Goal: Communication & Community: Answer question/provide support

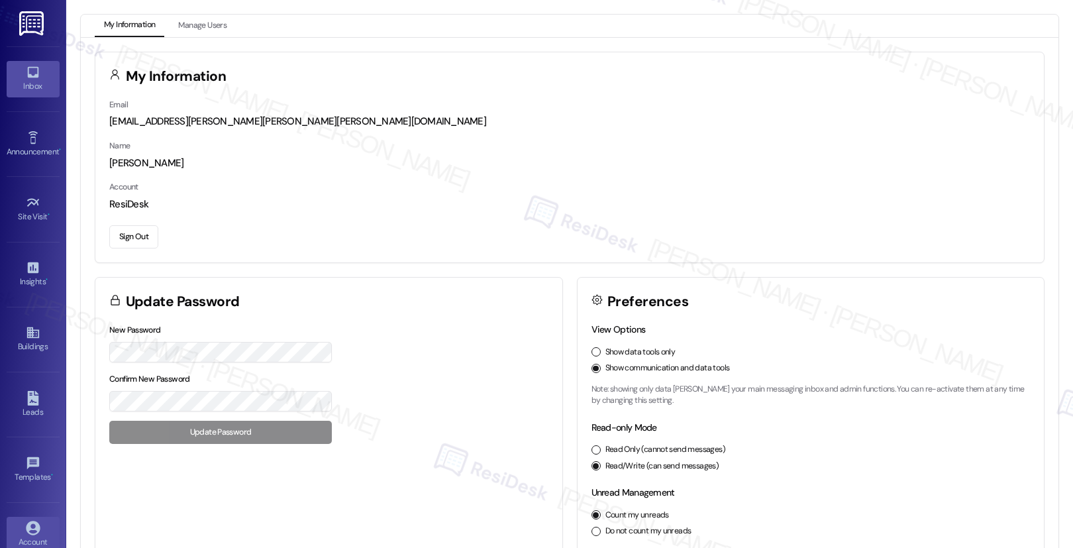
click at [31, 74] on icon at bounding box center [33, 72] width 15 height 15
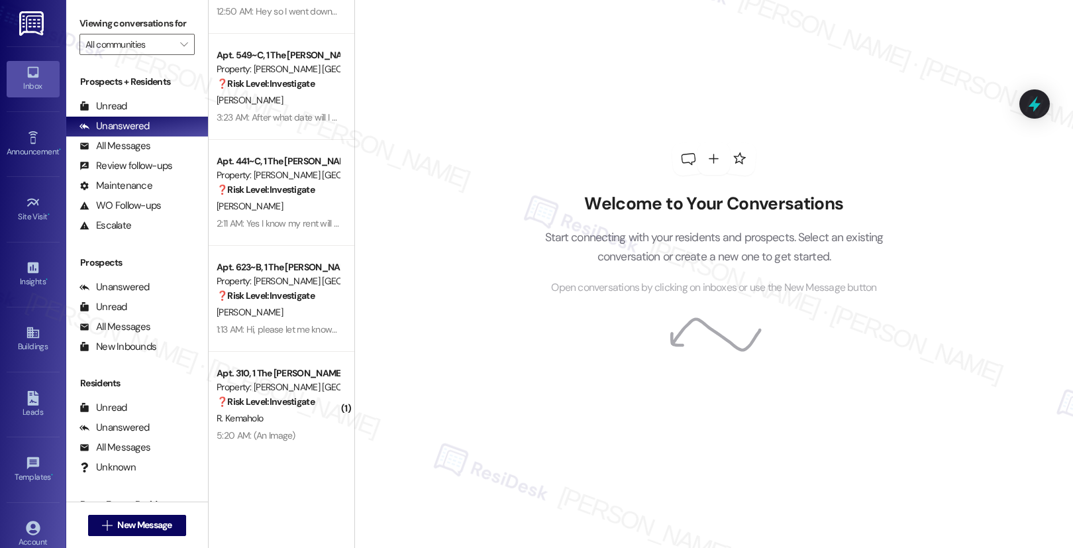
scroll to position [4952, 0]
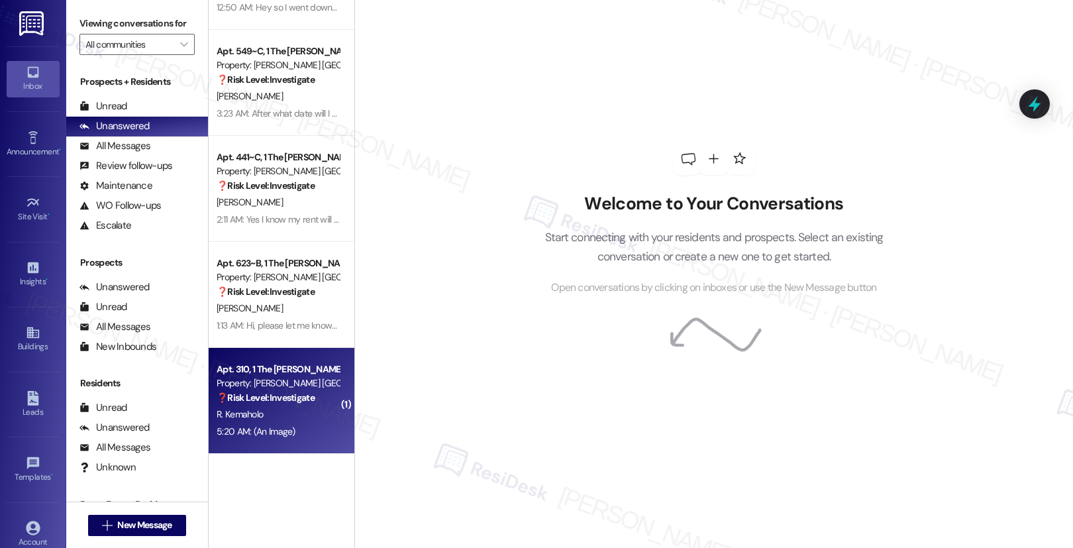
click at [274, 392] on strong "❓ Risk Level: Investigate" at bounding box center [266, 398] width 98 height 12
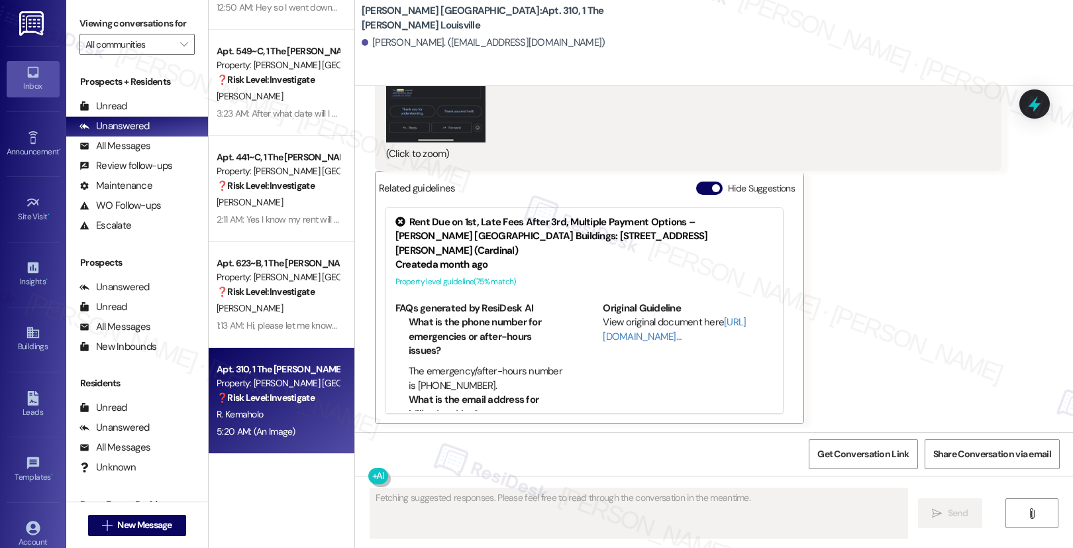
scroll to position [731, 0]
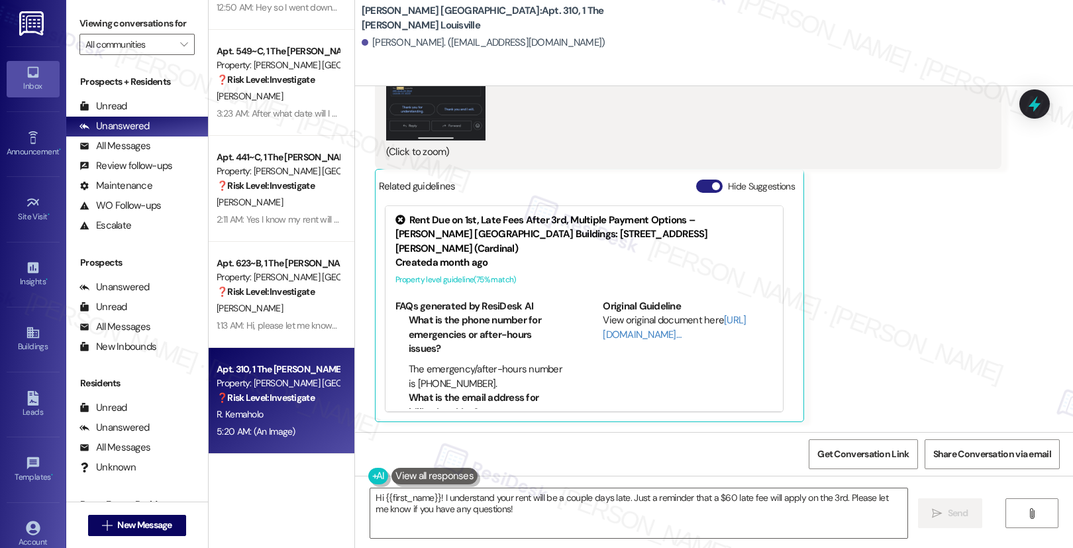
click at [696, 180] on button "Hide Suggestions" at bounding box center [709, 186] width 26 height 13
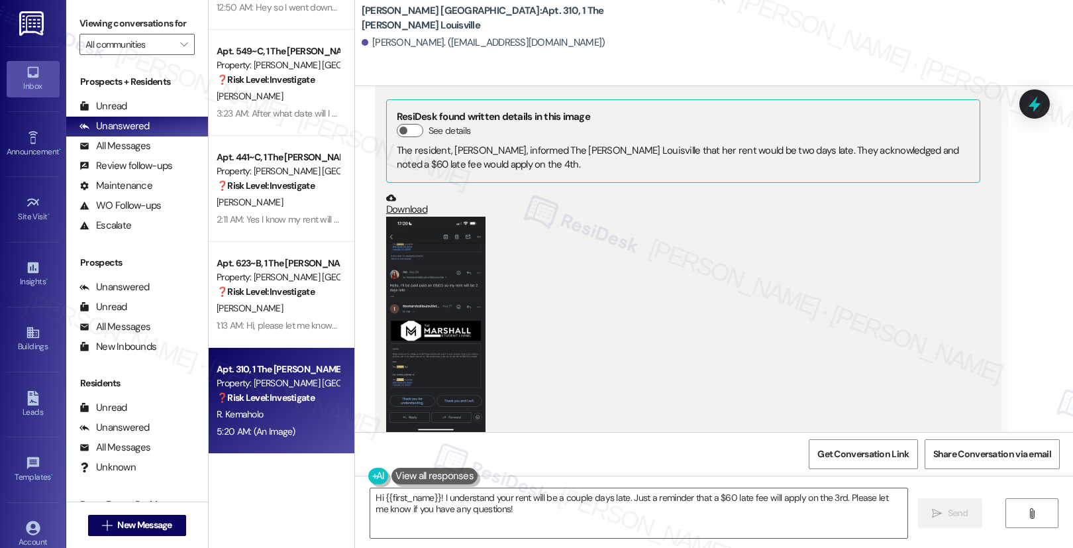
scroll to position [390, 0]
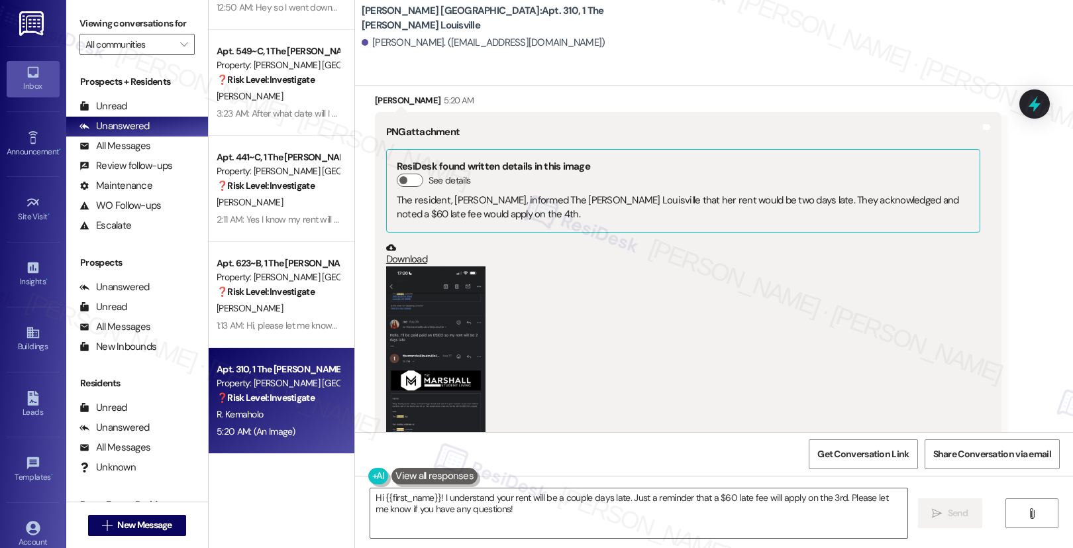
click at [411, 335] on button "Zoom image" at bounding box center [435, 373] width 99 height 215
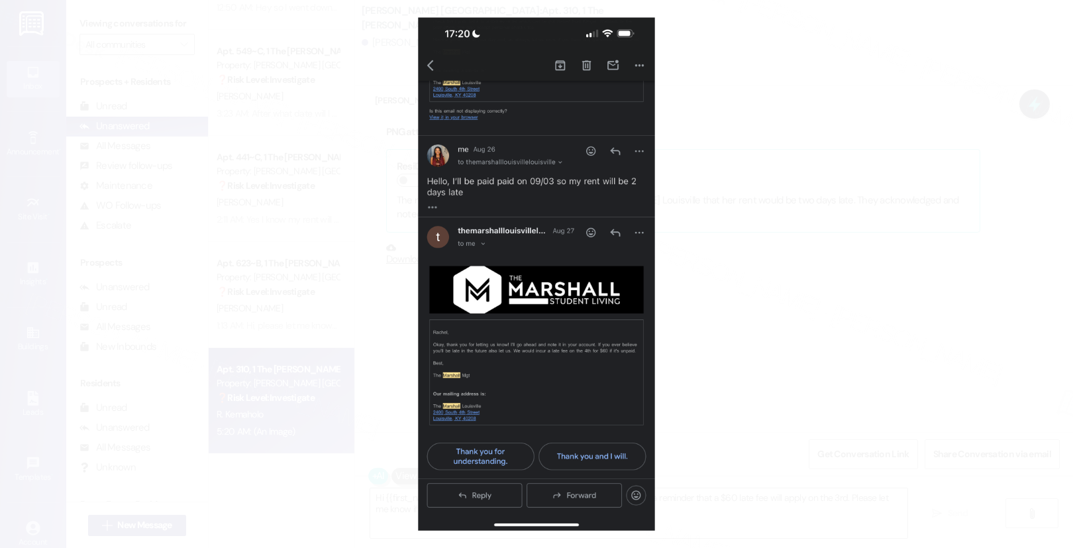
click at [715, 235] on button "Unzoom image" at bounding box center [536, 274] width 1073 height 548
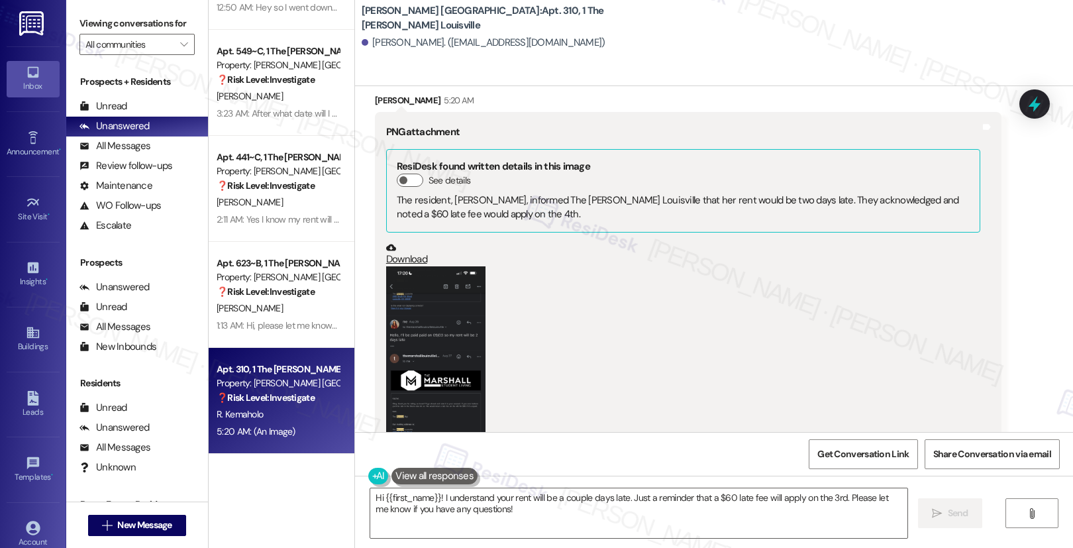
click at [411, 307] on button "Zoom image" at bounding box center [435, 373] width 99 height 215
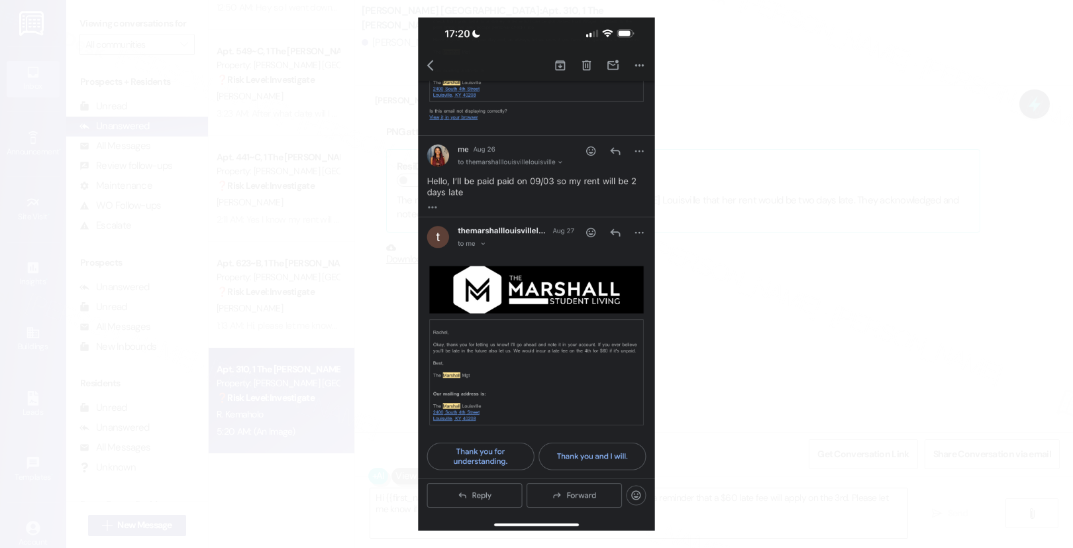
click at [819, 293] on button "Unzoom image" at bounding box center [536, 274] width 1073 height 548
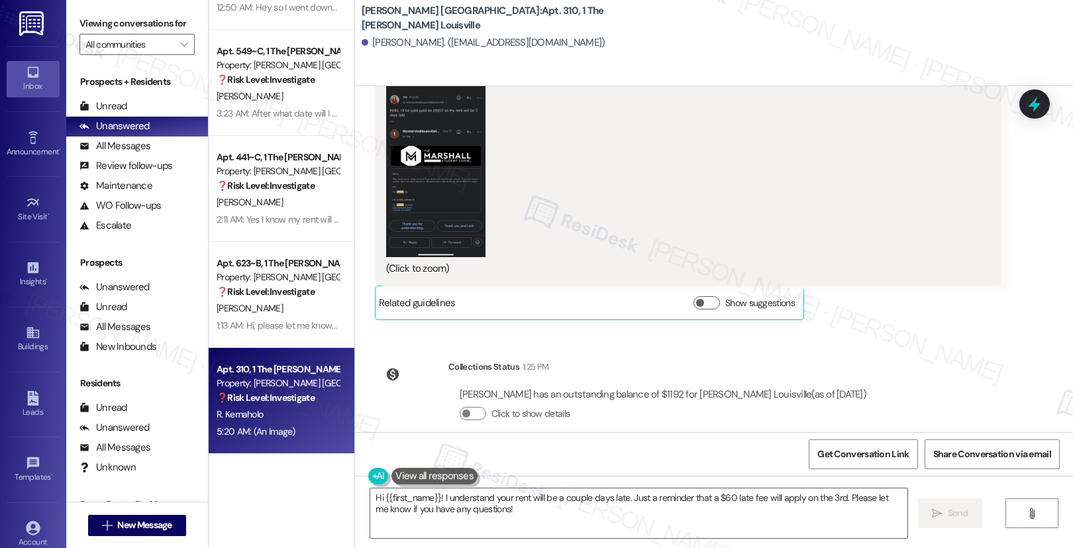
scroll to position [620, 0]
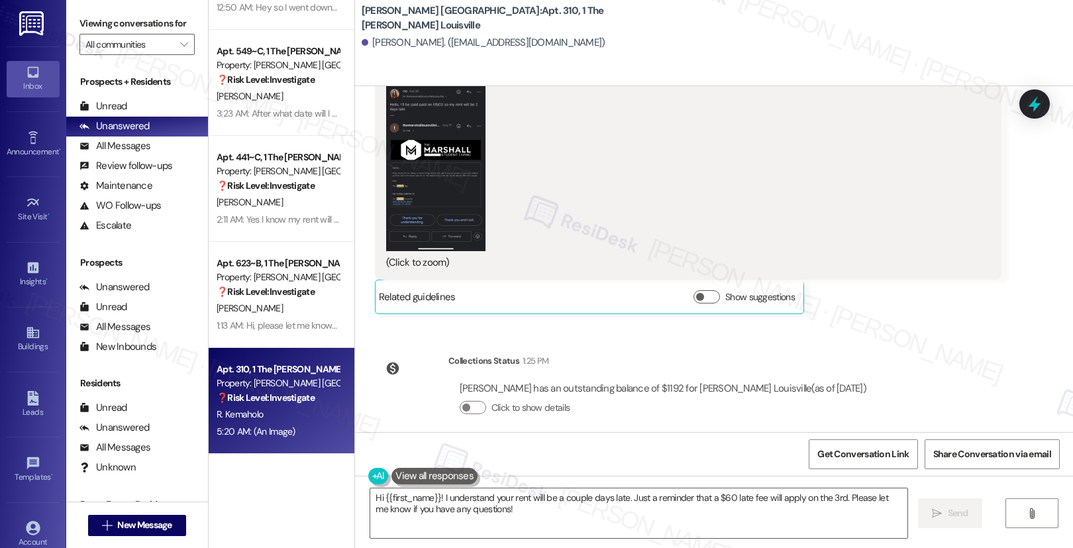
click at [393, 168] on button "Zoom image" at bounding box center [435, 143] width 99 height 215
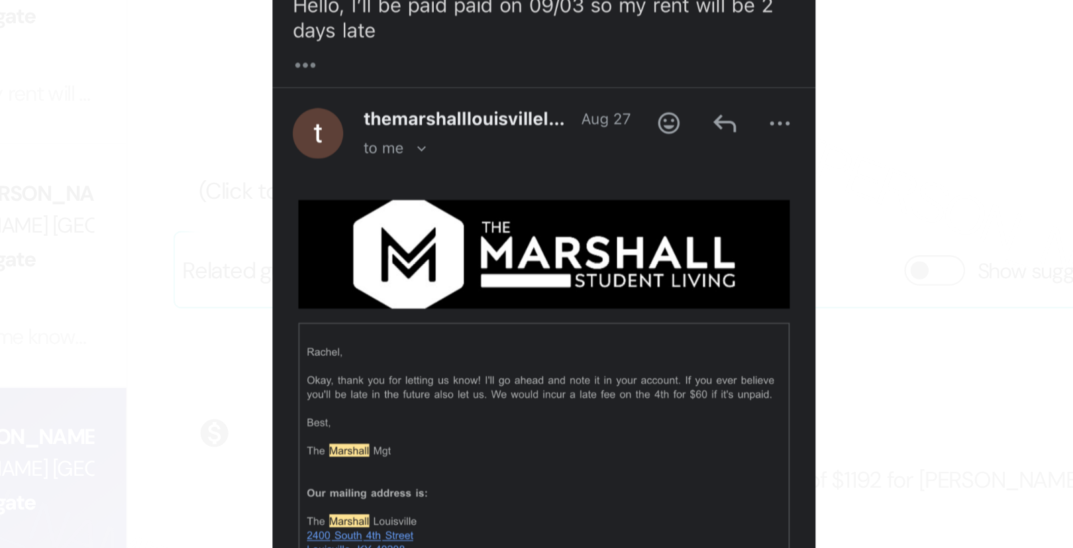
click at [676, 338] on button "Unzoom image" at bounding box center [536, 274] width 1073 height 548
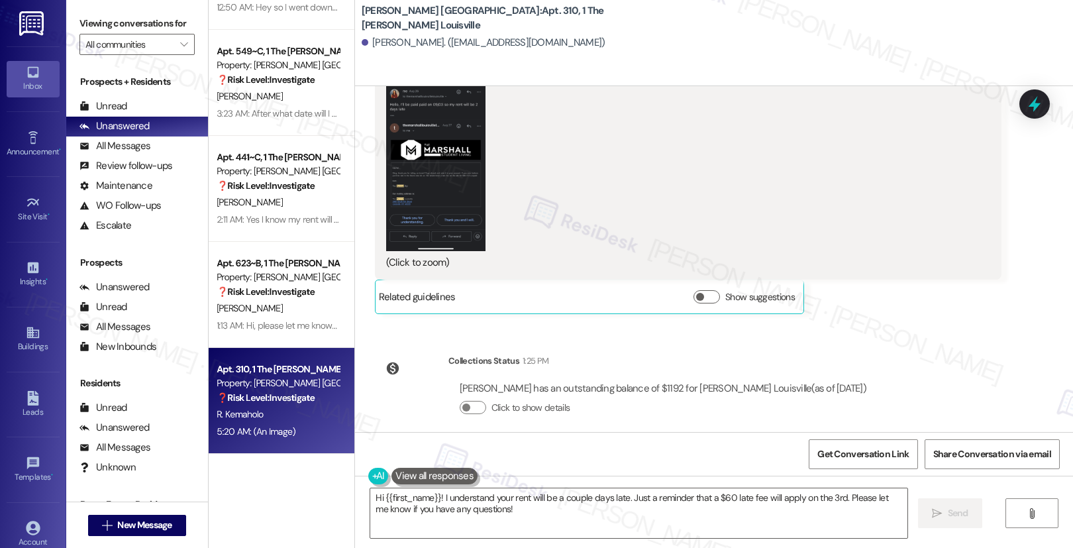
click at [380, 45] on div "Rachel Kemaholo. (rakemaholo@gmail.com)" at bounding box center [484, 43] width 244 height 14
copy div "Rachel"
click at [423, 508] on textarea "Hi {{first_name}}! I understand your rent will be a couple days late. Just a re…" at bounding box center [638, 513] width 537 height 50
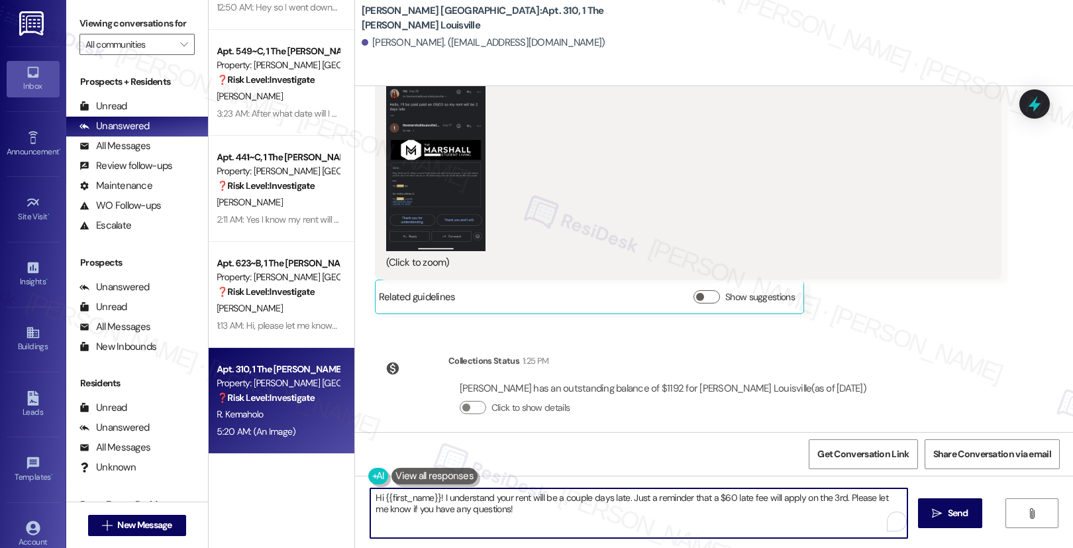
click at [423, 508] on textarea "Hi {{first_name}}! I understand your rent will be a couple days late. Just a re…" at bounding box center [638, 513] width 537 height 50
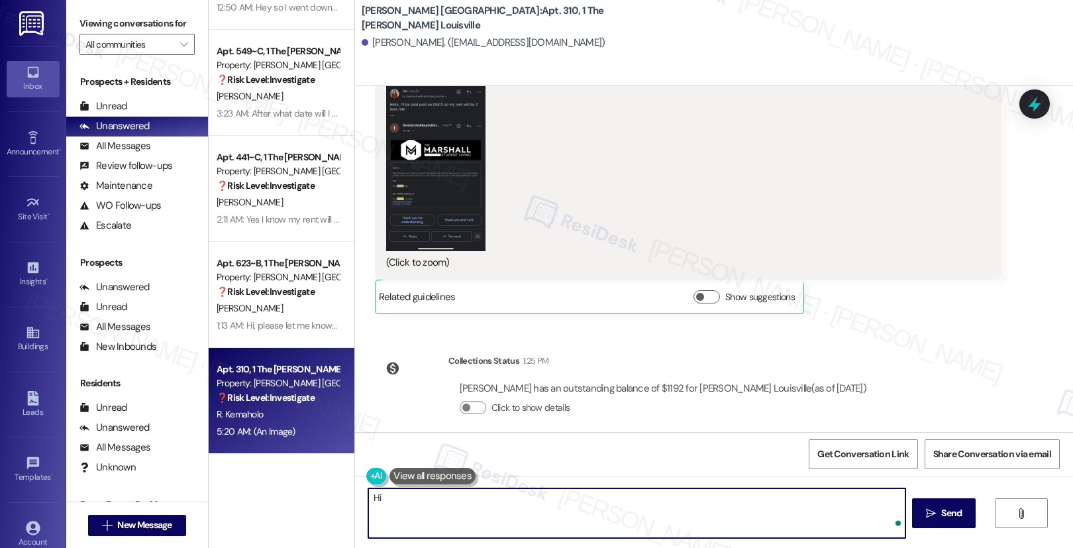
paste textarea "Rachel"
type textarea "Hi Rachel, please feel free to disregard the rent reminder. Thank you!"
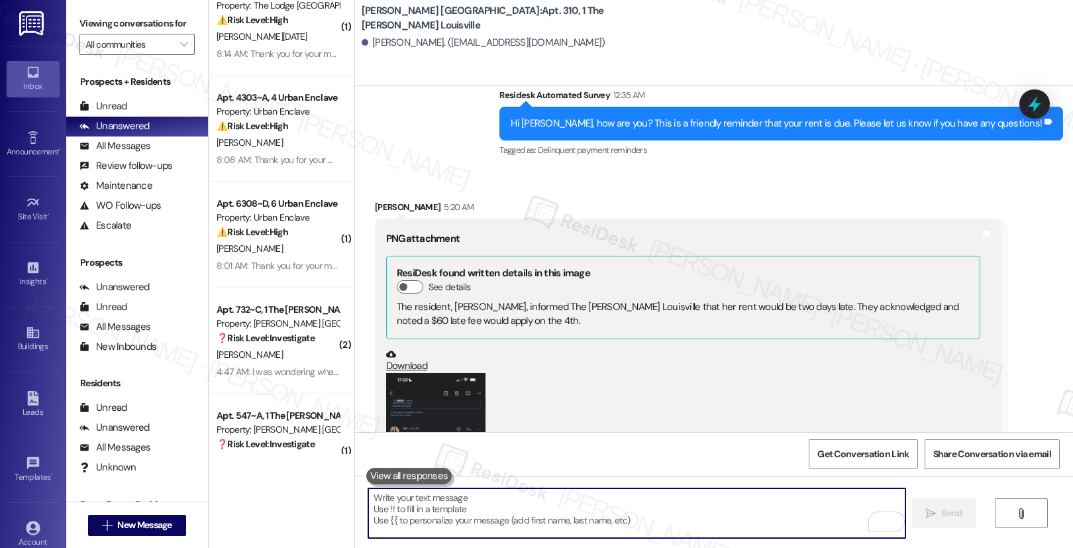
scroll to position [4352, 0]
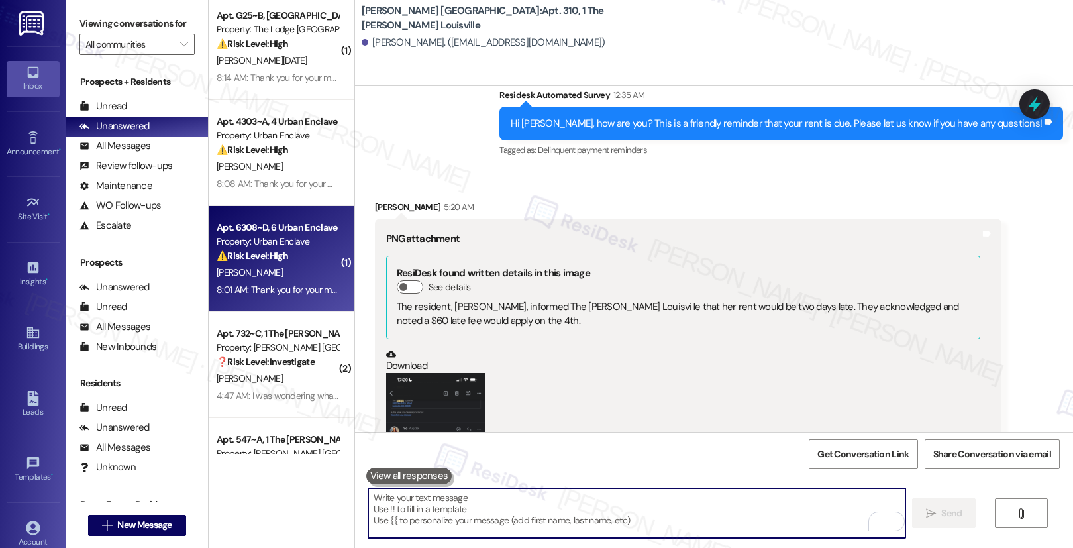
click at [278, 270] on div "G. Campagna" at bounding box center [277, 272] width 125 height 17
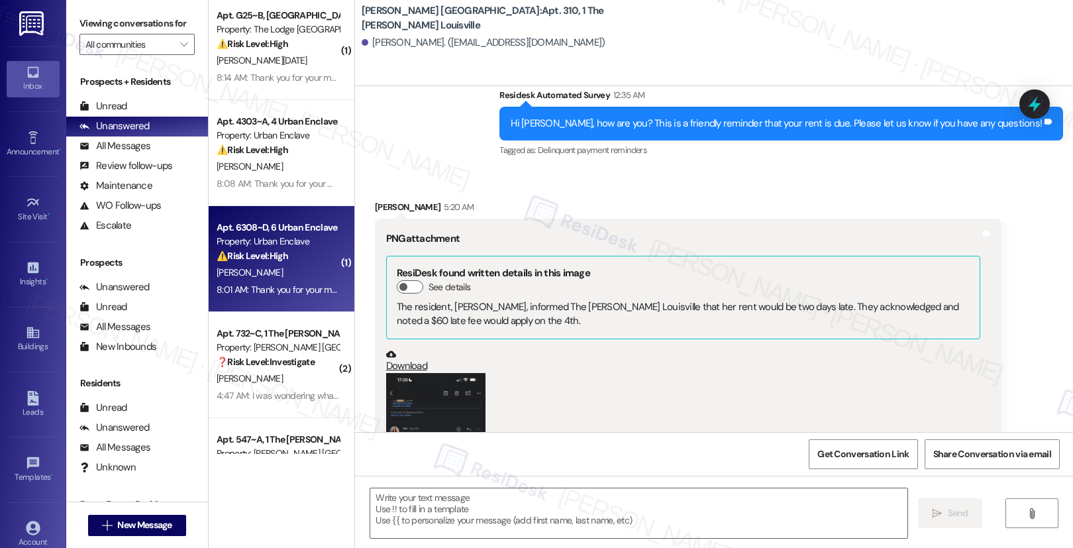
type textarea "Fetching suggested responses. Please feel free to read through the conversation…"
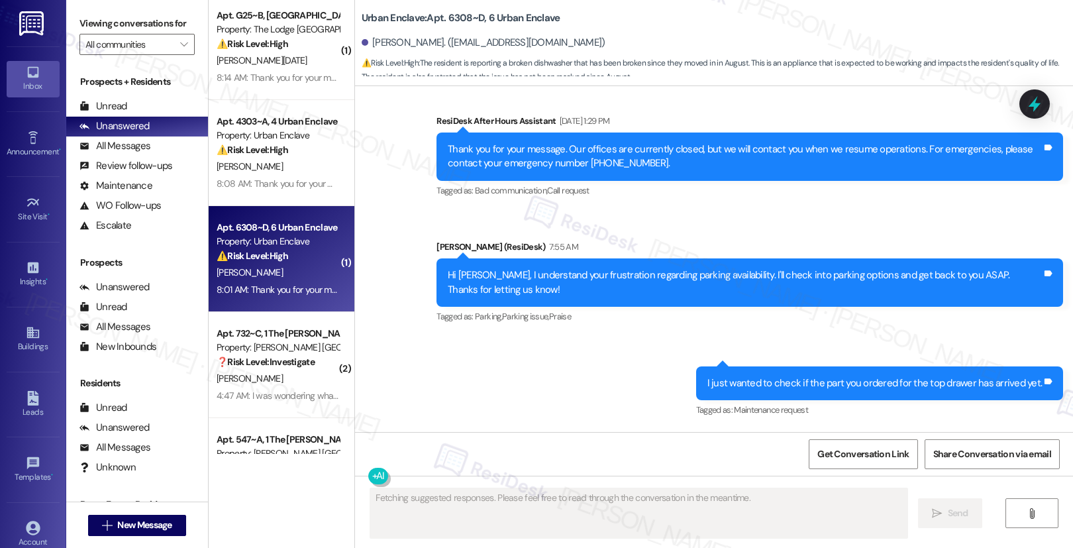
scroll to position [4212, 0]
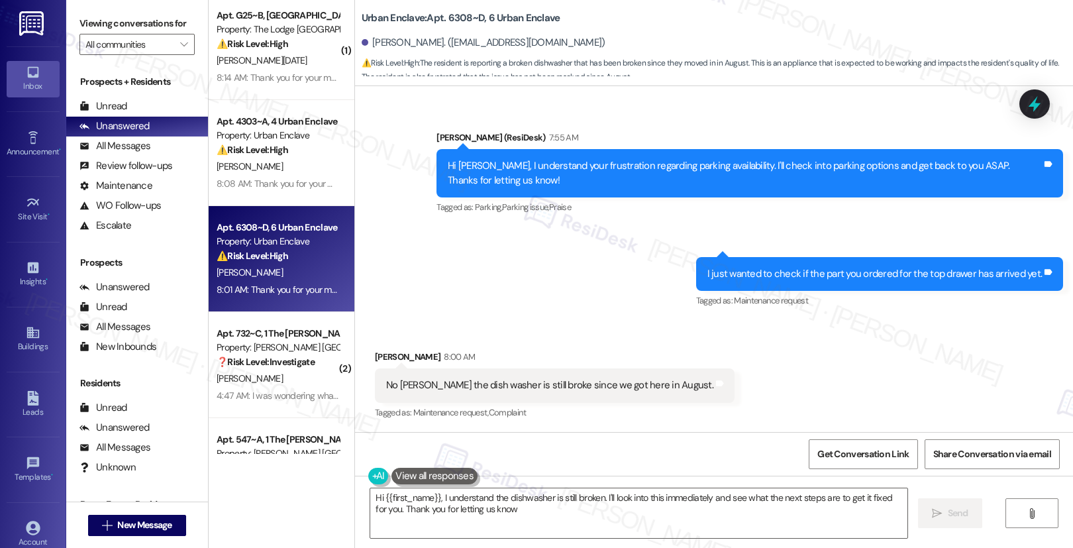
type textarea "Hi {{first_name}}, I understand the dishwasher is still broken. I'll look into …"
click at [496, 503] on textarea "Hi {{first_name}}, I understand the dishwasher is still broken. I'll look into …" at bounding box center [638, 513] width 537 height 50
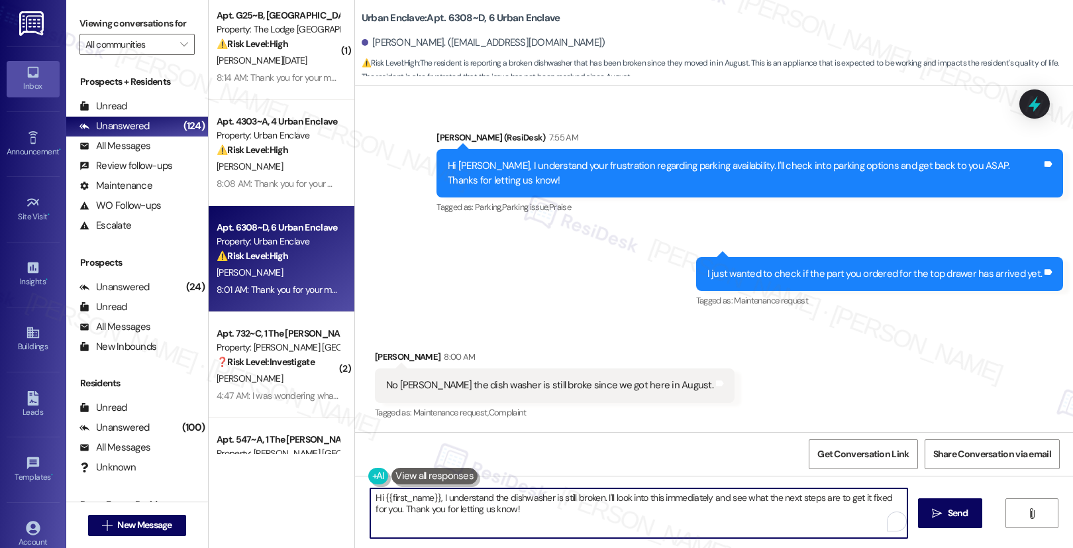
click at [496, 503] on textarea "Hi {{first_name}}, I understand the dishwasher is still broken. I'll look into …" at bounding box center [638, 513] width 537 height 50
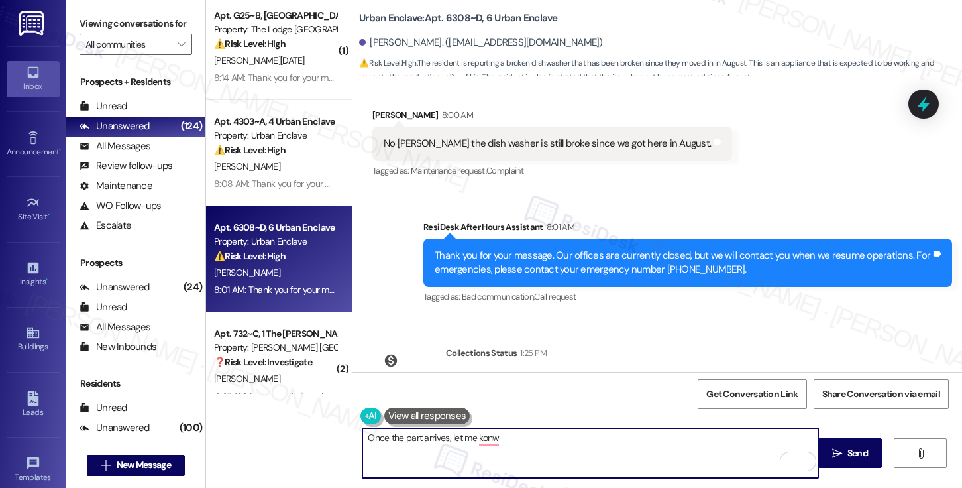
scroll to position [4535, 0]
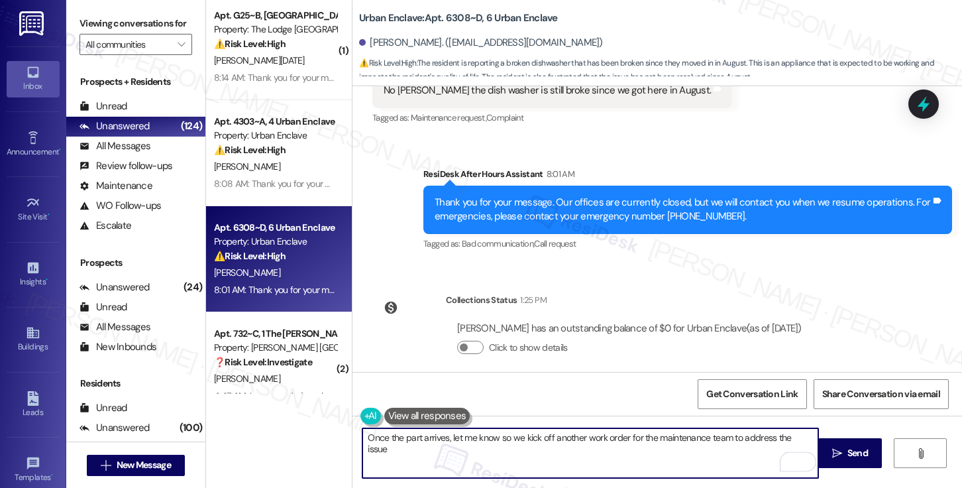
type textarea "Once the part arrives, let me know so we kick off another work order for the ma…"
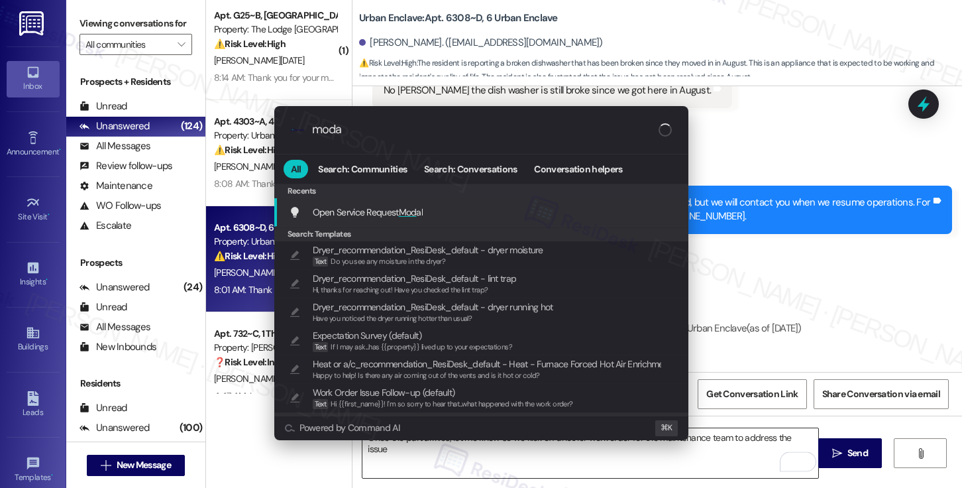
type input "modal"
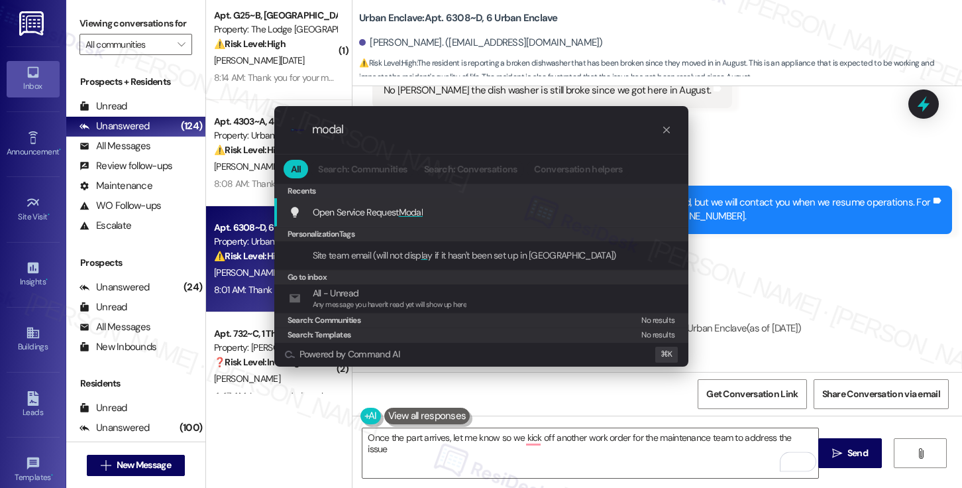
click at [452, 215] on div "Open Service Request Modal Add shortcut" at bounding box center [483, 212] width 388 height 15
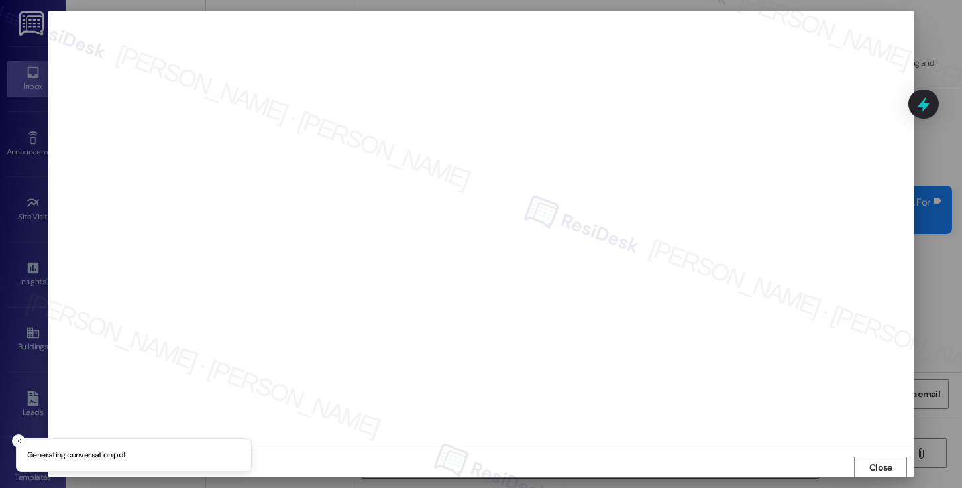
scroll to position [1, 0]
click at [879, 461] on span "Close" at bounding box center [880, 467] width 23 height 14
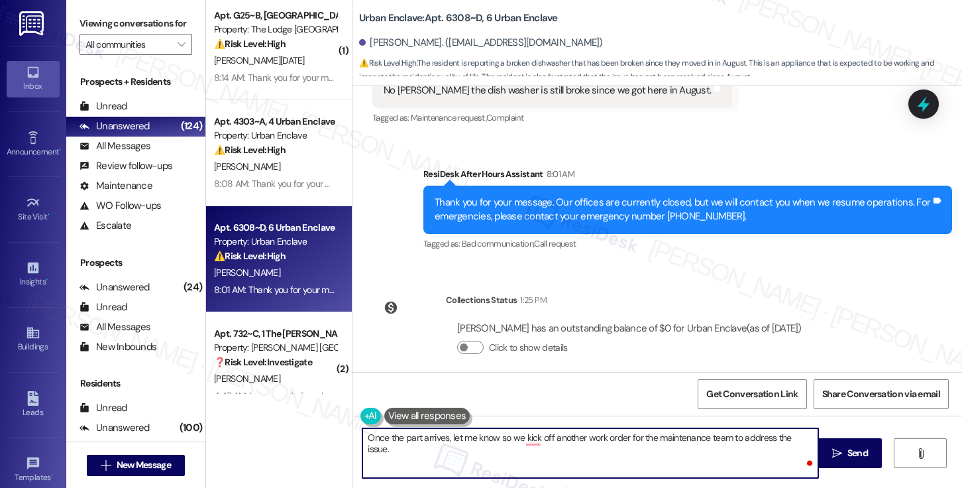
paste textarea "Potato peeler fell on top element and melted i removed the Potato peeler"
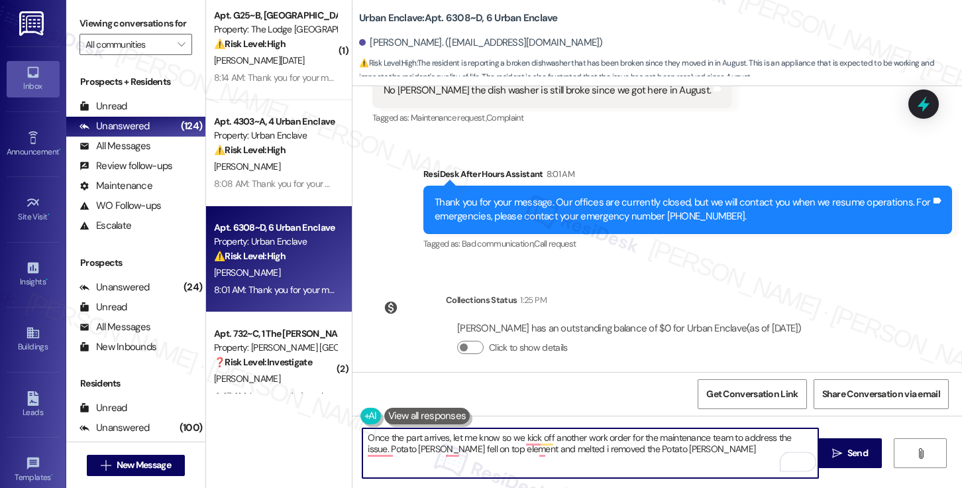
type textarea "Once the part arrives, let me know so we kick off another work order for the ma…"
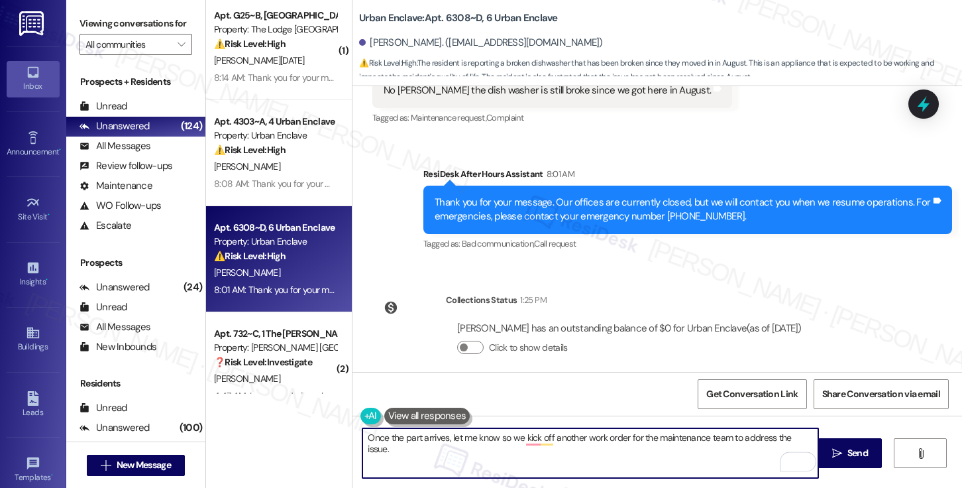
click at [594, 438] on textarea "Once the part arrives, let me know so we kick off another work order for the ma…" at bounding box center [590, 453] width 456 height 50
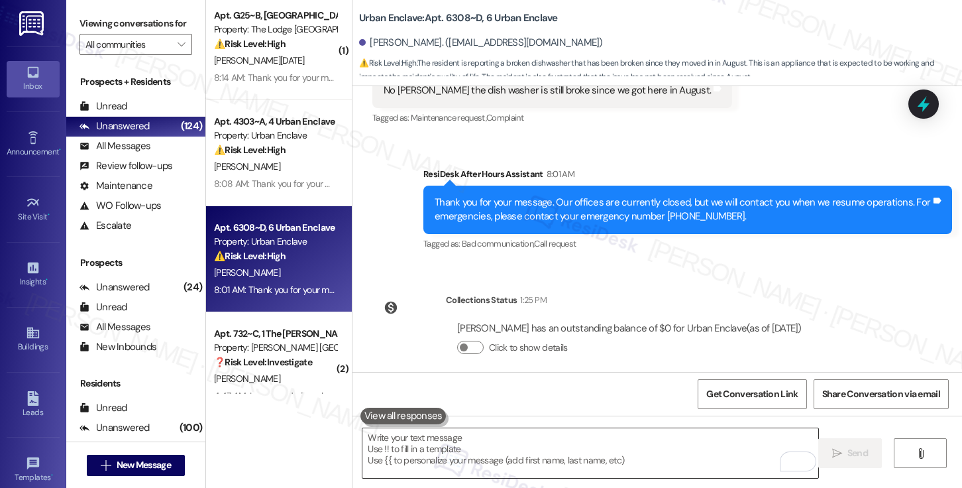
click at [600, 464] on textarea "To enrich screen reader interactions, please activate Accessibility in Grammarl…" at bounding box center [590, 453] width 456 height 50
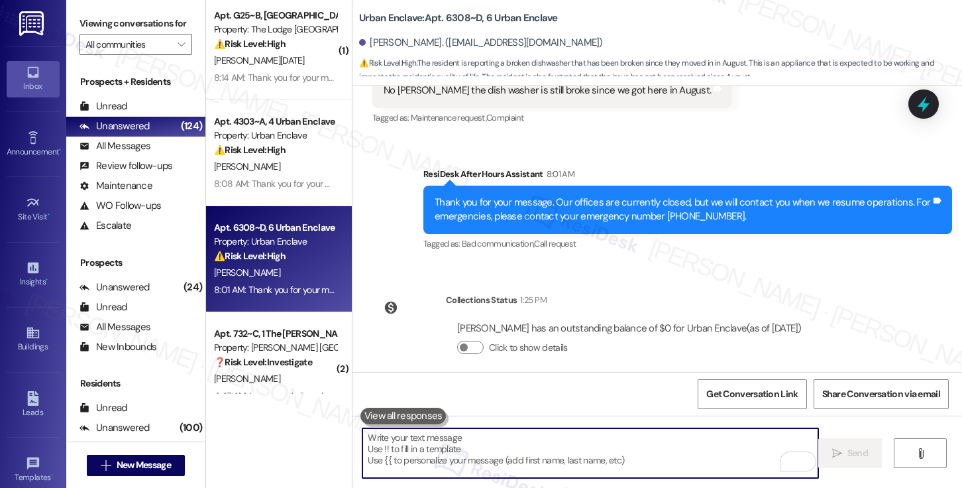
click at [600, 464] on textarea "To enrich screen reader interactions, please activate Accessibility in Grammarl…" at bounding box center [590, 453] width 456 height 50
paste textarea "Once the part arrives, please let me know so we can open another work order for…"
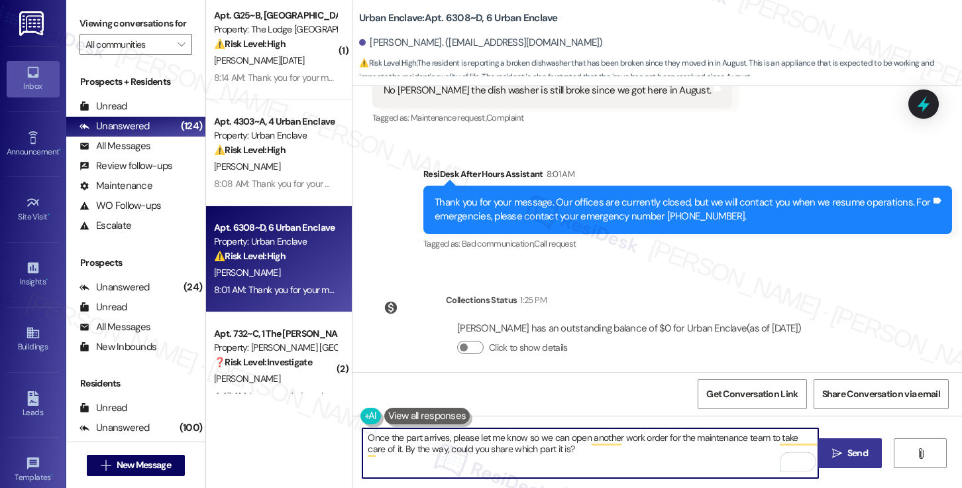
type textarea "Once the part arrives, please let me know so we can open another work order for…"
click at [846, 460] on button " Send" at bounding box center [850, 453] width 64 height 30
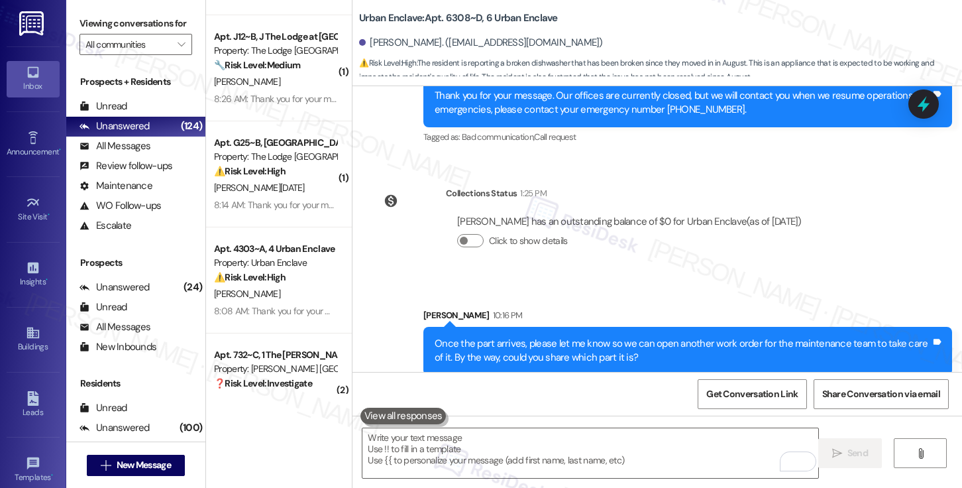
scroll to position [4383, 0]
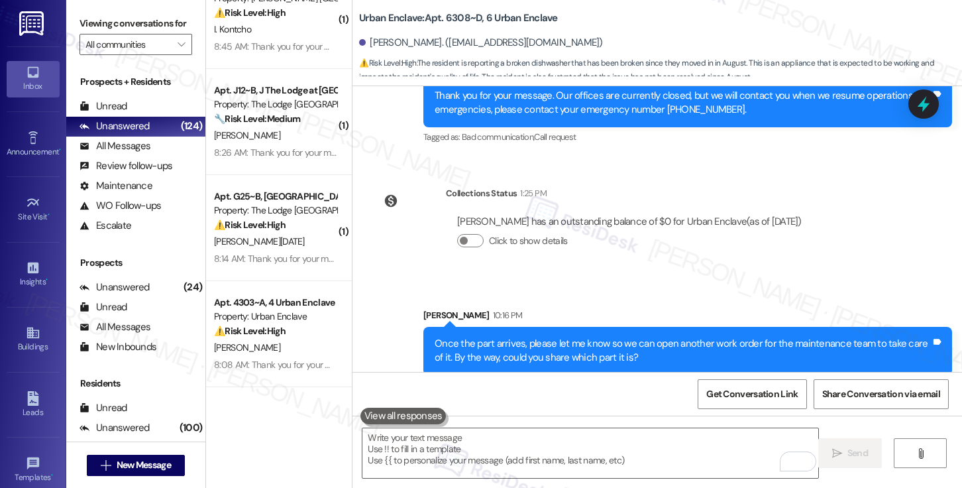
click at [250, 234] on div "[PERSON_NAME][DATE]" at bounding box center [275, 241] width 125 height 17
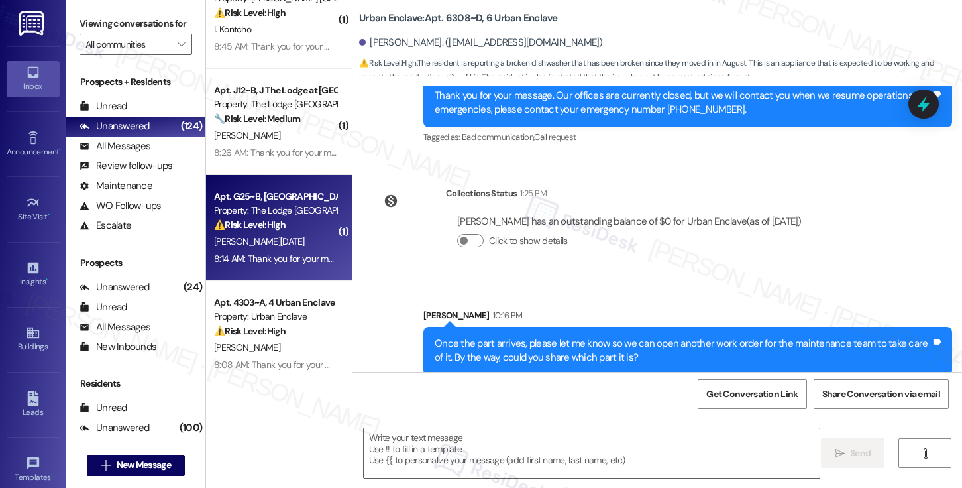
type textarea "Fetching suggested responses. Please feel free to read through the conversation…"
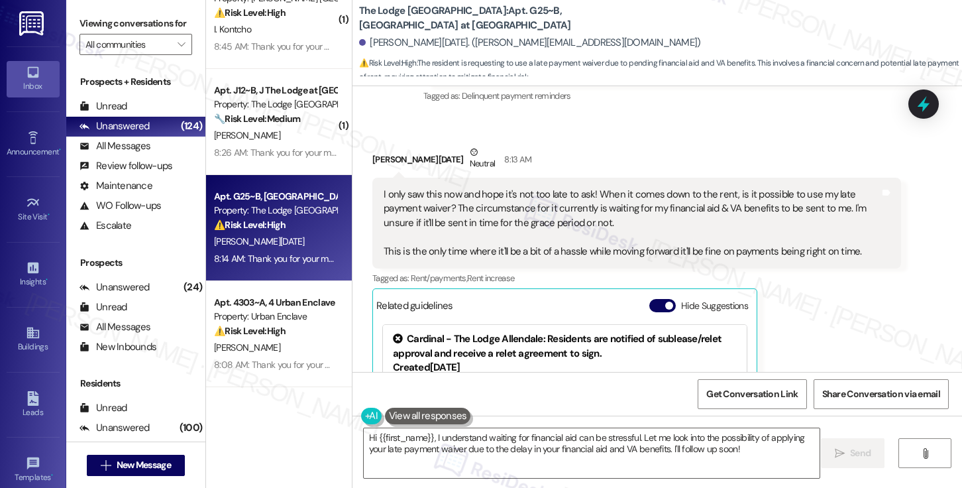
scroll to position [325, 0]
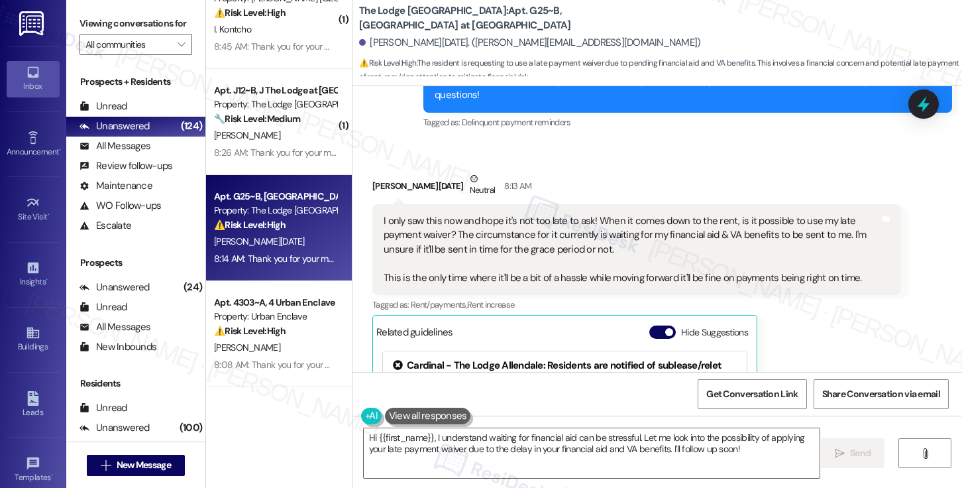
click at [382, 172] on div "Shania Noel Neutral 8:13 AM" at bounding box center [636, 188] width 529 height 32
copy div "Shania"
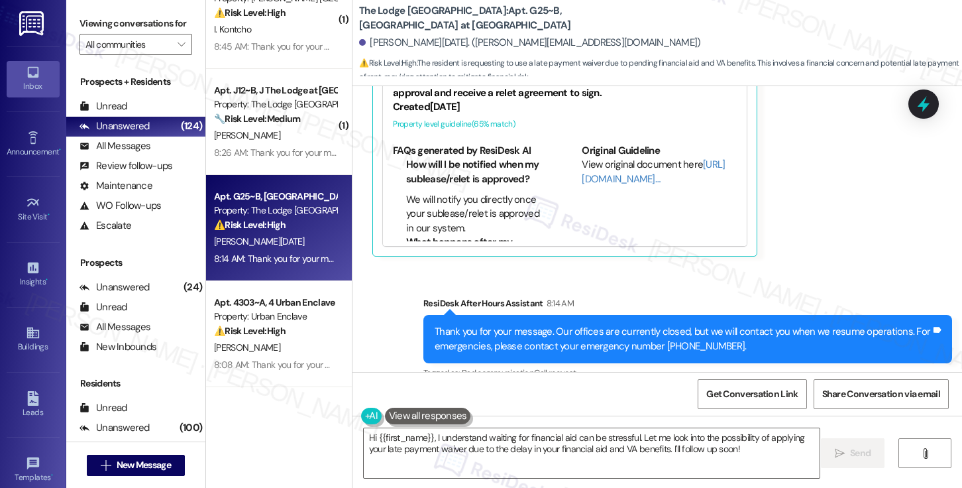
scroll to position [10, 0]
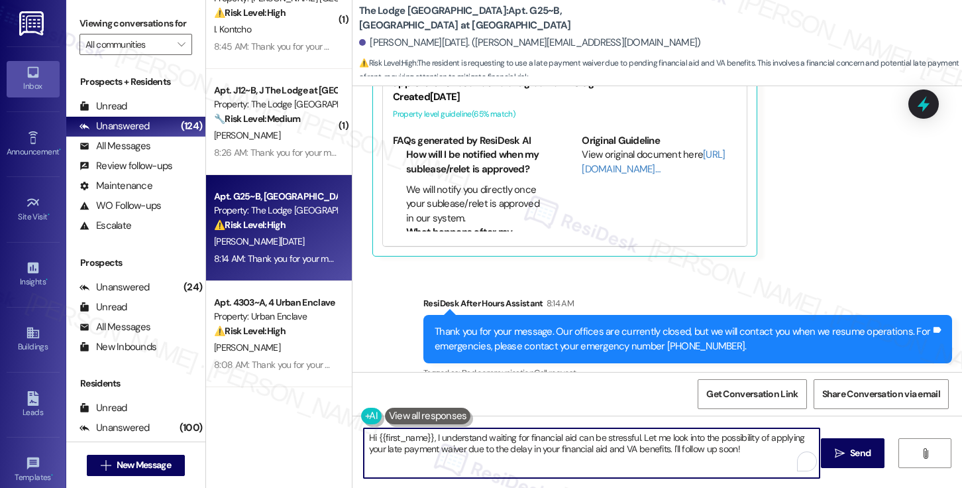
drag, startPoint x: 751, startPoint y: 452, endPoint x: 664, endPoint y: 453, distance: 86.1
click at [664, 453] on textarea "Hi {{first_name}}, I understand waiting for financial aid can be stressful. Let…" at bounding box center [592, 453] width 456 height 50
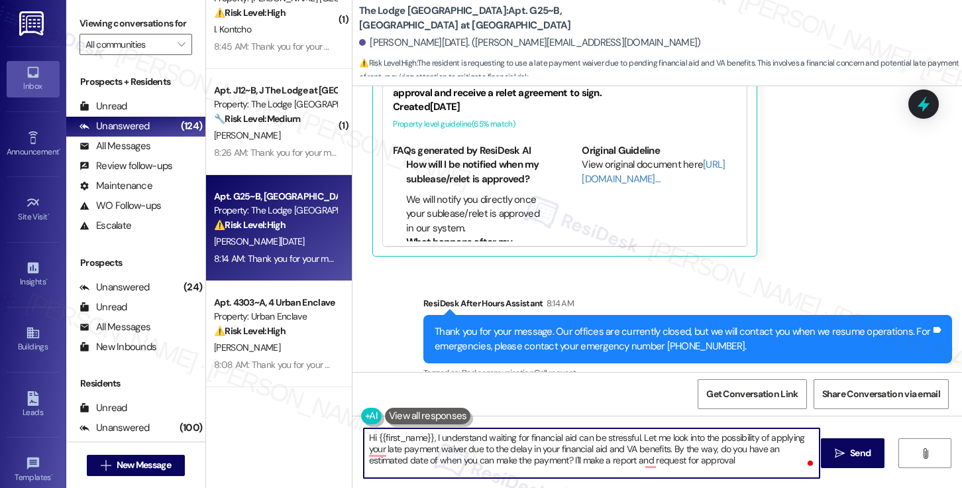
type textarea "Hi {{first_name}}, I understand waiting for financial aid can be stressful. Let…"
click at [375, 43] on div "Shania Noel. (norie.vgn@gmail.com)" at bounding box center [529, 43] width 341 height 14
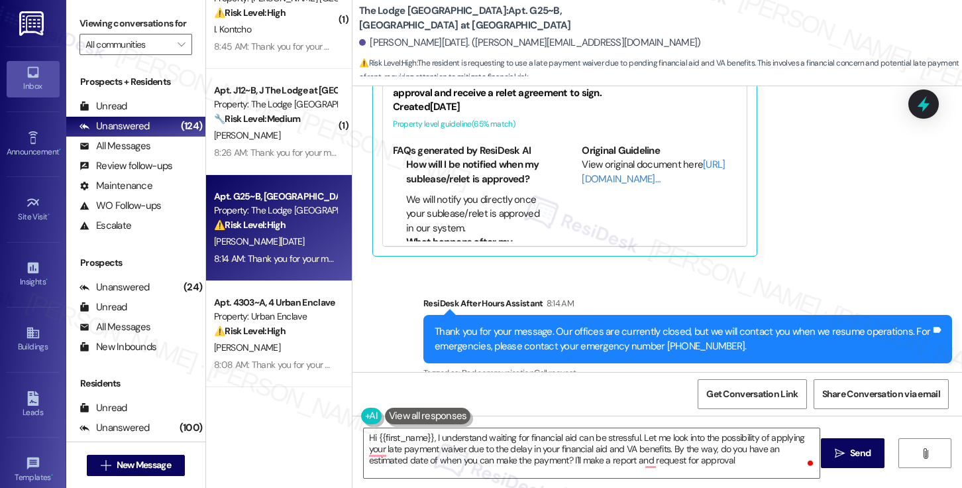
click at [375, 43] on div "Shania Noel. (norie.vgn@gmail.com)" at bounding box center [529, 43] width 341 height 14
copy div "Shania"
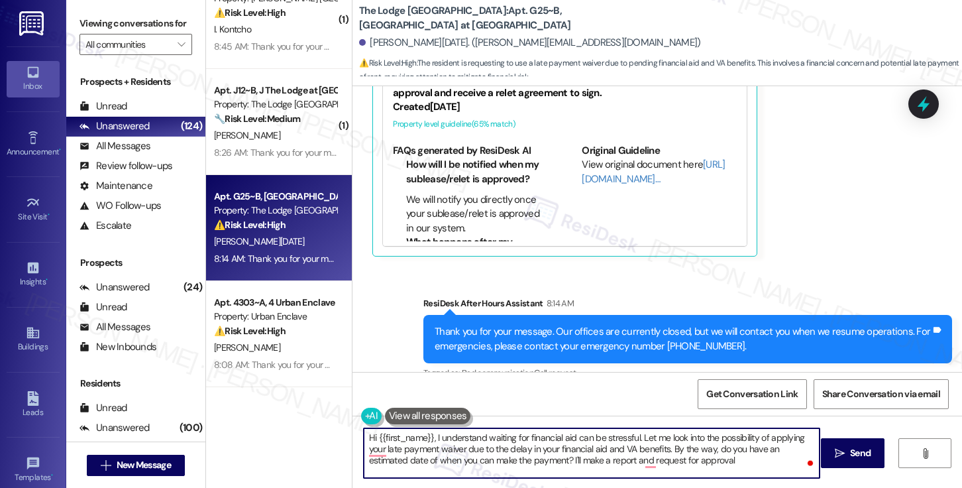
drag, startPoint x: 427, startPoint y: 436, endPoint x: 373, endPoint y: 439, distance: 53.7
click at [373, 439] on textarea "Hi {{first_name}}, I understand waiting for financial aid can be stressful. Let…" at bounding box center [592, 453] width 456 height 50
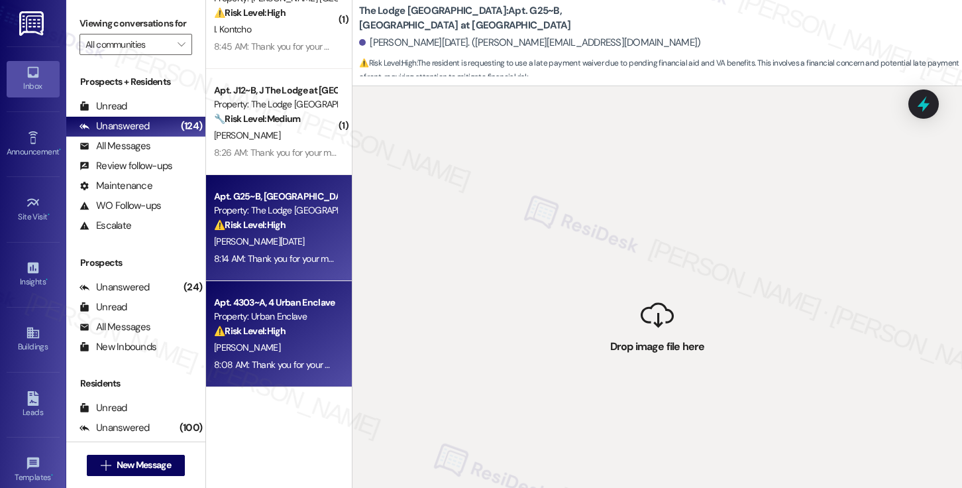
click at [256, 311] on div "Property: Urban Enclave" at bounding box center [275, 316] width 123 height 14
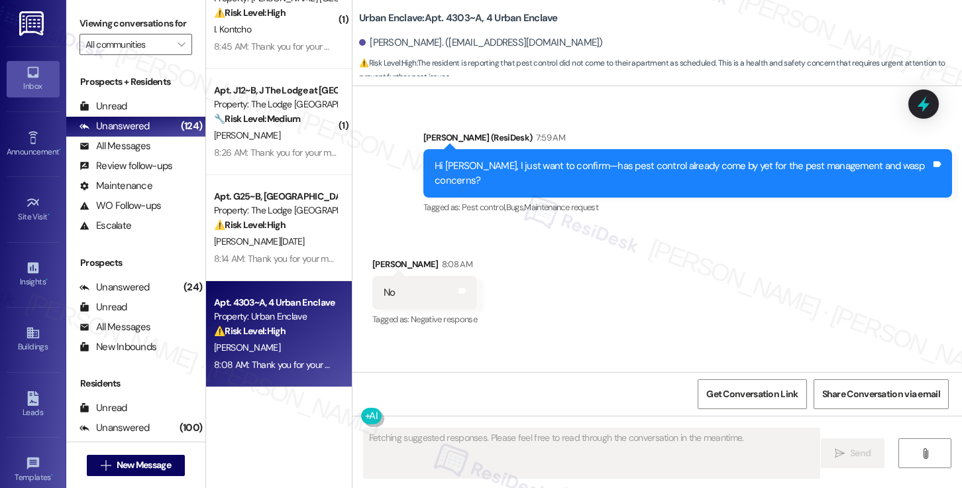
scroll to position [712, 0]
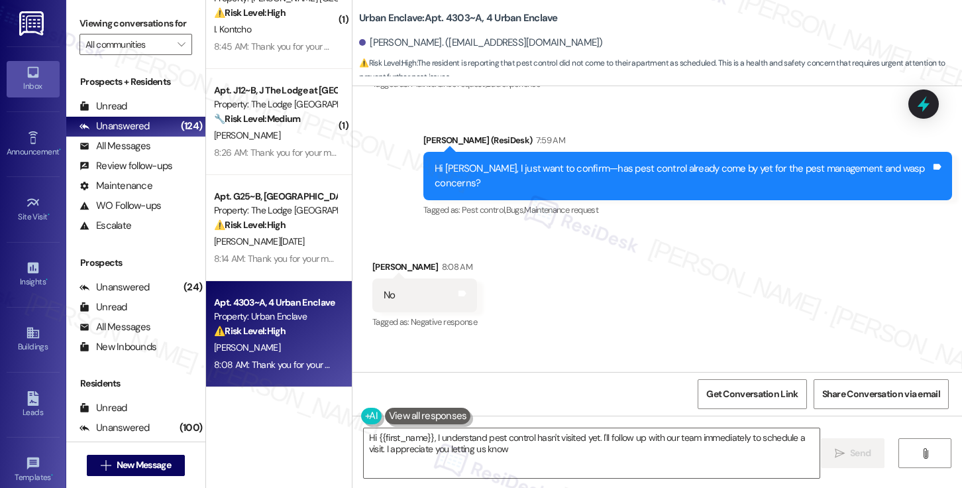
type textarea "Hi {{first_name}}, I understand pest control hasn't visited yet. I'll follow up…"
click at [556, 263] on div "Received via SMS Tyla Delamere 8:08 AM No Tags and notes Tagged as: Negative re…" at bounding box center [656, 286] width 609 height 112
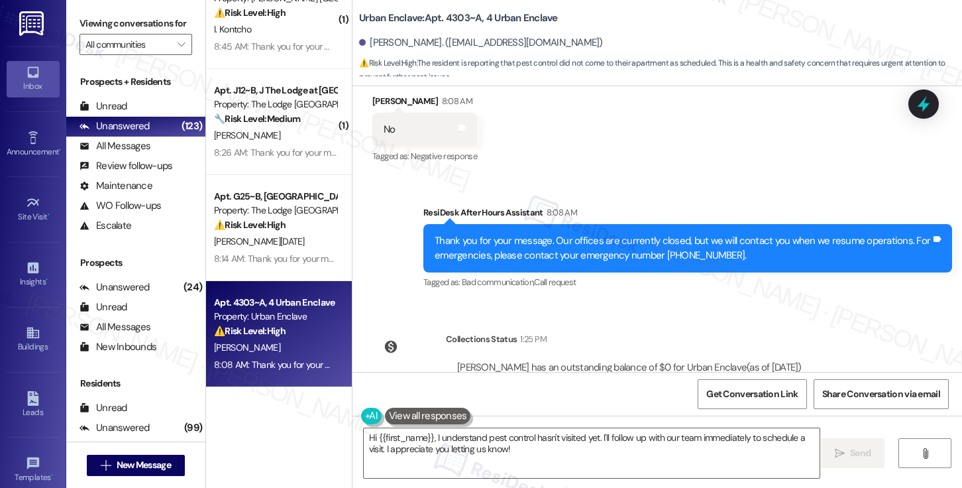
scroll to position [902, 0]
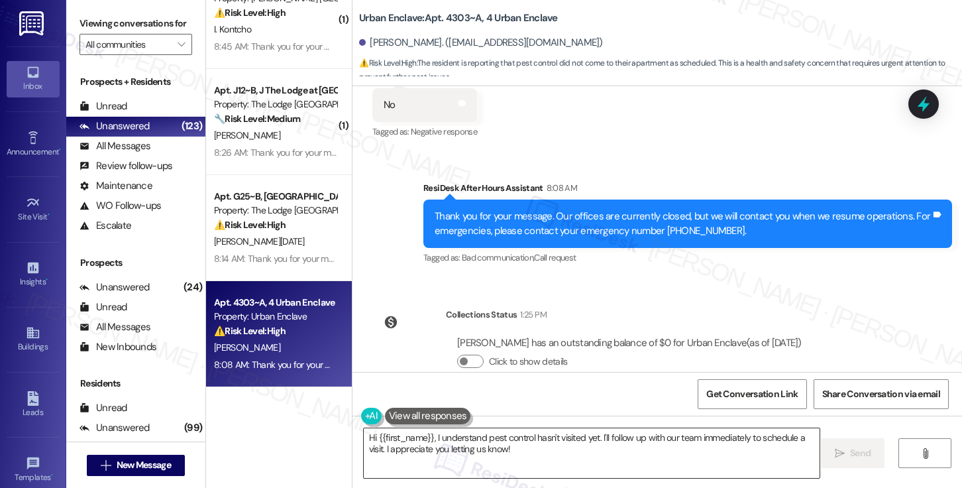
click at [545, 452] on textarea "Hi {{first_name}}, I understand pest control hasn't visited yet. I'll follow up…" at bounding box center [592, 453] width 456 height 50
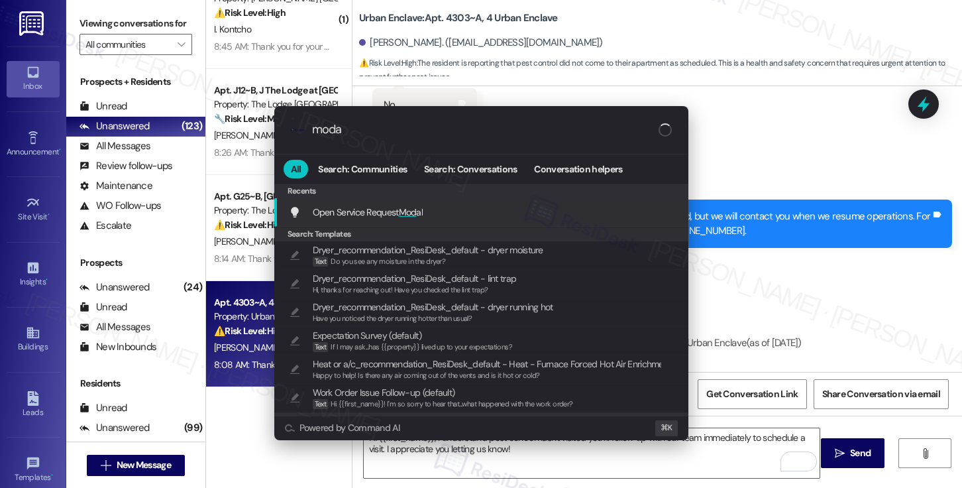
type input "modal"
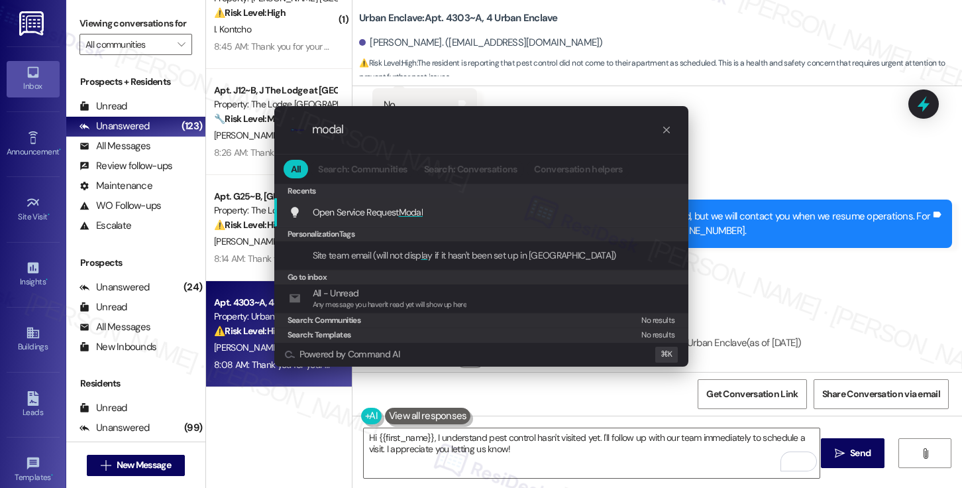
click at [485, 209] on div "Open Service Request Modal Add shortcut" at bounding box center [483, 212] width 388 height 15
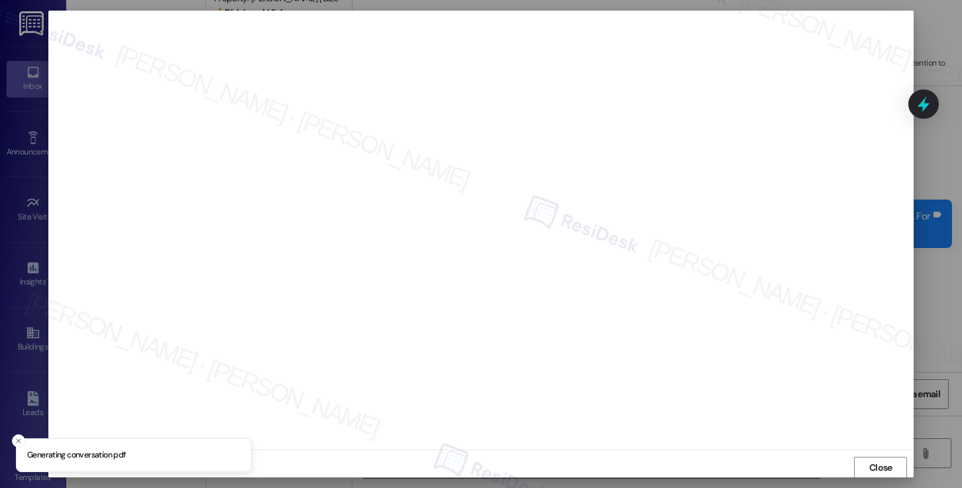
scroll to position [1, 0]
click at [873, 460] on span "Close" at bounding box center [880, 467] width 23 height 14
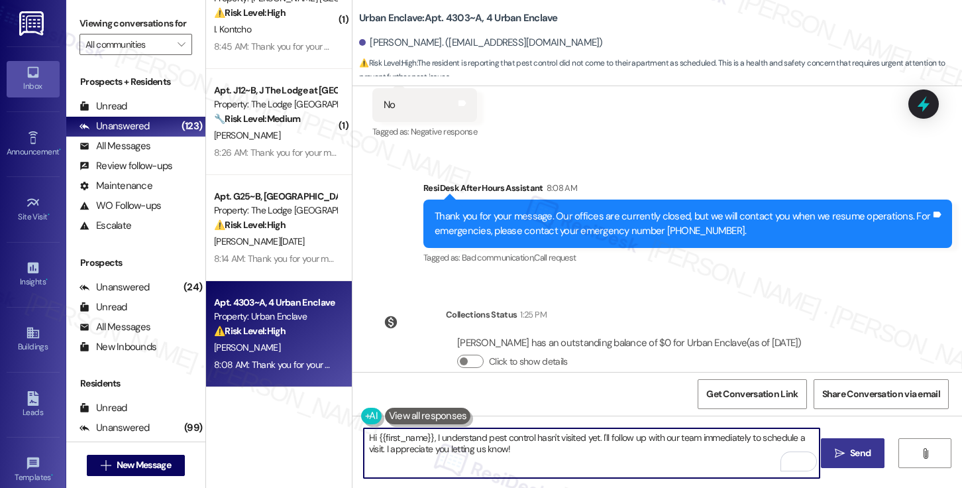
click at [854, 456] on span "Send" at bounding box center [860, 453] width 21 height 14
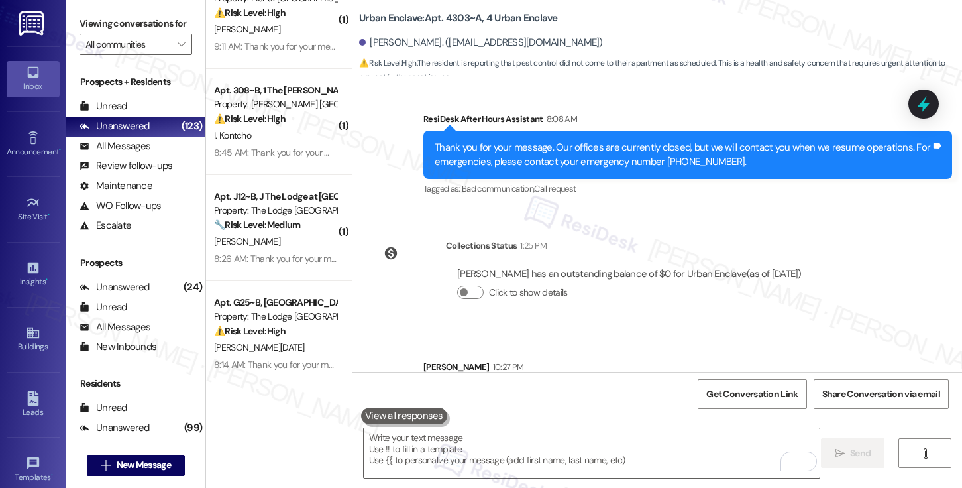
scroll to position [1008, 0]
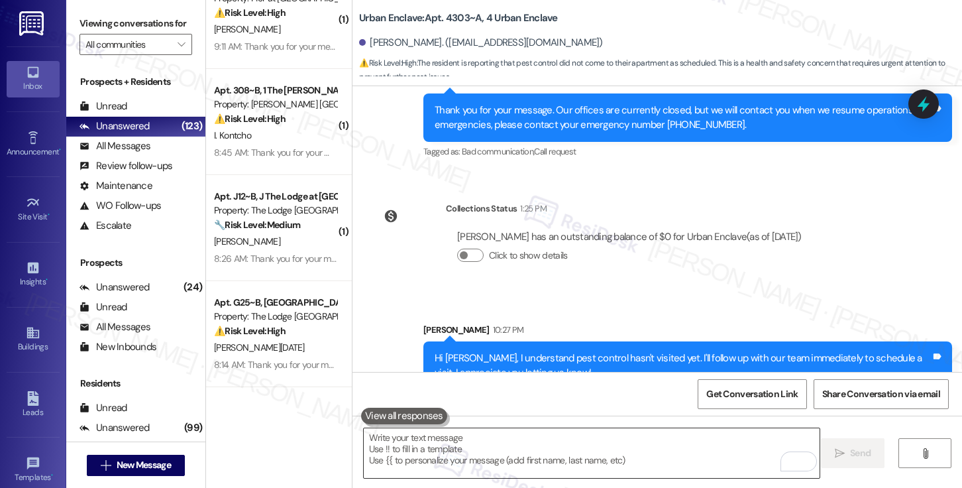
click at [515, 450] on textarea "To enrich screen reader interactions, please activate Accessibility in Grammarl…" at bounding box center [592, 453] width 456 height 50
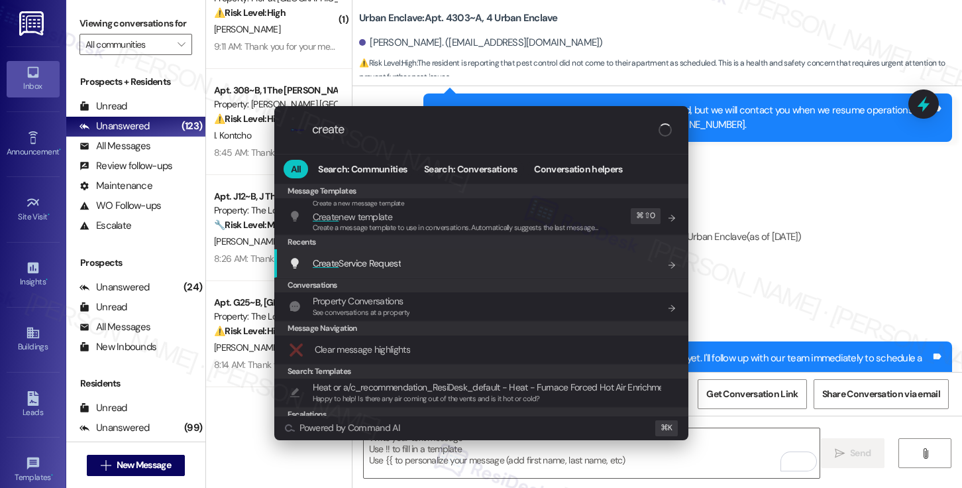
type input "create"
click at [454, 268] on div "Create Service Request Add shortcut" at bounding box center [483, 263] width 388 height 15
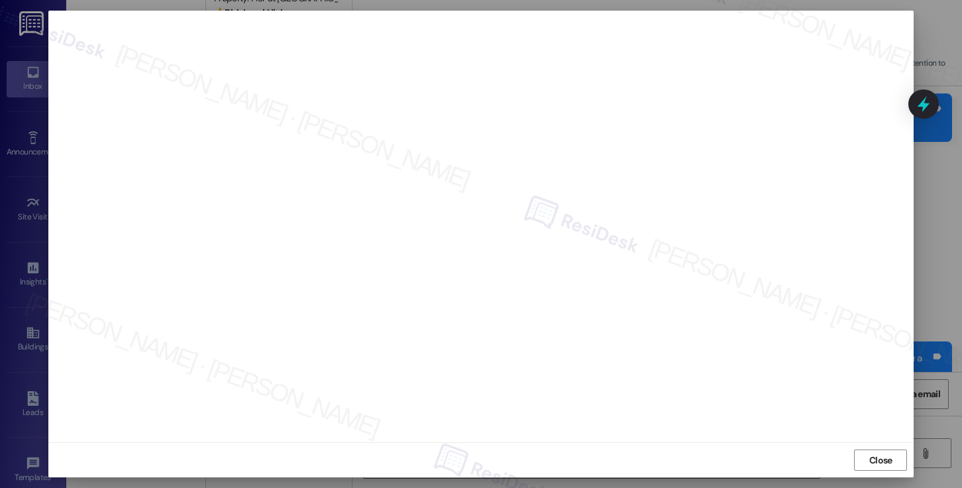
scroll to position [0, 0]
click at [869, 462] on span "Close" at bounding box center [880, 467] width 23 height 14
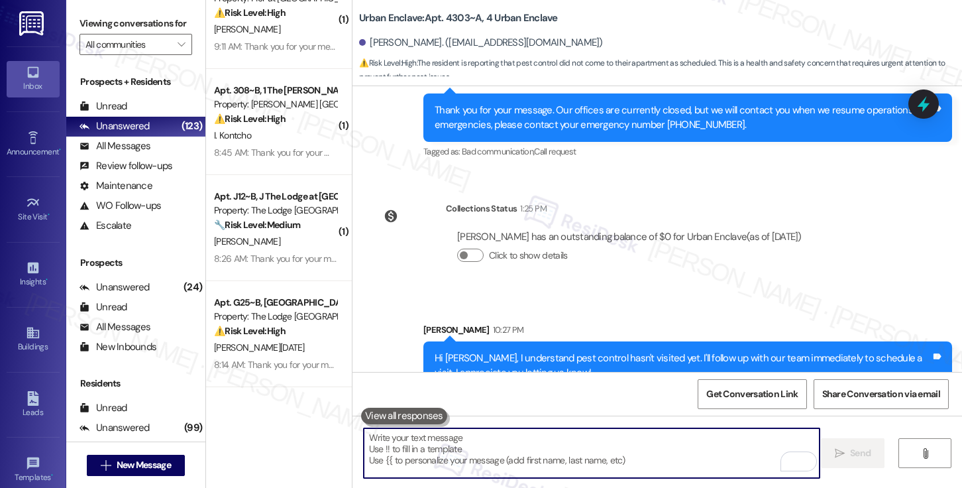
click at [485, 443] on textarea "To enrich screen reader interactions, please activate Accessibility in Grammarl…" at bounding box center [592, 453] width 456 height 50
click at [496, 435] on textarea "To enrich screen reader interactions, please activate Accessibility in Grammarl…" at bounding box center [592, 453] width 456 height 50
click at [545, 351] on div "Hi Tyla, I understand pest control hasn't visited yet. I'll follow up with our …" at bounding box center [683, 365] width 496 height 28
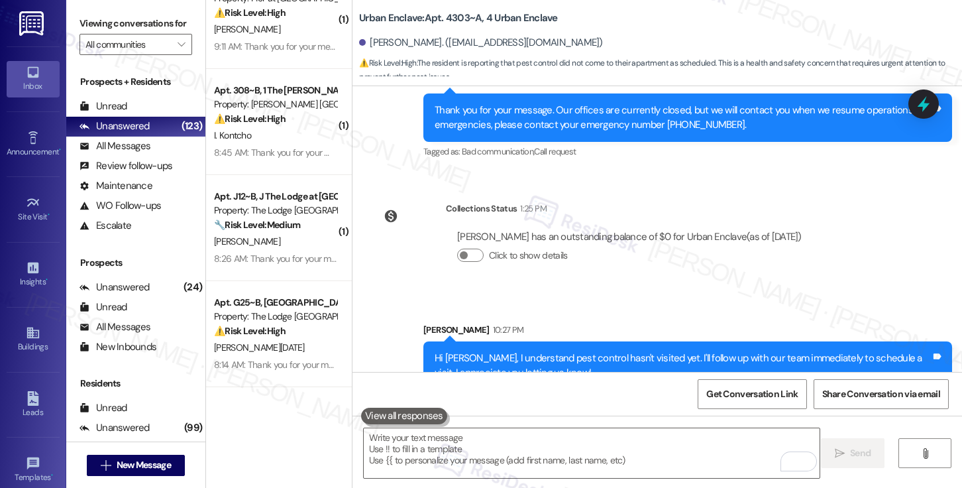
click at [545, 351] on div "Hi Tyla, I understand pest control hasn't visited yet. I'll follow up with our …" at bounding box center [683, 365] width 496 height 28
click at [502, 451] on textarea "To enrich screen reader interactions, please activate Accessibility in Grammarl…" at bounding box center [592, 453] width 456 height 50
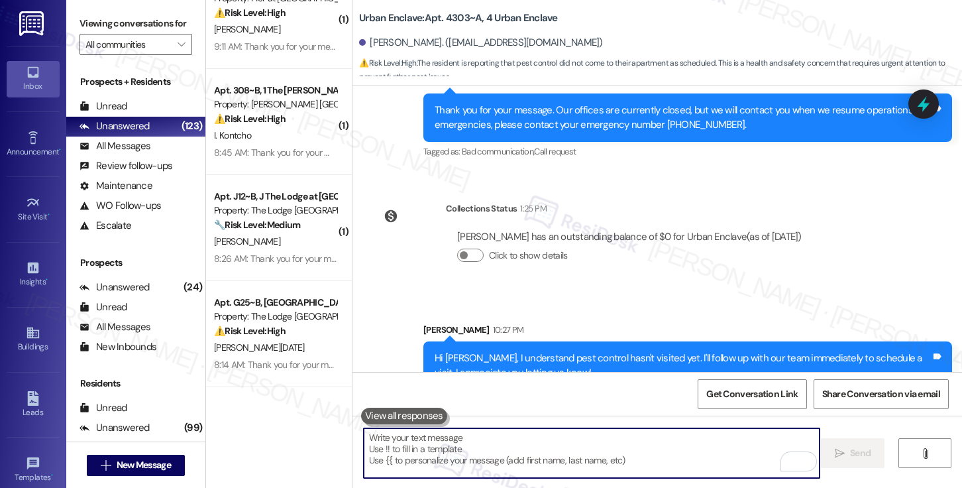
click at [498, 465] on textarea "To enrich screen reader interactions, please activate Accessibility in Grammarl…" at bounding box center [592, 453] width 456 height 50
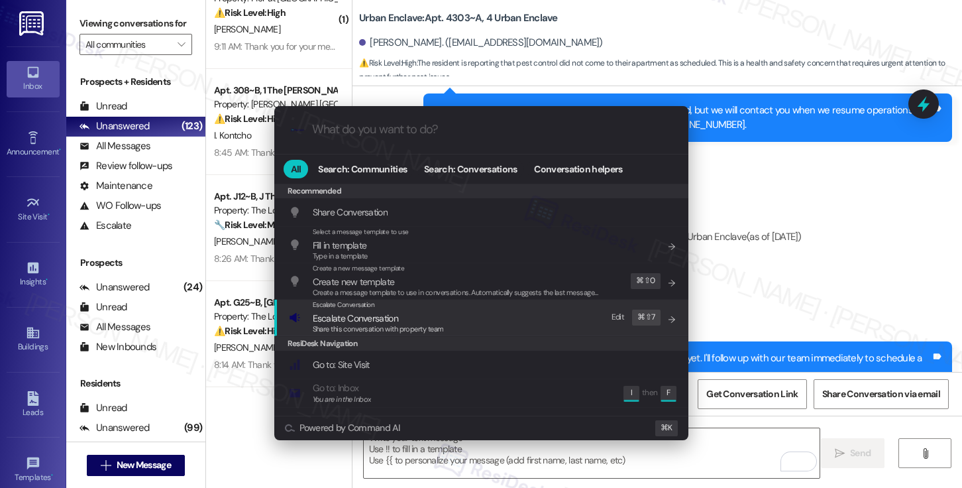
click at [420, 319] on span "Escalate Conversation" at bounding box center [378, 318] width 131 height 15
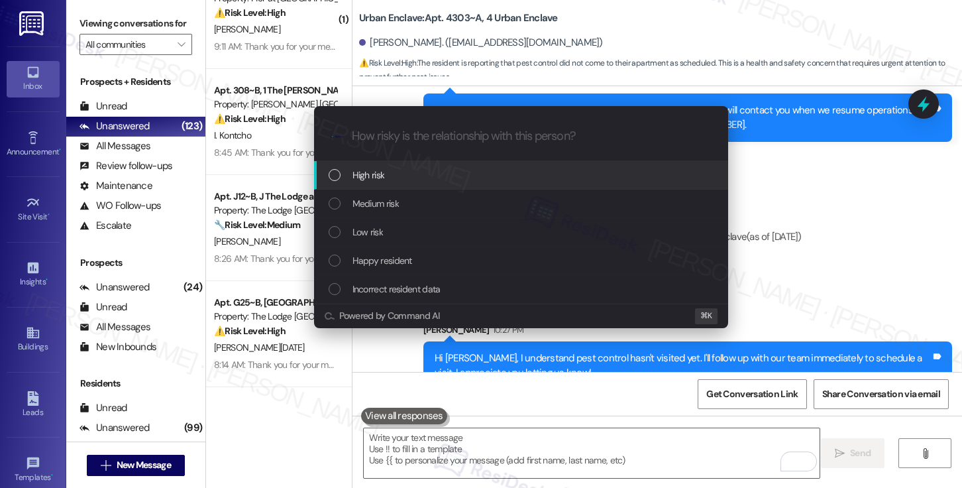
click at [433, 181] on div "High risk" at bounding box center [523, 175] width 388 height 15
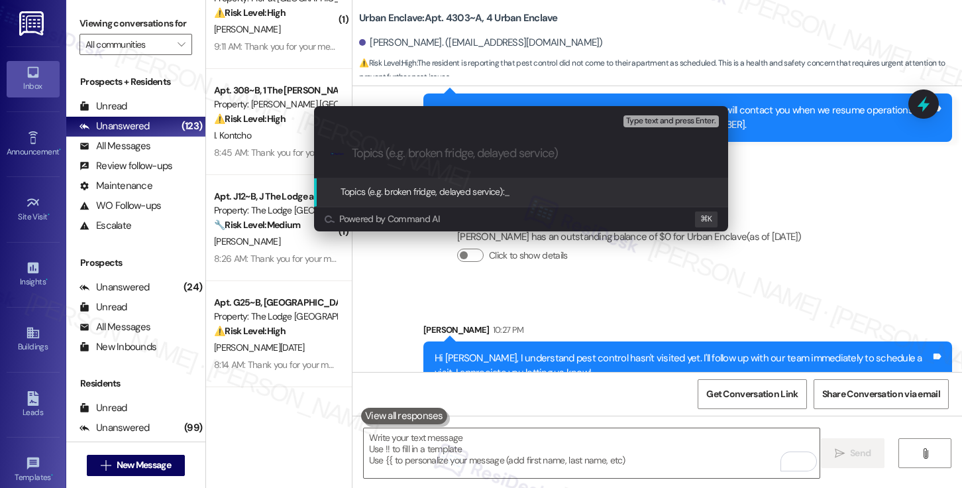
paste input "Work order submitted by Residesk | Work Order# 12930457 - Request for Pest Cont…"
type input "Work order submitted by Residesk | Work Order# 12930457 - Request for Pest Cont…"
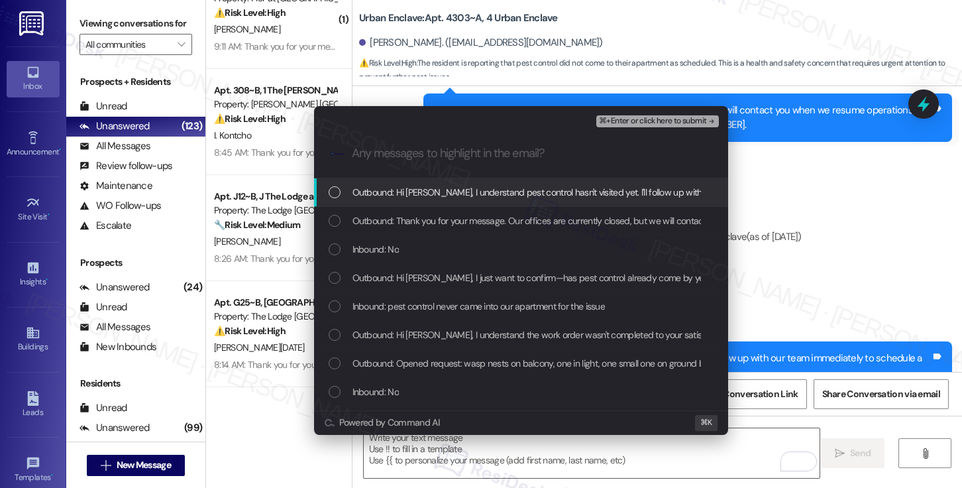
click at [433, 189] on span "Outbound: Hi Tyla, I understand pest control hasn't visited yet. I'll follow up…" at bounding box center [669, 192] width 635 height 15
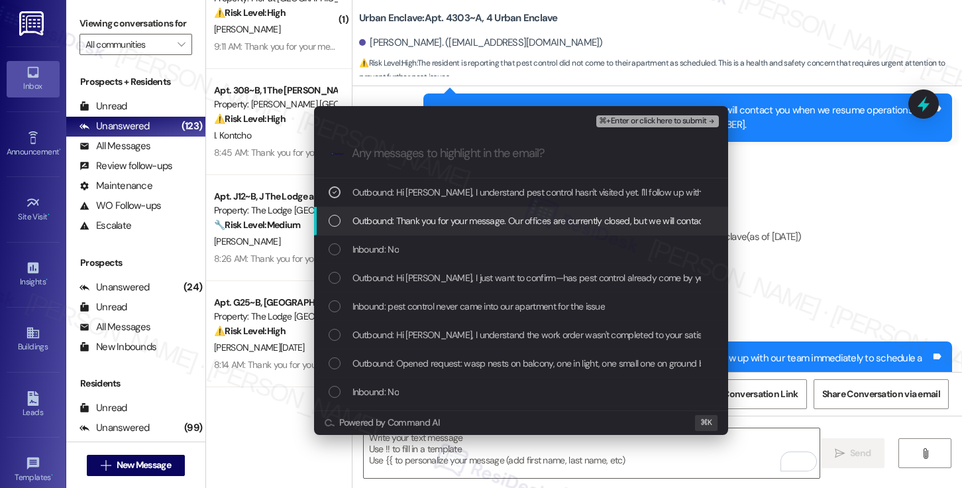
click at [429, 216] on span "Outbound: Thank you for your message. Our offices are currently closed, but we …" at bounding box center [744, 220] width 785 height 15
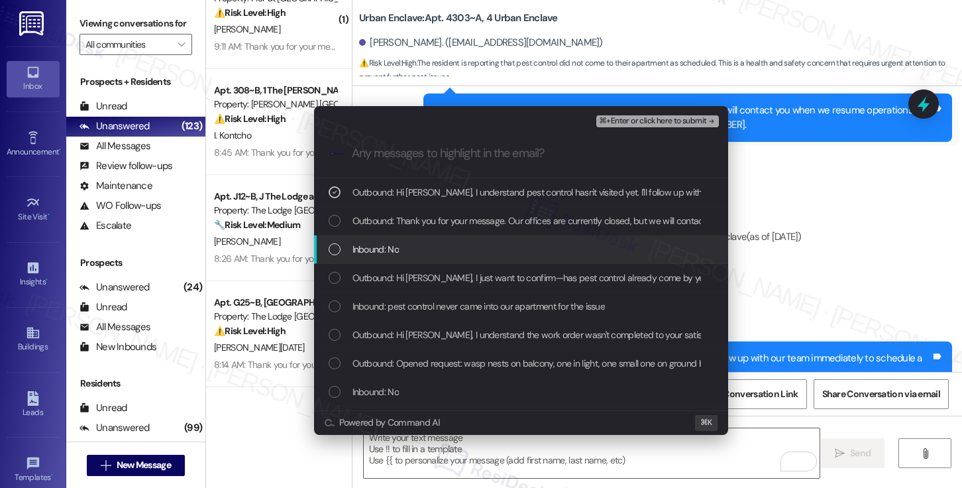
click at [417, 244] on div "Inbound: No" at bounding box center [523, 249] width 388 height 15
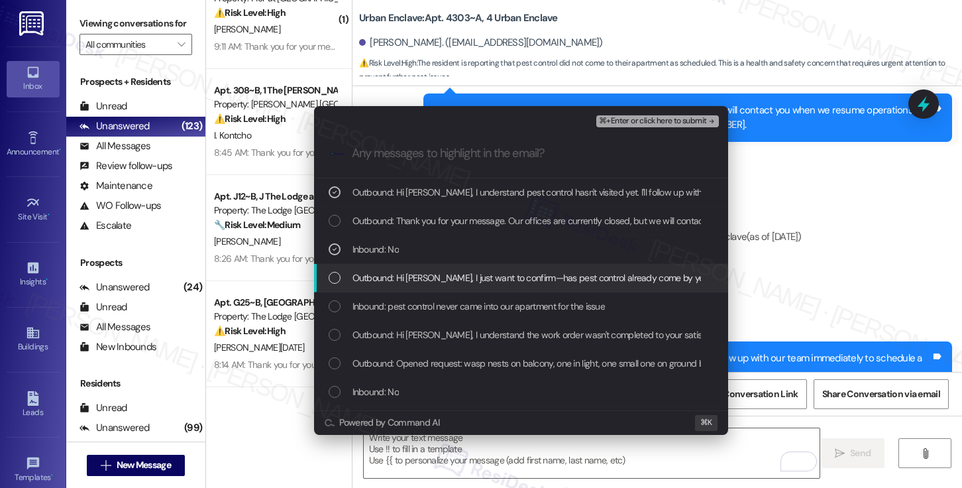
click at [410, 280] on span "Outbound: Hi Tyla, I just want to confirm—has pest control already come by yet …" at bounding box center [621, 277] width 539 height 15
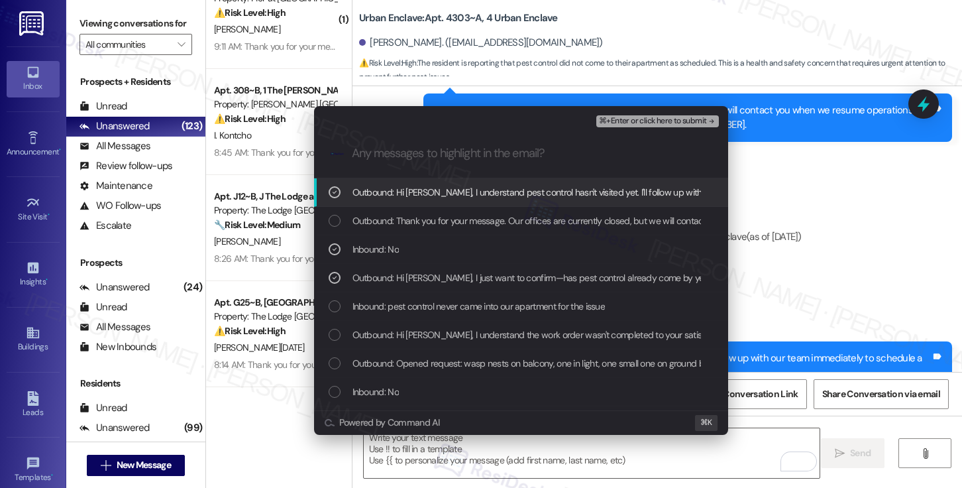
click at [631, 120] on span "⌘+Enter or click here to submit" at bounding box center [652, 121] width 107 height 9
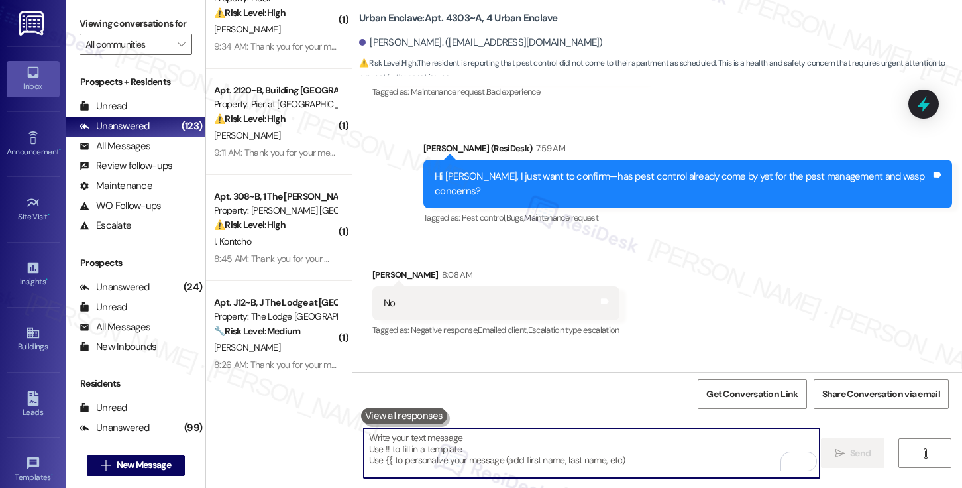
scroll to position [695, 0]
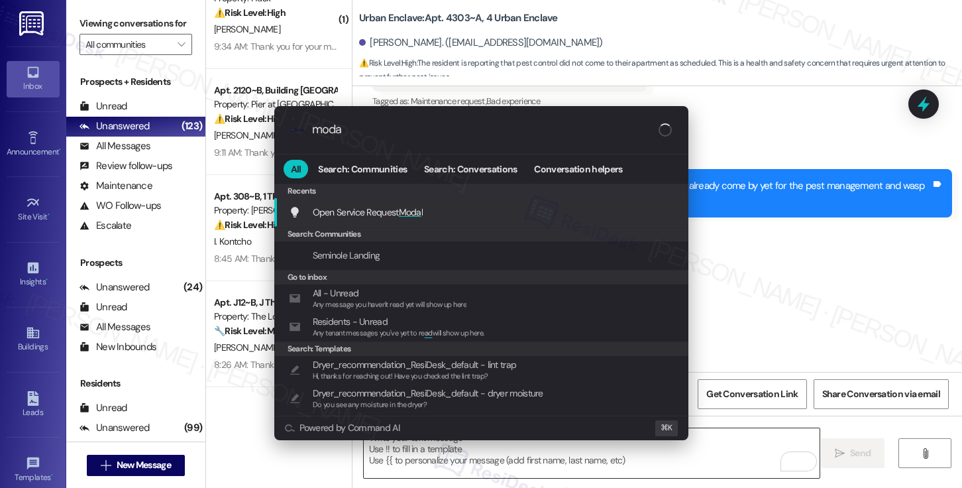
type input "modal"
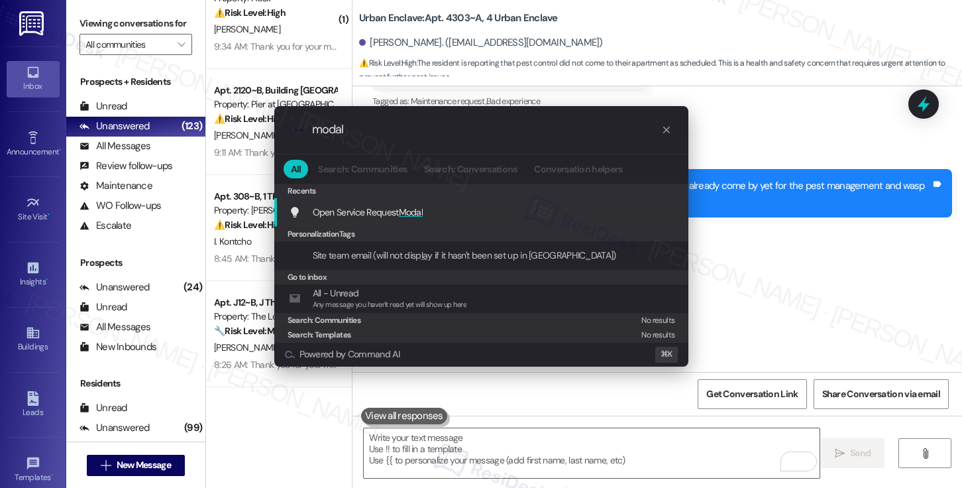
click at [401, 209] on span "Modal" at bounding box center [411, 212] width 25 height 12
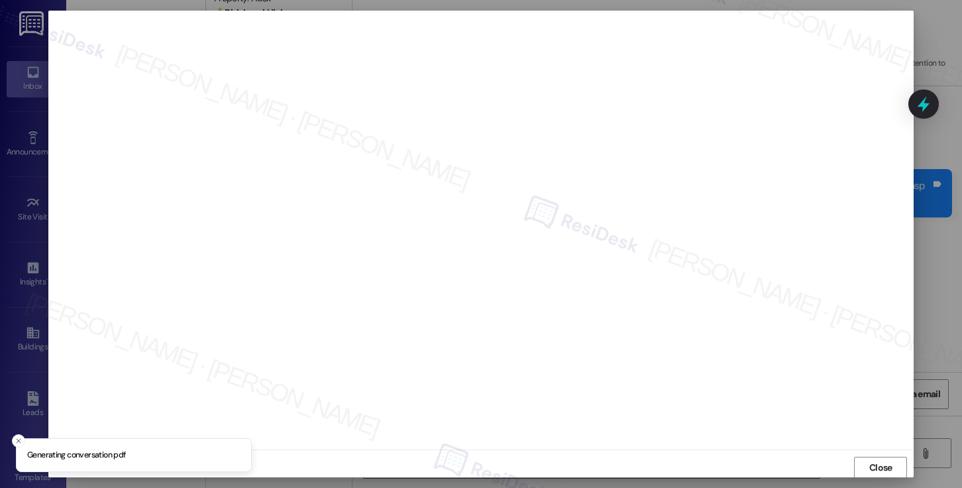
scroll to position [1, 0]
click at [872, 470] on span "Close" at bounding box center [880, 467] width 23 height 14
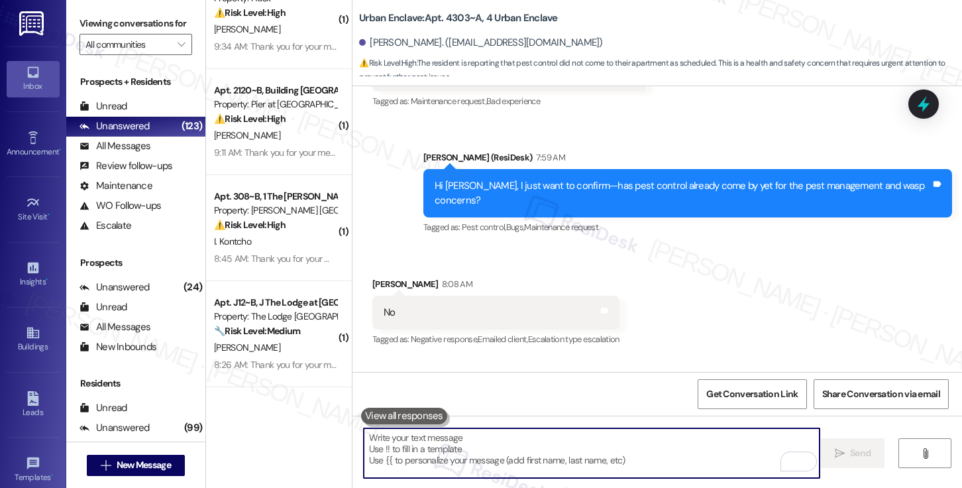
scroll to position [1028, 0]
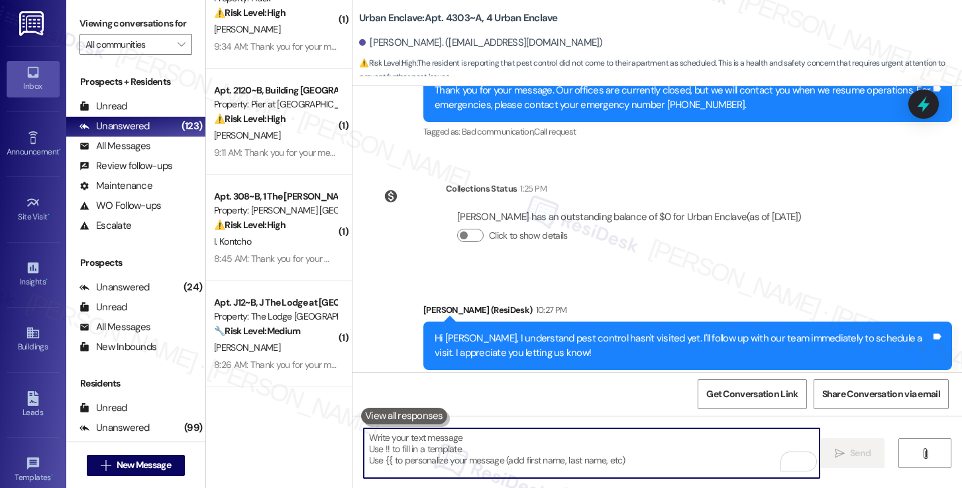
click at [603, 451] on textarea "To enrich screen reader interactions, please activate Accessibility in Grammarl…" at bounding box center [592, 453] width 456 height 50
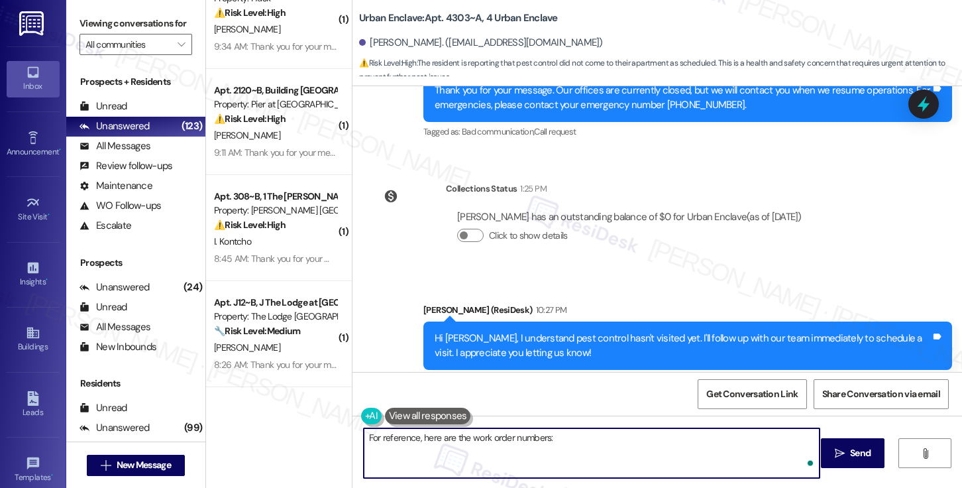
paste textarea "Work Order# 12930457 - Request for Pest Control (roaches) Work Order# 12925144 …"
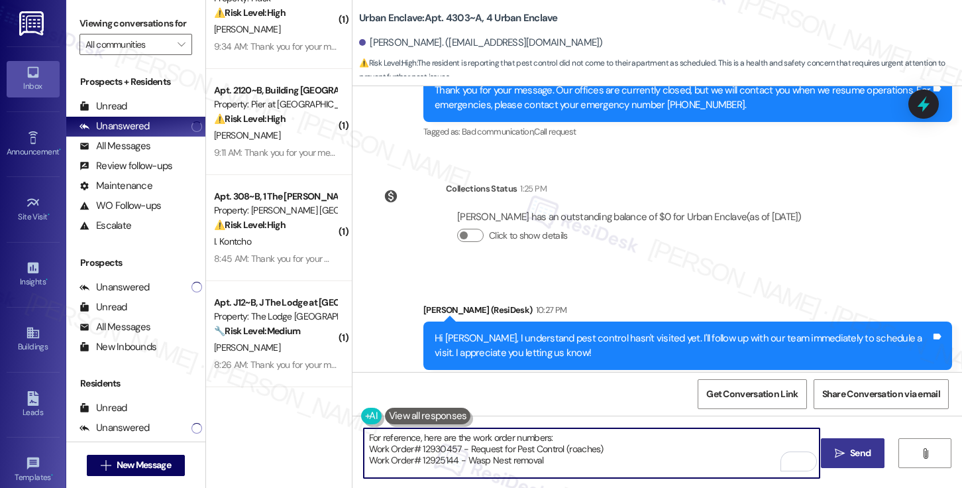
type textarea "For reference, here are the work order numbers: Work Order# 12930457 - Request …"
click at [847, 451] on span "Send" at bounding box center [860, 453] width 26 height 14
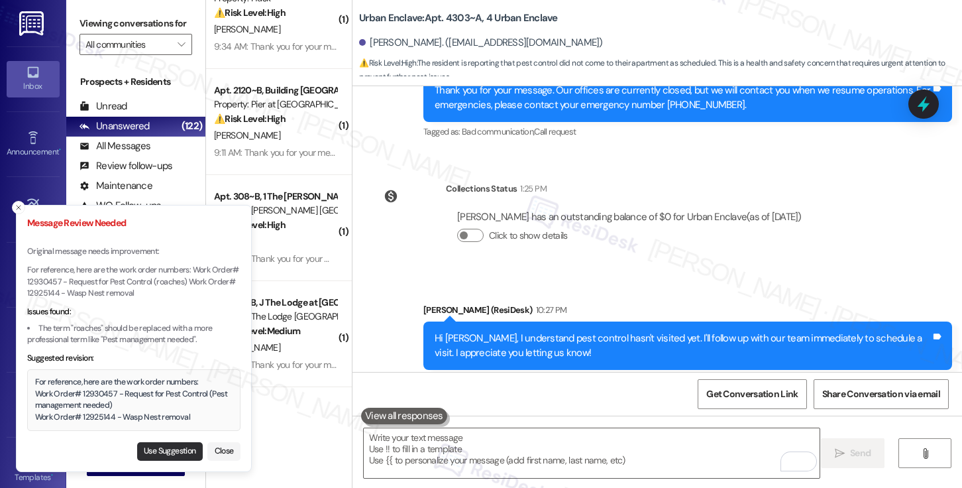
click at [169, 446] on button "Use Suggestion" at bounding box center [170, 451] width 66 height 19
type textarea "For reference, here are the work order numbers: Work Order# 12930457 - Request …"
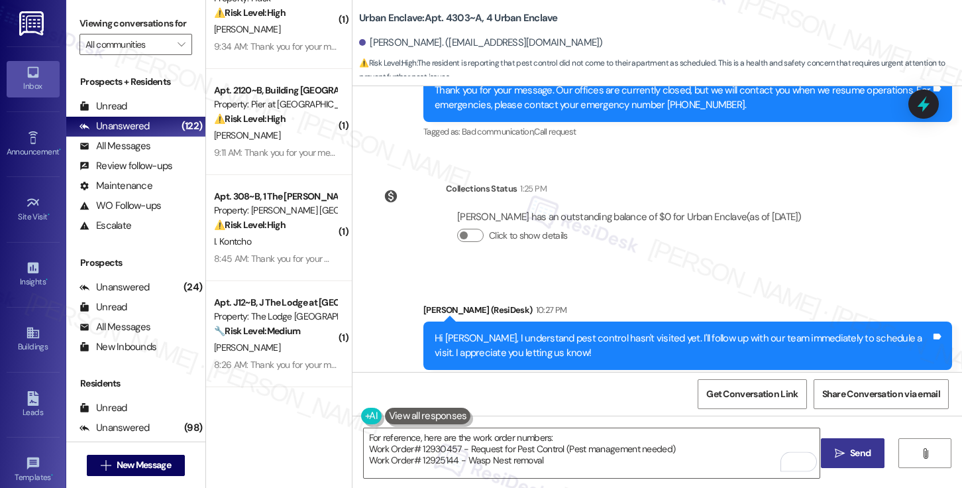
click at [857, 452] on span "Send" at bounding box center [860, 453] width 21 height 14
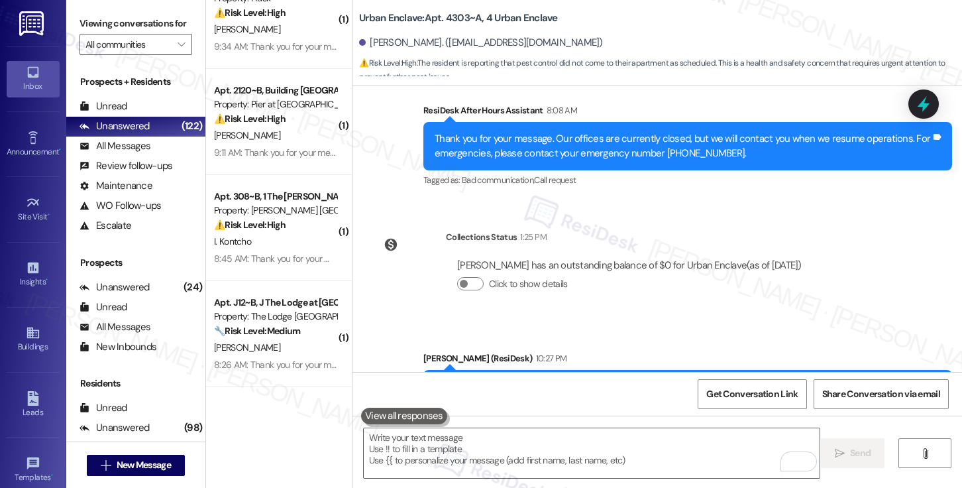
scroll to position [1149, 0]
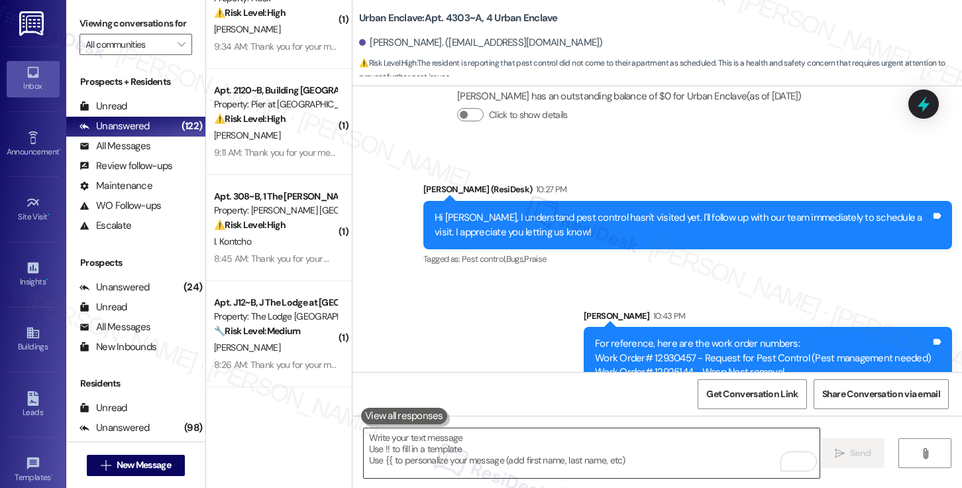
click at [709, 458] on textarea "To enrich screen reader interactions, please activate Accessibility in Grammarl…" at bounding box center [592, 453] width 456 height 50
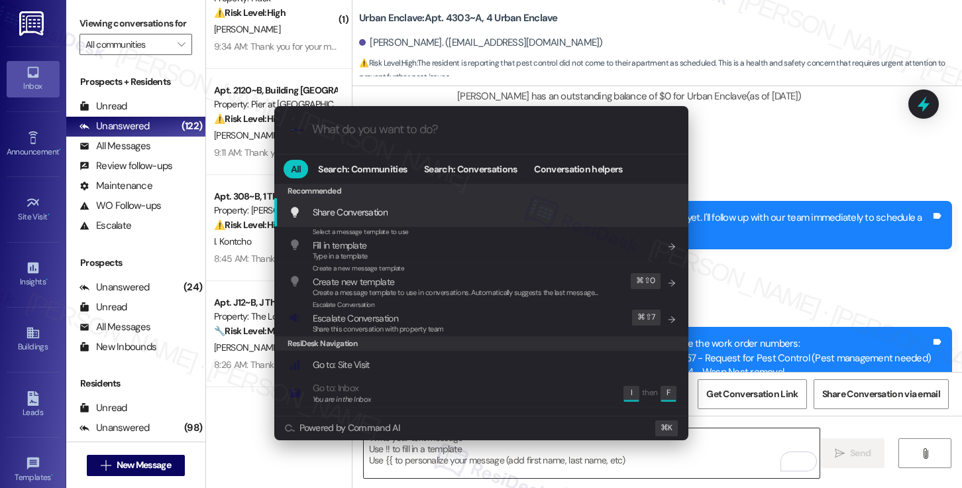
type input "m"
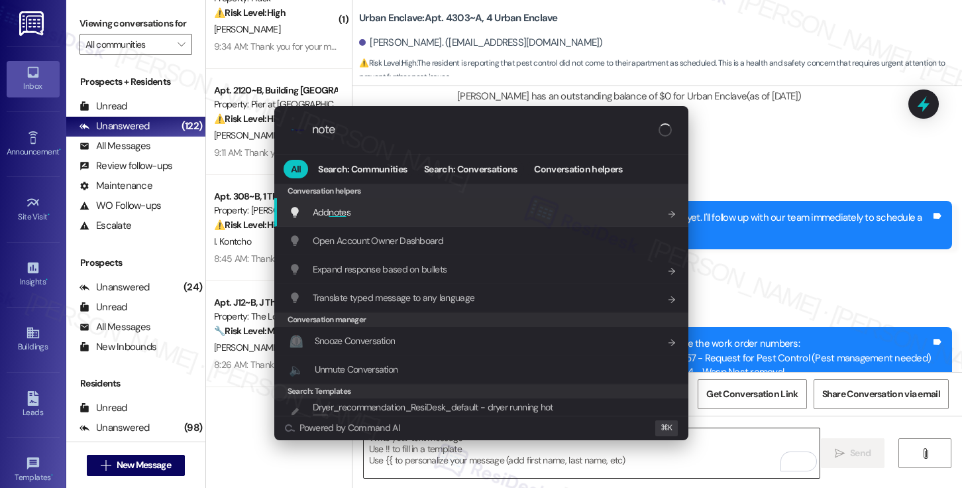
type input "notes"
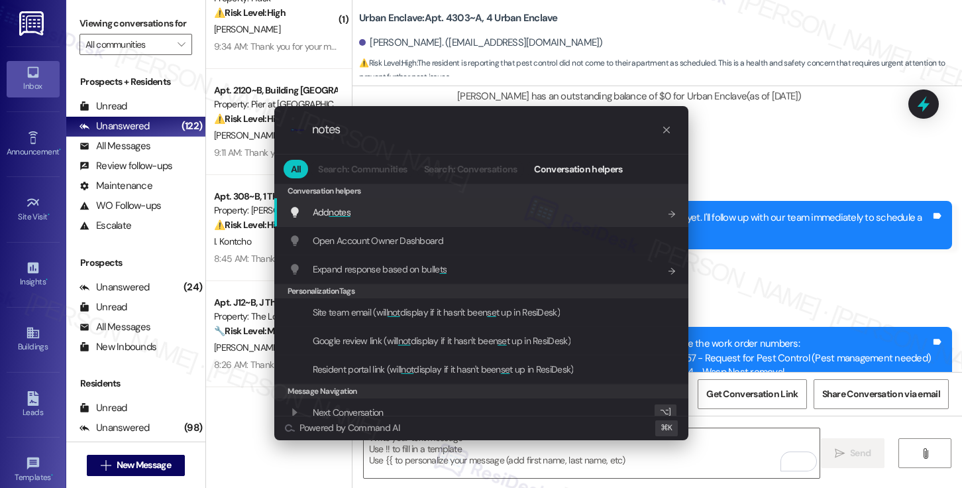
click at [460, 210] on div "Add notes Add shortcut" at bounding box center [483, 212] width 388 height 15
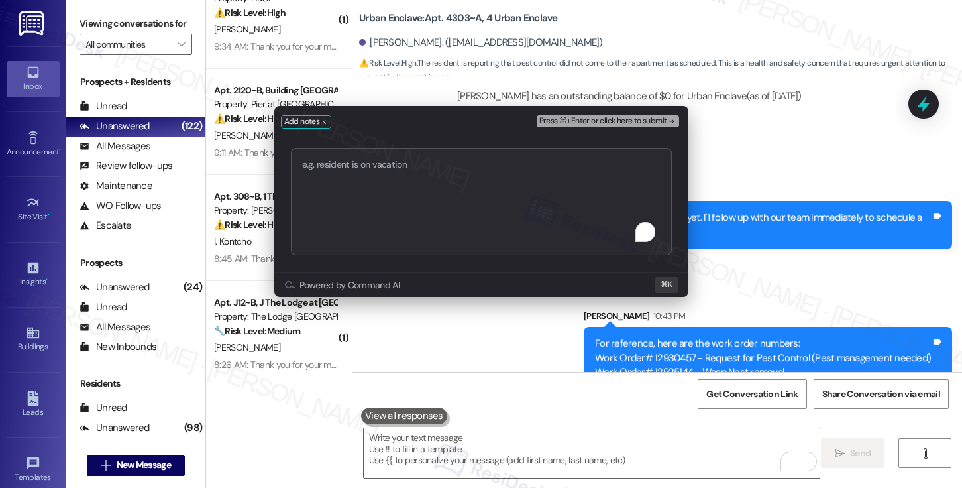
type textarea "Work Order# 12930457 - Request for Pest Control (roaches) Work Order# 12925144 …"
click at [583, 119] on span "Press ⌘+Enter or click here to submit" at bounding box center [603, 121] width 128 height 9
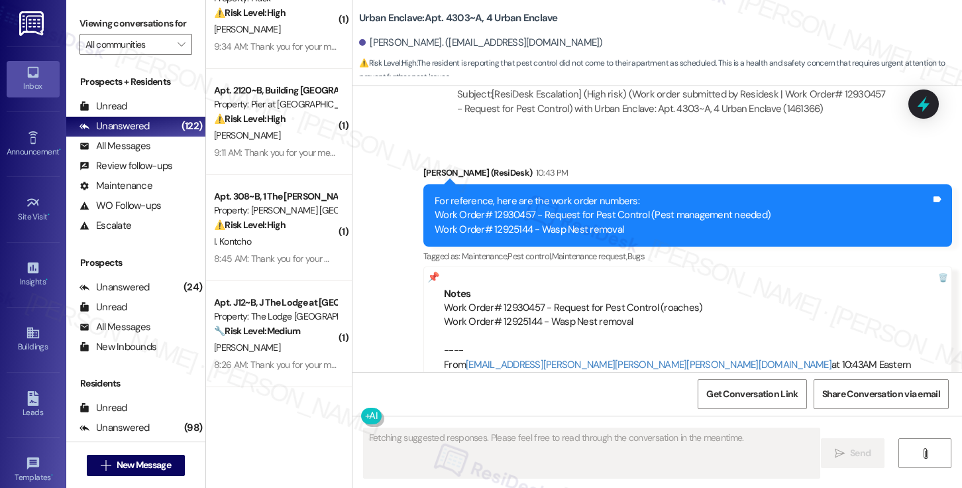
scroll to position [1457, 0]
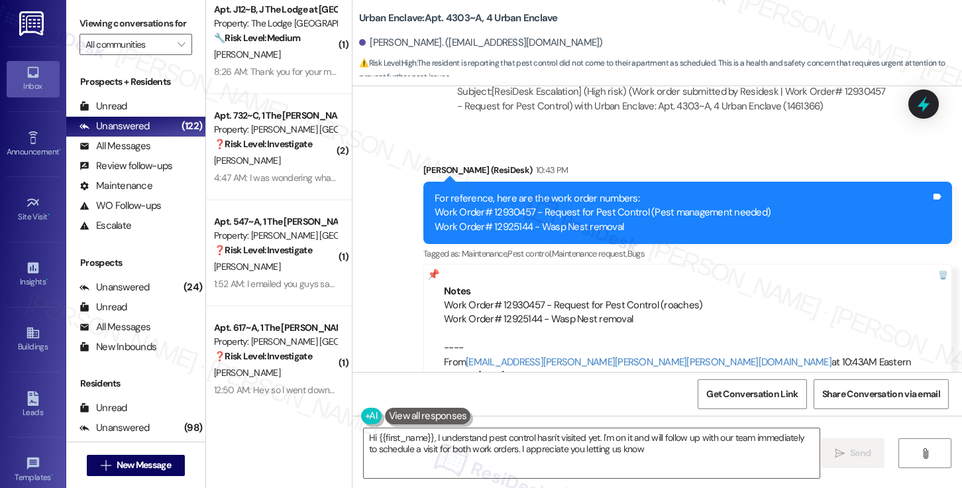
type textarea "Hi {{first_name}}, I understand pest control hasn't visited yet. I'm on it and …"
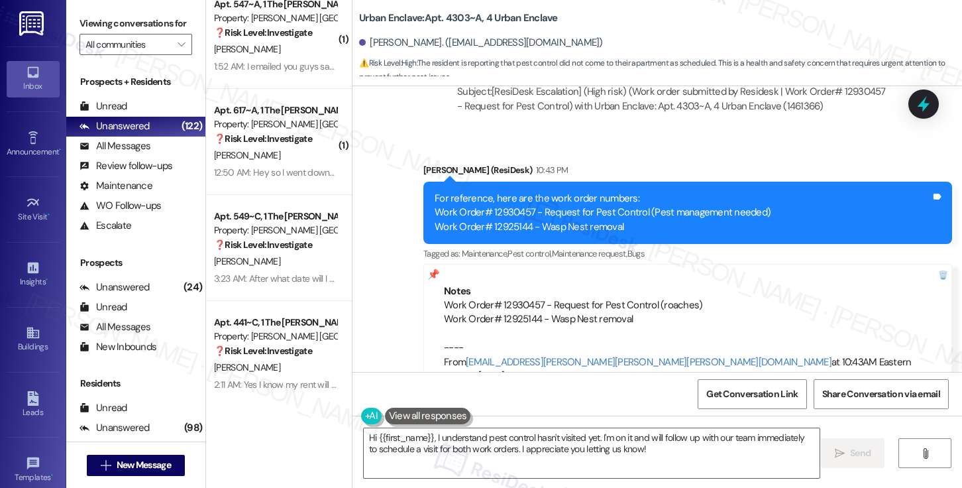
scroll to position [5012, 0]
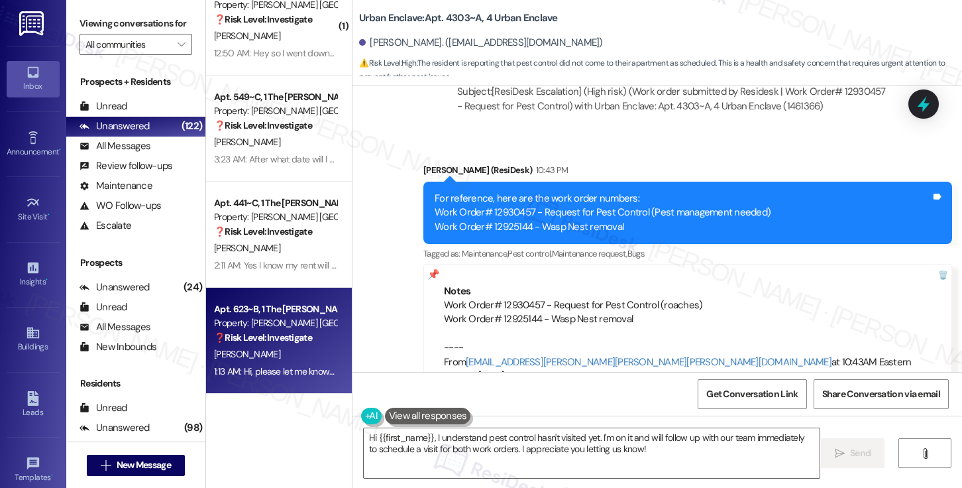
click at [283, 345] on div "Apt. 623~B, 1 The Marshall Louisville Property: Marshall Louisville ❓ Risk Leve…" at bounding box center [275, 323] width 125 height 45
type textarea "Fetching suggested responses. Please feel free to read through the conversation…"
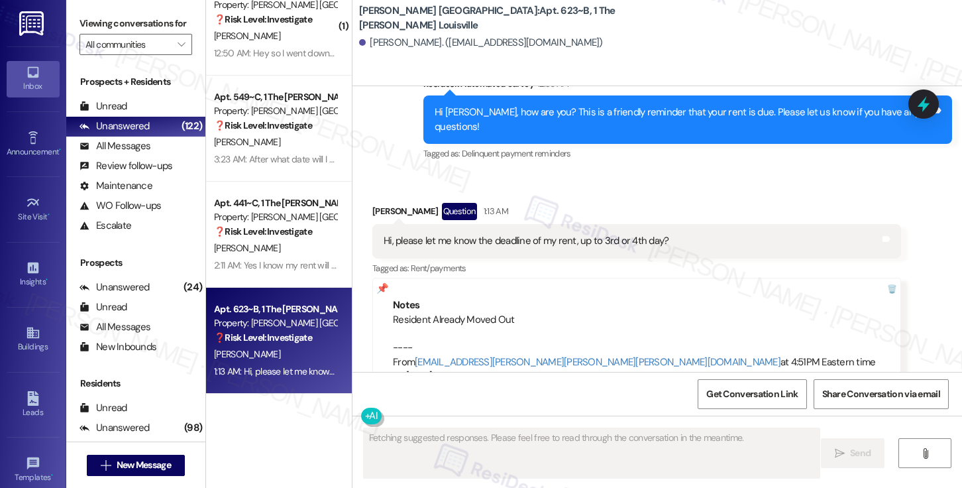
scroll to position [8788, 0]
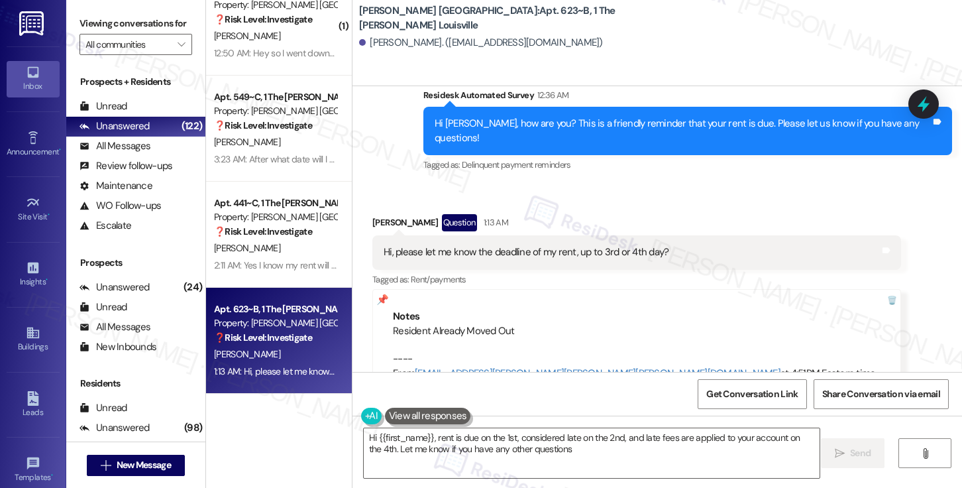
type textarea "Hi {{first_name}}, rent is due on the 1st, considered late on the 2nd, and late…"
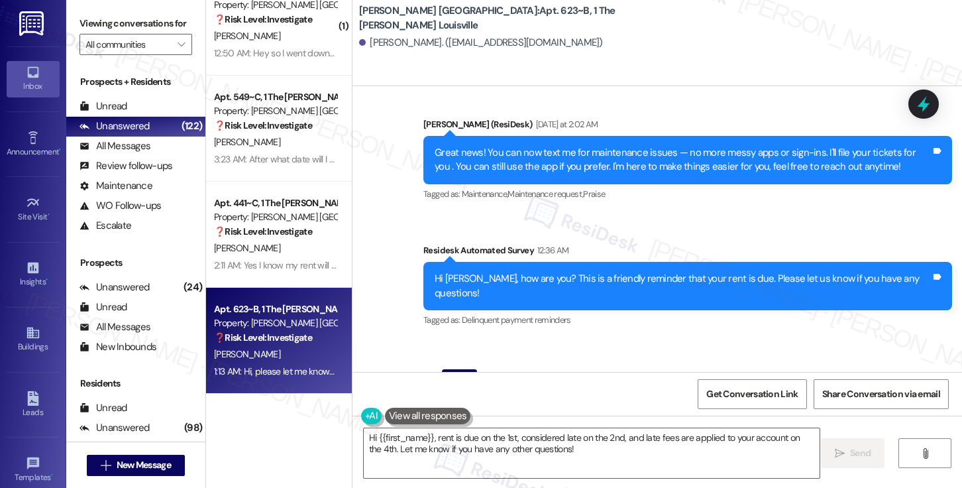
scroll to position [8838, 0]
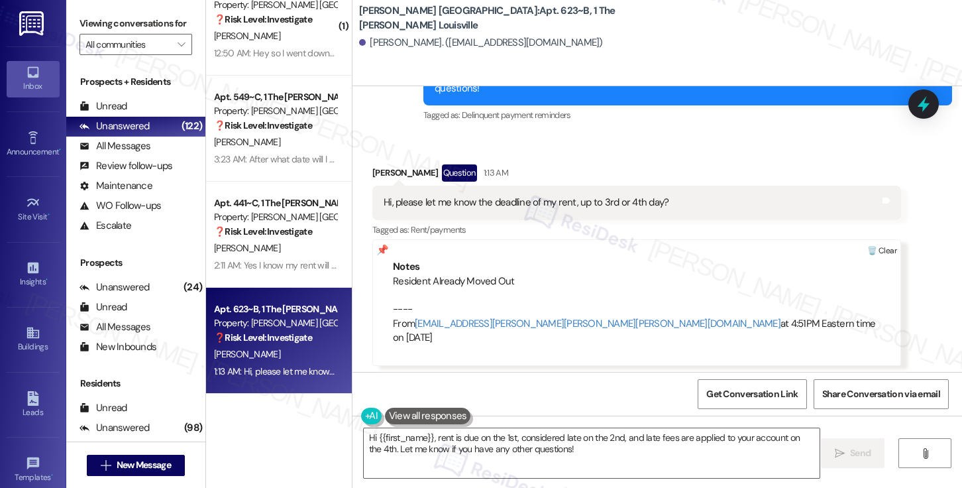
click at [863, 240] on div at bounding box center [881, 251] width 37 height 22
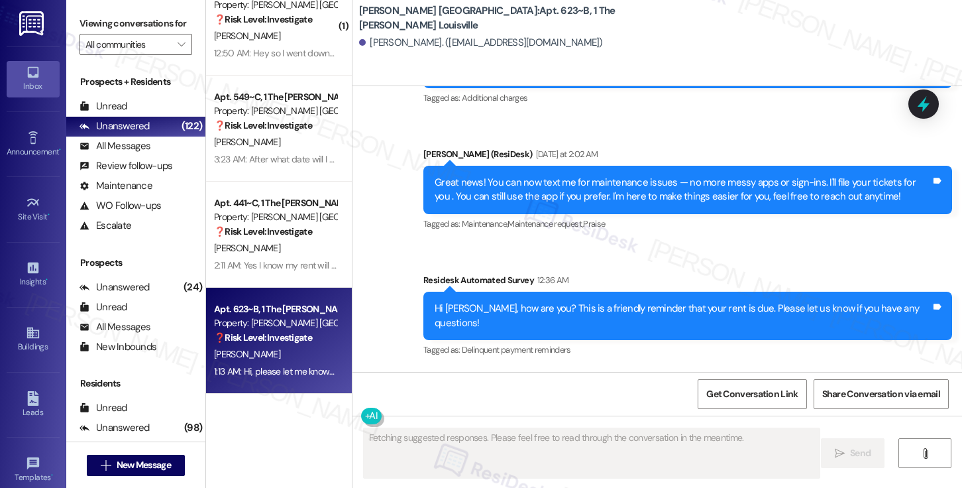
scroll to position [8726, 0]
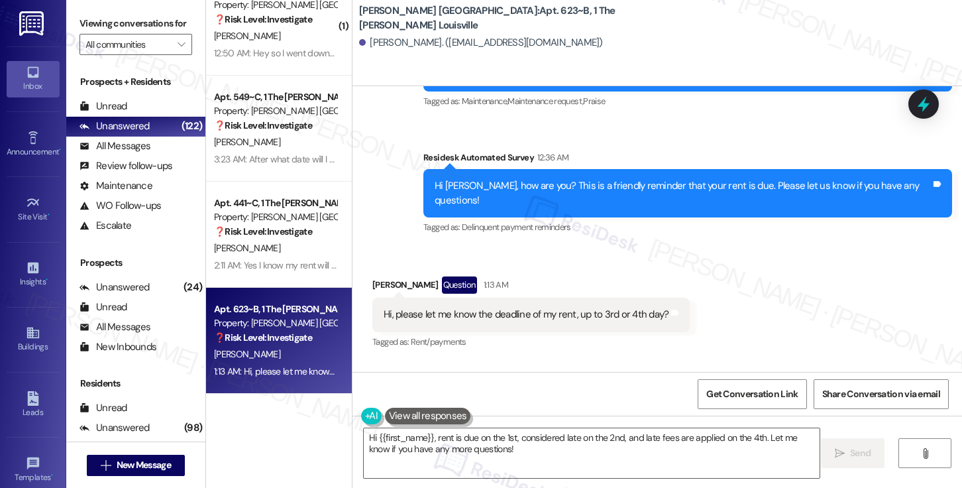
click at [465, 439] on button "Click to show details" at bounding box center [470, 445] width 26 height 13
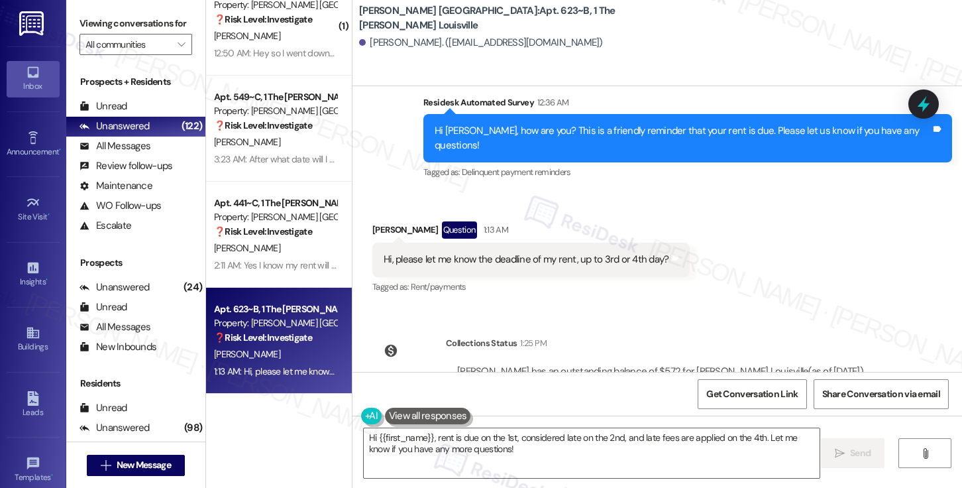
click at [463, 384] on button "Click to hide details" at bounding box center [470, 390] width 26 height 13
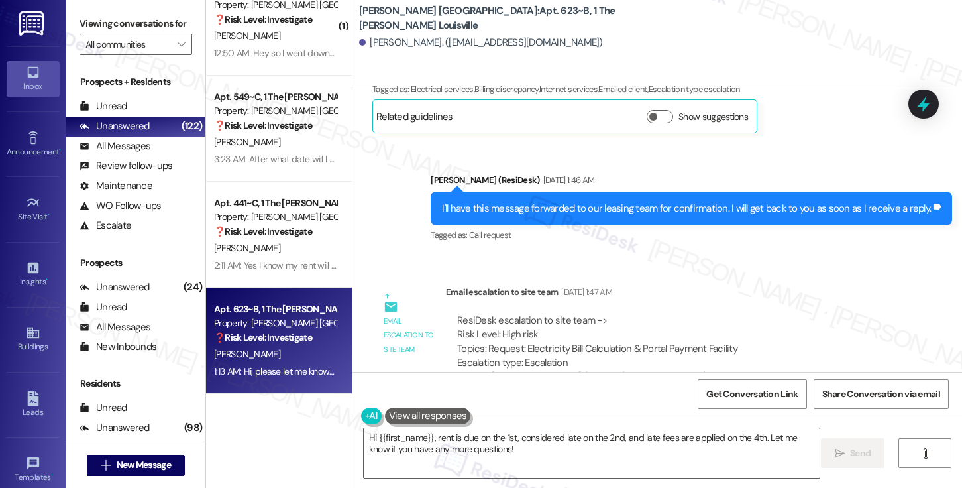
scroll to position [8032, 0]
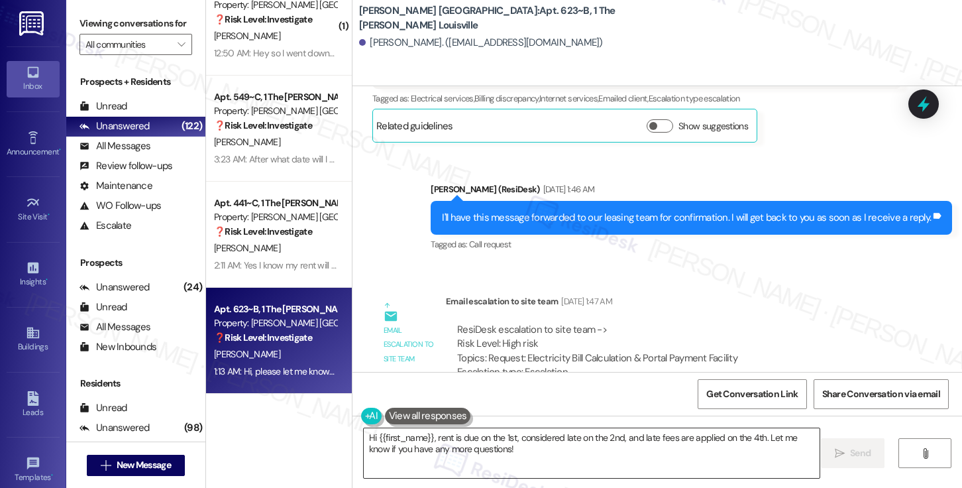
click at [747, 441] on textarea "Hi {{first_name}}, rent is due on the 1st, considered late on the 2nd, and late…" at bounding box center [592, 453] width 456 height 50
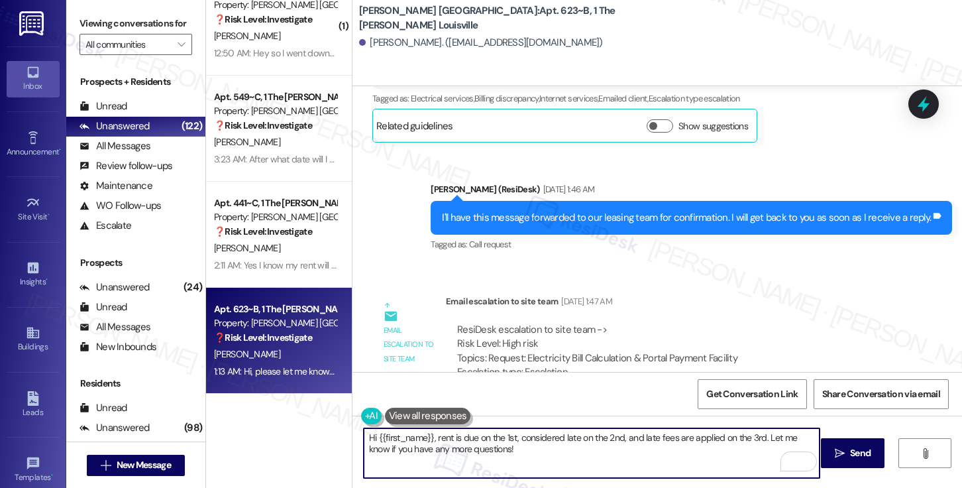
click at [722, 435] on textarea "Hi {{first_name}}, rent is due on the 1st, considered late on the 2nd, and late…" at bounding box center [592, 453] width 456 height 50
type textarea "Hi {{first_name}}, rent is due on the 1st, considered late on the 2nd, and late…"
click at [829, 452] on button " Send" at bounding box center [853, 453] width 64 height 30
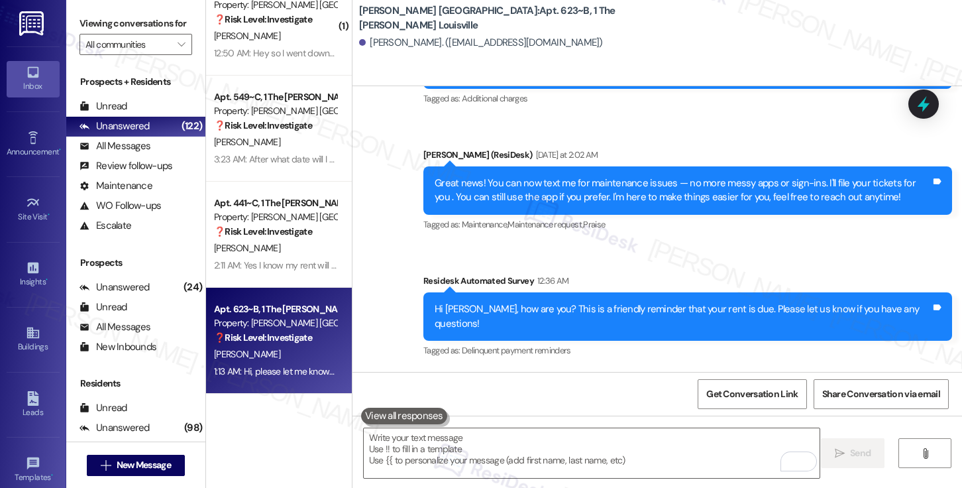
scroll to position [8832, 0]
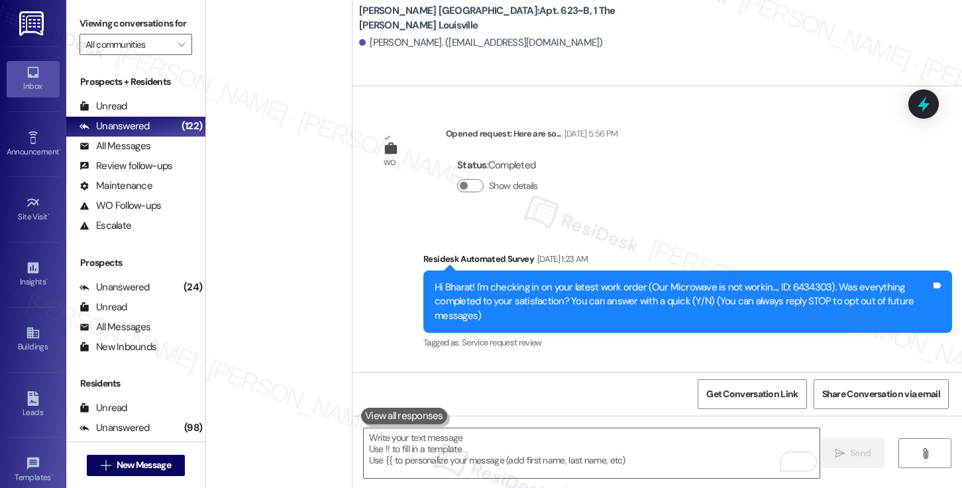
scroll to position [8832, 0]
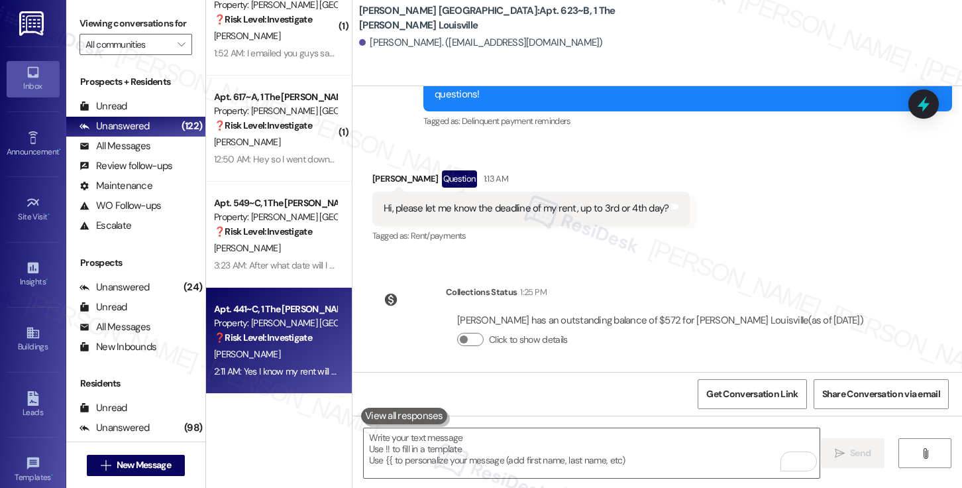
click at [276, 359] on div "D. Dennis" at bounding box center [275, 354] width 125 height 17
type textarea "Fetching suggested responses. Please feel free to read through the conversation…"
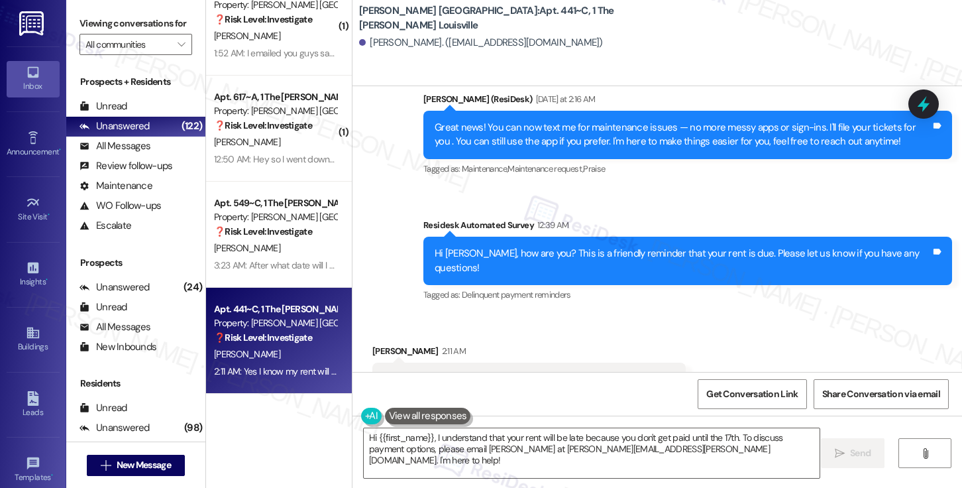
scroll to position [5153, 0]
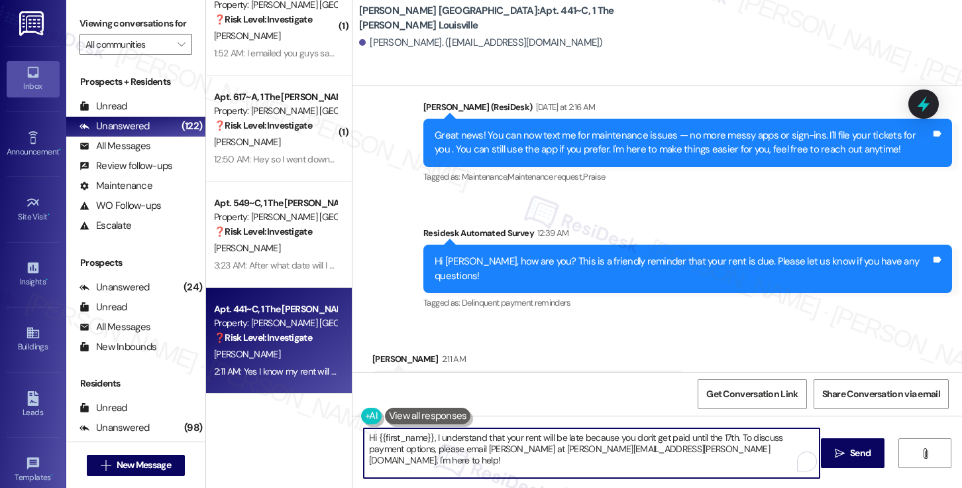
drag, startPoint x: 733, startPoint y: 436, endPoint x: 741, endPoint y: 412, distance: 25.4
click at [735, 459] on textarea "Hi {{first_name}}, I understand that your rent will be late because you don't g…" at bounding box center [592, 453] width 456 height 50
click at [380, 352] on div "Dymond Dennis 2:11 AM" at bounding box center [528, 361] width 313 height 19
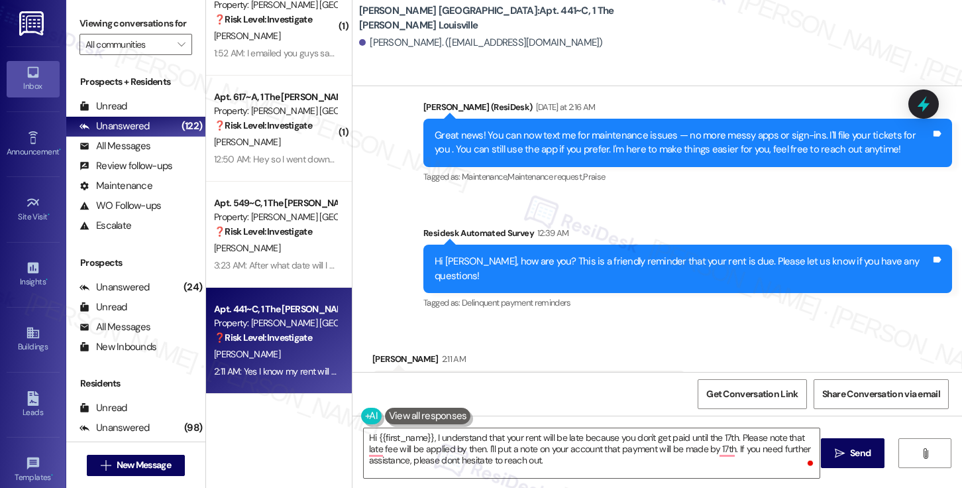
click at [380, 352] on div "Dymond Dennis 2:11 AM" at bounding box center [528, 361] width 313 height 19
copy div "Dymond"
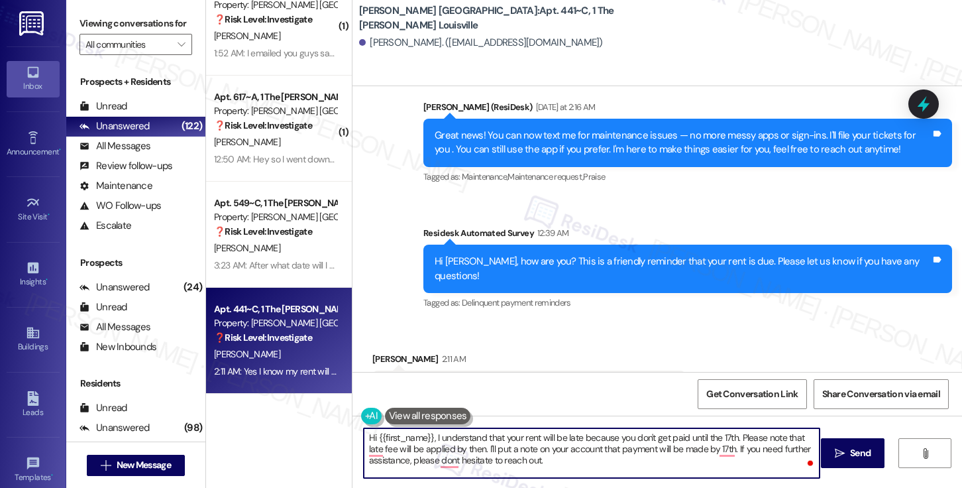
drag, startPoint x: 426, startPoint y: 438, endPoint x: 362, endPoint y: 289, distance: 162.0
click at [372, 435] on textarea "Hi {{first_name}}, I understand that your rent will be late because you don't g…" at bounding box center [592, 453] width 456 height 50
paste textarea "Dymond"
type textarea "Hi Dymond, I understand that your rent will be late because you don't get paid …"
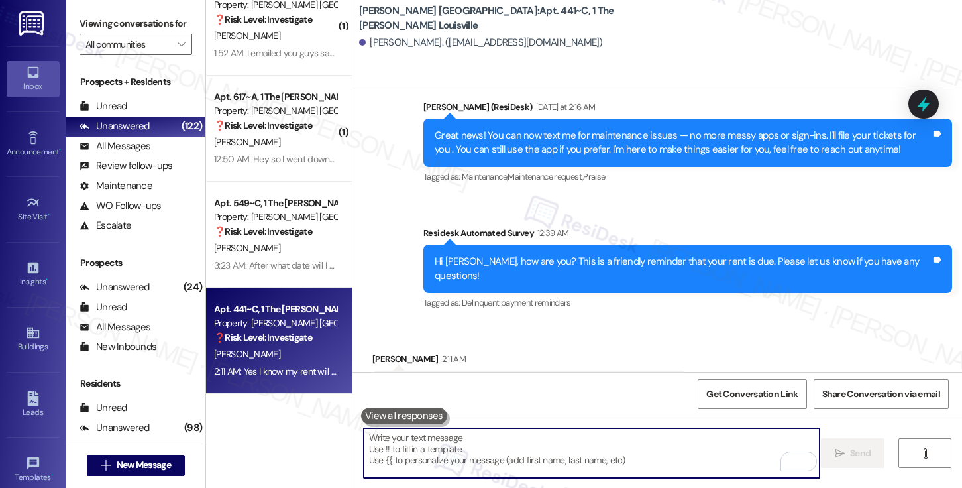
click at [584, 380] on div "Yes I know my rent will be late because I don't get paid until the 17th" at bounding box center [524, 387] width 281 height 14
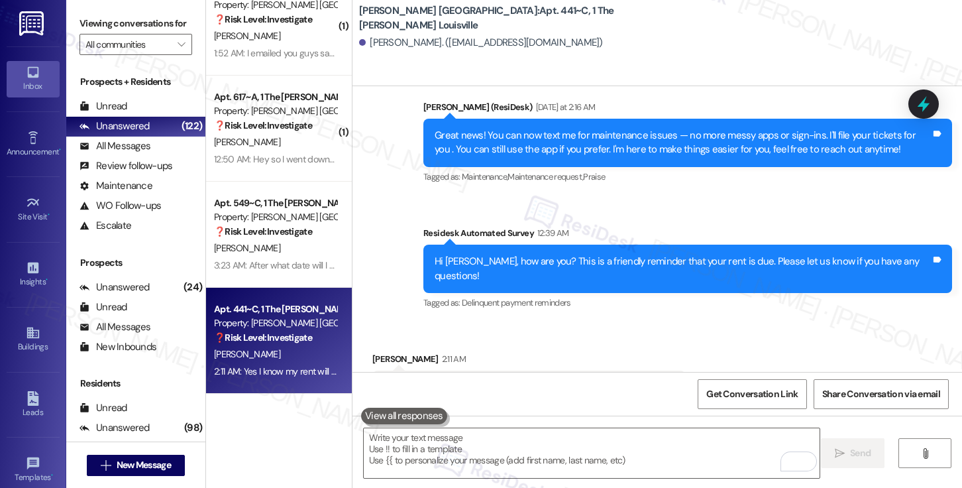
scroll to position [5211, 0]
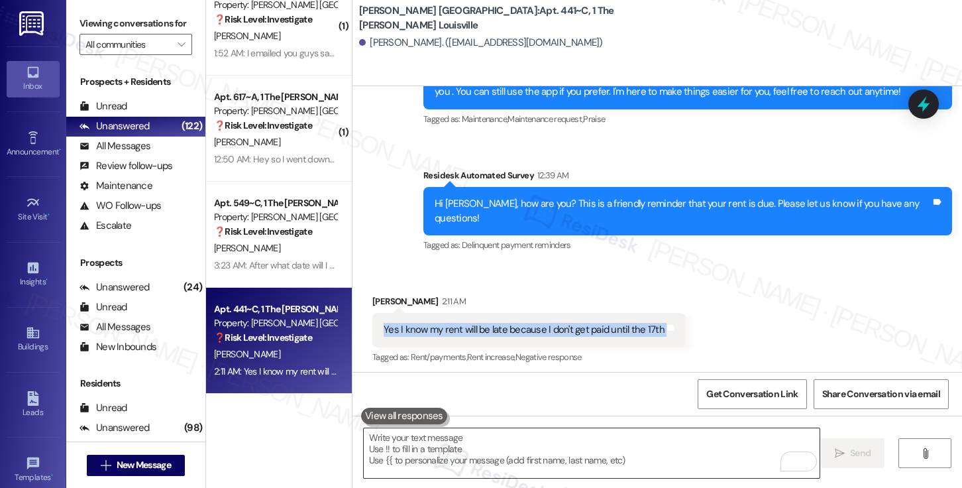
click at [532, 446] on textarea "To enrich screen reader interactions, please activate Accessibility in Grammarl…" at bounding box center [592, 453] width 456 height 50
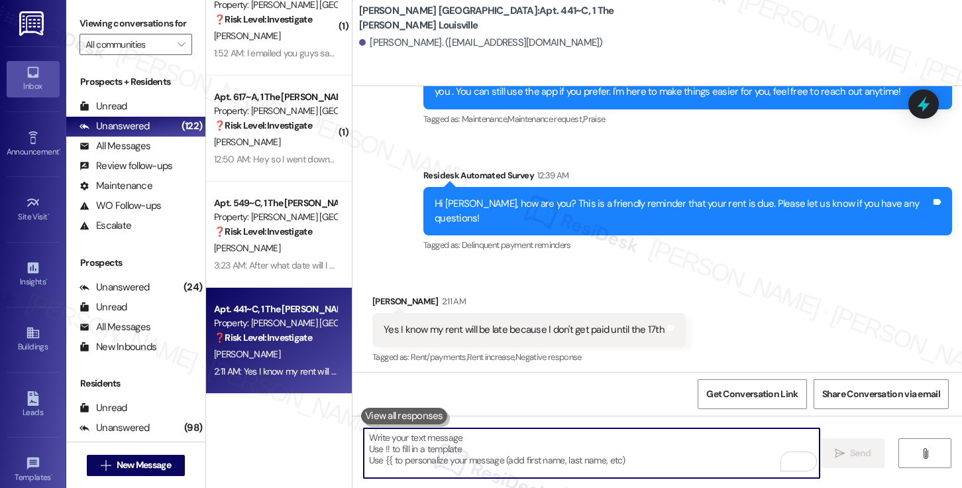
paste textarea "Hi Dymond, I understand your rent will be delayed until the 17th when you recei…"
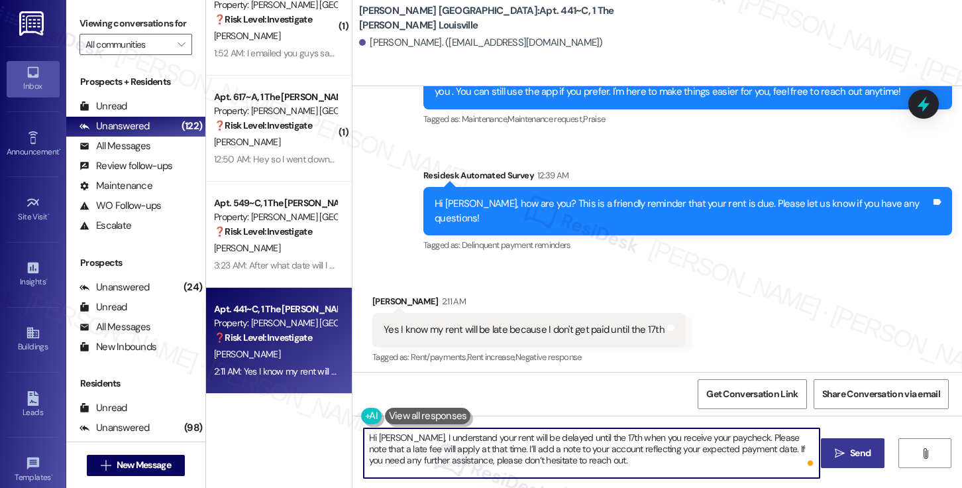
type textarea "Hi Dymond, I understand your rent will be delayed until the 17th when you recei…"
click at [860, 458] on span "Send" at bounding box center [860, 453] width 21 height 14
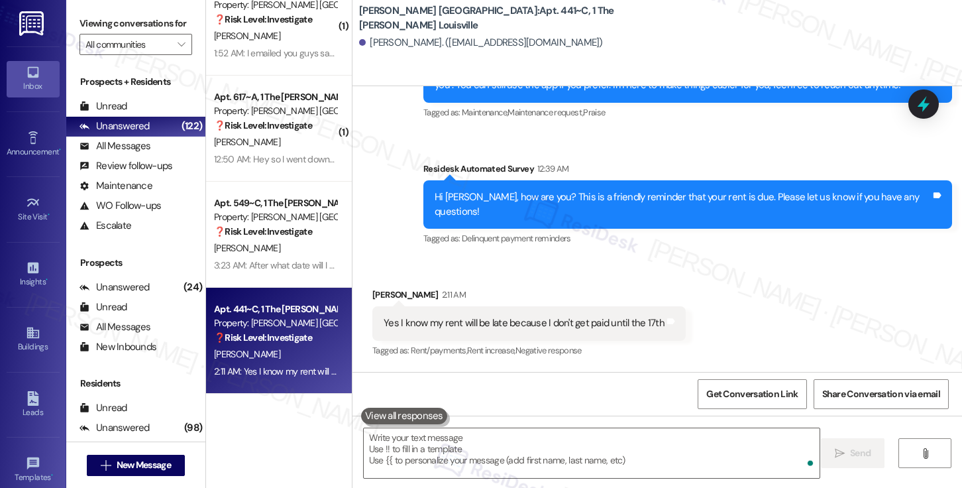
scroll to position [5331, 0]
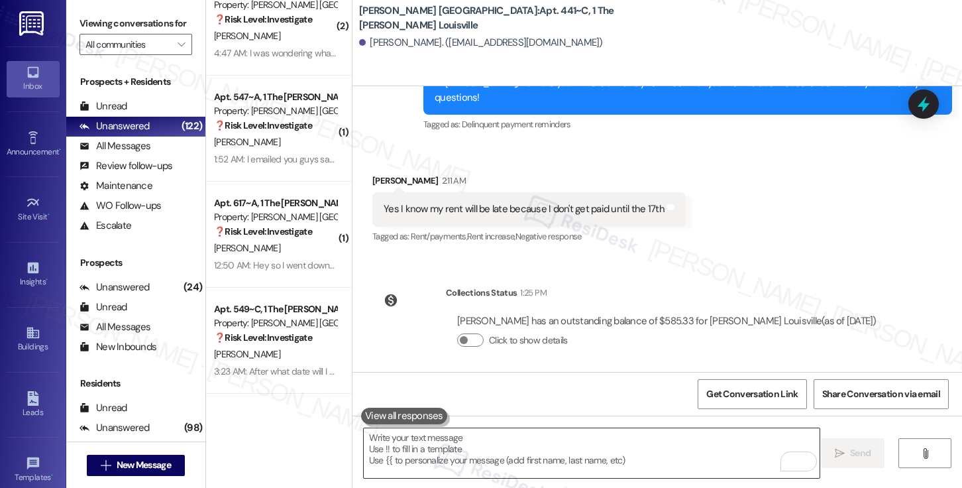
click at [635, 466] on textarea "To enrich screen reader interactions, please activate Accessibility in Grammarl…" at bounding box center [592, 453] width 456 height 50
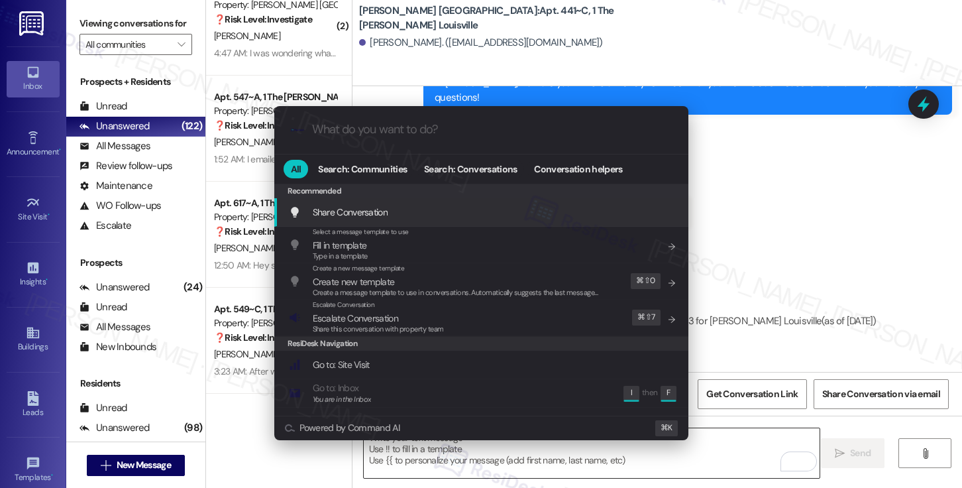
click at [635, 466] on div ".cls-1{fill:#0a055f;}.cls-2{fill:#0cc4c4;} resideskLogoBlueOrange All Search: C…" at bounding box center [481, 244] width 962 height 488
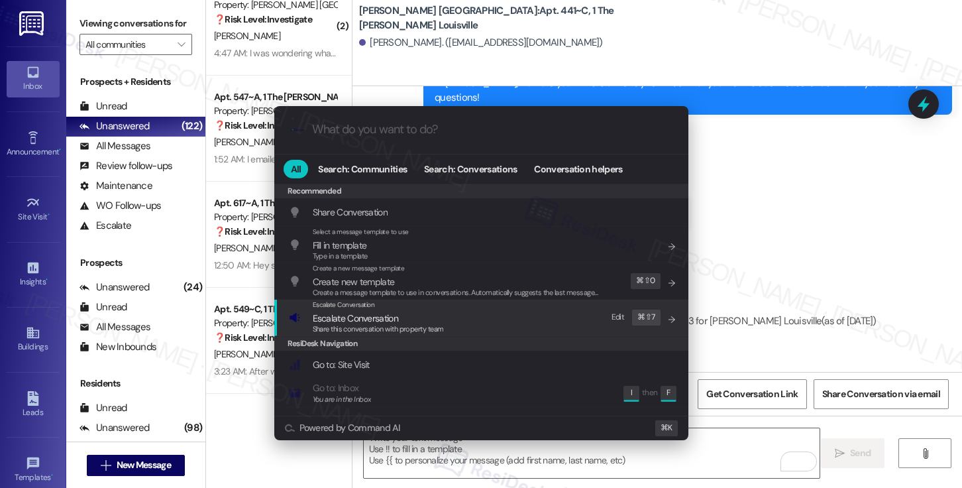
click at [440, 330] on span "Share this conversation with property team" at bounding box center [378, 328] width 131 height 9
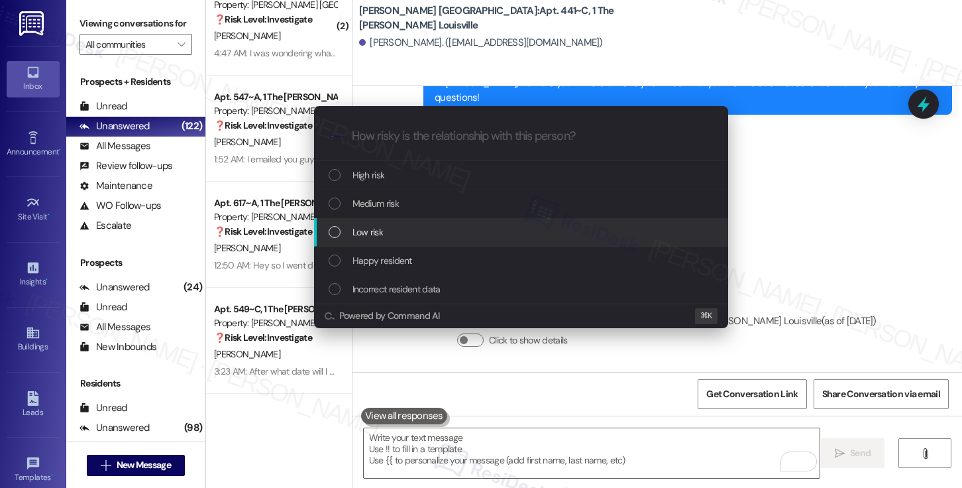
click at [429, 234] on div "Low risk" at bounding box center [523, 232] width 388 height 15
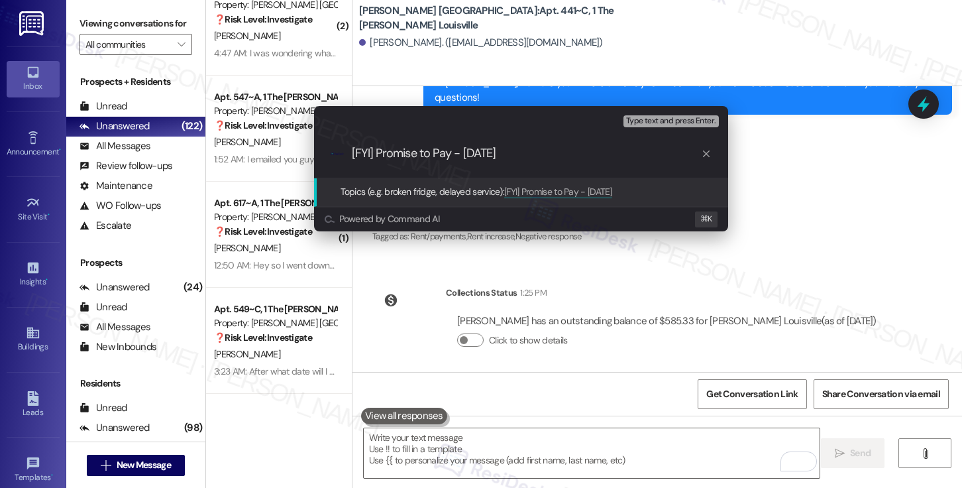
type input "[FYI] Promise to Pay - Sept 17"
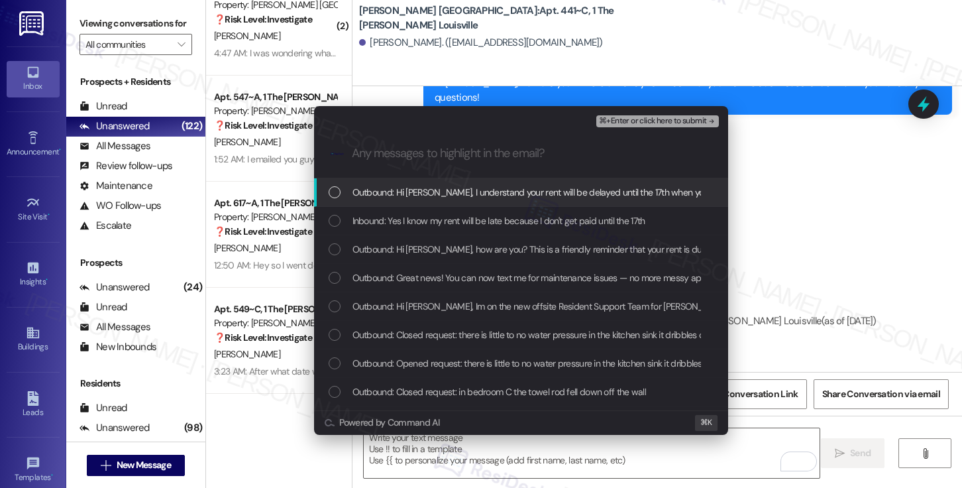
click at [482, 182] on div "Outbound: Hi Dymond, I understand your rent will be delayed until the 17th when…" at bounding box center [521, 192] width 414 height 28
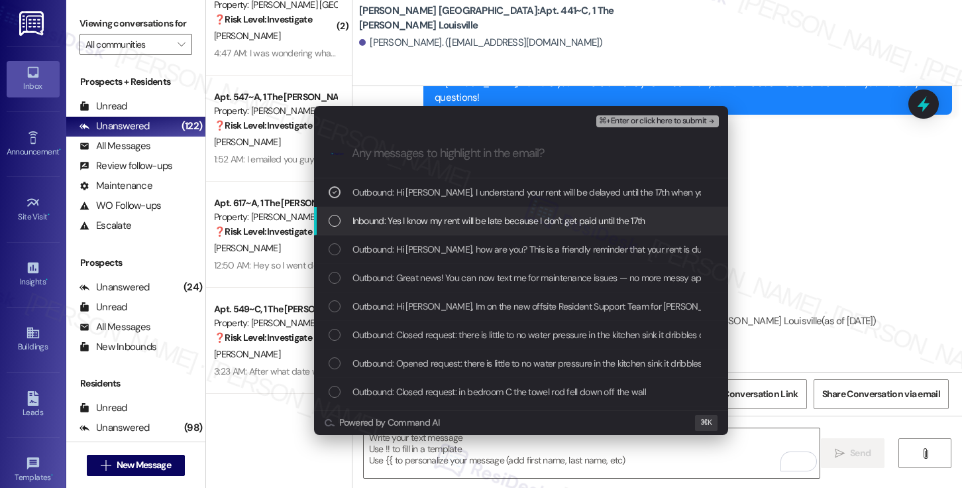
click at [470, 215] on span "Inbound: Yes I know my rent will be late because I don't get paid until the 17th" at bounding box center [498, 220] width 293 height 15
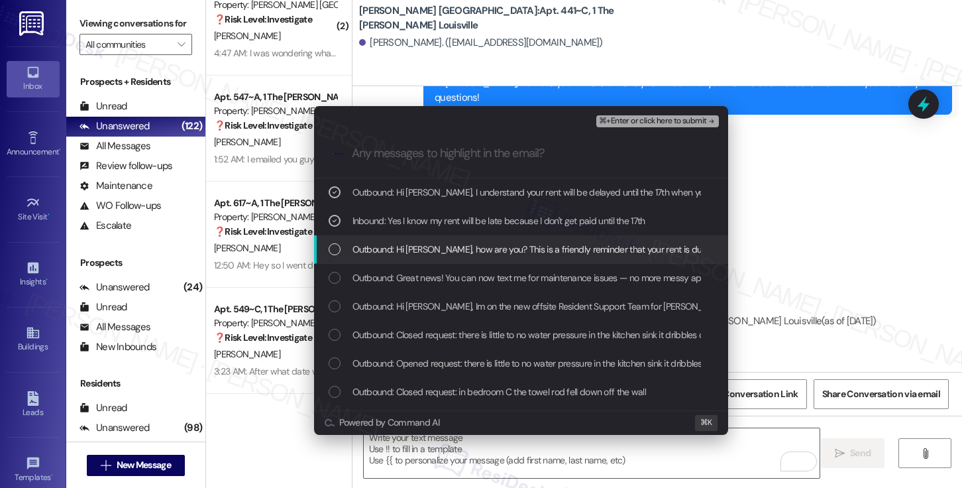
click at [536, 248] on span "Outbound: Hi Dymond, how are you? This is a friendly reminder that your rent is…" at bounding box center [617, 249] width 531 height 15
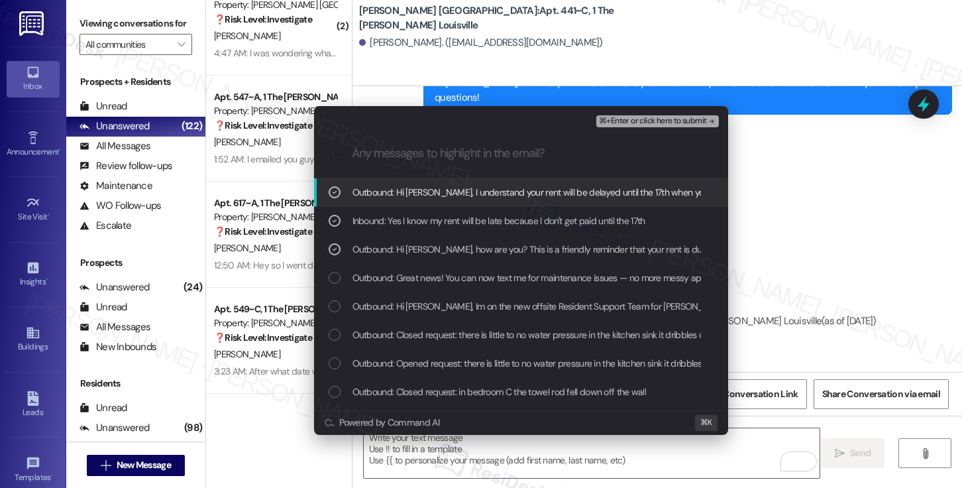
click at [654, 121] on span "⌘+Enter or click here to submit" at bounding box center [652, 121] width 107 height 9
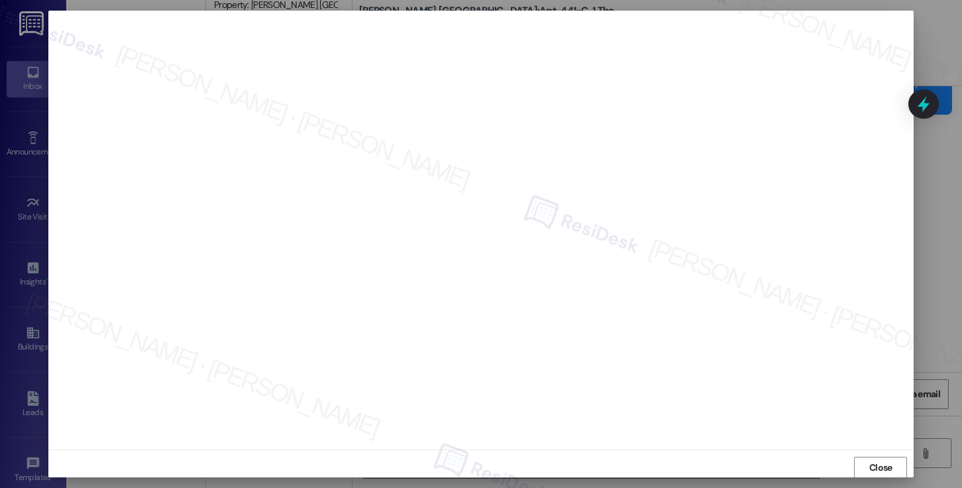
scroll to position [1, 0]
click at [870, 462] on span "Close" at bounding box center [880, 467] width 23 height 14
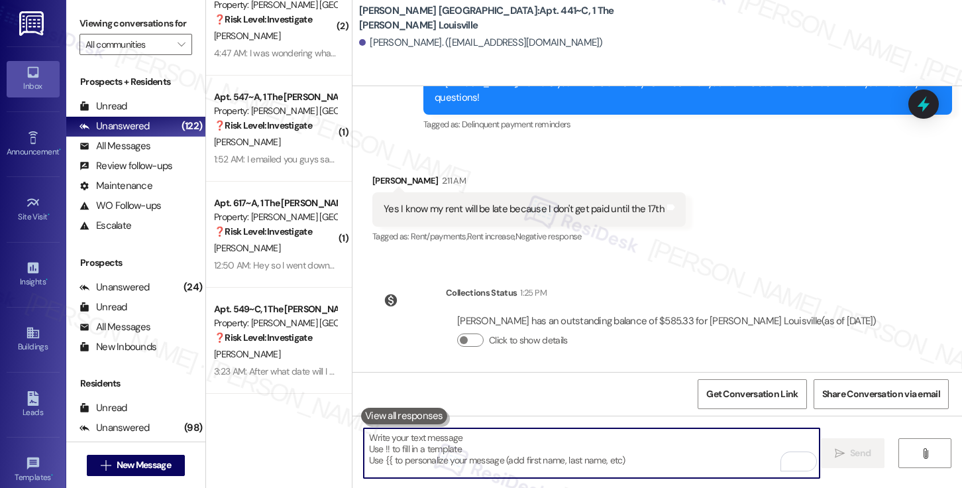
click at [666, 463] on textarea "To enrich screen reader interactions, please activate Accessibility in Grammarl…" at bounding box center [592, 453] width 456 height 50
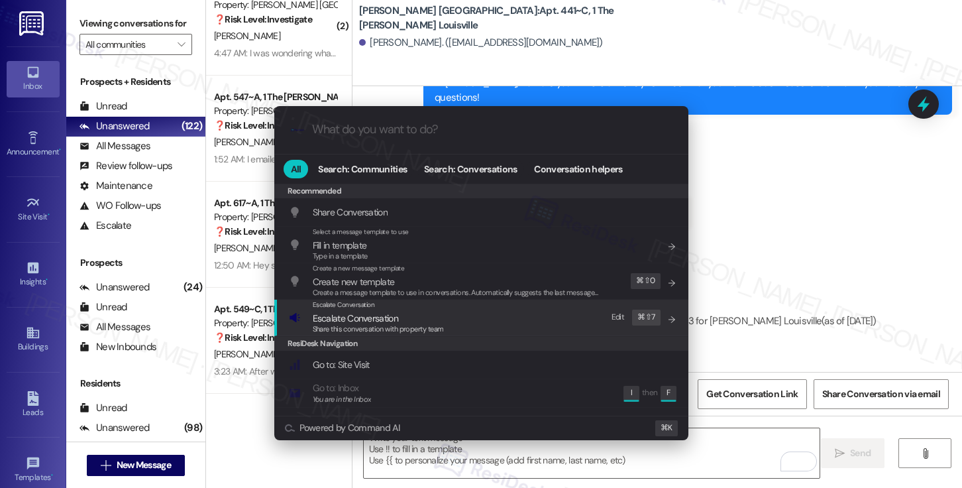
click at [380, 319] on span "Escalate Conversation" at bounding box center [355, 318] width 85 height 12
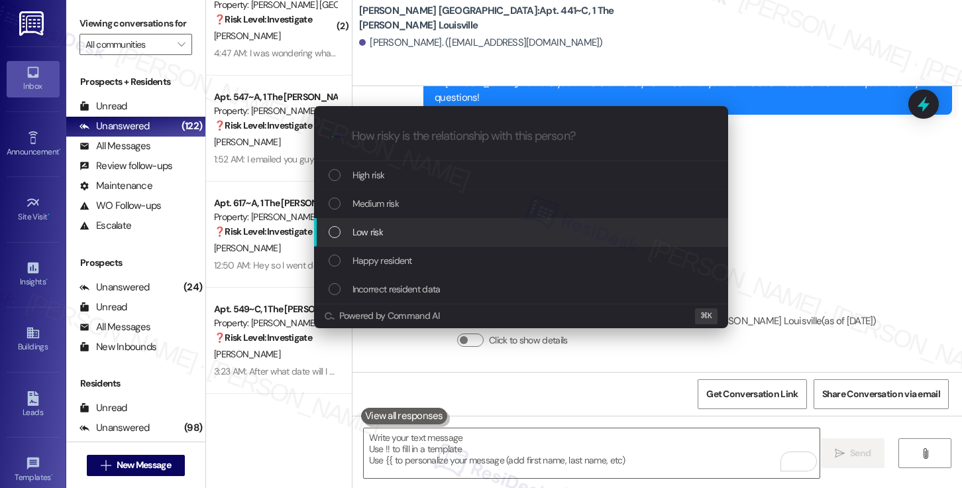
click at [400, 226] on div "Low risk" at bounding box center [523, 232] width 388 height 15
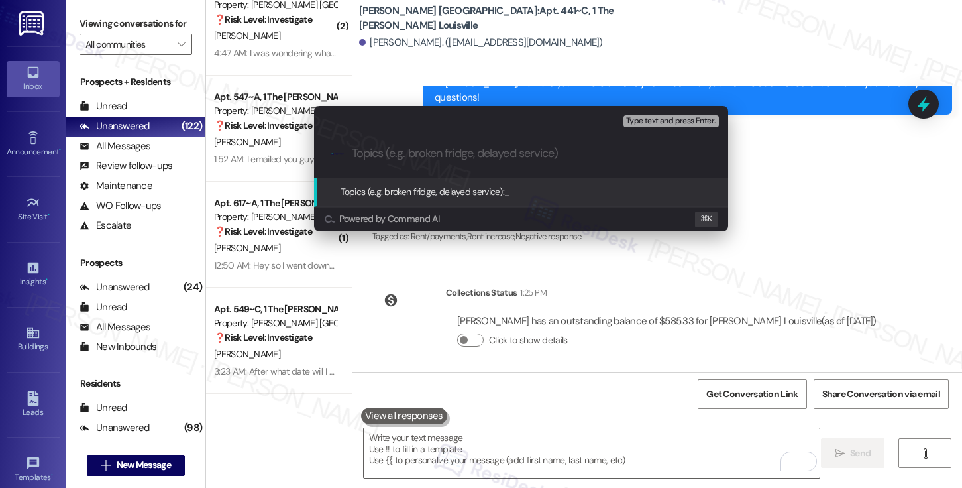
paste input "[FYI] Promise to Pay - Sept 17"
type input "[FYI] Promise to Pay - Sept 17"
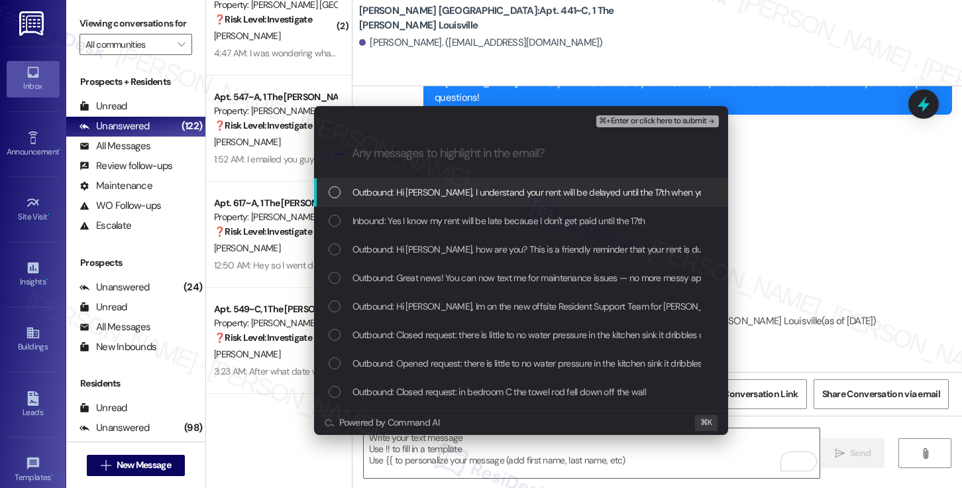
click at [427, 192] on span "Outbound: Hi Dymond, I understand your rent will be delayed until the 17th when…" at bounding box center [939, 192] width 1174 height 15
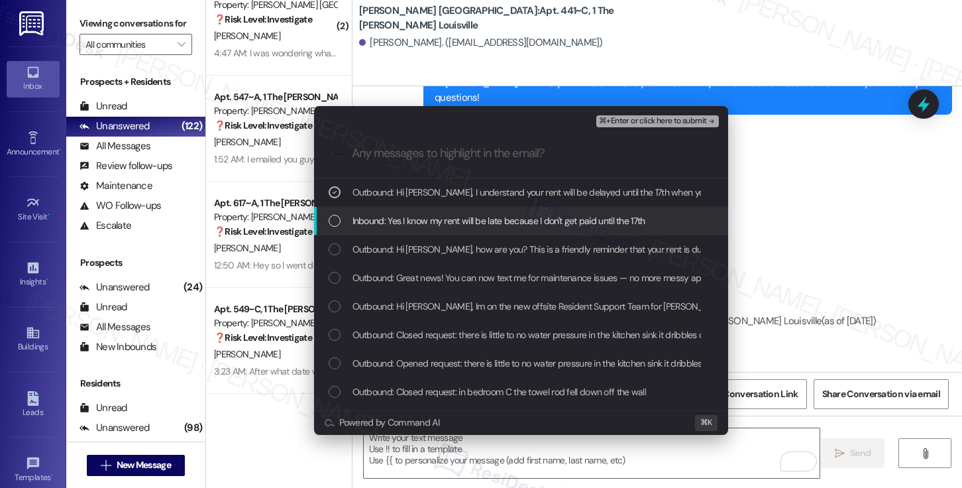
click at [423, 215] on span "Inbound: Yes I know my rent will be late because I don't get paid until the 17th" at bounding box center [498, 220] width 293 height 15
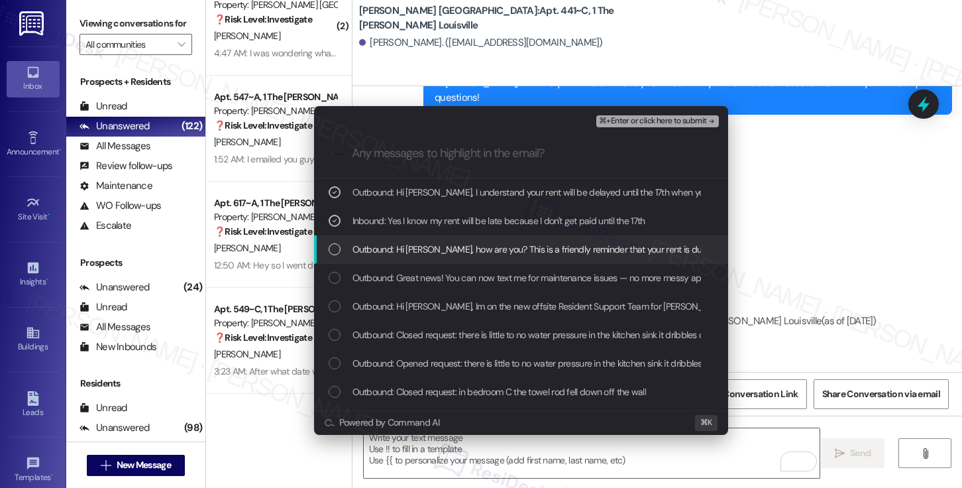
click at [417, 242] on span "Outbound: Hi Dymond, how are you? This is a friendly reminder that your rent is…" at bounding box center [617, 249] width 531 height 15
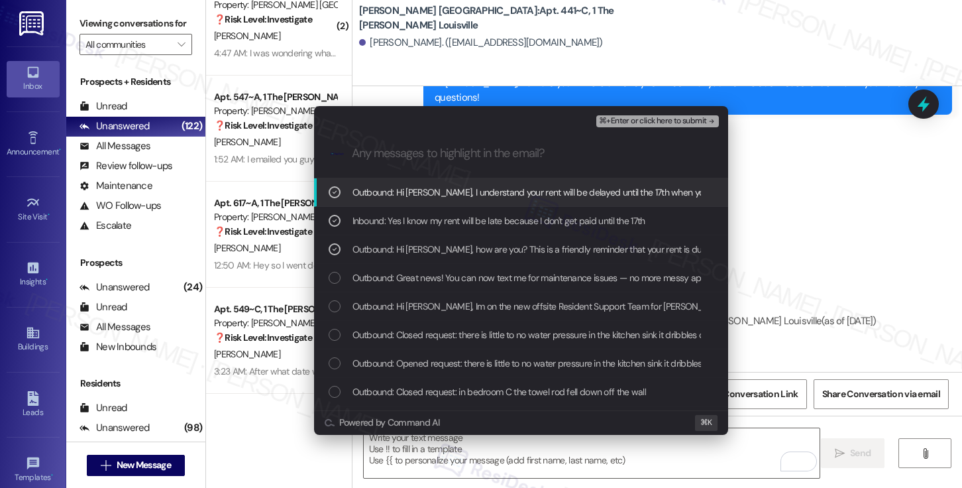
click at [635, 123] on span "⌘+Enter or click here to submit" at bounding box center [652, 121] width 107 height 9
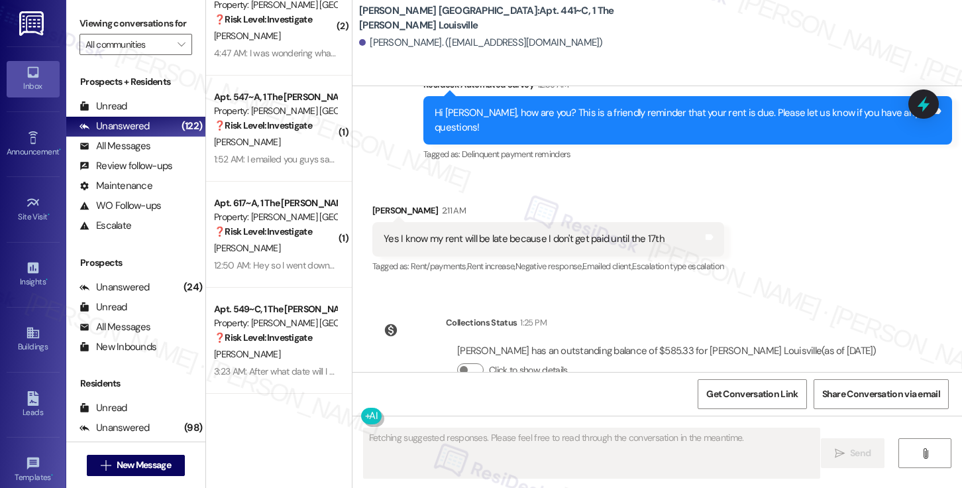
scroll to position [5351, 0]
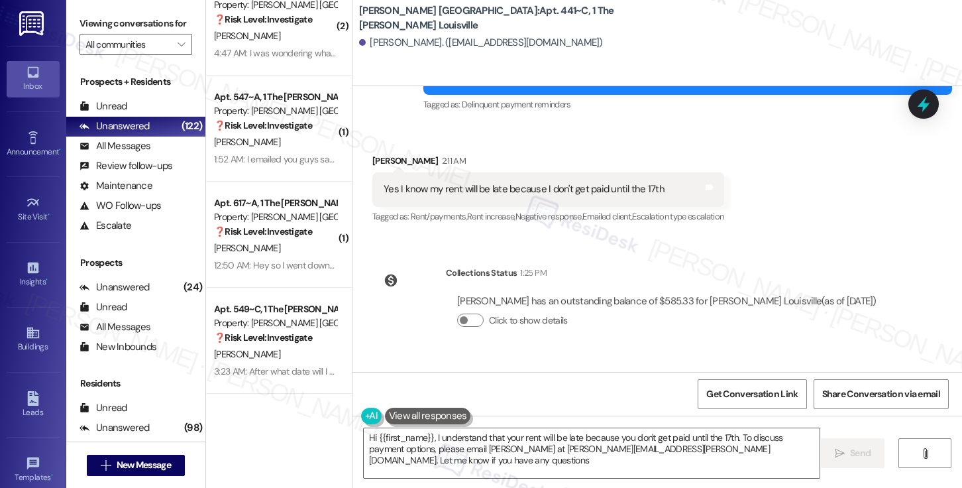
type textarea "Hi {{first_name}}, I understand that your rent will be late because you don't g…"
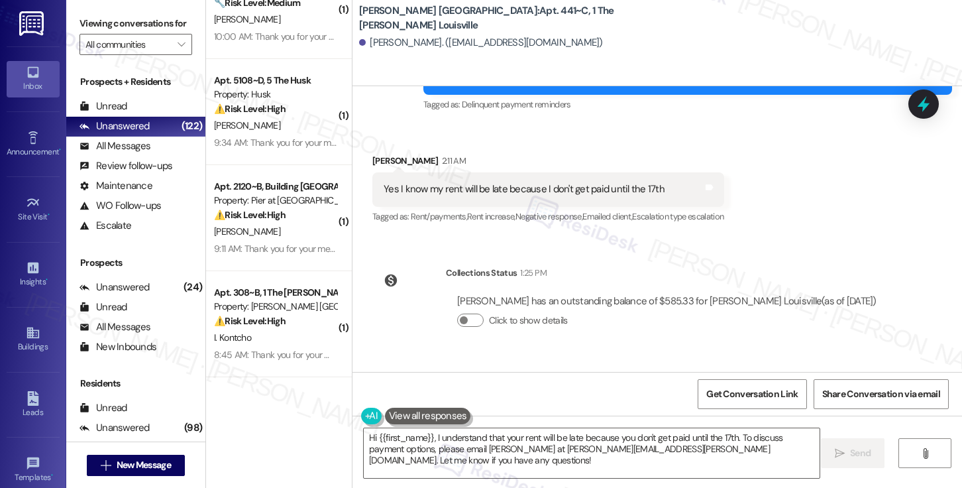
scroll to position [4493, 0]
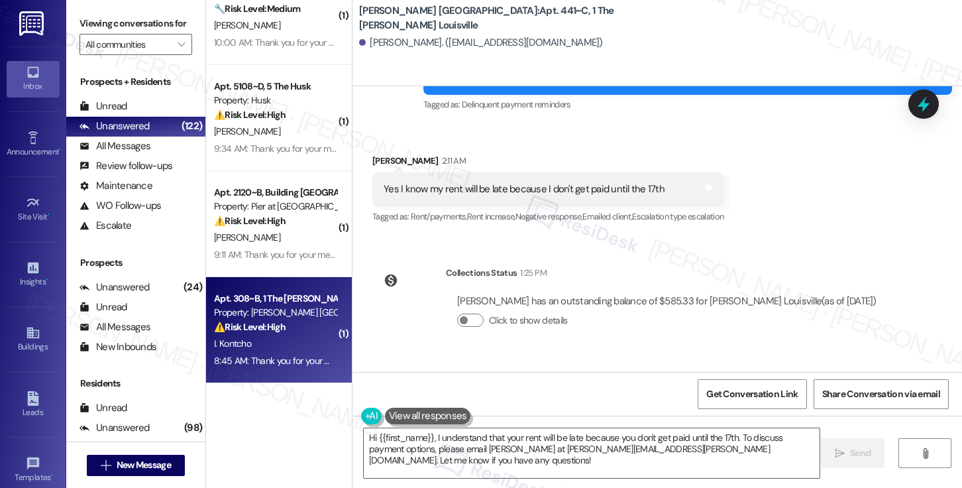
click at [315, 337] on div "I. Kontcho" at bounding box center [275, 343] width 125 height 17
type textarea "Fetching suggested responses. Please feel free to read through the conversation…"
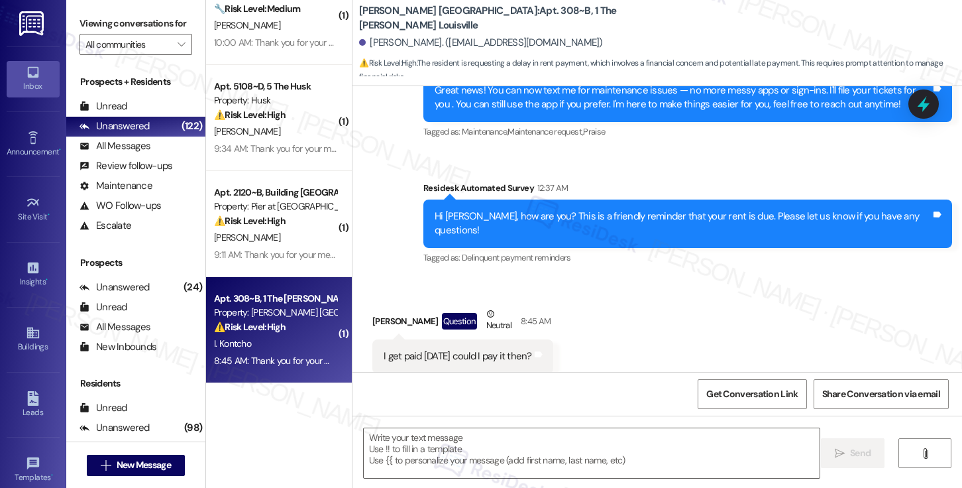
type textarea "Fetching suggested responses. Please feel free to read through the conversation…"
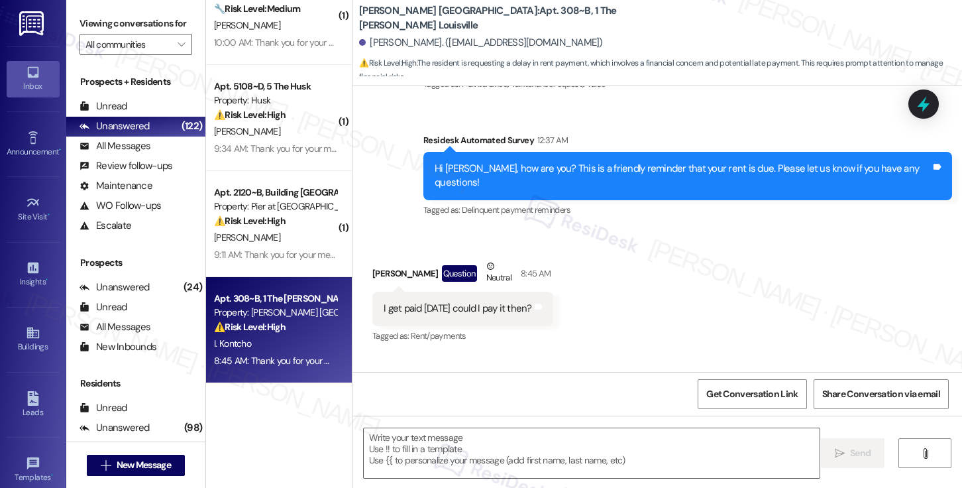
scroll to position [348, 0]
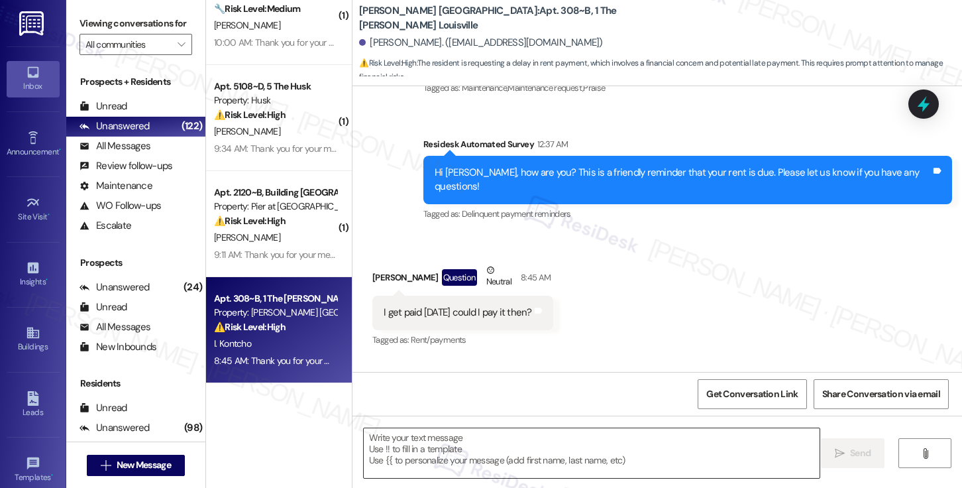
click at [430, 465] on textarea at bounding box center [592, 453] width 456 height 50
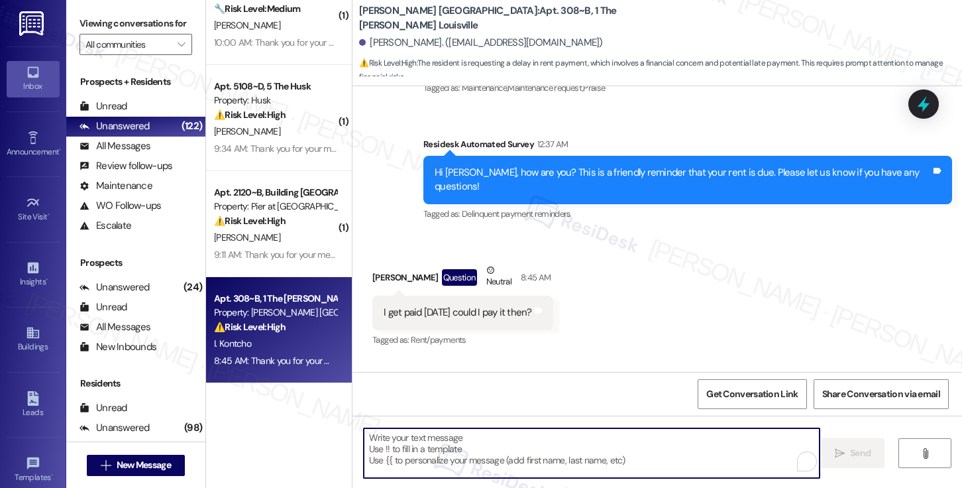
click at [430, 465] on textarea "To enrich screen reader interactions, please activate Accessibility in Grammarl…" at bounding box center [592, 453] width 456 height 50
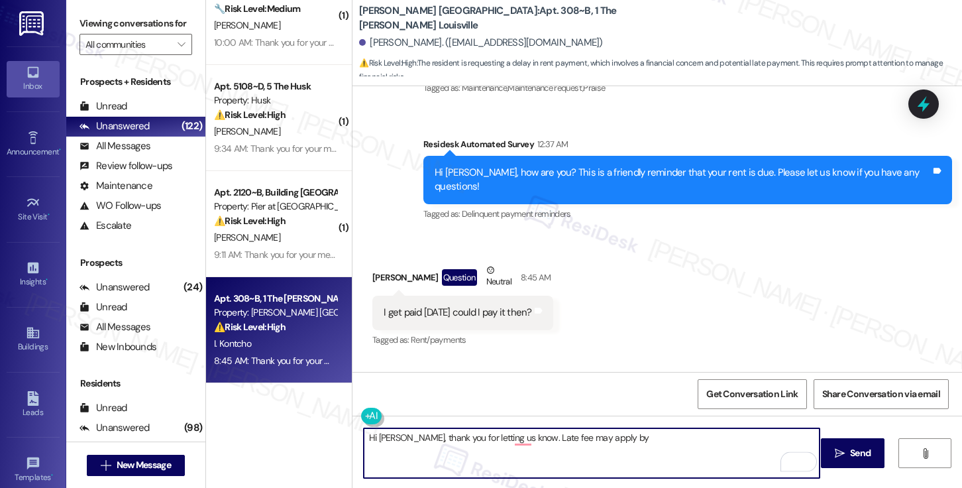
click at [506, 439] on textarea "Hi Isaac, thank you for letting us know. Late fee may apply by" at bounding box center [592, 453] width 456 height 50
click at [658, 438] on textarea "Hi Isaac, thank you for letting us know. Please note that late fee may apply by" at bounding box center [592, 453] width 456 height 50
click at [580, 438] on textarea "Hi Isaac, thank you for letting us know. Please note that late fee may apply by" at bounding box center [592, 453] width 456 height 50
click at [675, 446] on textarea "Hi Isaac, thank you for letting us know. Please note that a late fee may apply …" at bounding box center [592, 453] width 456 height 50
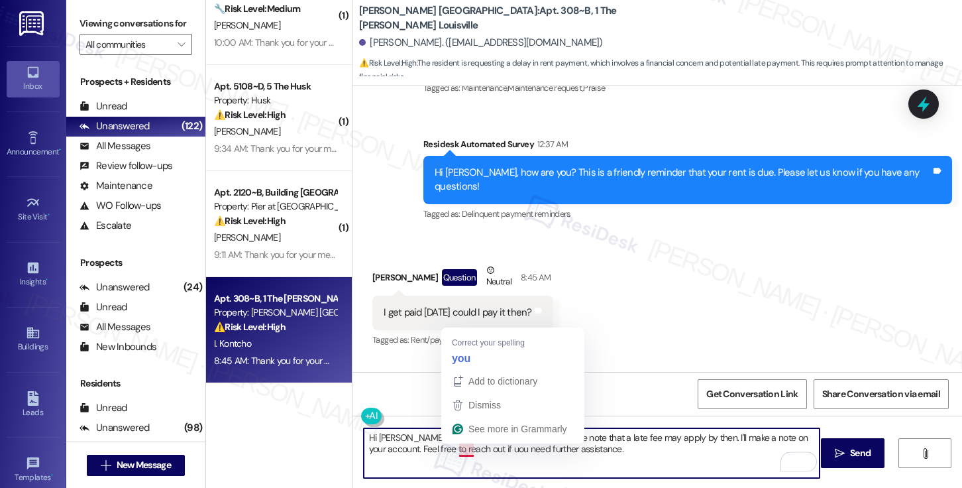
click at [458, 453] on textarea "Hi Isaac, thank you for letting us know. Please note that a late fee may apply …" at bounding box center [592, 453] width 456 height 50
type textarea "Hi Isaac, thank you for letting us know. Please note that a late fee may apply …"
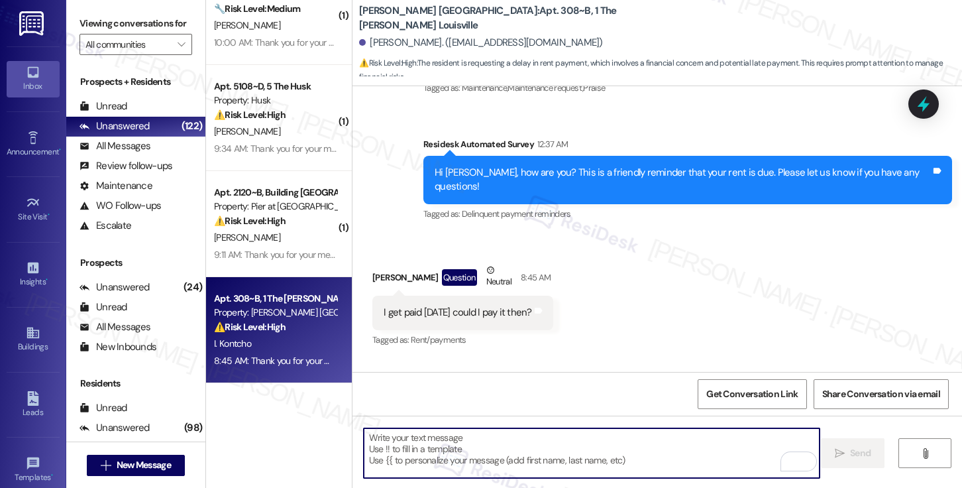
click at [389, 444] on textarea "To enrich screen reader interactions, please activate Accessibility in Grammarl…" at bounding box center [592, 453] width 456 height 50
paste textarea "Hi Isaac, thank you for keeping us informed. Please note that a late fee may ap…"
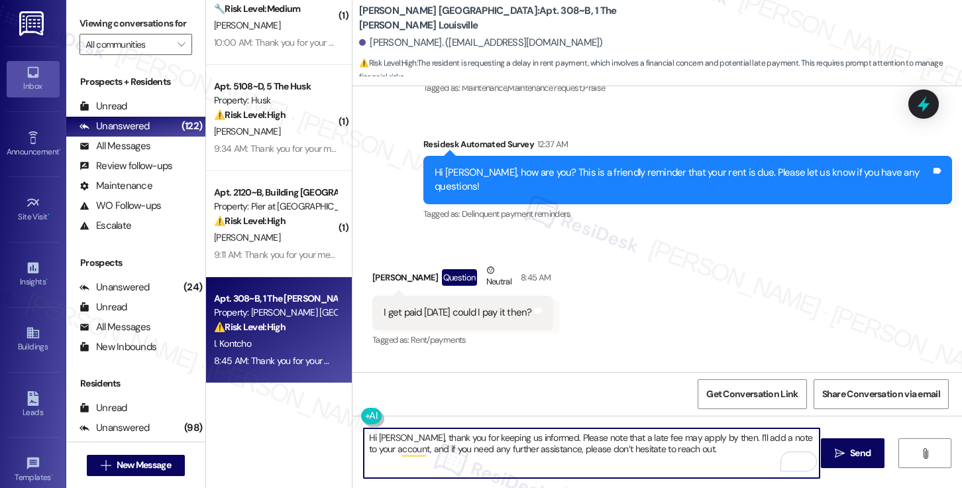
click at [698, 454] on textarea "Hi Isaac, thank you for keeping us informed. Please note that a late fee may ap…" at bounding box center [592, 453] width 456 height 50
click at [539, 458] on textarea "Hi Isaac, thank you for keeping us informed. Please note that a late fee may ap…" at bounding box center [592, 453] width 456 height 50
type textarea "Hi Isaac, thank you for keeping us informed. Please note that a late fee may ap…"
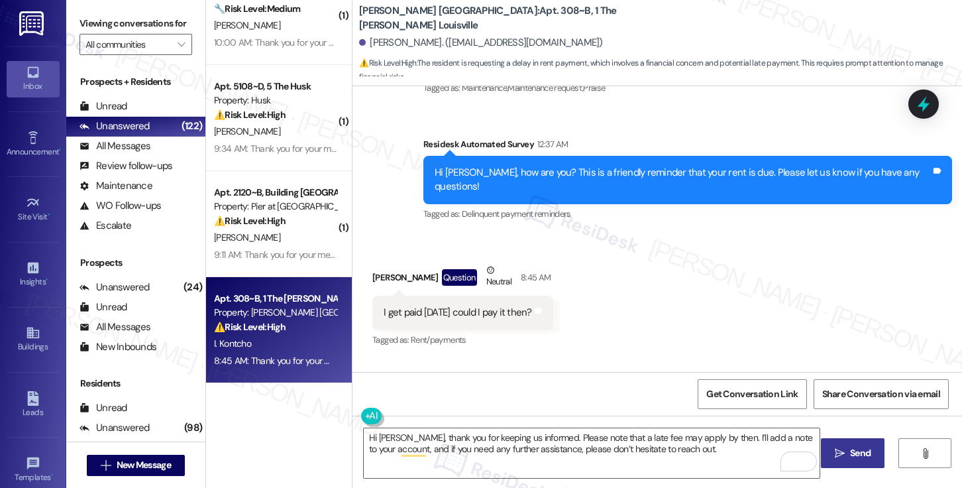
click at [845, 460] on button " Send" at bounding box center [853, 453] width 64 height 30
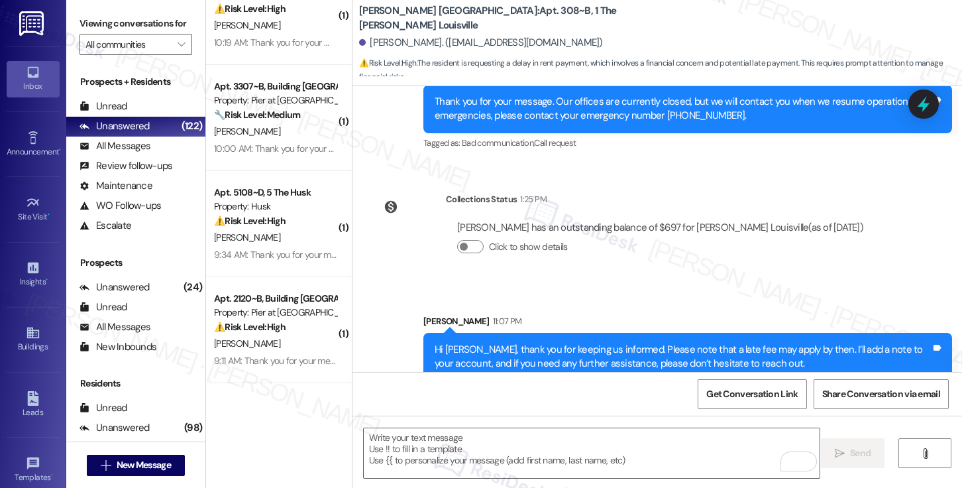
scroll to position [676, 0]
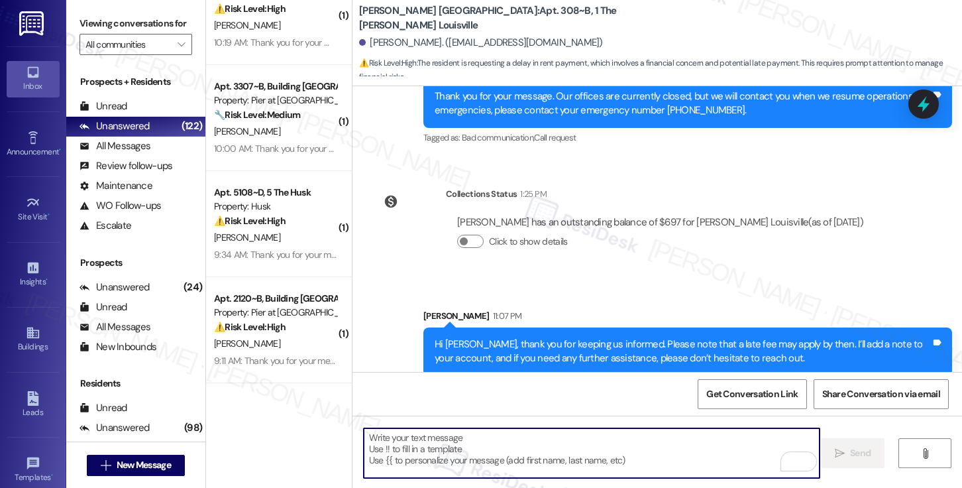
click at [574, 451] on textarea "To enrich screen reader interactions, please activate Accessibility in Grammarl…" at bounding box center [592, 453] width 456 height 50
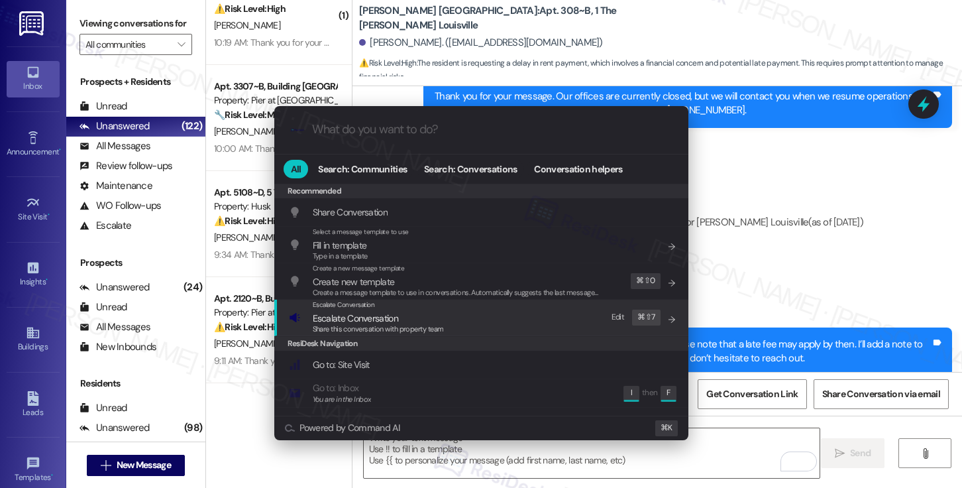
click at [474, 326] on div "Escalate Conversation Escalate Conversation Share this conversation with proper…" at bounding box center [483, 317] width 388 height 36
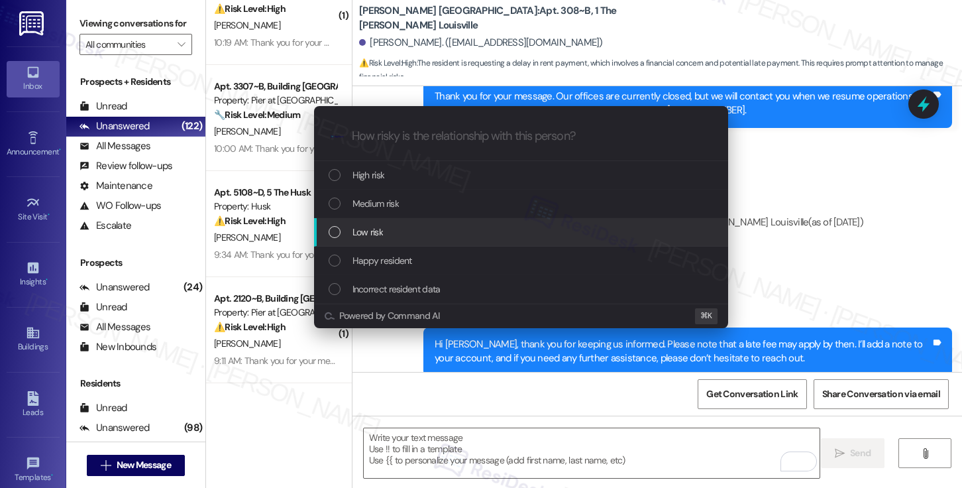
click at [464, 227] on div "Low risk" at bounding box center [523, 232] width 388 height 15
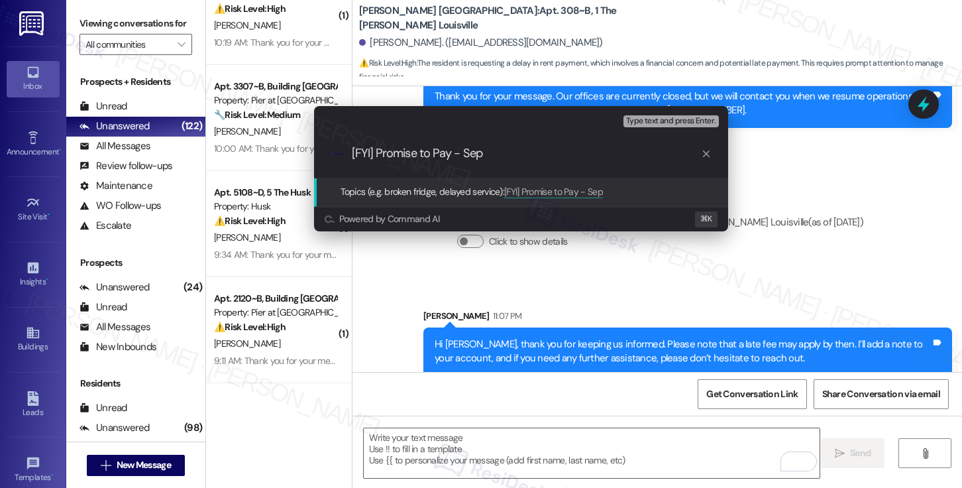
type input "[FYI] Promise to Pay - Sep 4"
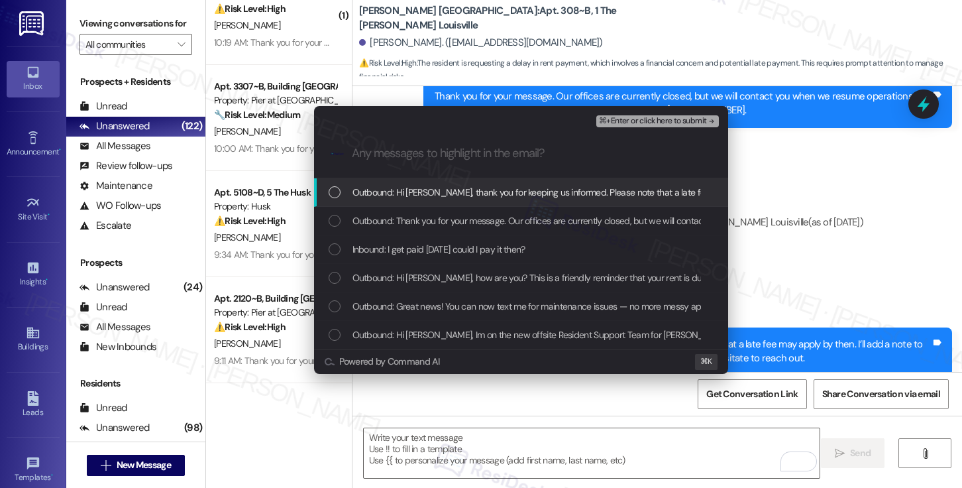
click at [460, 185] on span "Outbound: Hi Isaac, thank you for keeping us informed. Please note that a late …" at bounding box center [770, 192] width 837 height 15
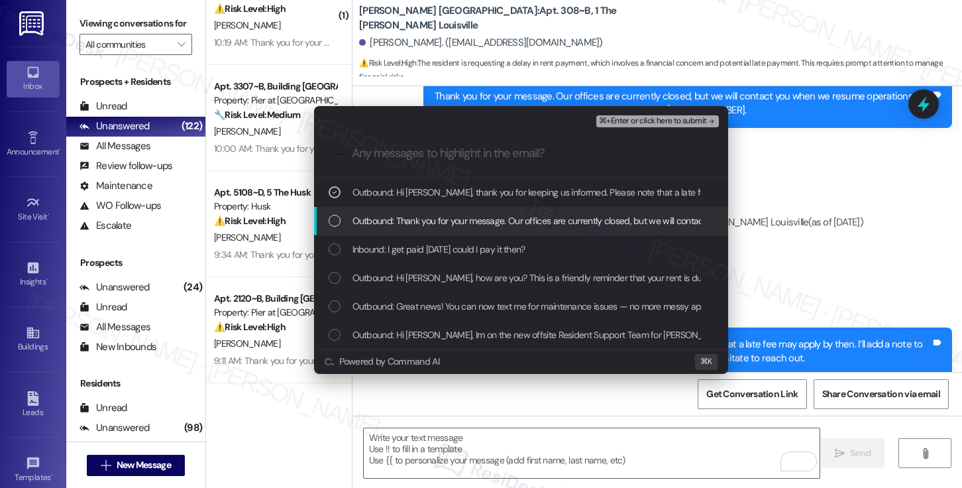
click at [444, 226] on span "Outbound: Thank you for your message. Our offices are currently closed, but we …" at bounding box center [744, 220] width 785 height 15
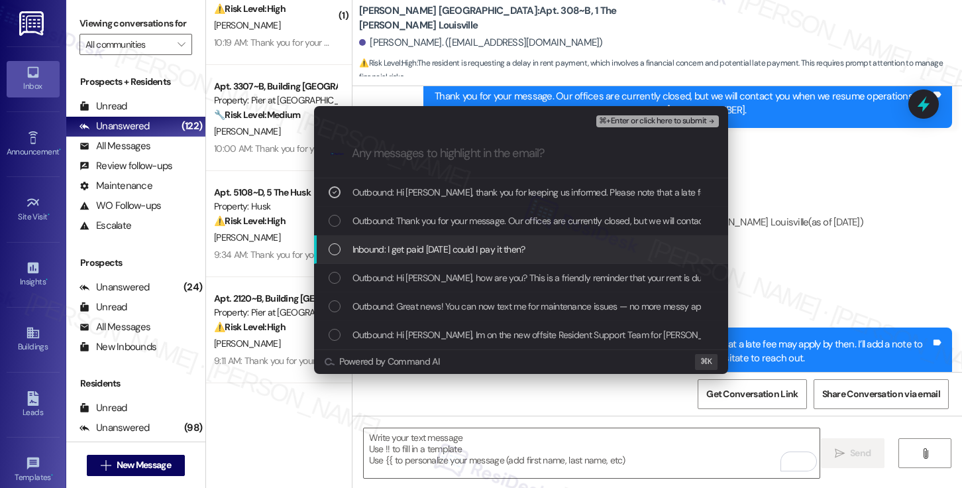
click at [438, 254] on span "Inbound: I get paid on thursday could I pay it then?" at bounding box center [438, 249] width 173 height 15
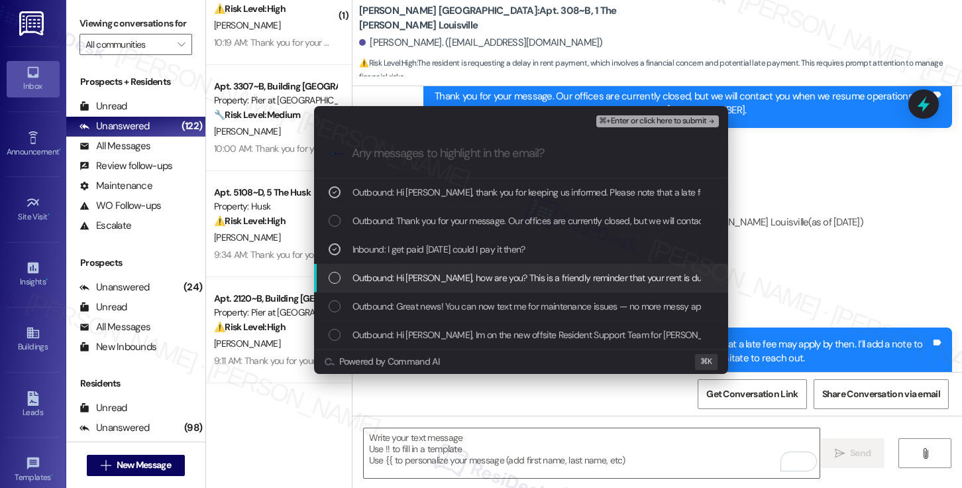
click at [438, 277] on span "Outbound: Hi Isaac, how are you? This is a friendly reminder that your rent is …" at bounding box center [617, 277] width 531 height 15
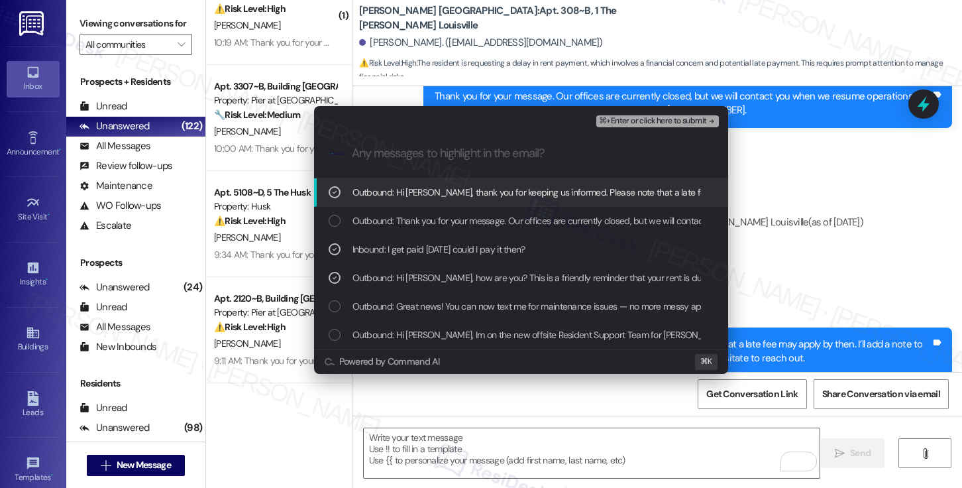
click at [619, 118] on span "⌘+Enter or click here to submit" at bounding box center [652, 121] width 107 height 9
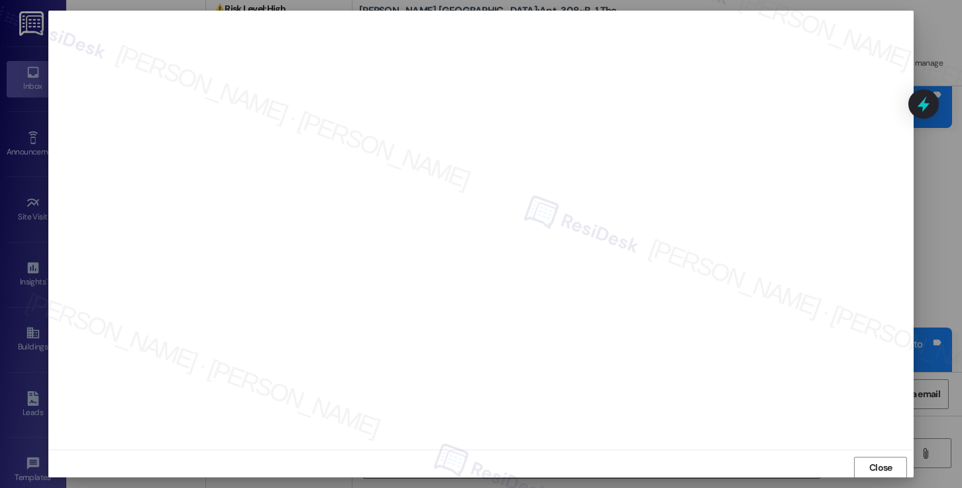
scroll to position [7, 0]
click at [882, 466] on span "Close" at bounding box center [880, 460] width 23 height 14
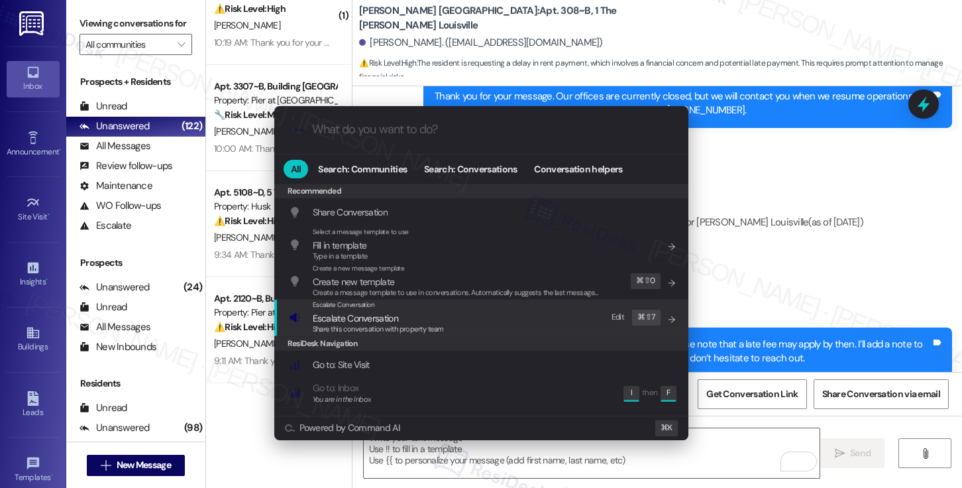
click at [347, 315] on span "Escalate Conversation" at bounding box center [355, 318] width 85 height 12
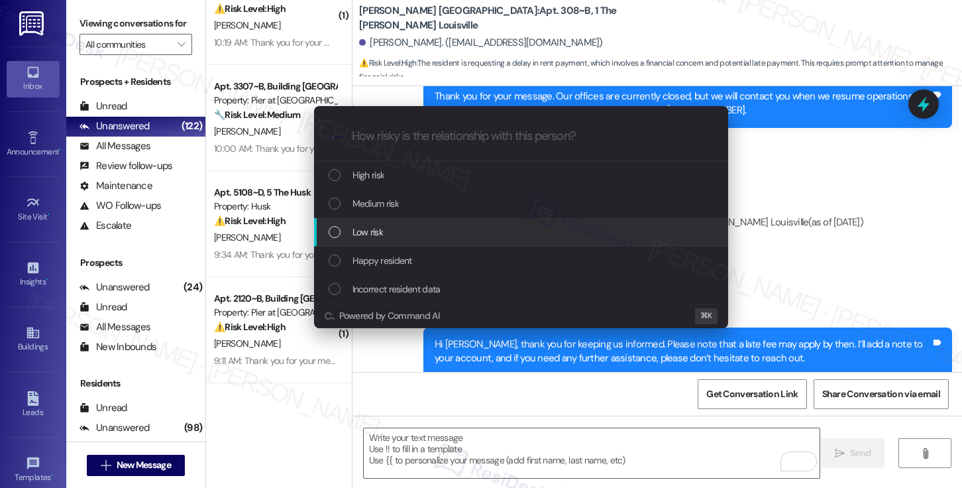
click at [390, 231] on div "Low risk" at bounding box center [523, 232] width 388 height 15
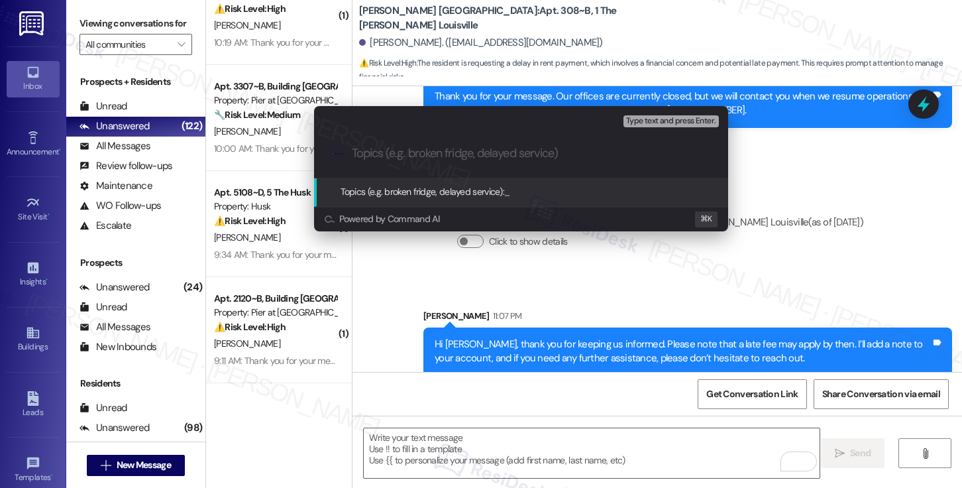
paste input "[FYI] Promise to Pay - Sep 4"
type input "[FYI] Promise to Pay - Sep 4"
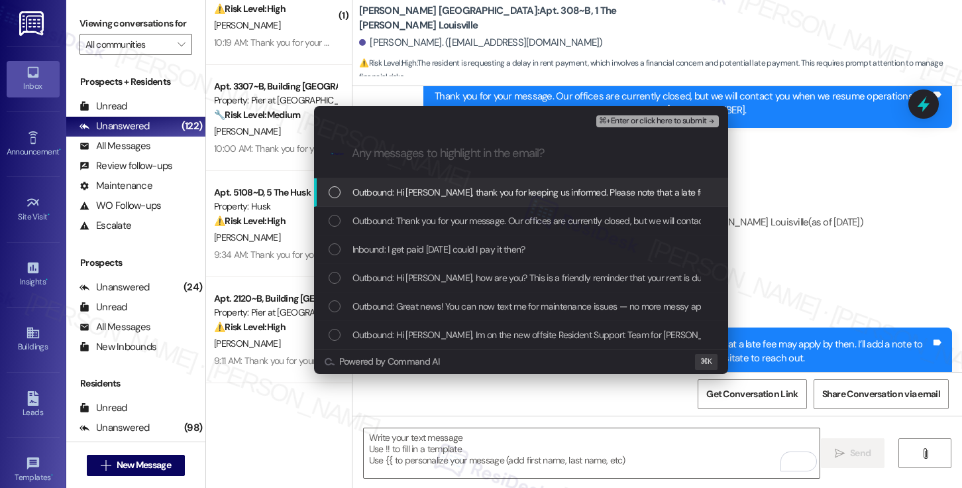
click at [420, 193] on span "Outbound: Hi Isaac, thank you for keeping us informed. Please note that a late …" at bounding box center [770, 192] width 837 height 15
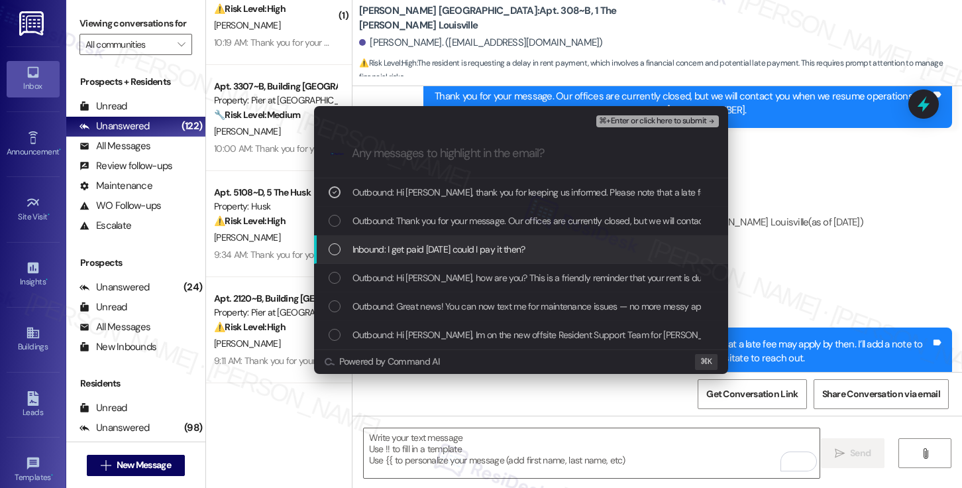
click at [405, 242] on span "Inbound: I get paid on thursday could I pay it then?" at bounding box center [438, 249] width 173 height 15
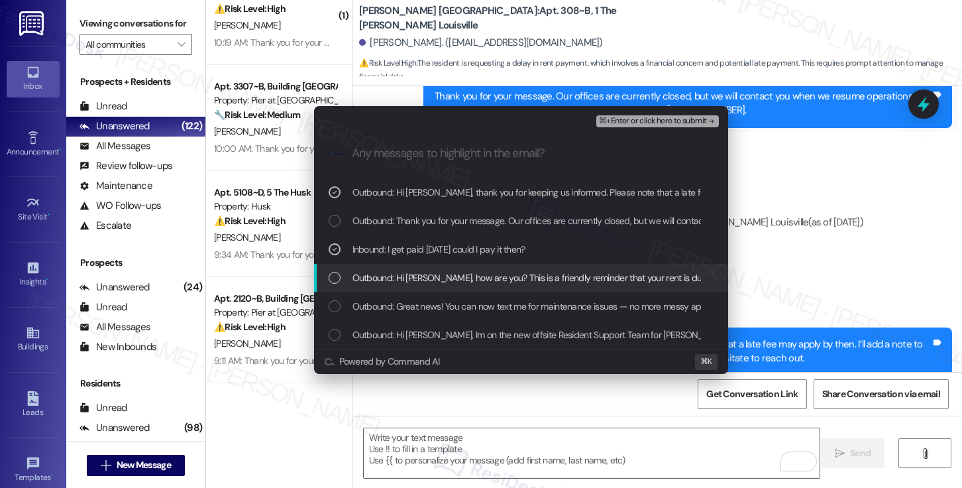
click at [397, 280] on span "Outbound: Hi Isaac, how are you? This is a friendly reminder that your rent is …" at bounding box center [617, 277] width 531 height 15
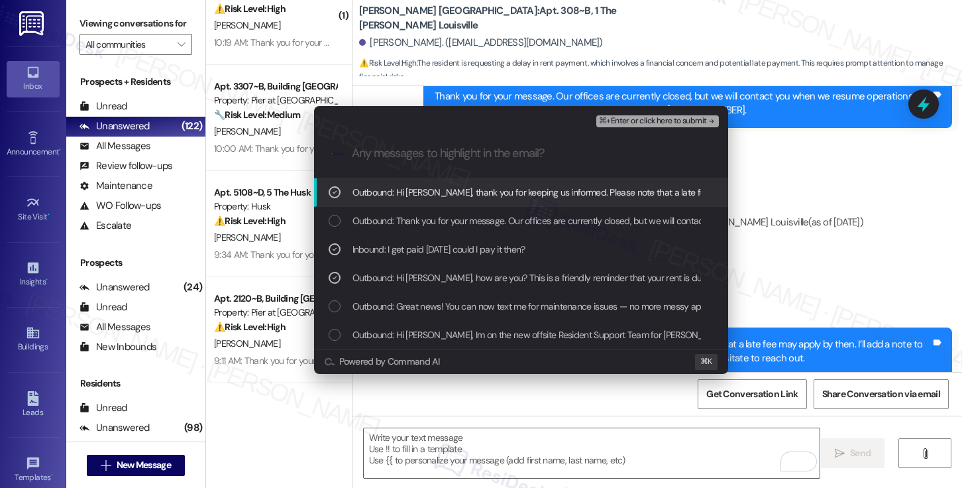
click at [625, 127] on button "⌘+Enter or click here to submit" at bounding box center [657, 121] width 122 height 12
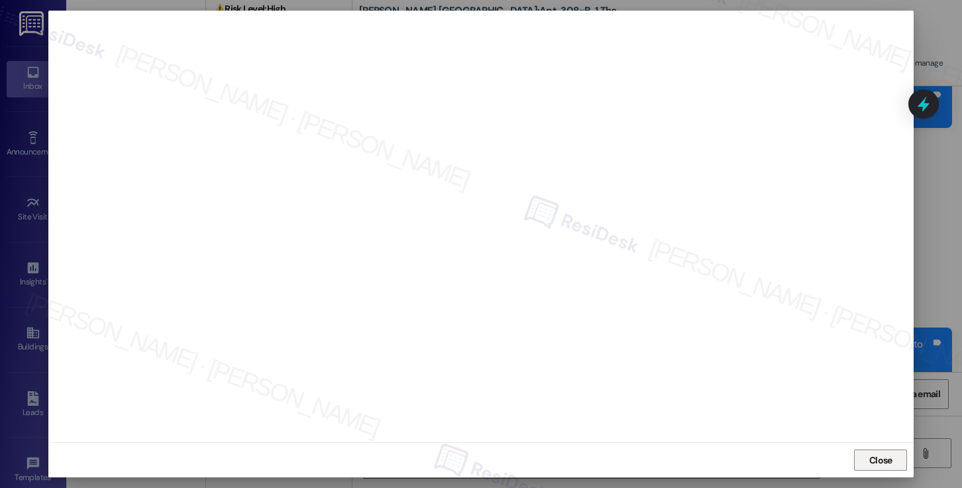
click at [876, 457] on span "Close" at bounding box center [880, 460] width 23 height 14
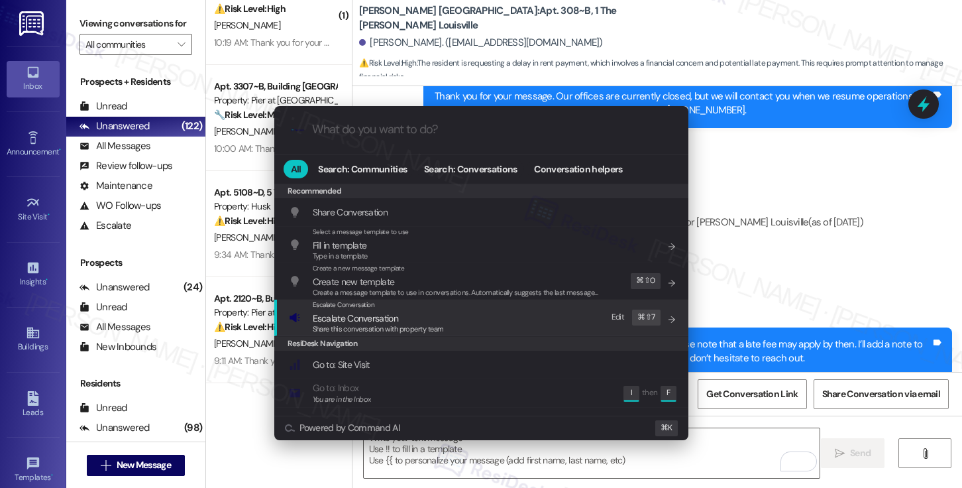
click at [454, 317] on div "Escalate Conversation Escalate Conversation Share this conversation with proper…" at bounding box center [483, 317] width 388 height 36
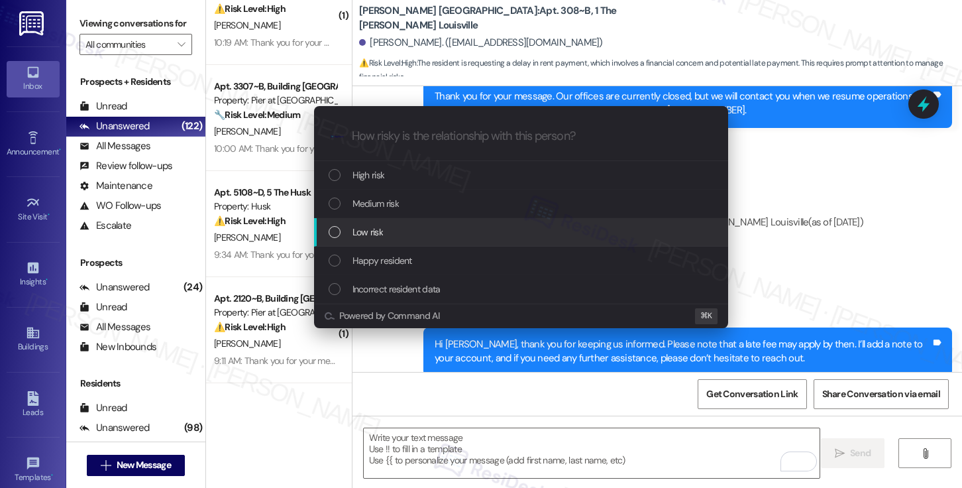
click at [425, 219] on div "Low risk" at bounding box center [521, 232] width 414 height 28
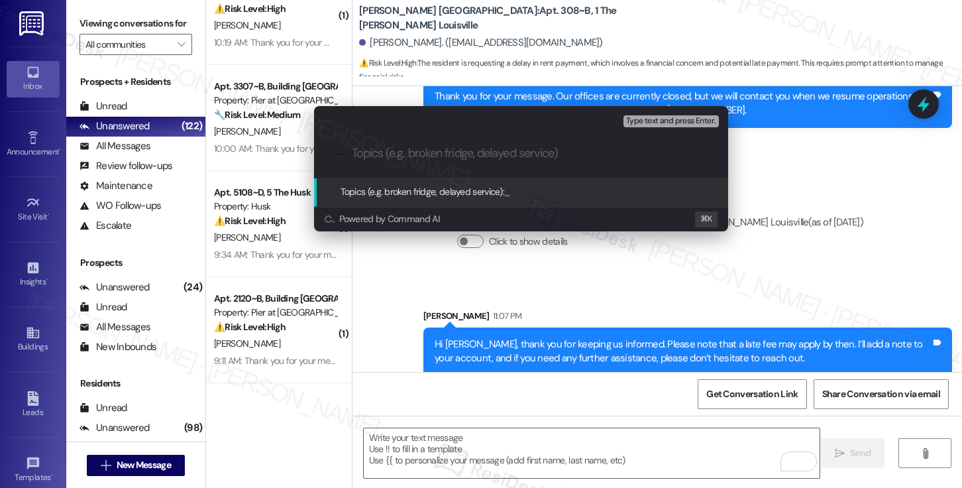
paste input "[FYI] Promise to Pay - Sep 4"
type input "[FYI] Promise to Pay - Sep 4"
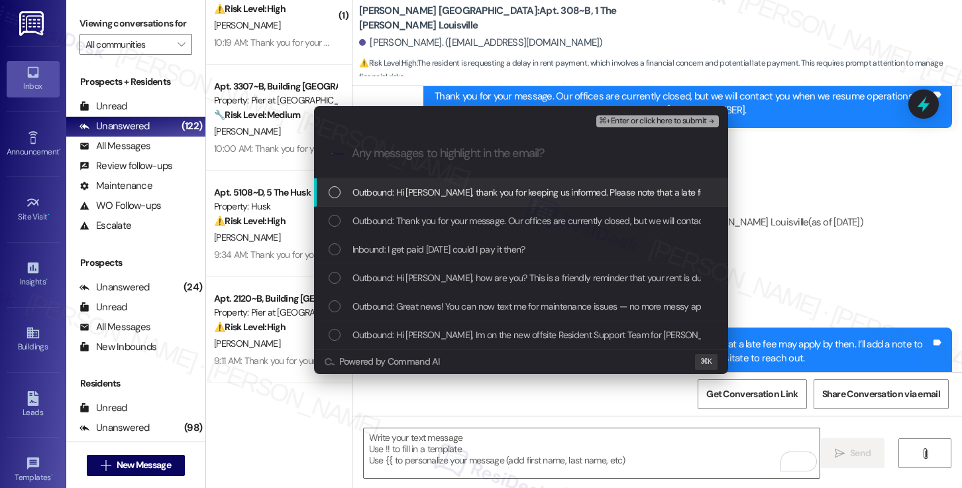
click at [441, 189] on span "Outbound: Hi Isaac, thank you for keeping us informed. Please note that a late …" at bounding box center [770, 192] width 837 height 15
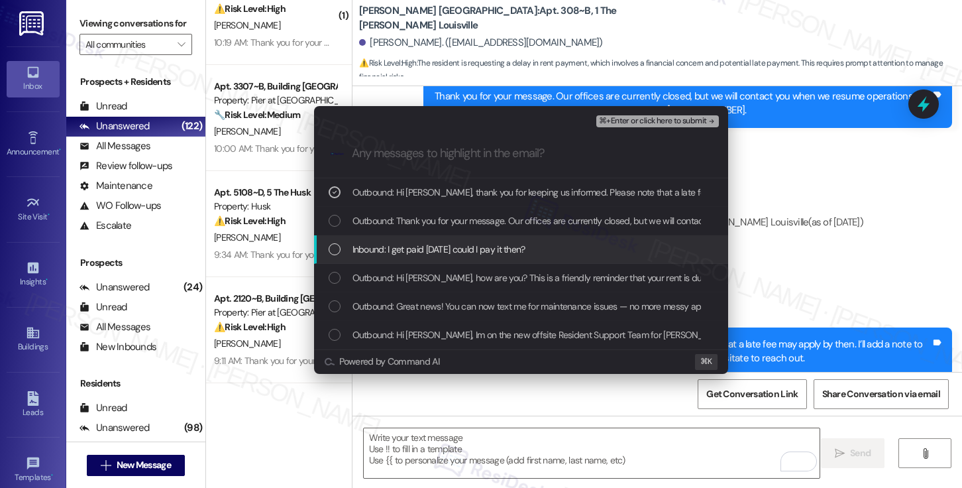
click at [436, 242] on span "Inbound: I get paid on thursday could I pay it then?" at bounding box center [438, 249] width 173 height 15
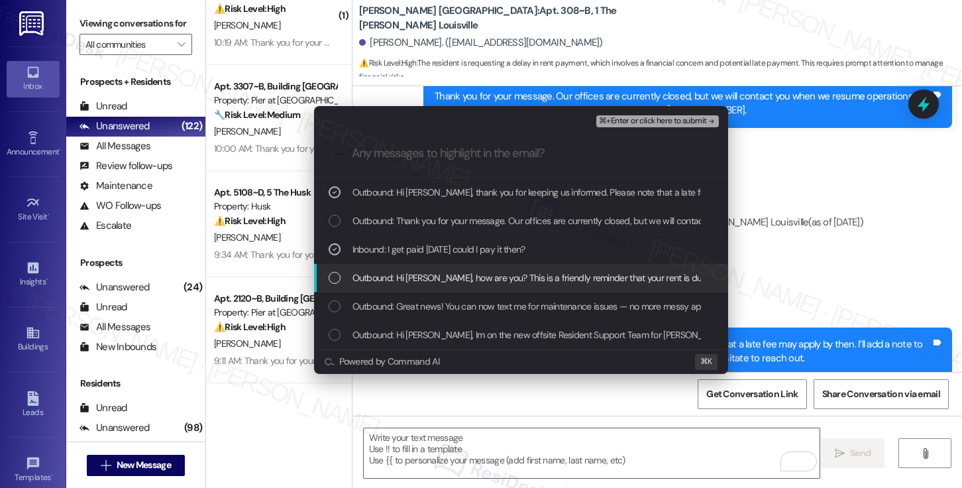
click at [431, 282] on span "Outbound: Hi Isaac, how are you? This is a friendly reminder that your rent is …" at bounding box center [617, 277] width 531 height 15
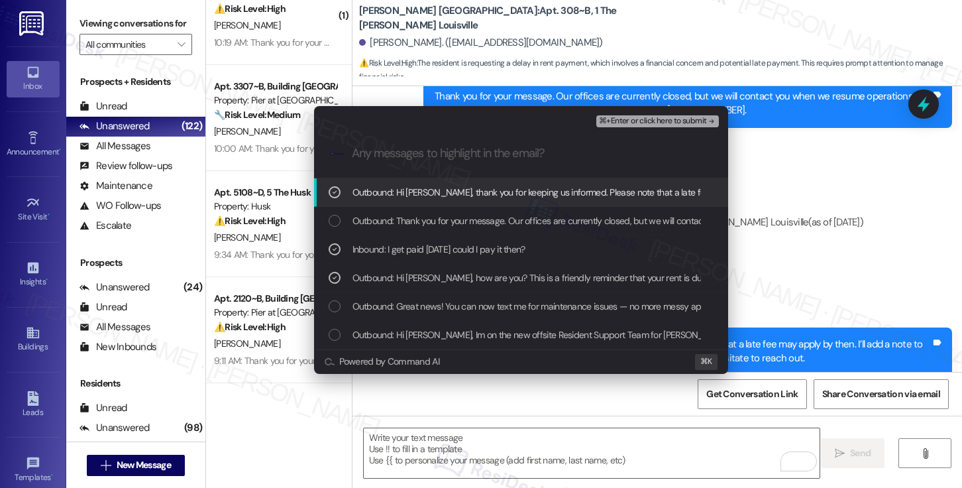
click at [628, 121] on span "⌘+Enter or click here to submit" at bounding box center [652, 121] width 107 height 9
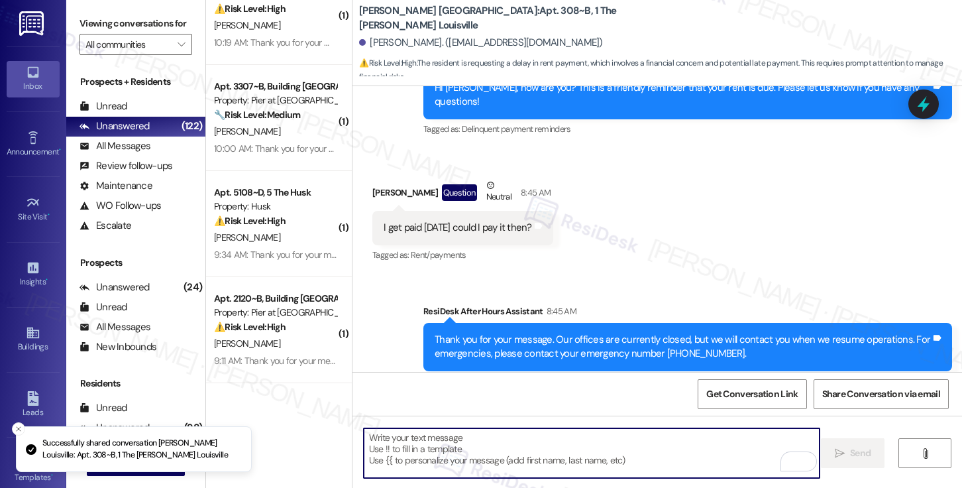
scroll to position [0, 0]
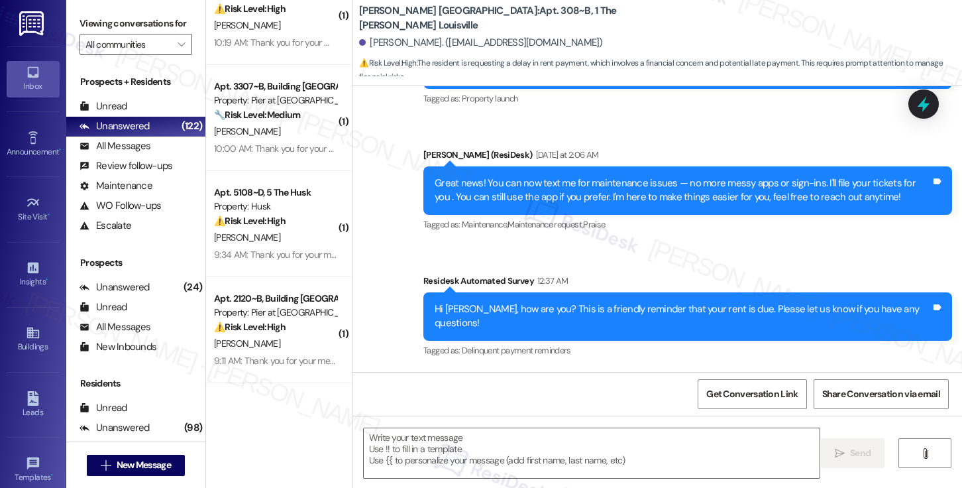
type textarea "Fetching suggested responses. Please feel free to read through the conversation…"
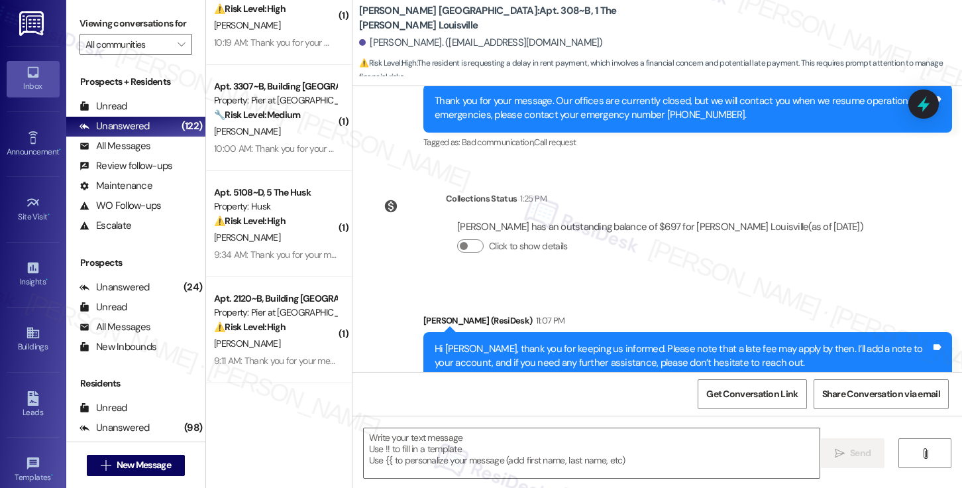
scroll to position [696, 0]
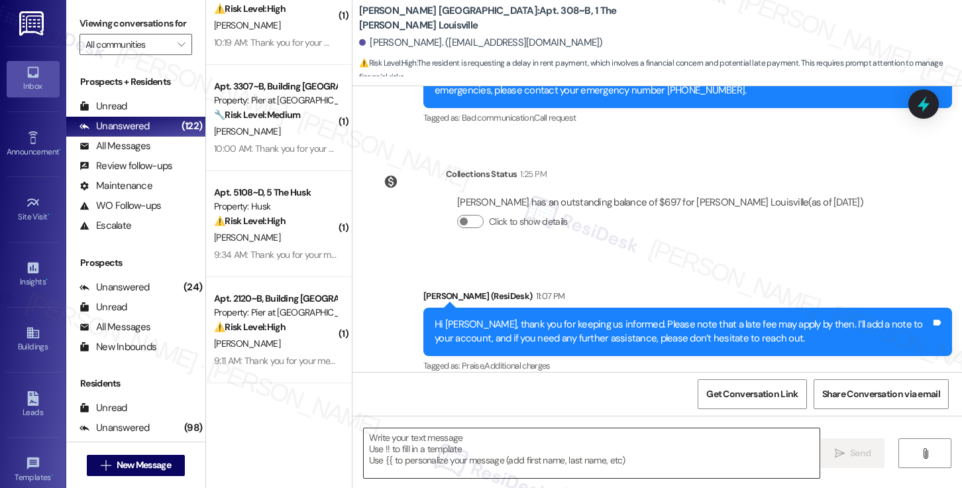
click at [585, 441] on textarea at bounding box center [592, 453] width 456 height 50
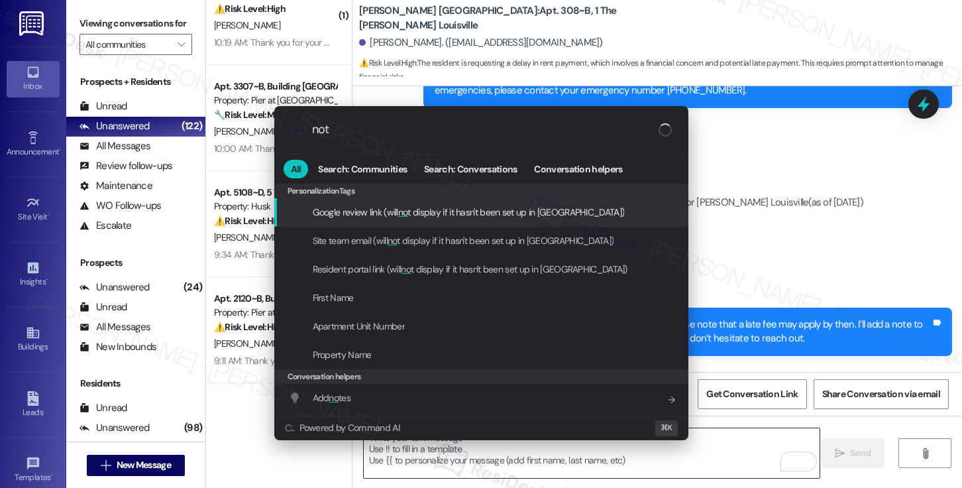
type input "note"
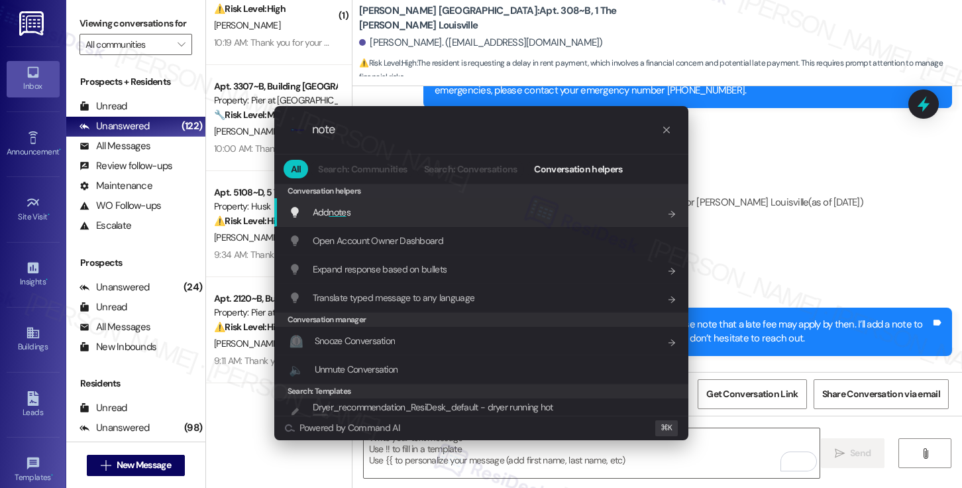
click at [488, 214] on div "Add note s Add shortcut" at bounding box center [483, 212] width 388 height 15
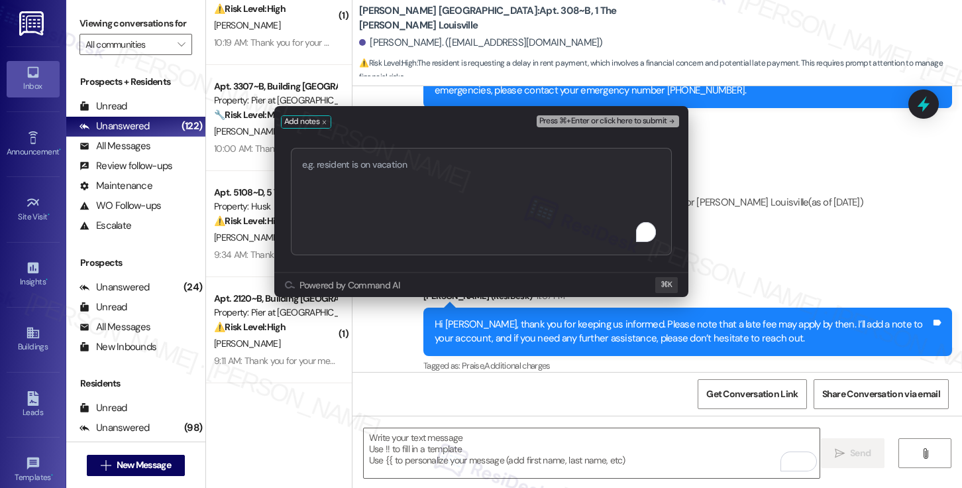
type textarea "[FYI] Promise to Pay - Sep 4"
click at [605, 120] on span "Press ⌘+Enter or click here to submit" at bounding box center [603, 121] width 128 height 9
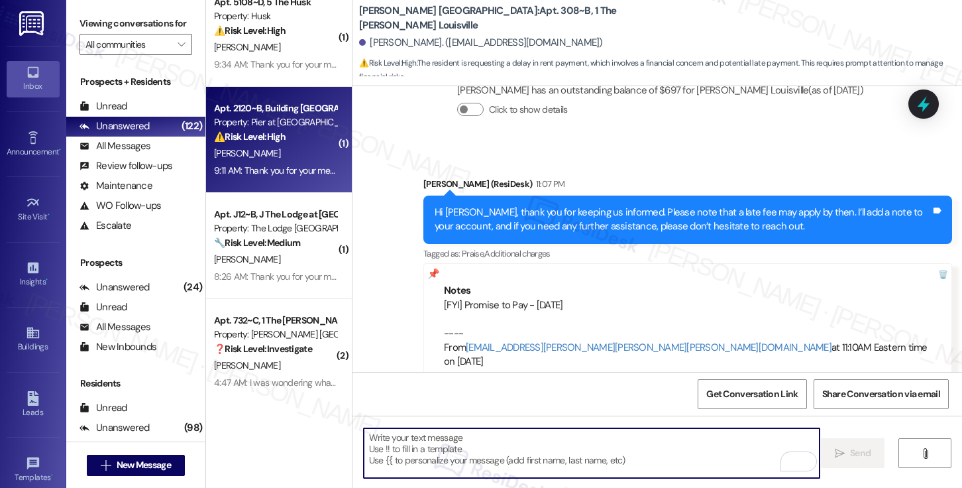
scroll to position [4730, 0]
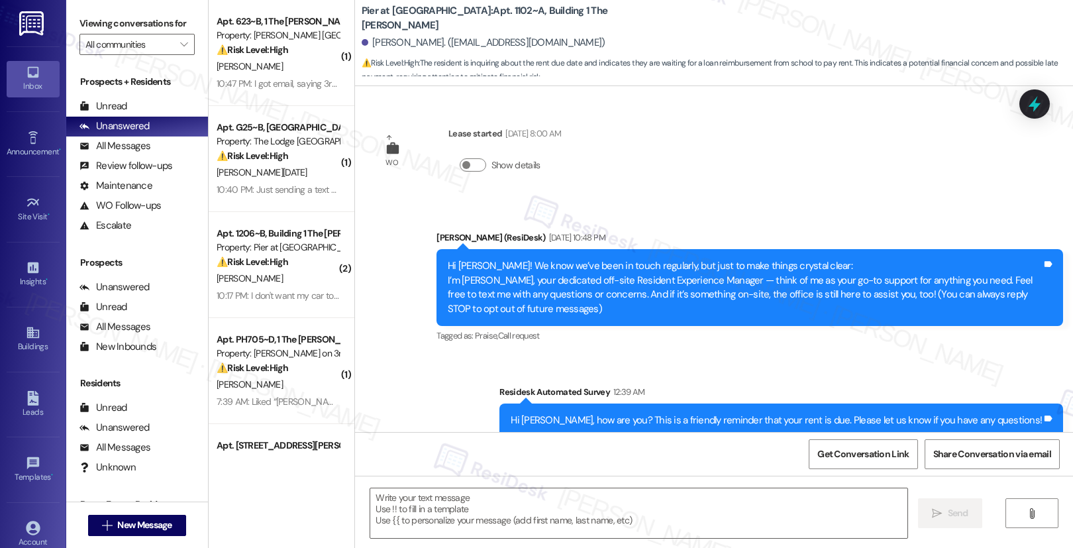
scroll to position [161, 0]
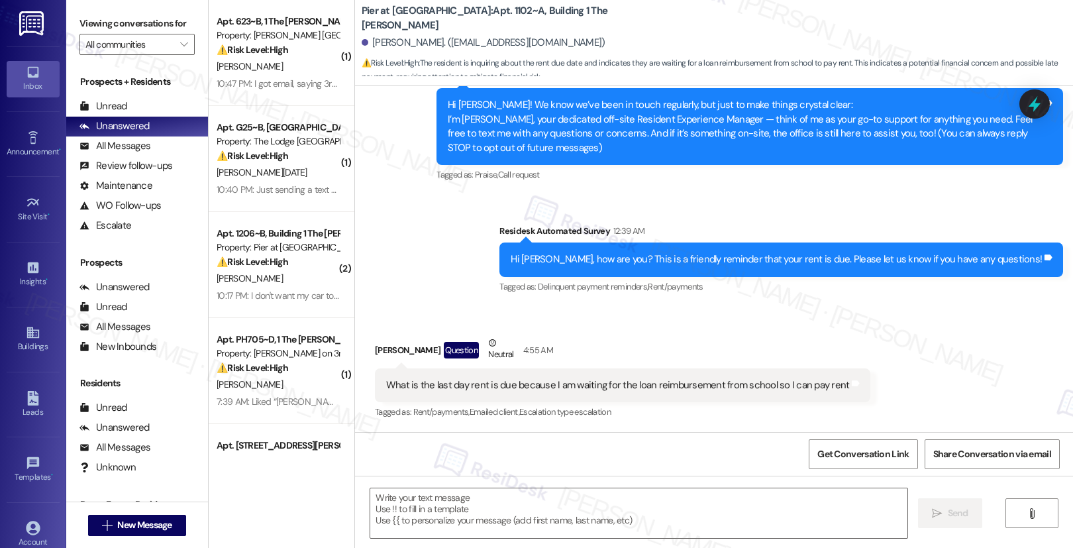
type textarea "Fetching suggested responses. Please feel free to read through the conversation…"
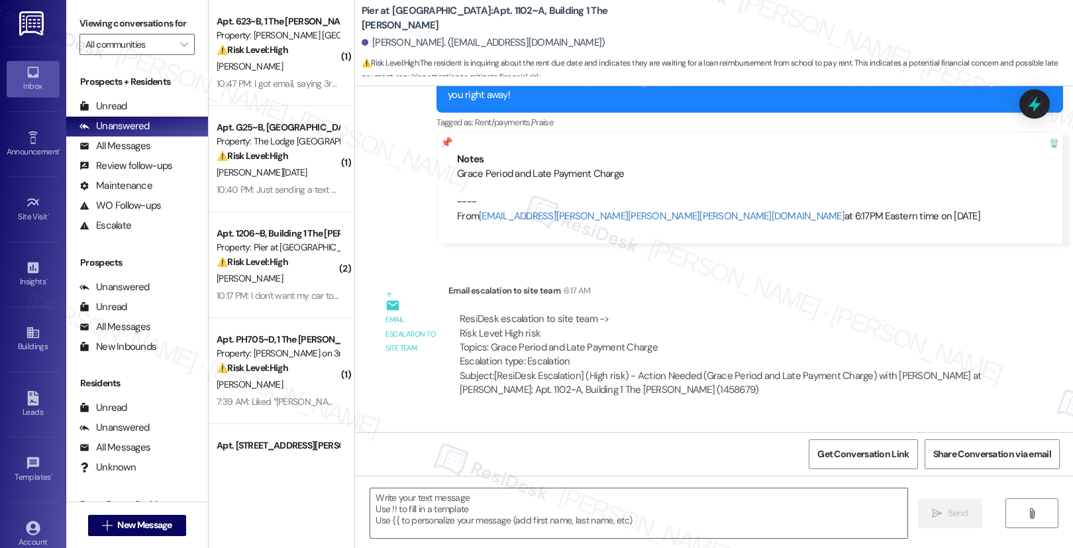
scroll to position [669, 0]
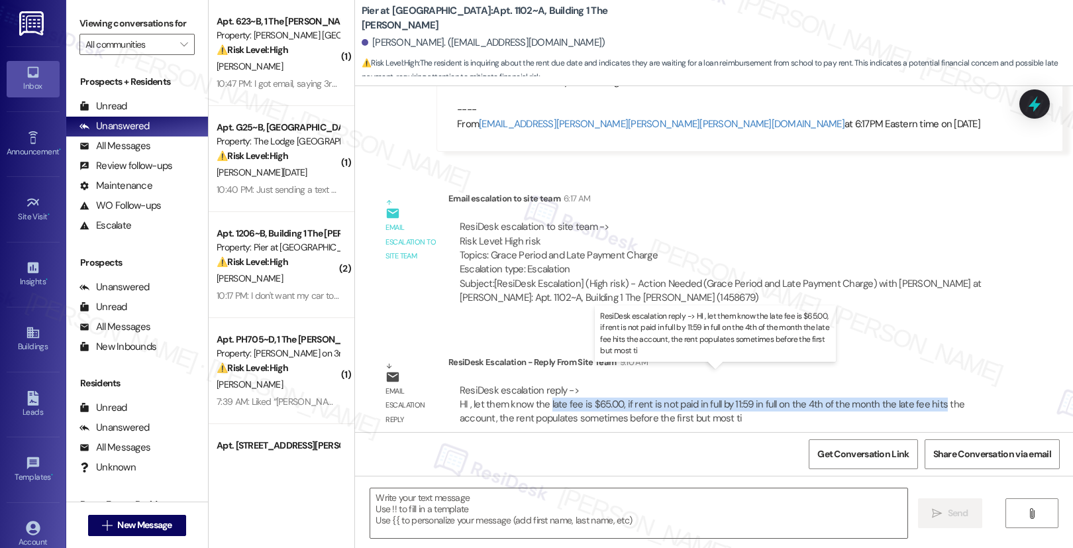
drag, startPoint x: 540, startPoint y: 390, endPoint x: 927, endPoint y: 388, distance: 386.9
click at [927, 388] on div "ResiDesk escalation reply -> HI , let them know the late fee is $65.00, if rent…" at bounding box center [712, 405] width 505 height 42
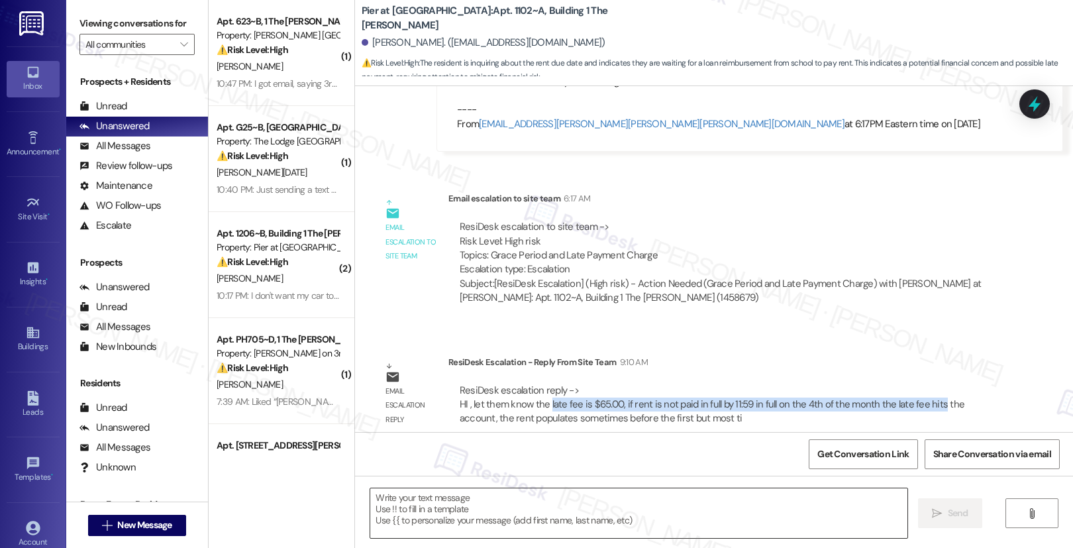
click at [378, 509] on textarea at bounding box center [638, 513] width 537 height 50
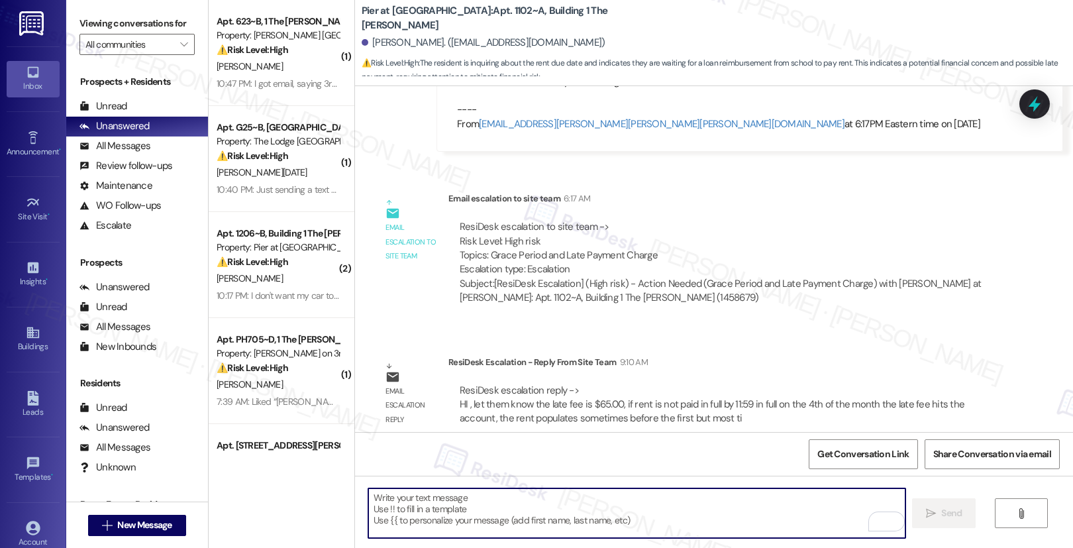
paste textarea "Hi [Resident’s Name], I want to remind you that a late fee of $65.00 is applied…"
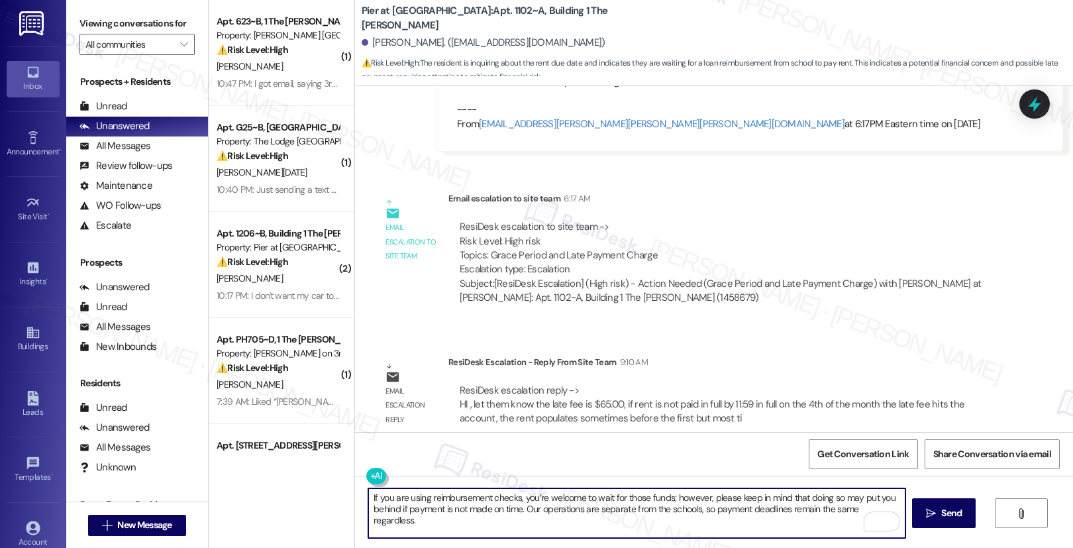
scroll to position [56, 0]
click at [371, 44] on div "Robert Bruno. (rmbruno1@coastal.edu)" at bounding box center [484, 43] width 244 height 14
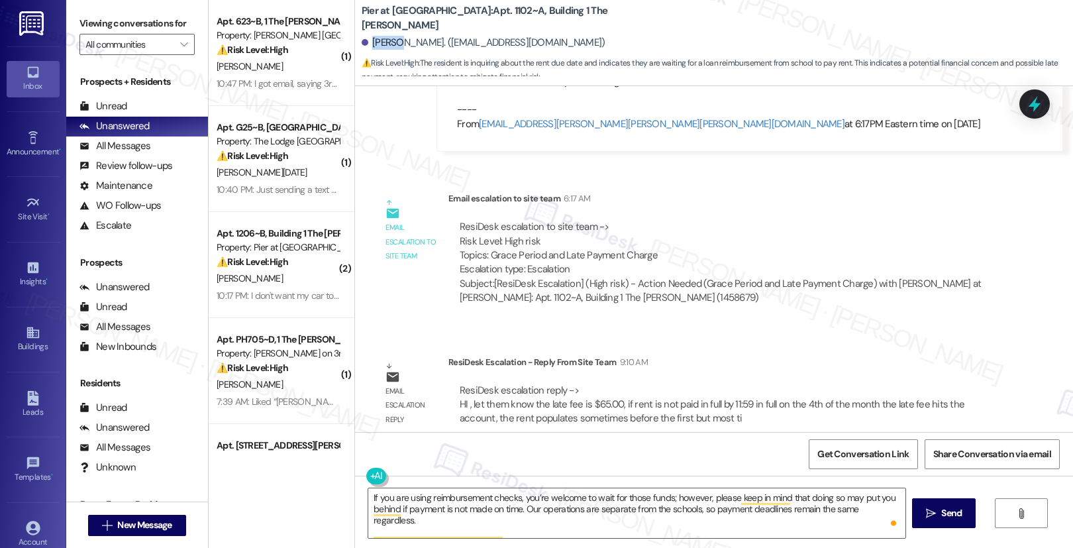
click at [371, 44] on div "Robert Bruno. (rmbruno1@coastal.edu)" at bounding box center [484, 43] width 244 height 14
copy div "Robert"
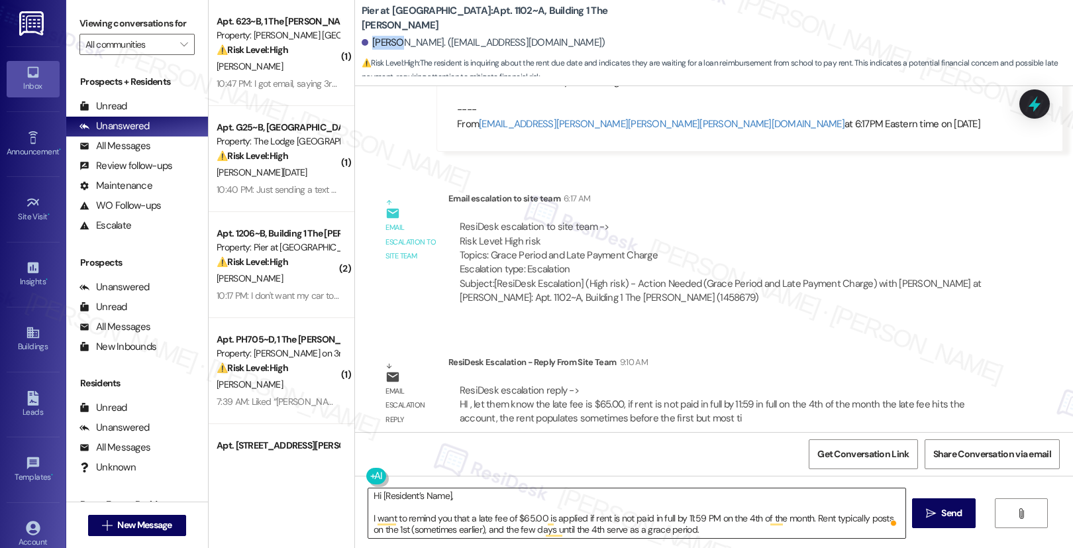
scroll to position [0, 0]
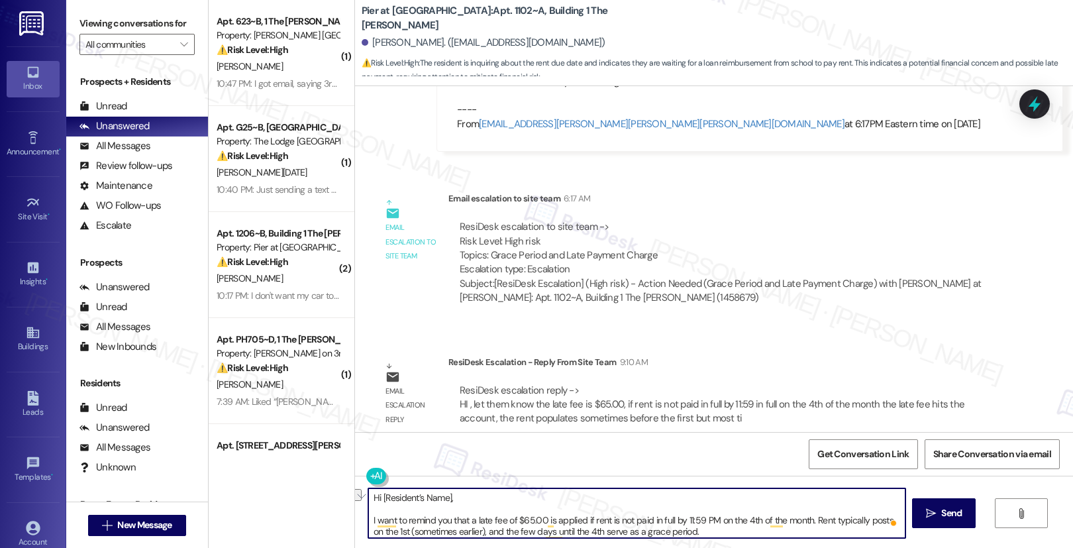
drag, startPoint x: 374, startPoint y: 499, endPoint x: 443, endPoint y: 497, distance: 68.9
click at [443, 497] on textarea "Hi [Resident’s Name], I want to remind you that a late fee of $65.00 is applied…" at bounding box center [636, 513] width 537 height 50
paste textarea "Robert"
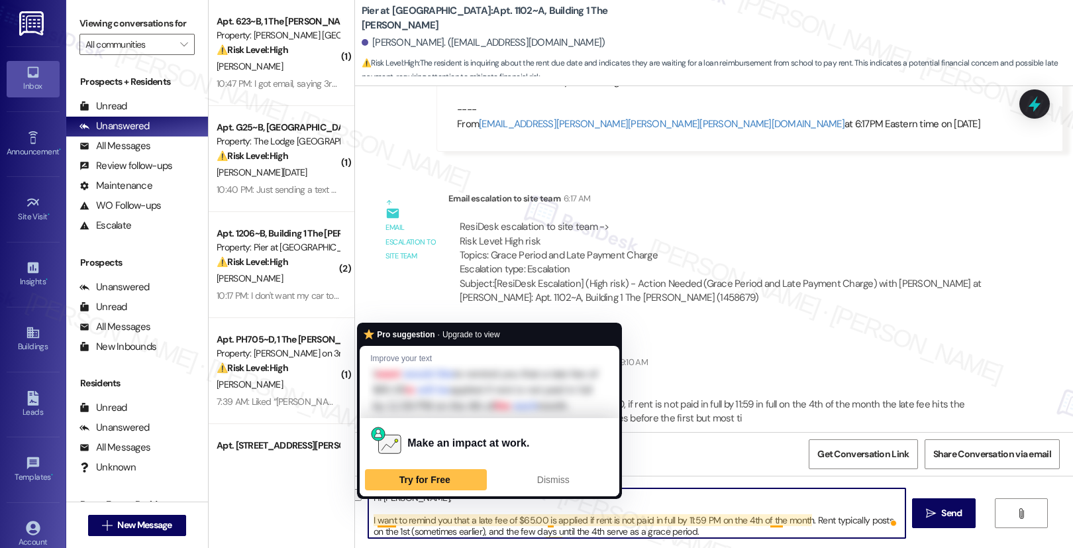
drag, startPoint x: 442, startPoint y: 521, endPoint x: 362, endPoint y: 520, distance: 80.2
click at [362, 520] on div "Hi Robert, I want to remind you that a late fee of $65.00 is applied if rent is…" at bounding box center [714, 525] width 718 height 99
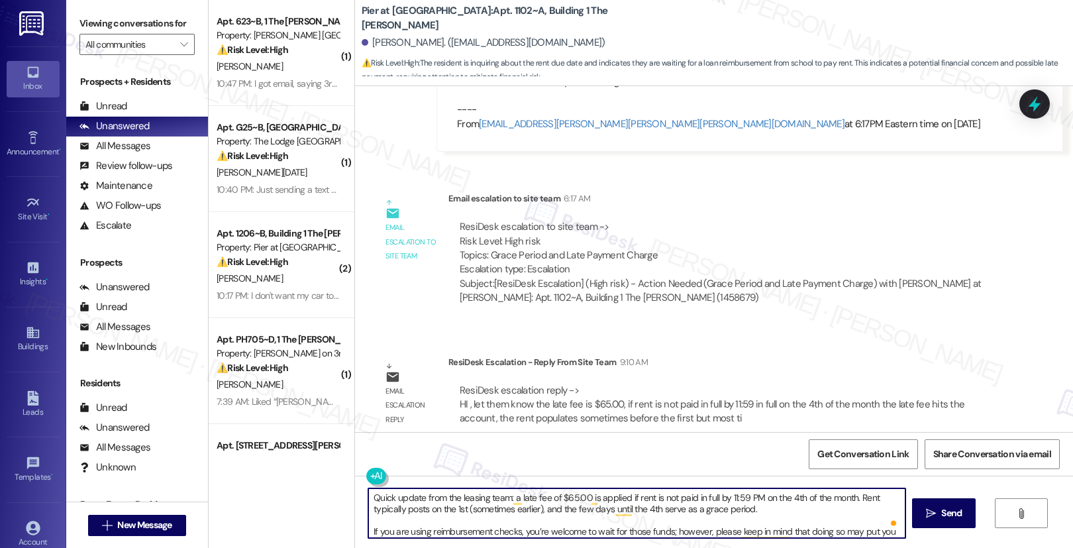
scroll to position [21, 0]
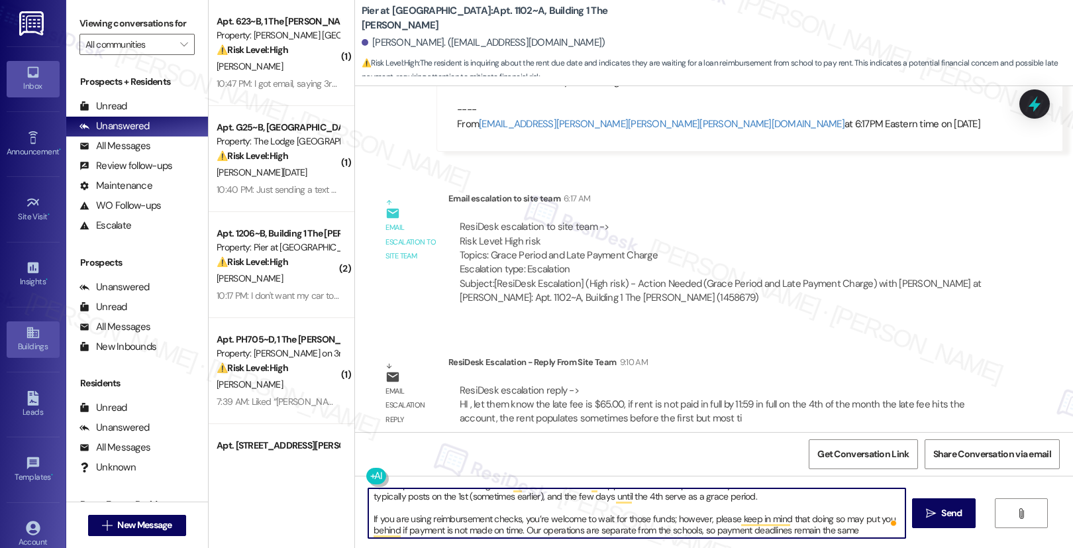
type textarea "Hi Robert, Quick update from the leasing team: a late fee of $65.00 is applied …"
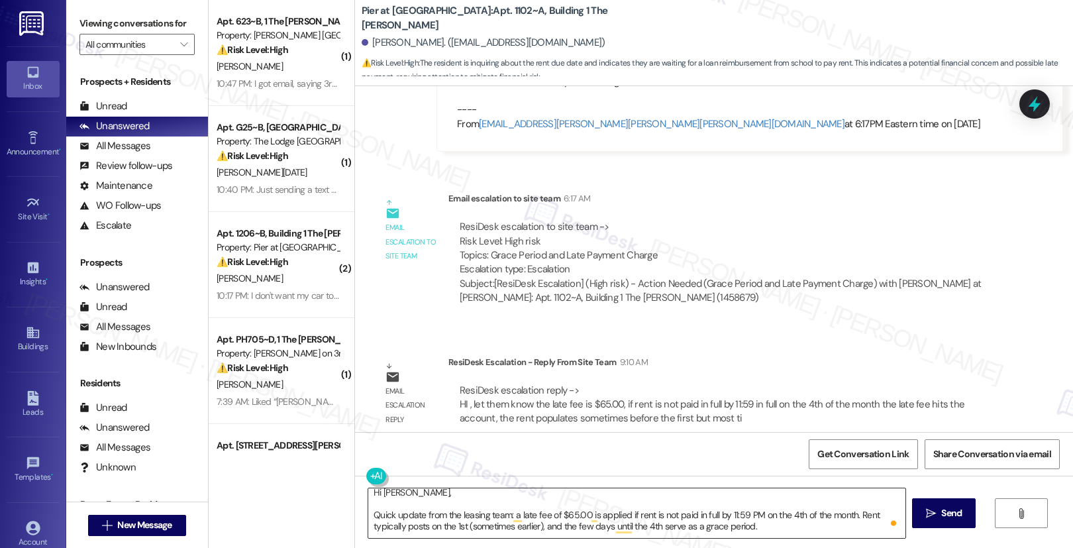
scroll to position [0, 0]
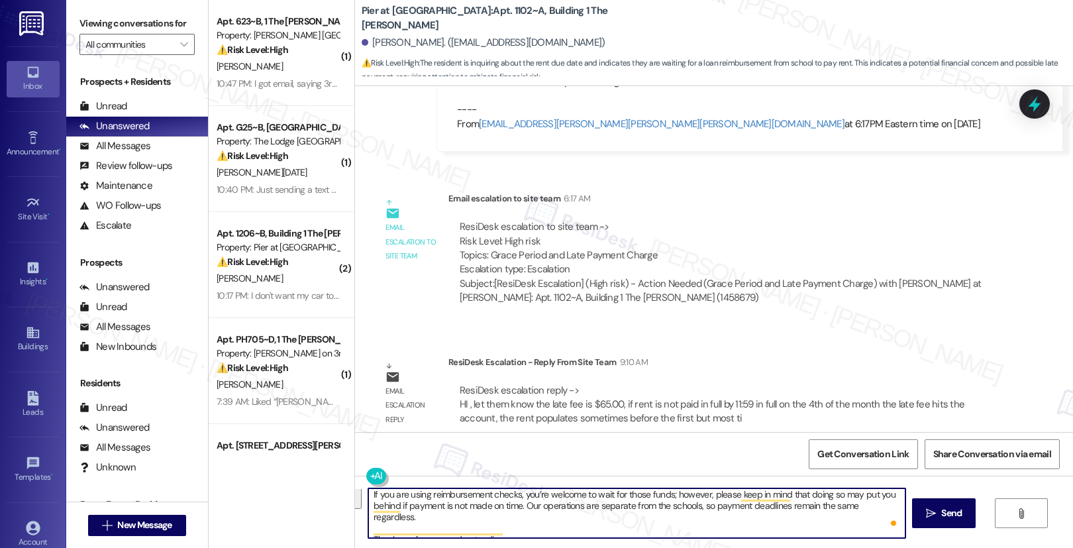
drag, startPoint x: 506, startPoint y: 521, endPoint x: 710, endPoint y: 523, distance: 204.0
click at [710, 523] on textarea "Hi Robert, Quick update from the leasing team: a late fee of $65.00 is applied …" at bounding box center [636, 513] width 537 height 50
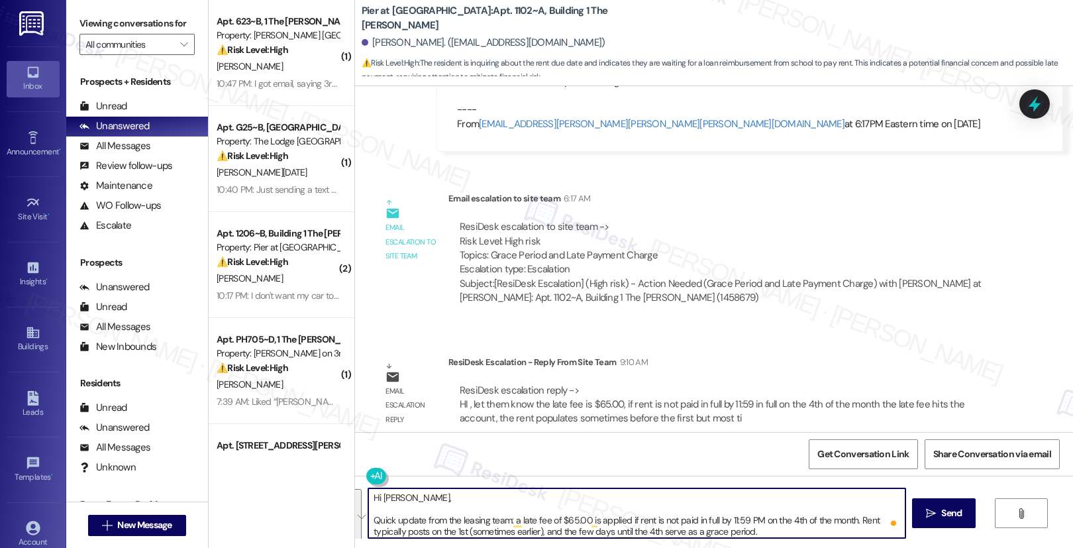
click at [750, 534] on textarea "Hi Robert, Quick update from the leasing team: a late fee of $65.00 is applied …" at bounding box center [636, 513] width 537 height 50
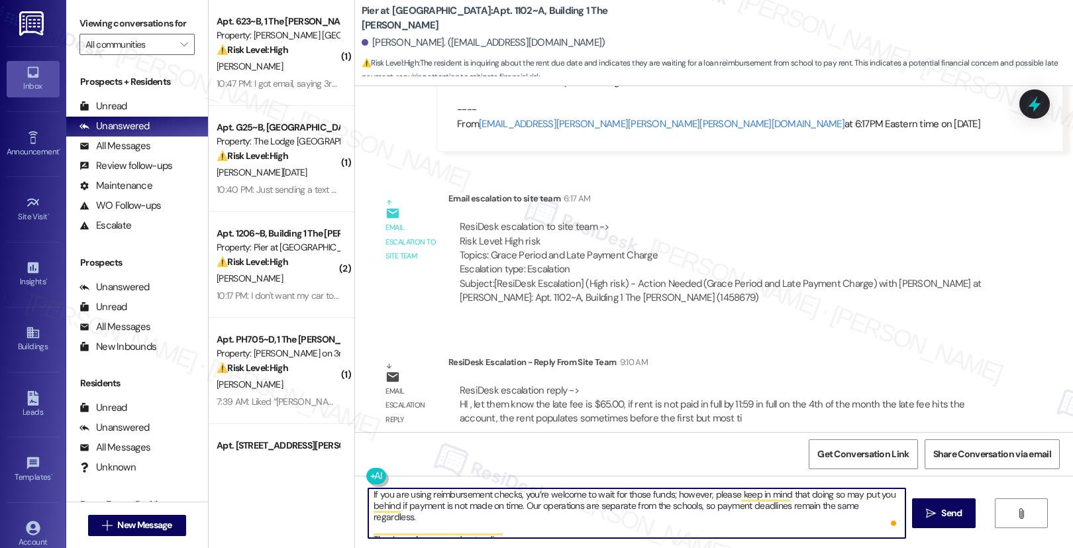
drag, startPoint x: 751, startPoint y: 533, endPoint x: 686, endPoint y: 531, distance: 64.9
click at [686, 531] on textarea "Hi Robert, Quick update from the leasing team: a late fee of $65.00 is applied …" at bounding box center [636, 513] width 537 height 50
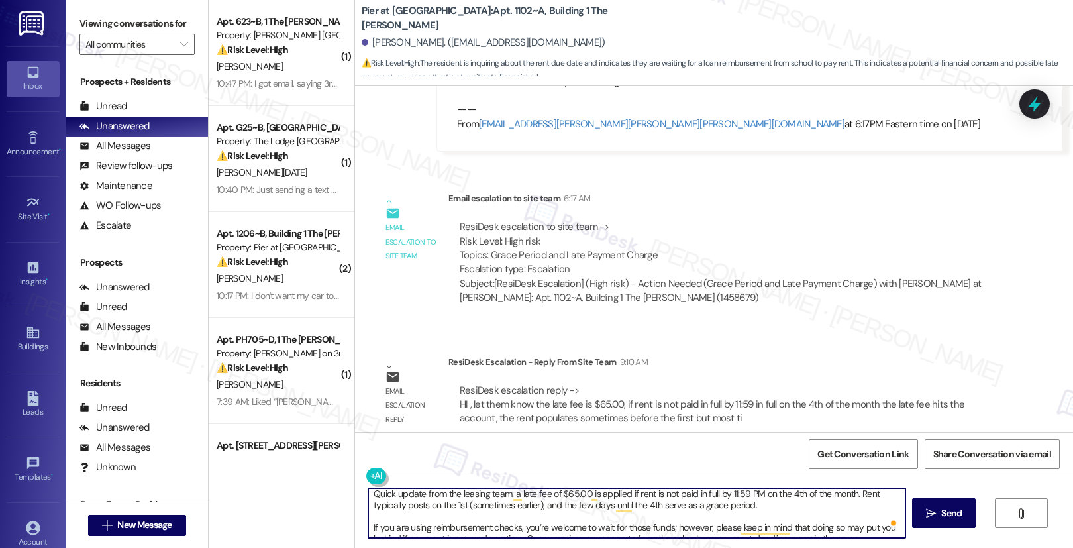
drag, startPoint x: 505, startPoint y: 522, endPoint x: 746, endPoint y: 507, distance: 240.9
click at [746, 507] on textarea "Hi Robert, Quick update from the leasing team: a late fee of $65.00 is applied …" at bounding box center [636, 513] width 537 height 50
click at [448, 528] on textarea "Hi Robert, Quick update from the leasing team: a late fee of $65.00 is applied …" at bounding box center [636, 513] width 537 height 50
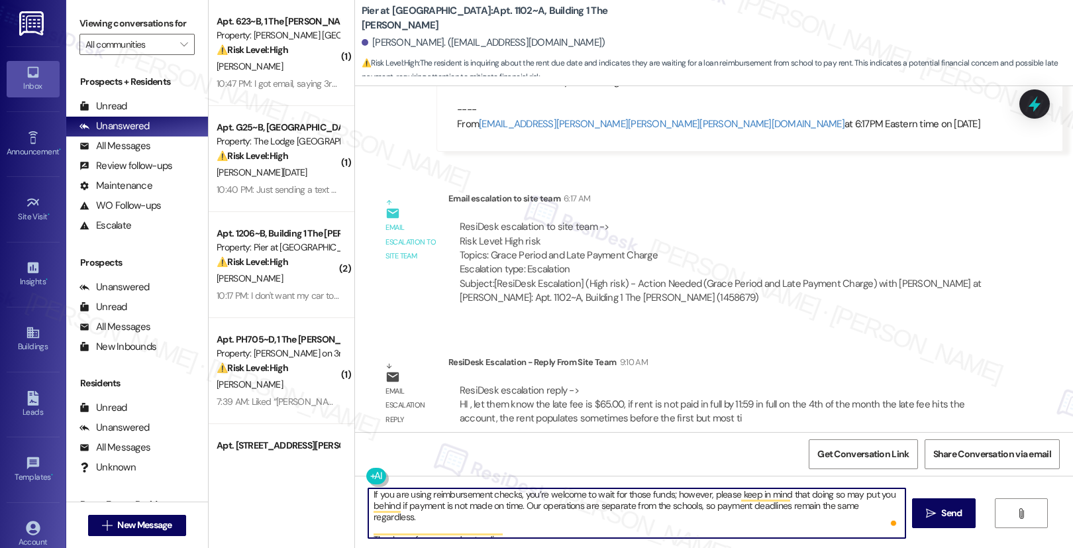
click at [659, 529] on textarea "Hi Robert, Quick update from the leasing team: a late fee of $65.00 is applied …" at bounding box center [636, 513] width 537 height 50
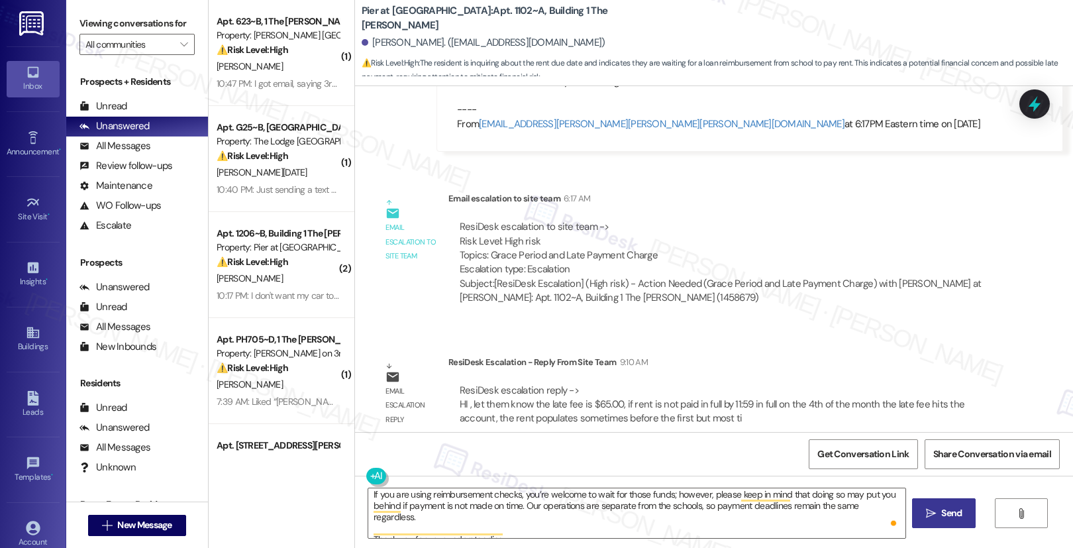
click at [951, 512] on span "Send" at bounding box center [951, 513] width 21 height 14
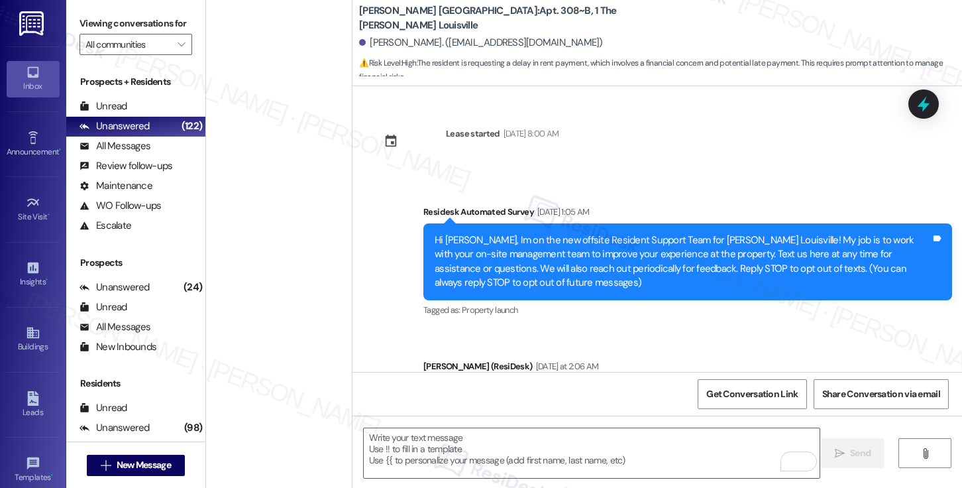
scroll to position [808, 0]
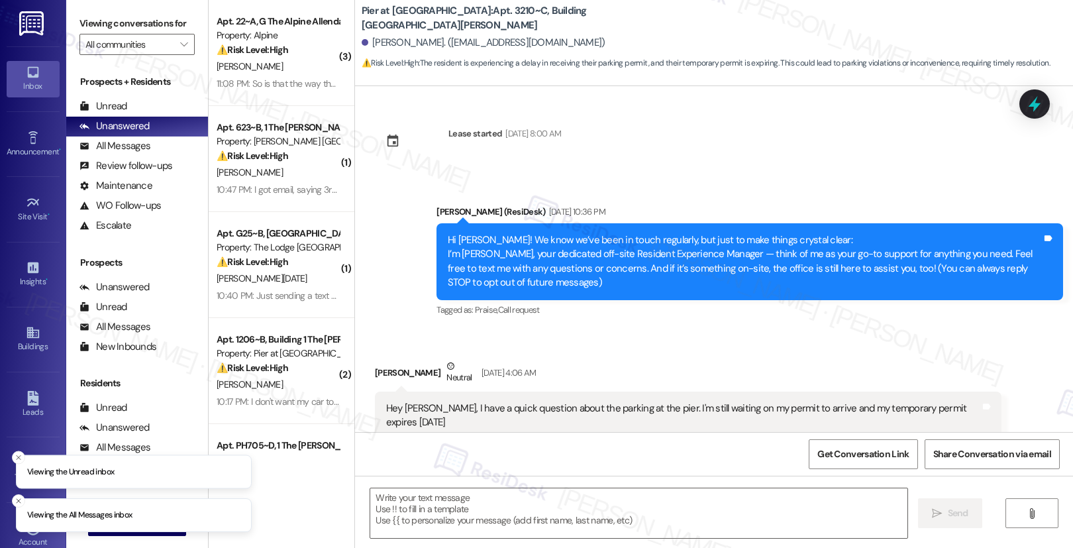
scroll to position [372, 0]
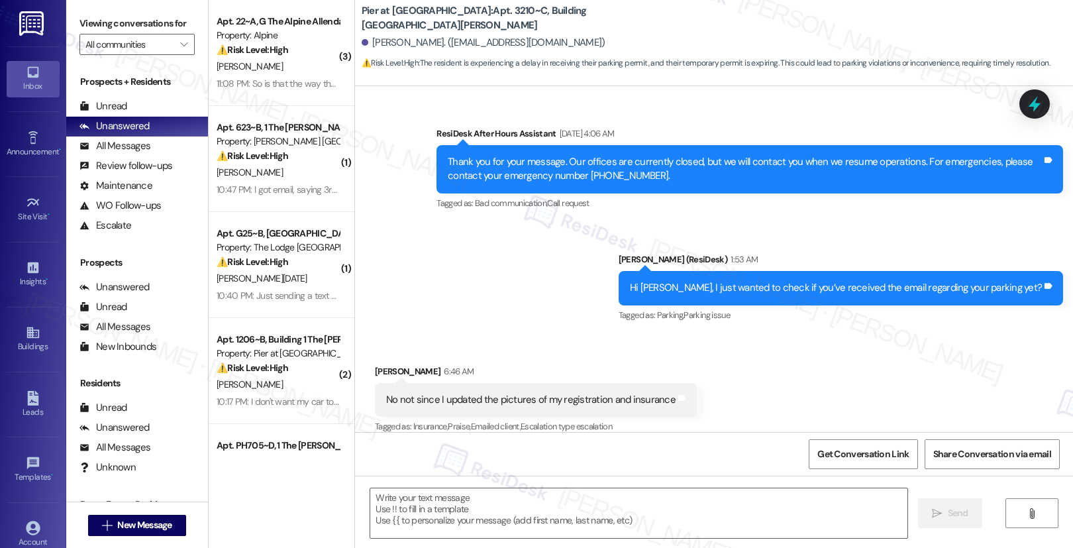
click at [547, 393] on div "No not since I updated the pictures of my registration and insurance" at bounding box center [530, 400] width 289 height 14
drag, startPoint x: 390, startPoint y: 384, endPoint x: 562, endPoint y: 390, distance: 172.3
click at [562, 393] on div "No not since I updated the pictures of my registration and insurance" at bounding box center [530, 400] width 289 height 14
click at [427, 524] on textarea at bounding box center [638, 513] width 537 height 50
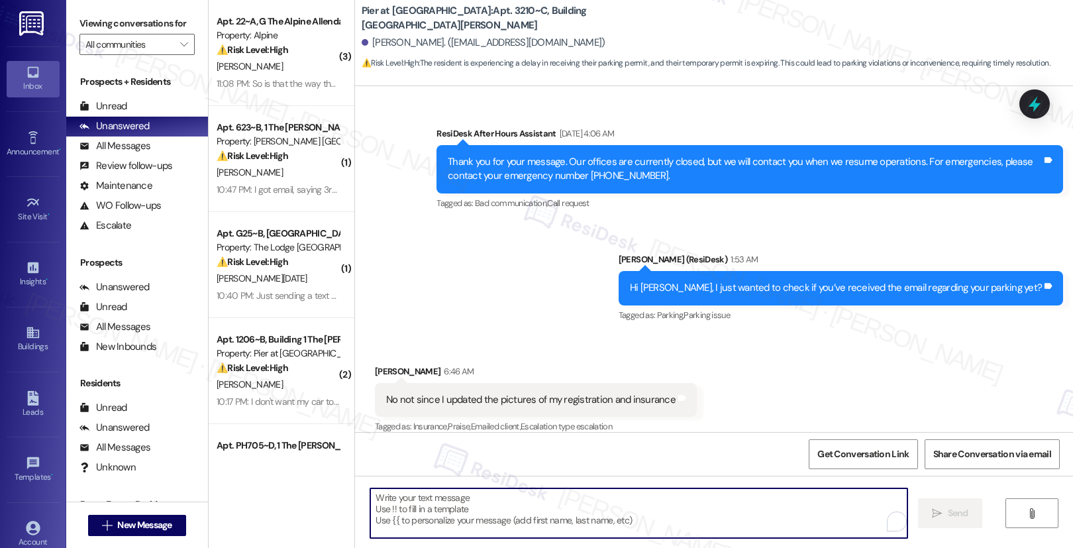
paste textarea "Hi [PERSON_NAME], We recommend reprinting a new temporary permit from Reliant t…"
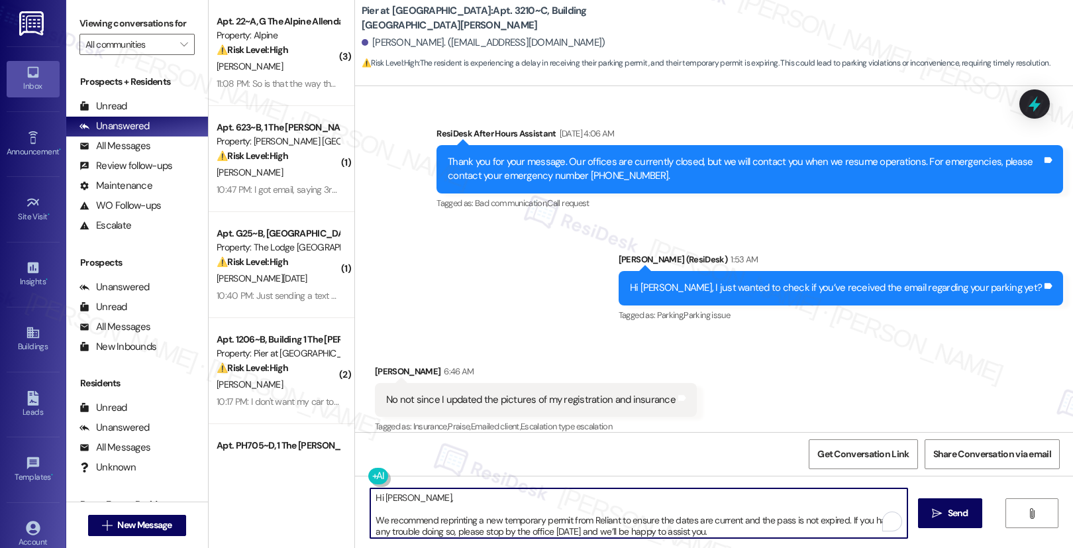
click at [373, 523] on textarea "Hi [PERSON_NAME], We recommend reprinting a new temporary permit from Reliant t…" at bounding box center [638, 513] width 537 height 50
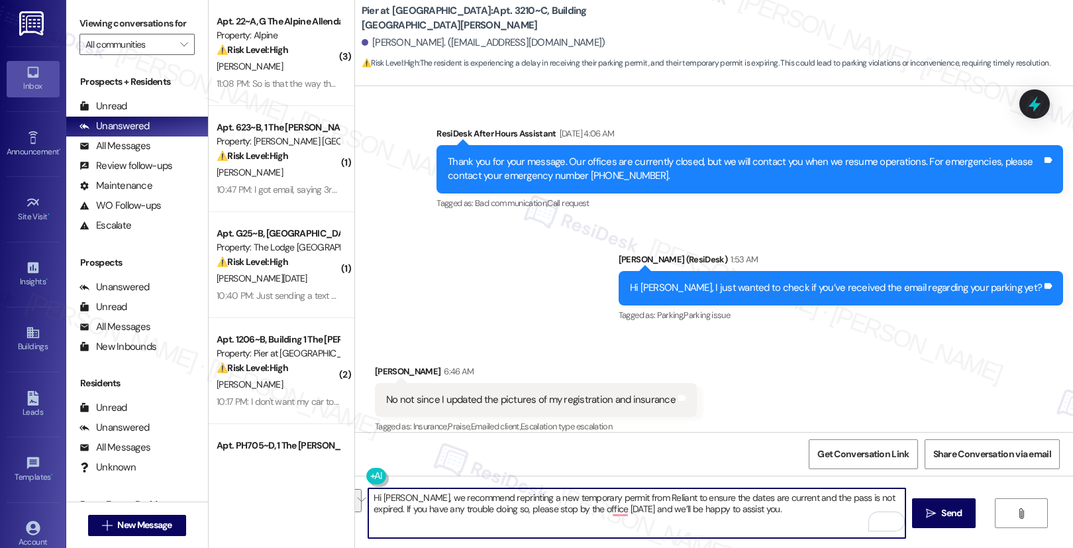
drag, startPoint x: 438, startPoint y: 498, endPoint x: 662, endPoint y: 508, distance: 224.1
click at [662, 508] on textarea "Hi [PERSON_NAME], we recommend reprinting a new temporary permit from Reliant t…" at bounding box center [636, 513] width 537 height 50
click at [753, 520] on textarea "Hi [PERSON_NAME], we recommend reprinting a new temporary permit from Reliant t…" at bounding box center [636, 513] width 537 height 50
drag, startPoint x: 503, startPoint y: 510, endPoint x: 600, endPoint y: 512, distance: 96.7
click at [600, 512] on textarea "Hi [PERSON_NAME], we recommend reprinting a new temporary permit from Reliant t…" at bounding box center [636, 513] width 537 height 50
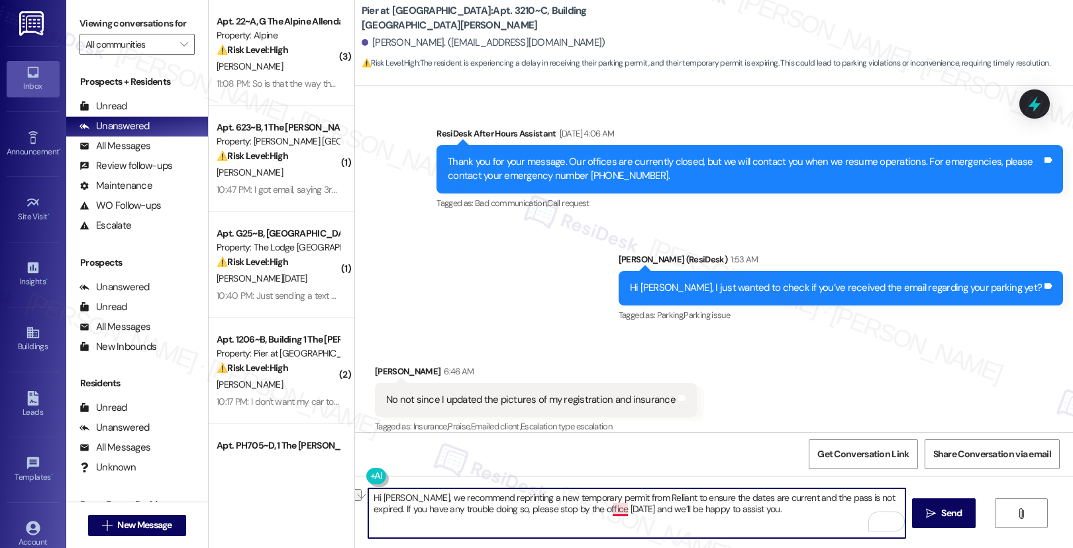
click at [606, 509] on textarea "Hi [PERSON_NAME], we recommend reprinting a new temporary permit from Reliant t…" at bounding box center [636, 513] width 537 height 50
click at [739, 511] on textarea "Hi [PERSON_NAME], we recommend reprinting a new temporary permit from Reliant t…" at bounding box center [636, 513] width 537 height 50
type textarea "Hi [PERSON_NAME], we recommend reprinting a new temporary permit from Reliant t…"
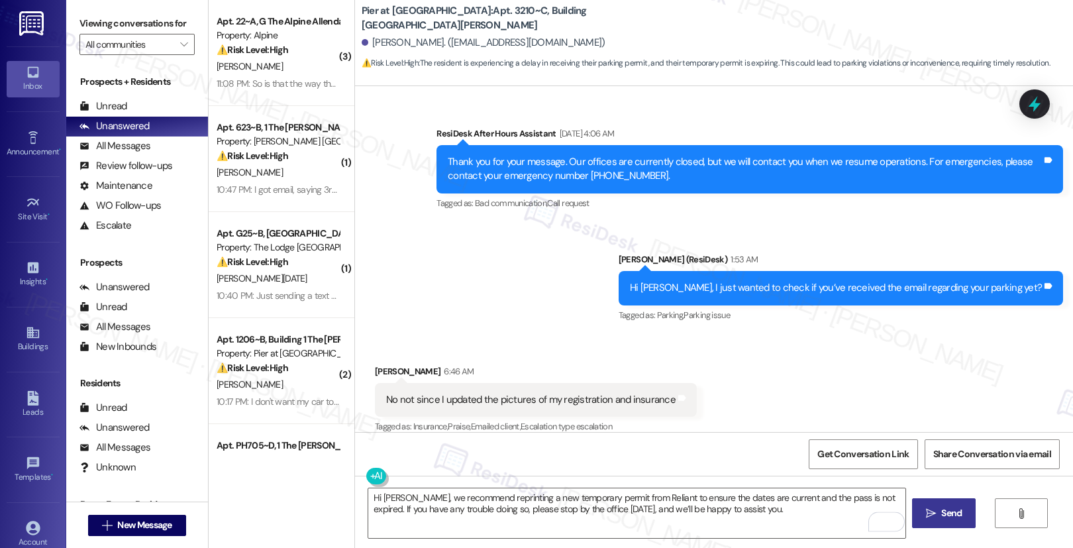
click at [950, 517] on span "Send" at bounding box center [951, 513] width 21 height 14
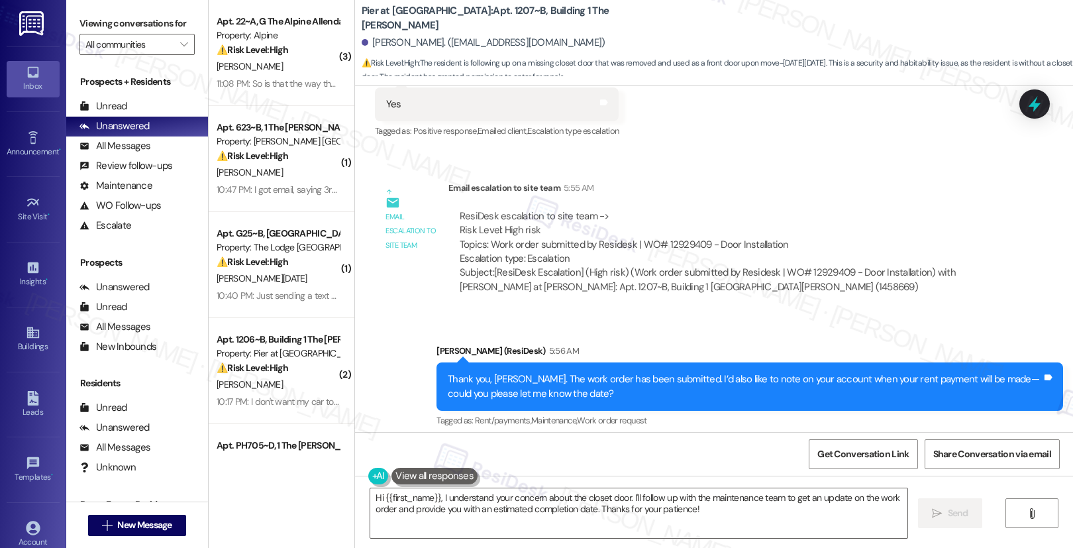
scroll to position [786, 0]
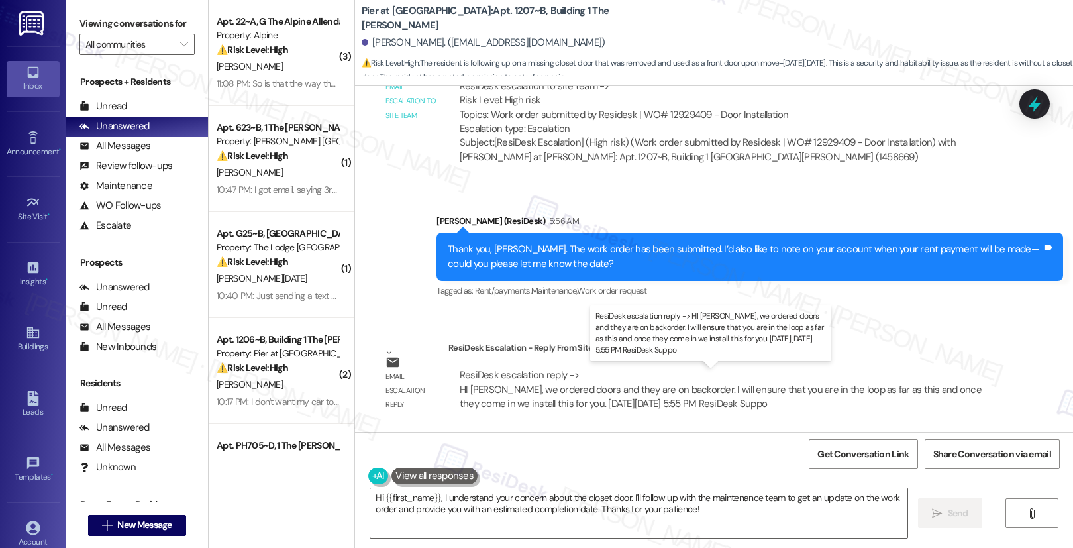
click at [524, 385] on div "ResiDesk escalation reply -> HI [PERSON_NAME], we ordered doors and they are on…" at bounding box center [721, 389] width 522 height 42
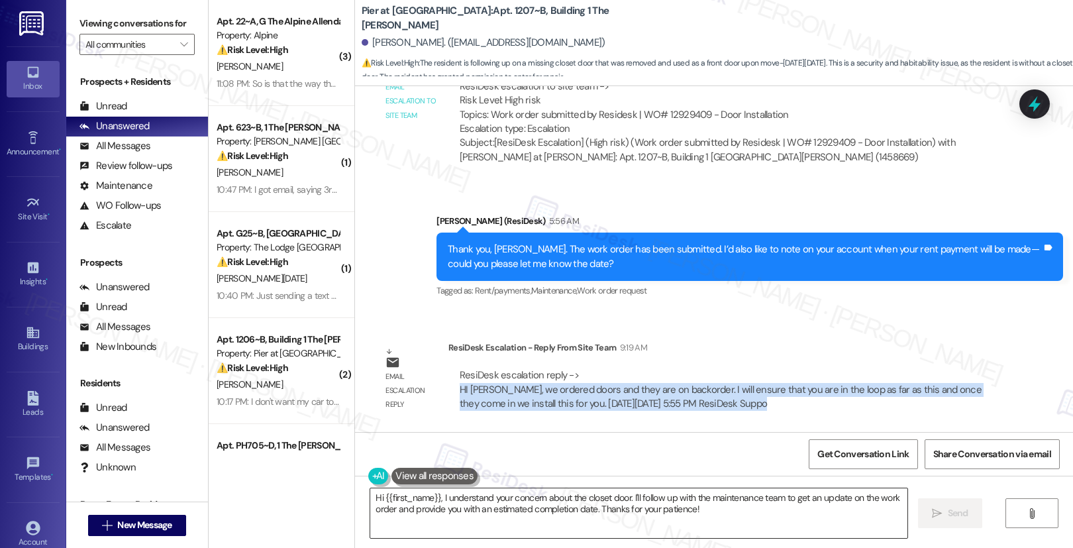
click at [583, 507] on textarea "Hi {{first_name}}, I understand your concern about the closet door. I'll follow…" at bounding box center [638, 513] width 537 height 50
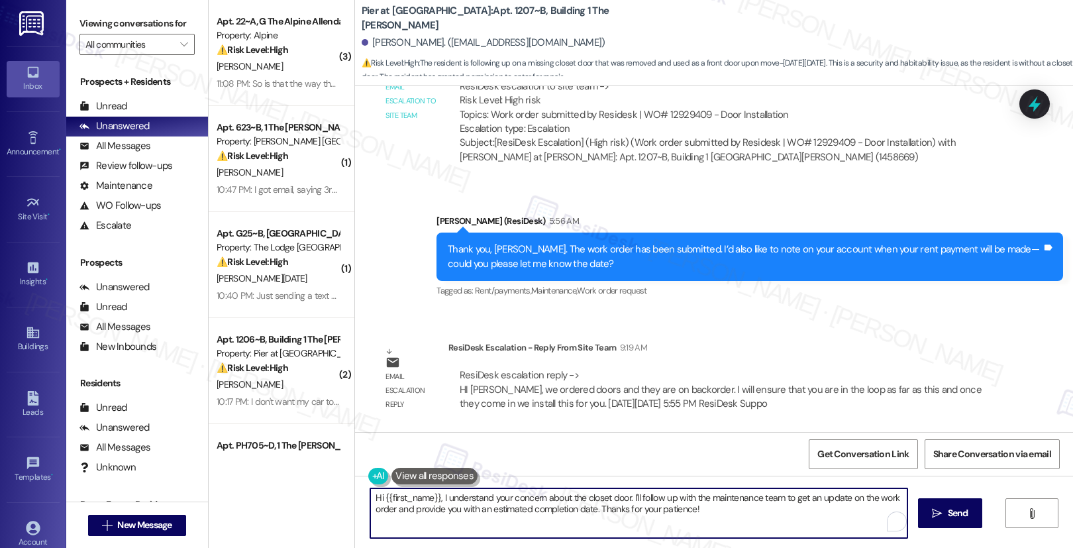
click at [583, 507] on textarea "Hi {{first_name}}, I understand your concern about the closet door. I'll follow…" at bounding box center [638, 513] width 537 height 50
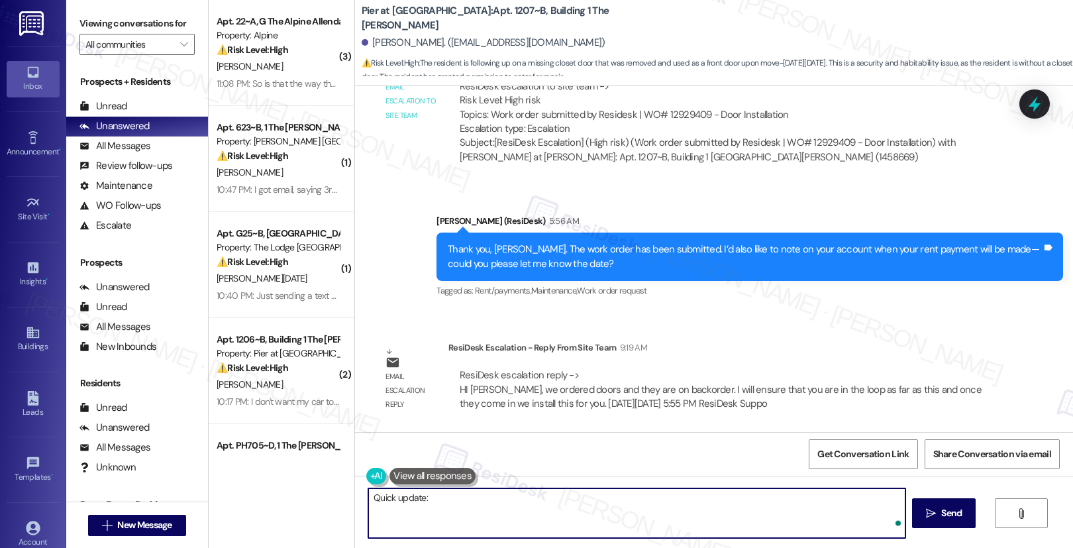
paste textarea "Hi [PERSON_NAME], We’ve placed the order for the doors, but they are currently …"
click at [368, 522] on textarea "Quick update: Hi [PERSON_NAME], We’ve placed the order for the doors, but they …" at bounding box center [636, 513] width 537 height 50
click at [368, 521] on textarea "Quick update: Hi [PERSON_NAME], We’ve placed the order for the doors, but they …" at bounding box center [636, 513] width 537 height 50
click at [370, 521] on textarea "Quick update: Hi [PERSON_NAME], We’ve placed the order for the doors, but they …" at bounding box center [636, 513] width 537 height 50
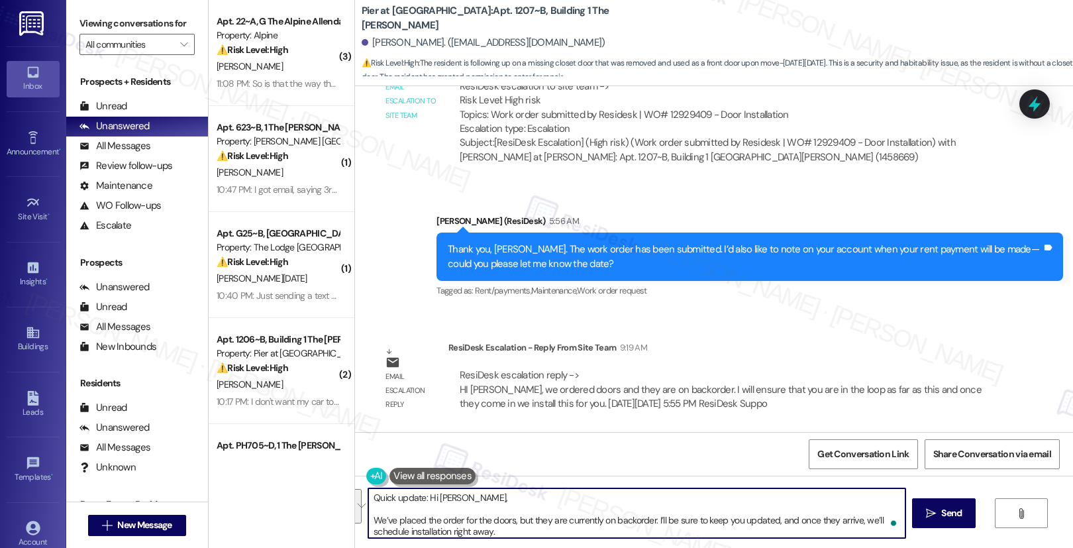
drag, startPoint x: 370, startPoint y: 521, endPoint x: 420, endPoint y: 499, distance: 54.5
click at [420, 499] on textarea "Quick update: Hi [PERSON_NAME], We’ve placed the order for the doors, but they …" at bounding box center [636, 513] width 537 height 50
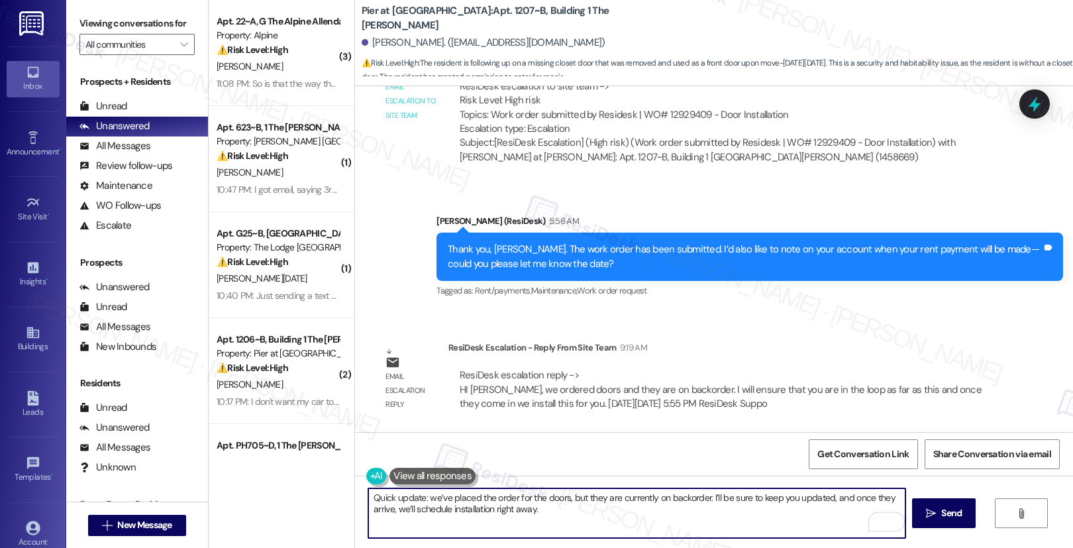
click at [564, 521] on textarea "Quick update: we’ve placed the order for the doors, but they are currently on b…" at bounding box center [636, 513] width 537 height 50
click at [573, 521] on textarea "Quick update: we’ve placed the order for the doors, but they are currently on b…" at bounding box center [636, 513] width 537 height 50
type textarea "Quick update: we’ve placed the order for the doors, but they are currently on b…"
click at [942, 507] on span "Send" at bounding box center [951, 513] width 21 height 14
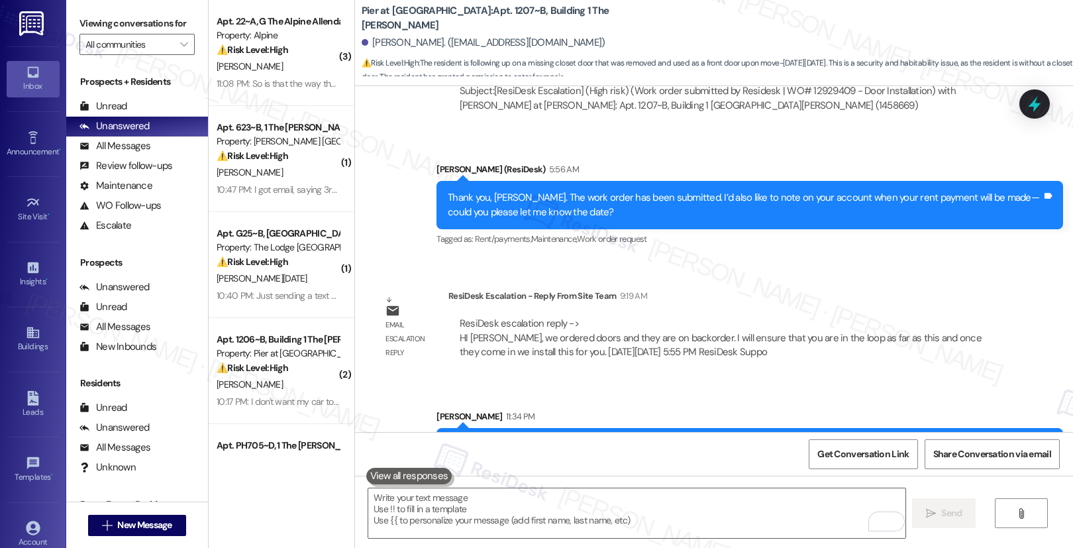
scroll to position [892, 0]
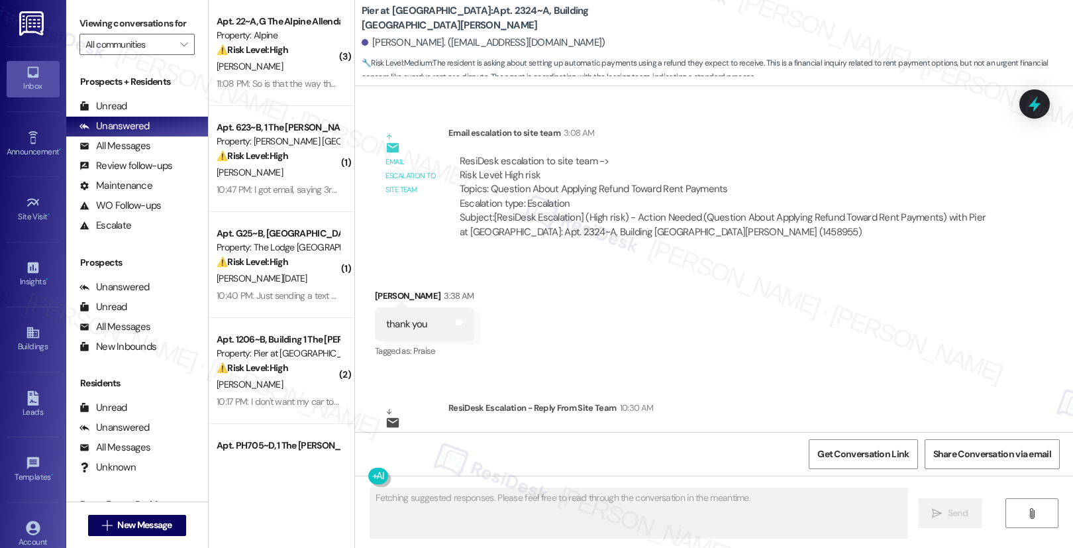
scroll to position [1649, 0]
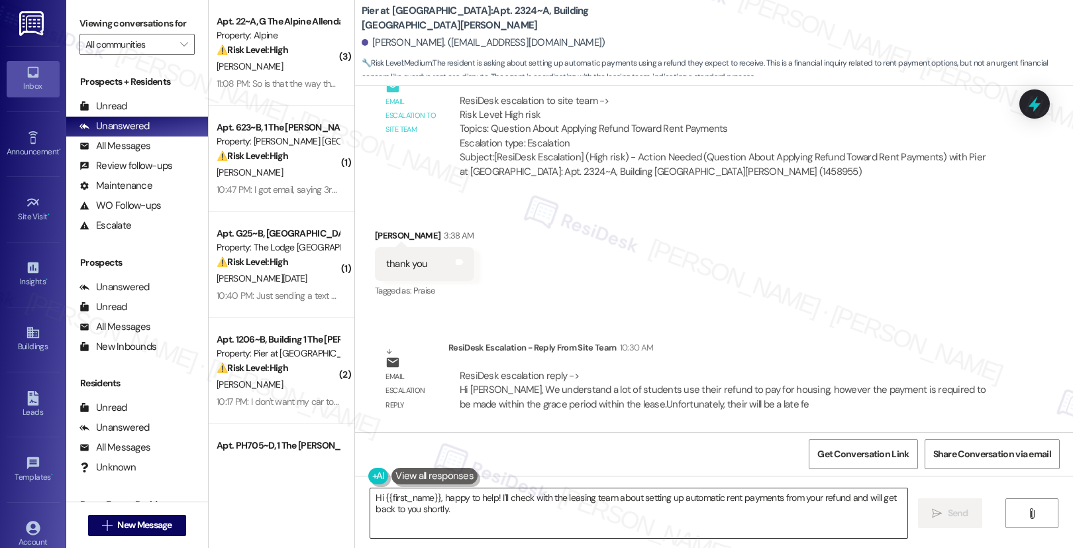
click at [474, 498] on textarea "Hi {{first_name}}, happy to help! I'll check with the leasing team about settin…" at bounding box center [638, 513] width 537 height 50
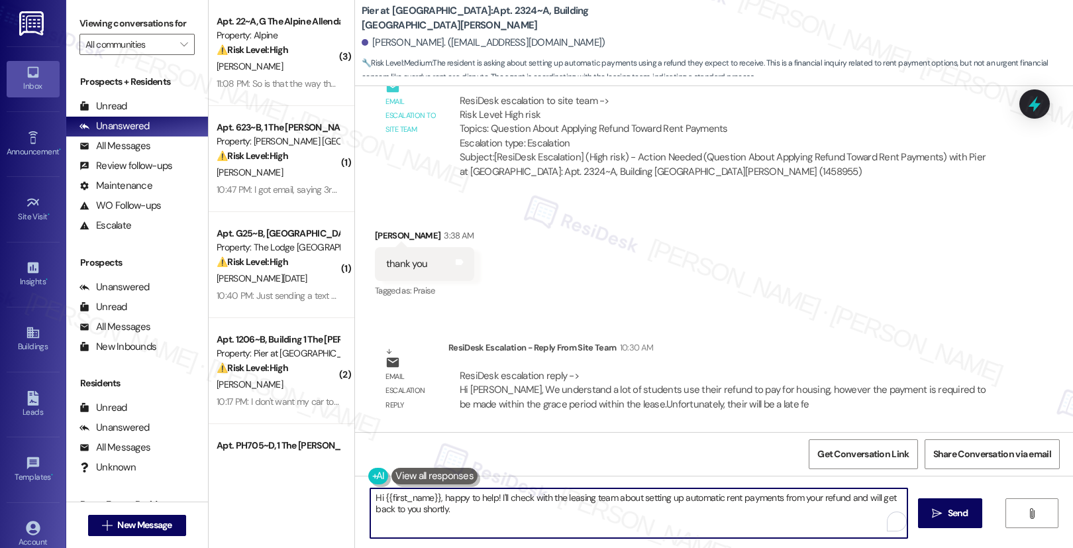
click at [474, 498] on textarea "Hi {{first_name}}, happy to help! I'll check with the leasing team about settin…" at bounding box center [638, 513] width 537 height 50
paste textarea "Emma, We understand a lot of students use their refund to pay for housing, howe…"
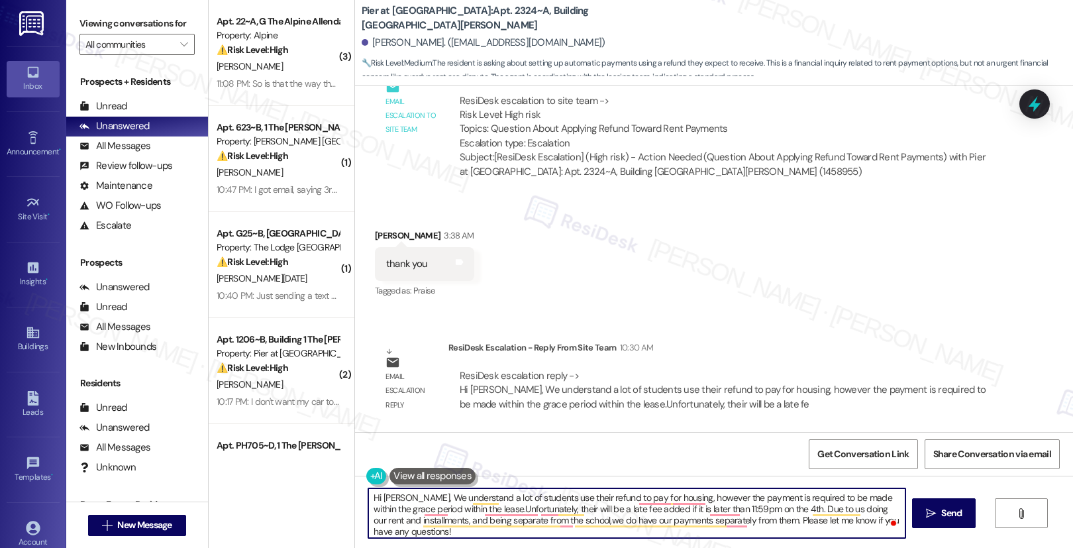
click at [407, 501] on textarea "Hi Emma, We understand a lot of students use their refund to pay for housing, h…" at bounding box center [636, 513] width 537 height 50
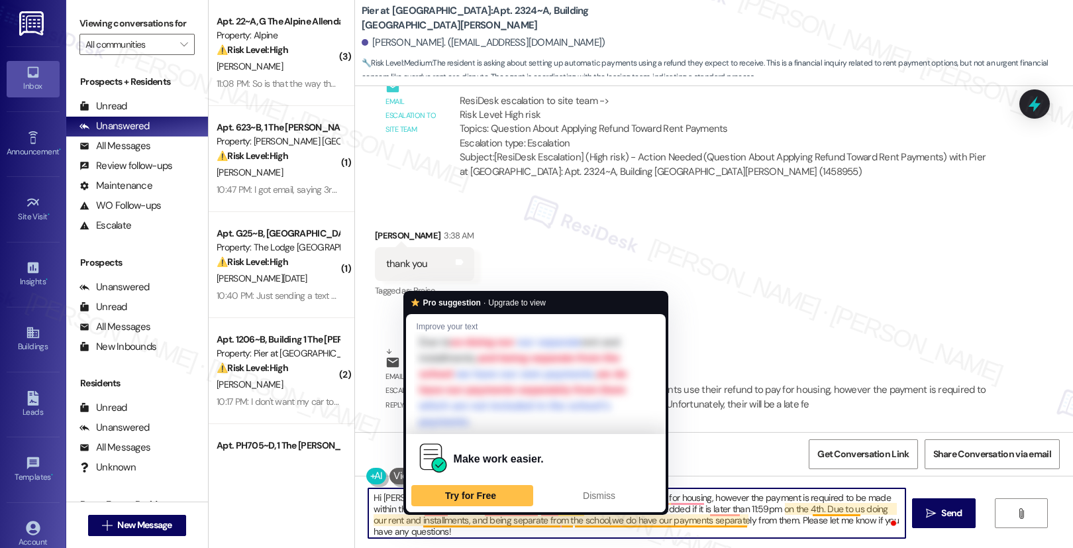
click at [513, 515] on textarea "Hi Emma, we understand a lot of students use their refund to pay for housing, h…" at bounding box center [636, 513] width 537 height 50
click at [513, 525] on textarea "Hi Emma, we understand a lot of students use their refund to pay for housing, h…" at bounding box center [636, 513] width 537 height 50
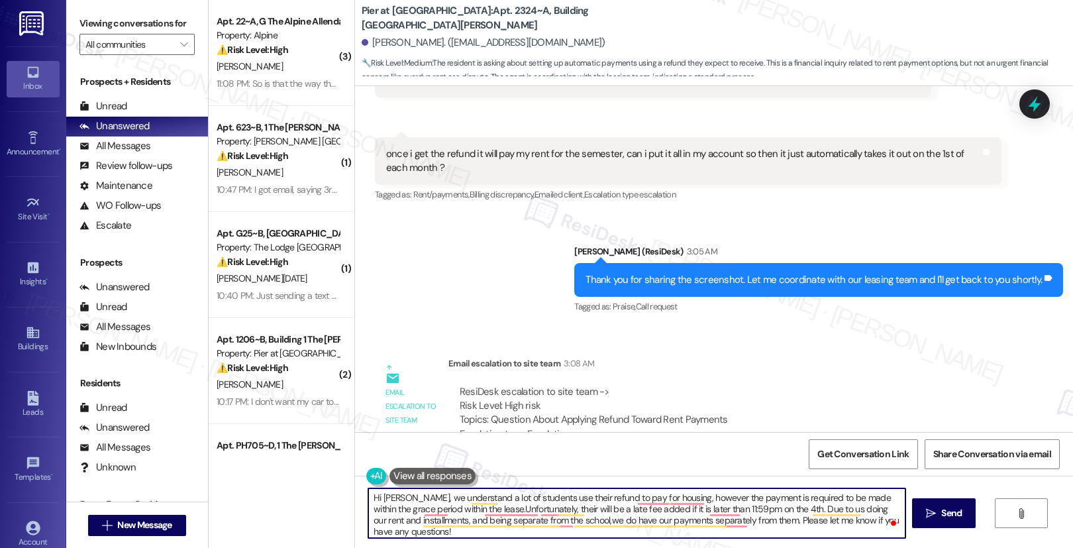
scroll to position [1356, 0]
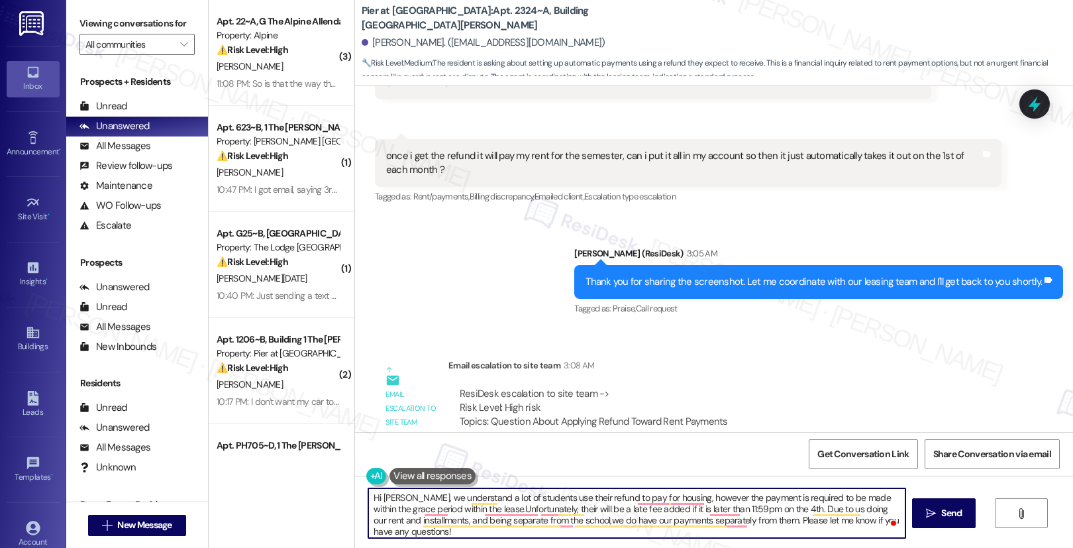
click at [472, 492] on textarea "Hi Emma, we understand a lot of students use their refund to pay for housing, h…" at bounding box center [636, 513] width 537 height 50
paste textarea "We understand that many students use their refunds to pay for housing; however,…"
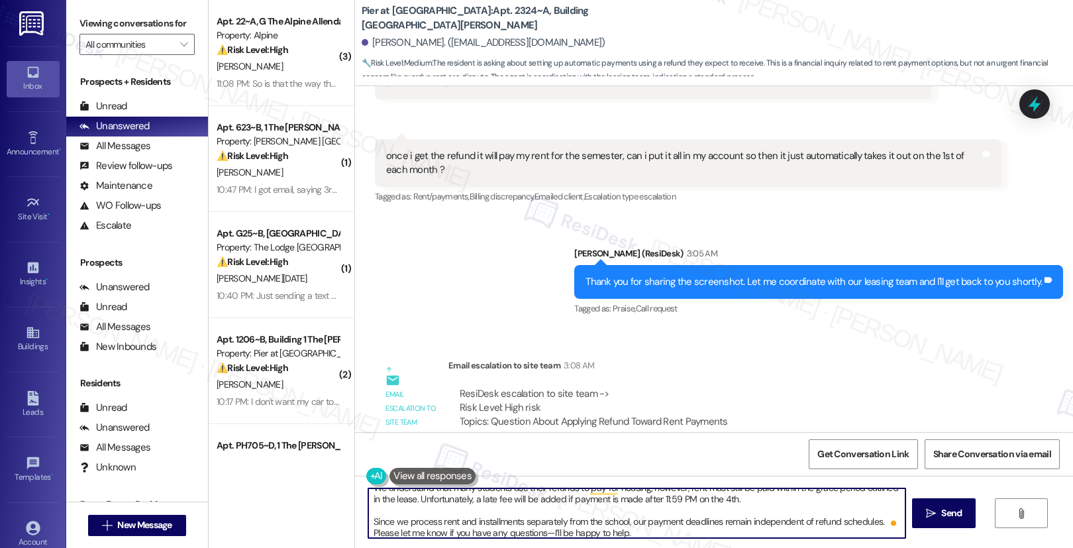
scroll to position [37, 0]
click at [674, 537] on textarea "Hi Emma, We understand that many students use their refunds to pay for housing;…" at bounding box center [636, 513] width 537 height 50
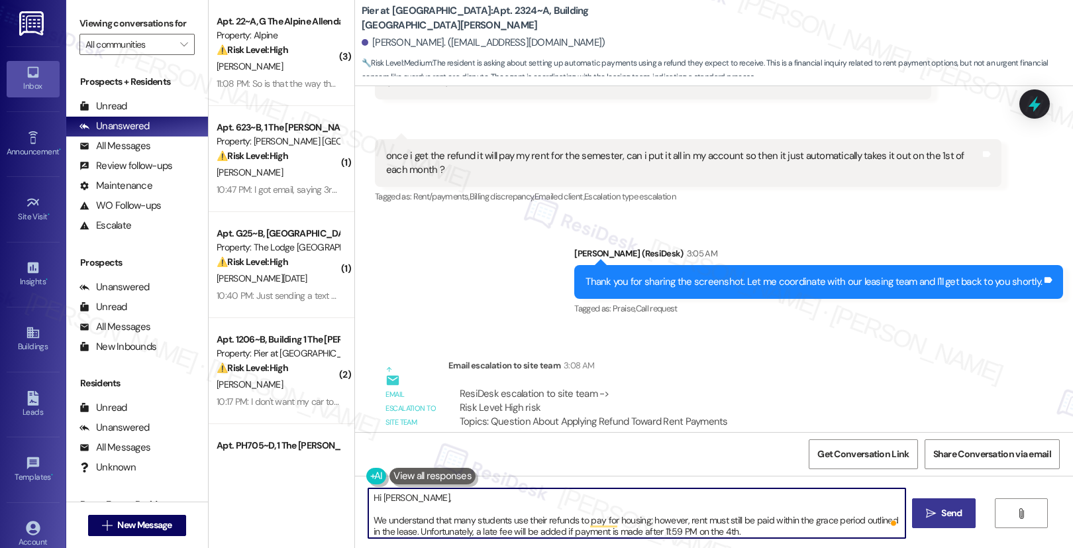
type textarea "Hi Emma, We understand that many students use their refunds to pay for housing;…"
click at [936, 519] on span " Send" at bounding box center [944, 513] width 42 height 14
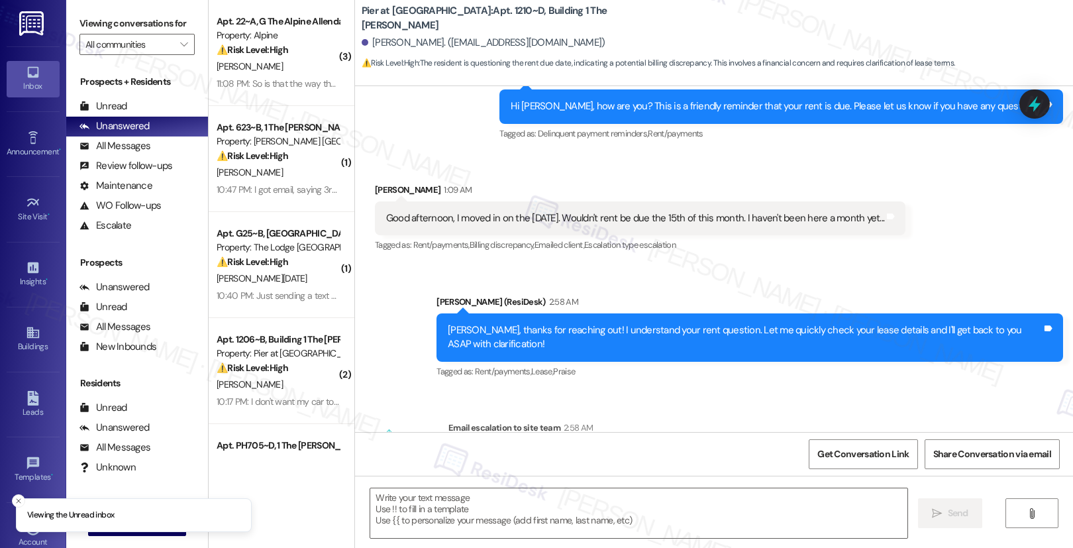
type textarea "Fetching suggested responses. Please feel free to read through the conversation…"
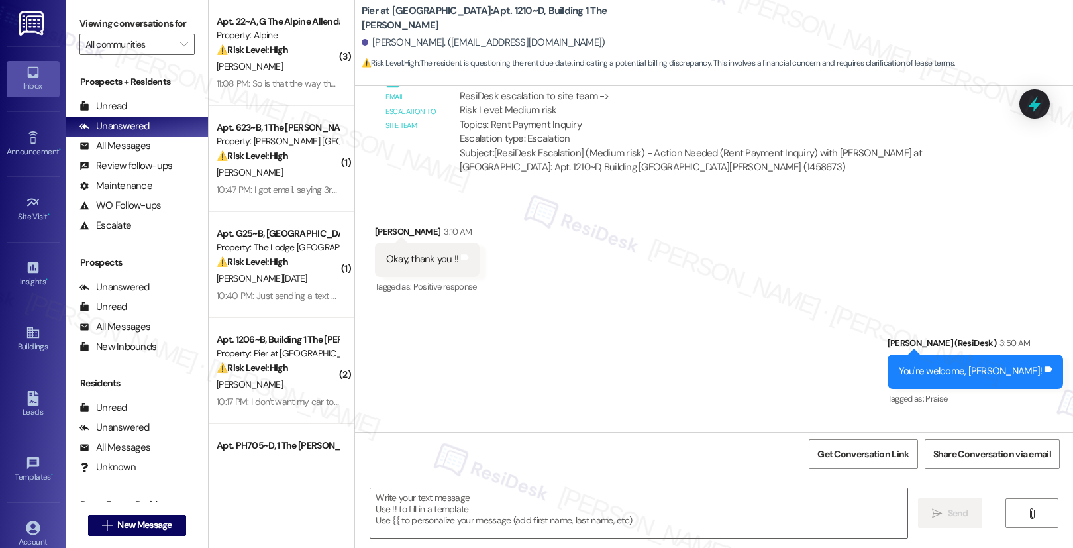
scroll to position [781, 0]
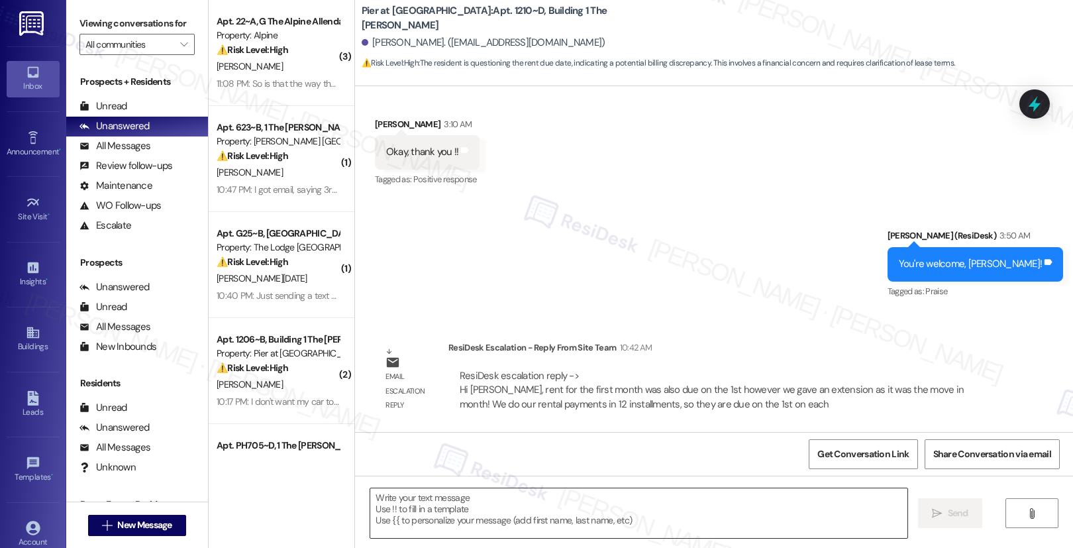
click at [462, 509] on textarea at bounding box center [638, 513] width 537 height 50
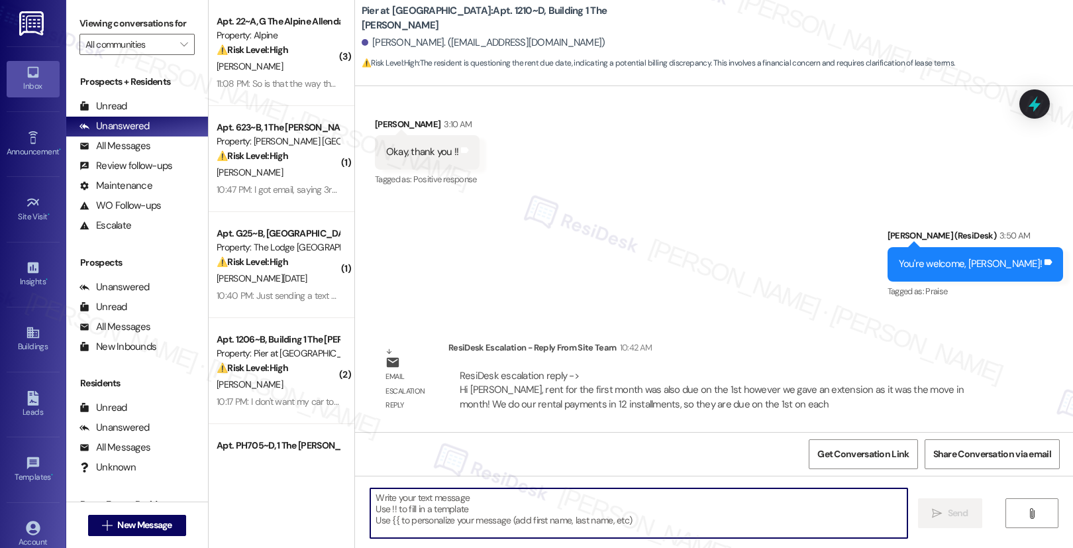
click at [462, 509] on textarea at bounding box center [638, 513] width 537 height 50
paste textarea "Hi [PERSON_NAME], Rent for the first month was also due on the 1st, but we prov…"
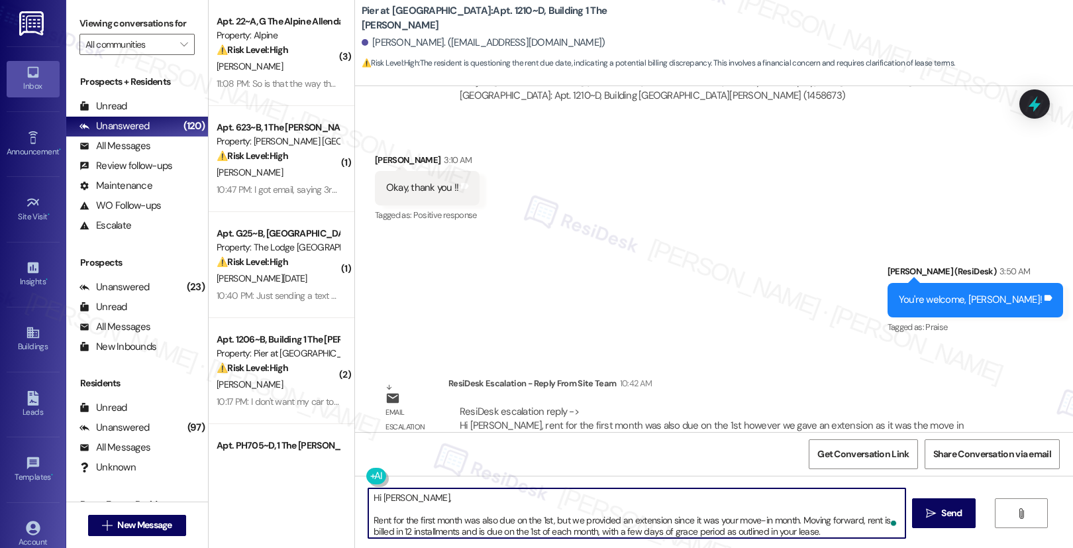
scroll to position [759, 0]
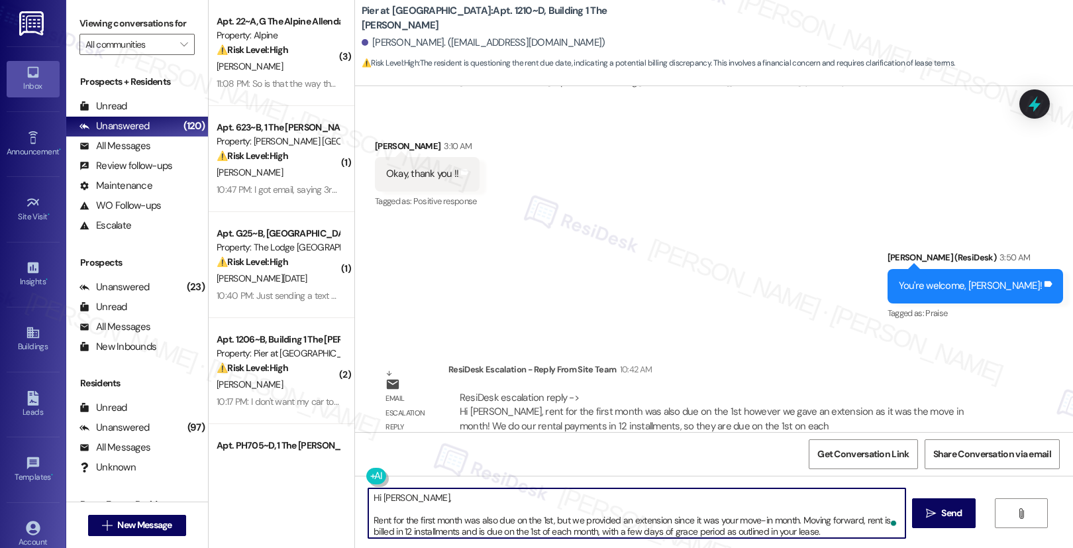
click at [519, 513] on textarea "Hi [PERSON_NAME], Rent for the first month was also due on the 1st, but we prov…" at bounding box center [636, 513] width 537 height 50
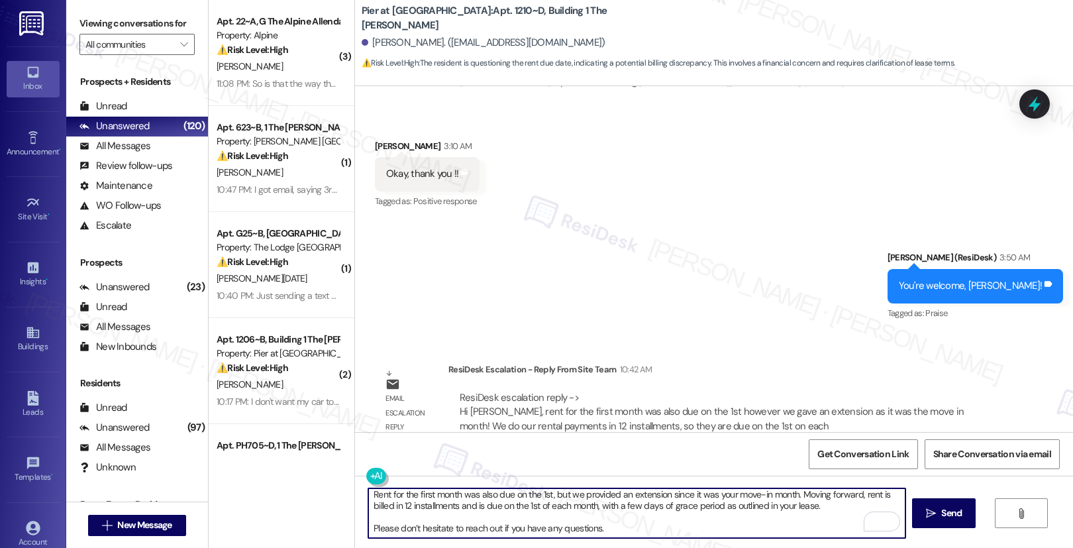
scroll to position [0, 0]
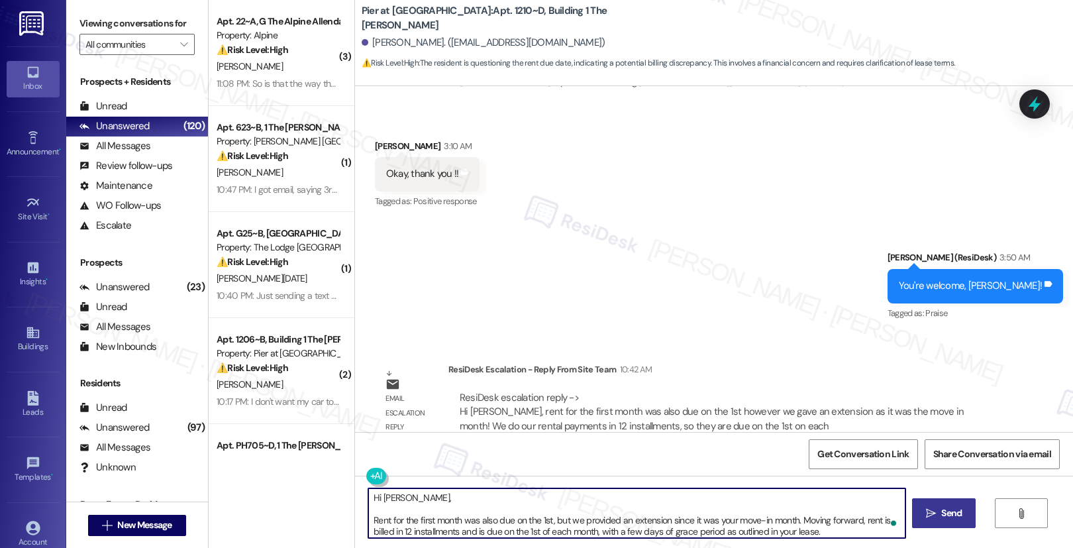
type textarea "Hi [PERSON_NAME], Rent for the first month was also due on the 1st, but we prov…"
click at [926, 509] on icon "" at bounding box center [931, 513] width 10 height 11
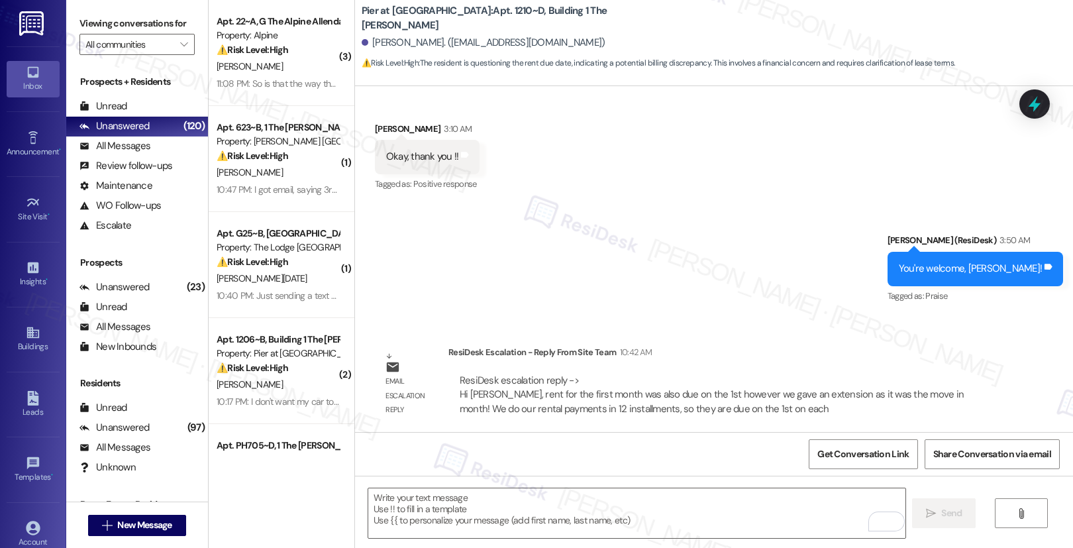
scroll to position [945, 0]
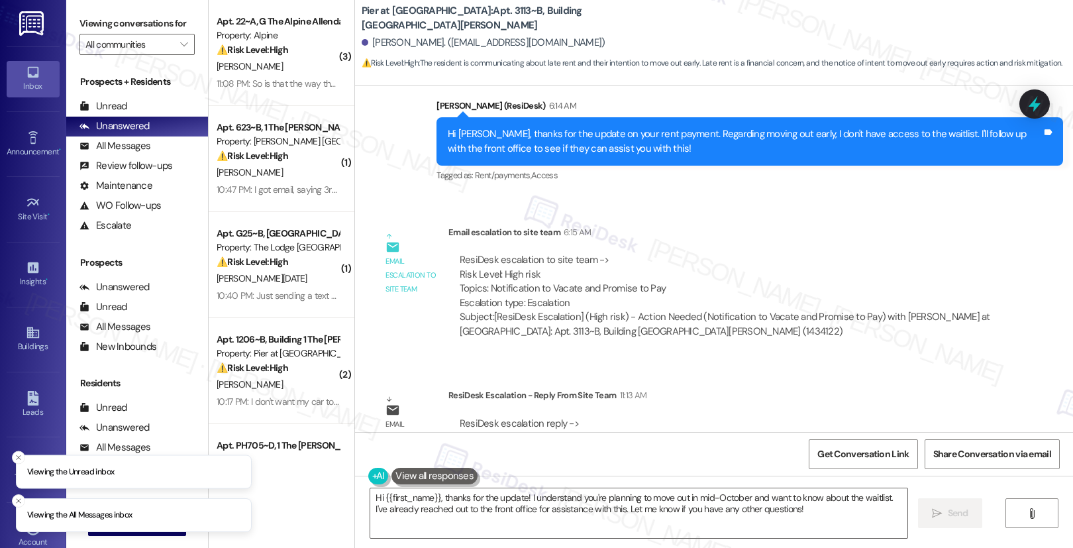
scroll to position [1873, 0]
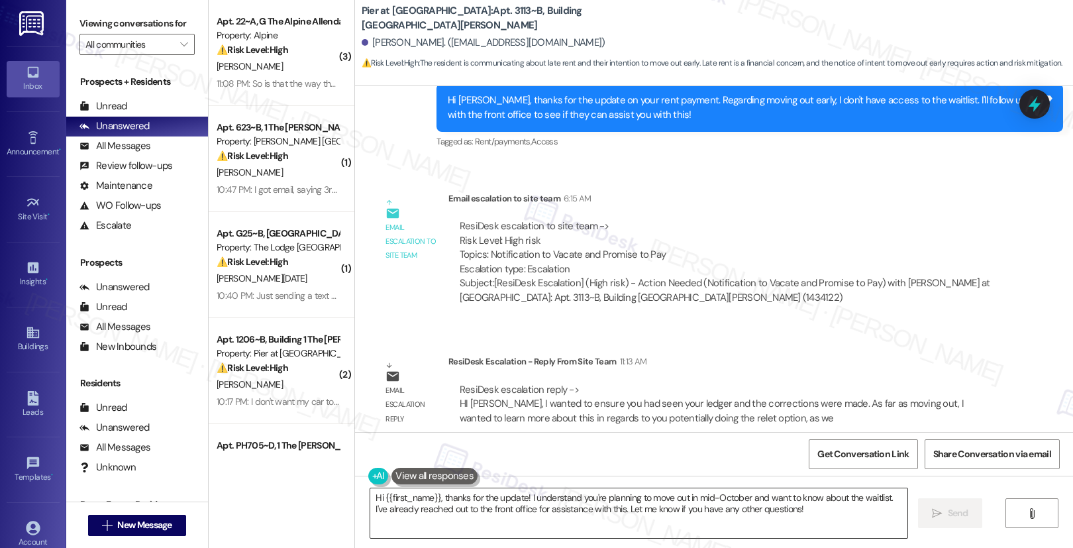
click at [582, 506] on textarea "Hi {{first_name}}, thanks for the update! I understand you're planning to move …" at bounding box center [638, 513] width 537 height 50
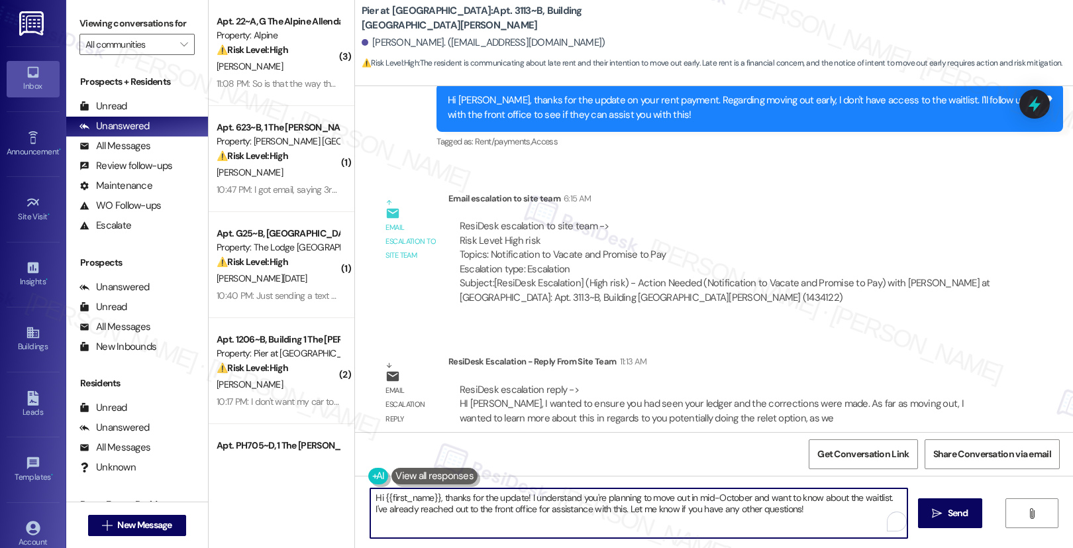
click at [582, 506] on textarea "Hi {{first_name}}, thanks for the update! I understand you're planning to move …" at bounding box center [638, 513] width 537 height 50
paste textarea "[PERSON_NAME], I just wanted to confirm that you’ve seen your ledger and the co…"
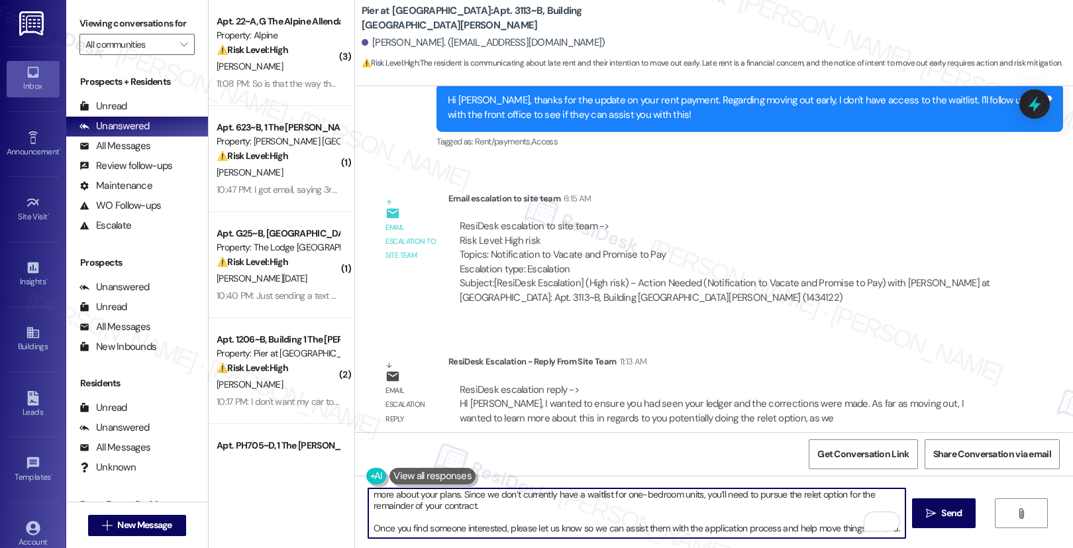
scroll to position [37, 0]
click at [802, 528] on textarea "Hi [PERSON_NAME], I just wanted to confirm that you’ve seen your ledger and the…" at bounding box center [636, 513] width 537 height 50
type textarea "Hi [PERSON_NAME], I just wanted to confirm that you’ve seen your ledger and the…"
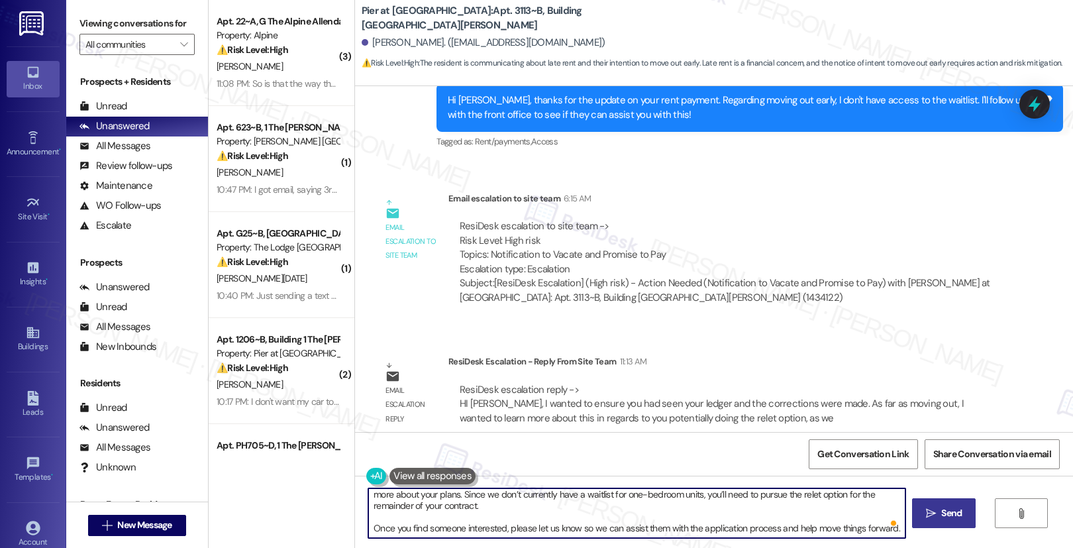
click at [941, 507] on span "Send" at bounding box center [951, 513] width 21 height 14
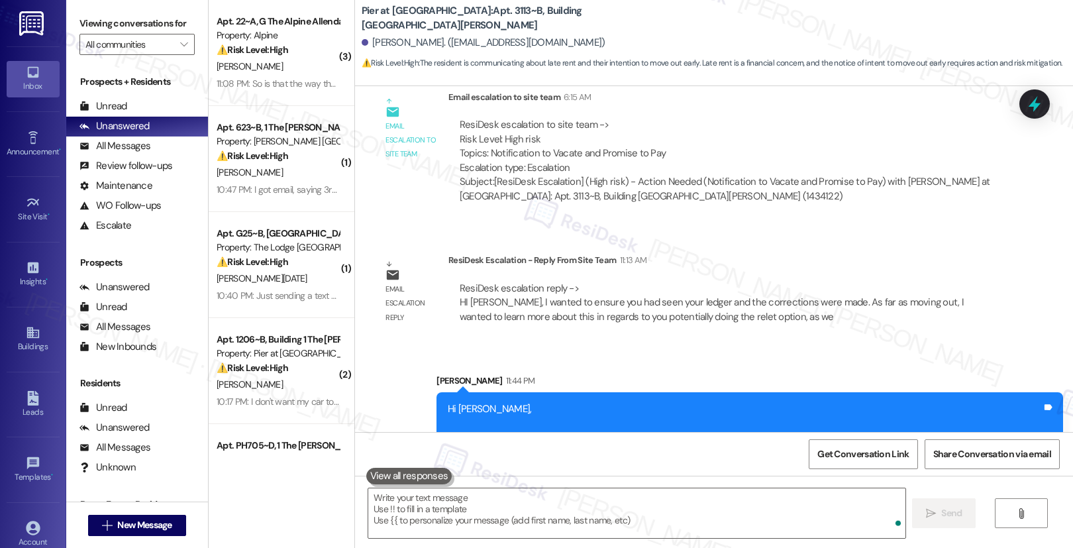
scroll to position [2050, 0]
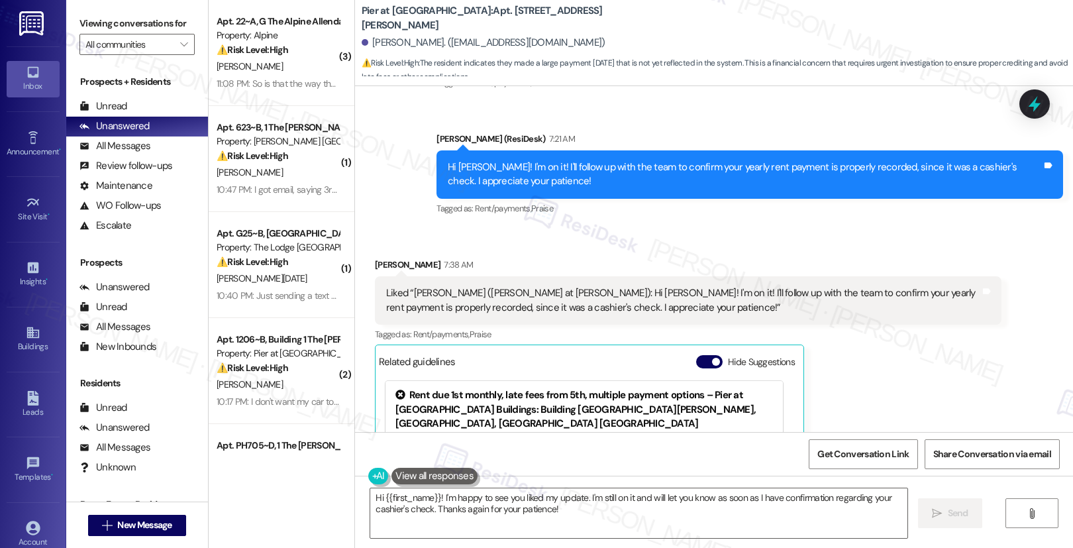
scroll to position [1326, 0]
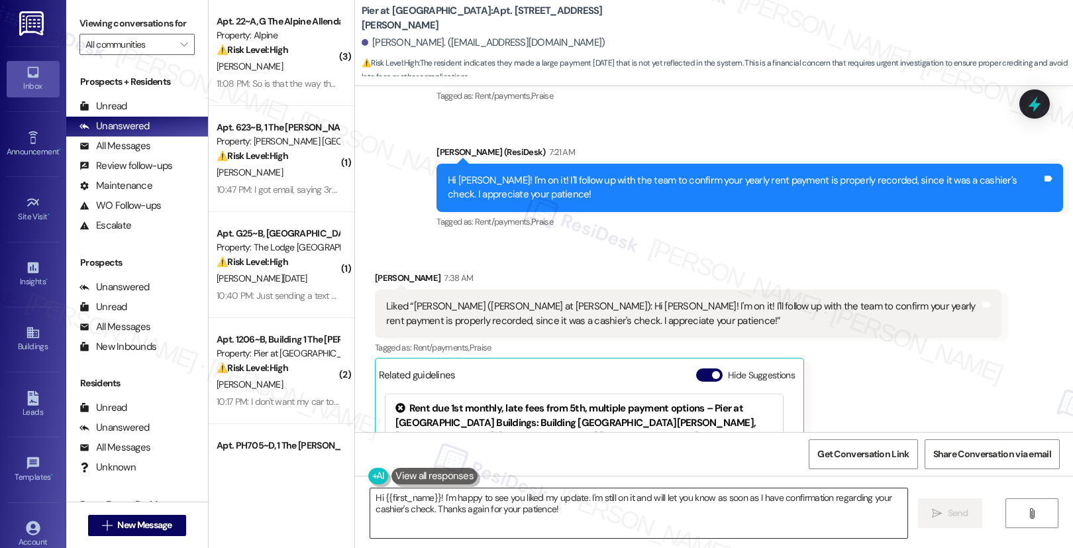
click at [478, 503] on textarea "Hi {{first_name}}! I'm happy to see you liked my update. I'm still on it and wi…" at bounding box center [638, 513] width 537 height 50
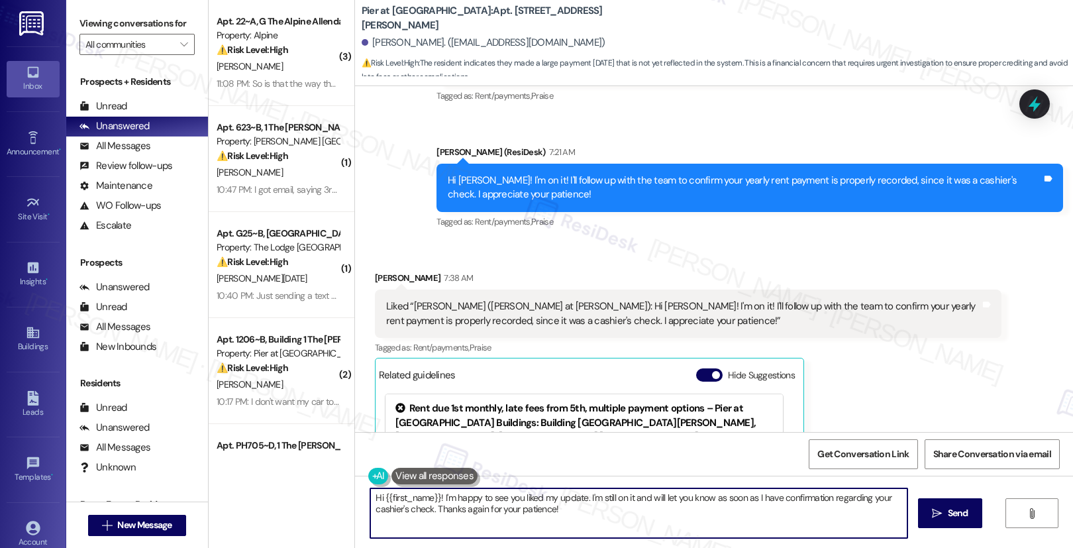
click at [478, 503] on textarea "Hi {{first_name}}! I'm happy to see you liked my update. I'm still on it and wi…" at bounding box center [638, 513] width 537 height 50
paste textarea "[PERSON_NAME]! We are taking a look into this as your check was a large amount,…"
click at [519, 520] on textarea "Hi {{first_name}}! I'm happy to see you liked my update. I'm still on it and wi…" at bounding box center [636, 513] width 537 height 50
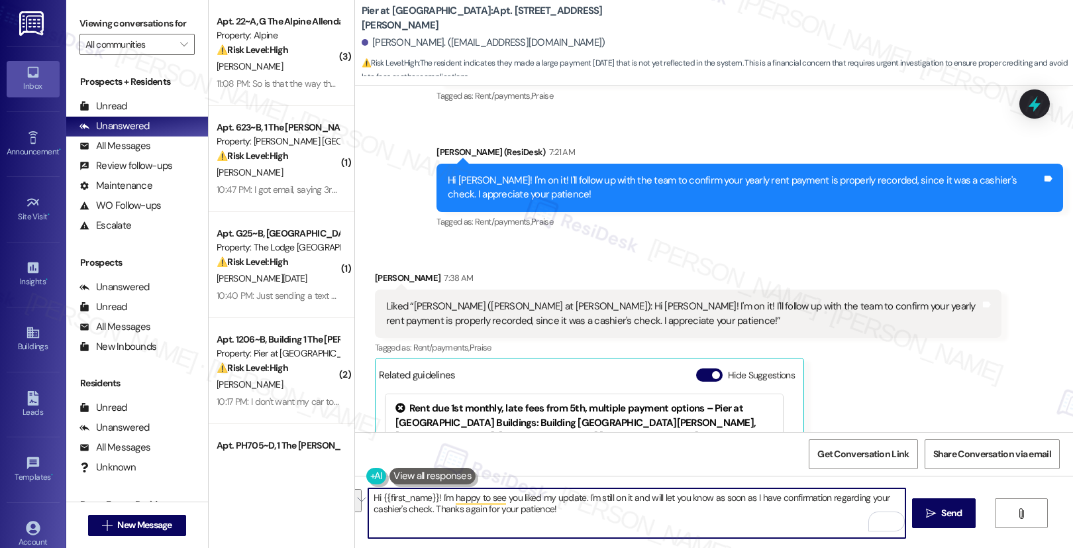
click at [519, 520] on textarea "Hi {{first_name}}! I'm happy to see you liked my update. I'm still on it and wi…" at bounding box center [636, 513] width 537 height 50
paste textarea "Emily, We’re currently reviewing this since your check was for a larger amount.…"
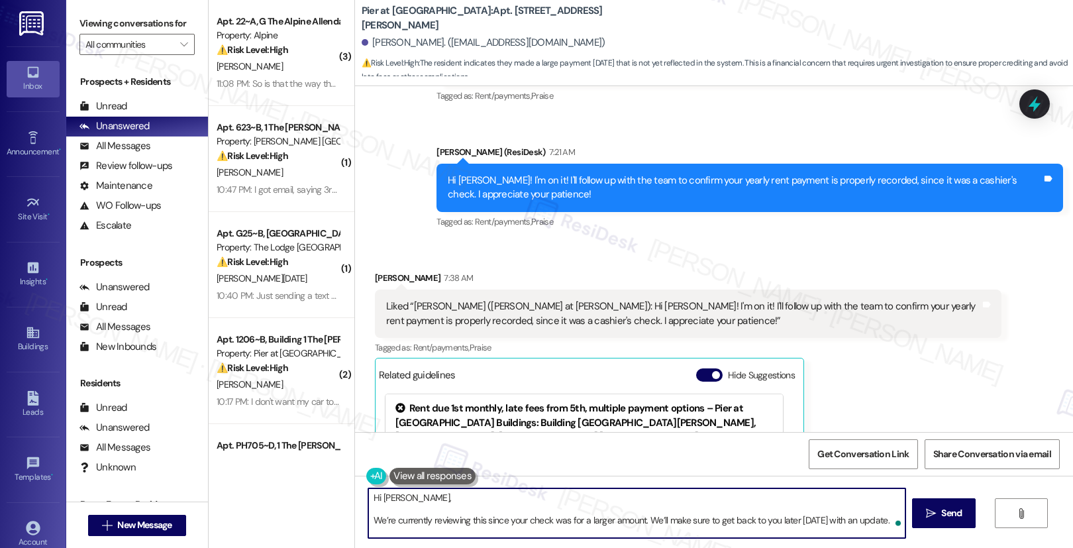
click at [368, 523] on textarea "Hi Emily, We’re currently reviewing this since your check was for a larger amou…" at bounding box center [636, 513] width 537 height 50
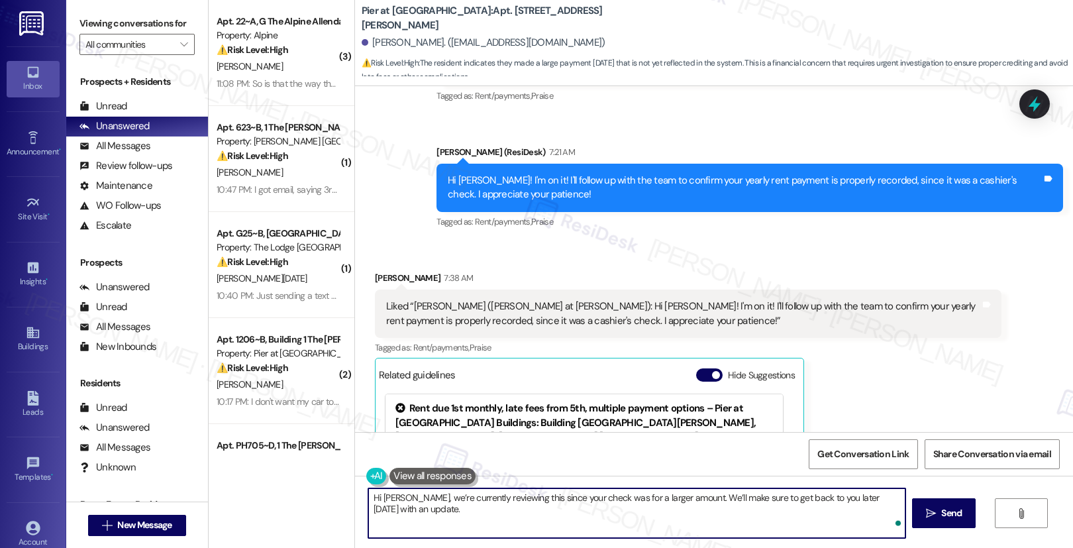
click at [439, 530] on textarea "Hi Emily, we’re currently reviewing this since your check was for a larger amou…" at bounding box center [636, 513] width 537 height 50
click at [764, 516] on textarea "Hi Emily, we’re currently reviewing this since your check was for a larger amou…" at bounding box center [636, 513] width 537 height 50
type textarea "Hi Emily, we’re currently reviewing this since your check was for a larger amou…"
click at [953, 509] on span "Send" at bounding box center [951, 513] width 21 height 14
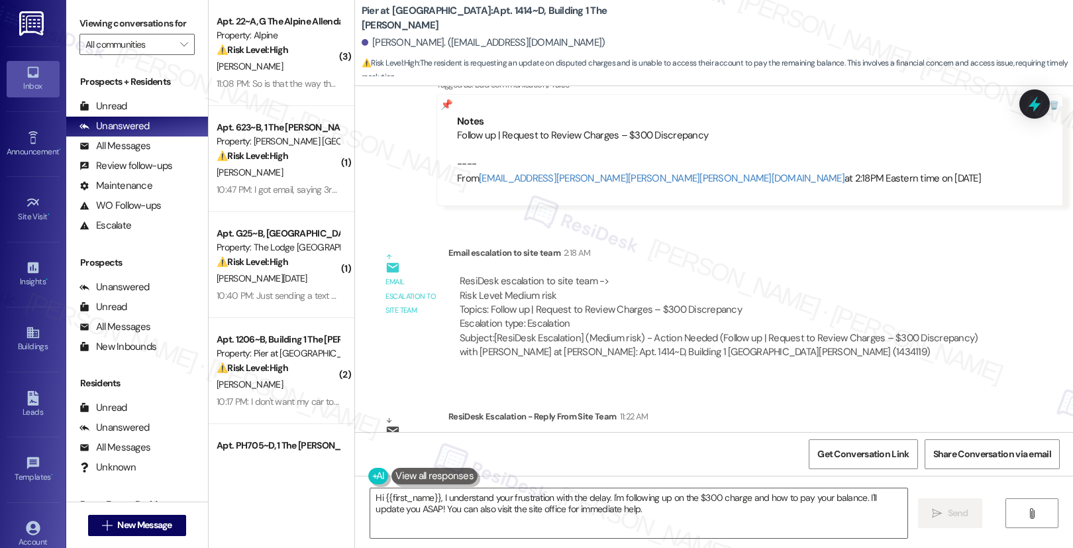
scroll to position [1426, 0]
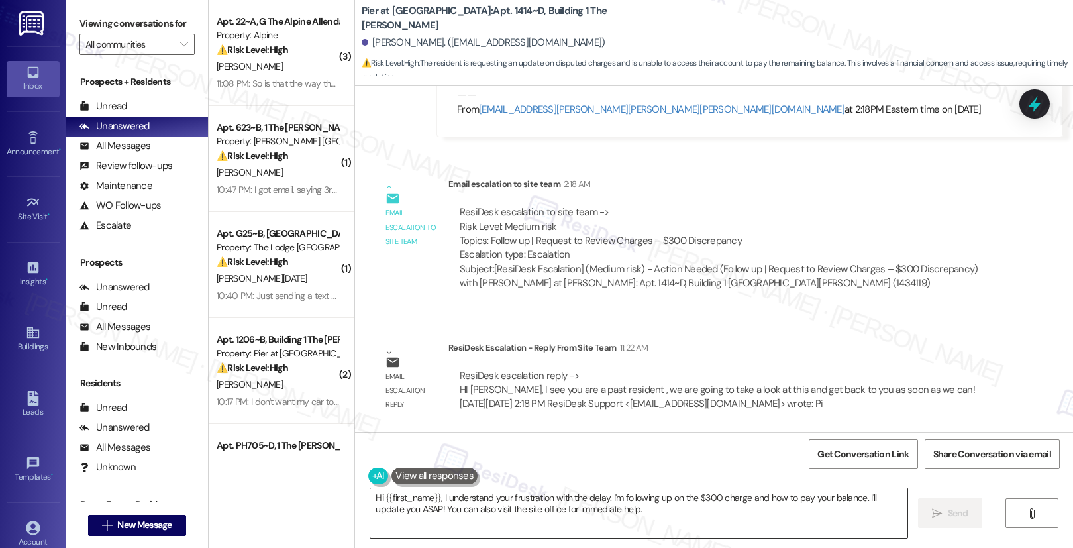
click at [434, 506] on textarea "Hi {{first_name}}, I understand your frustration with the delay. I'm following …" at bounding box center [638, 513] width 537 height 50
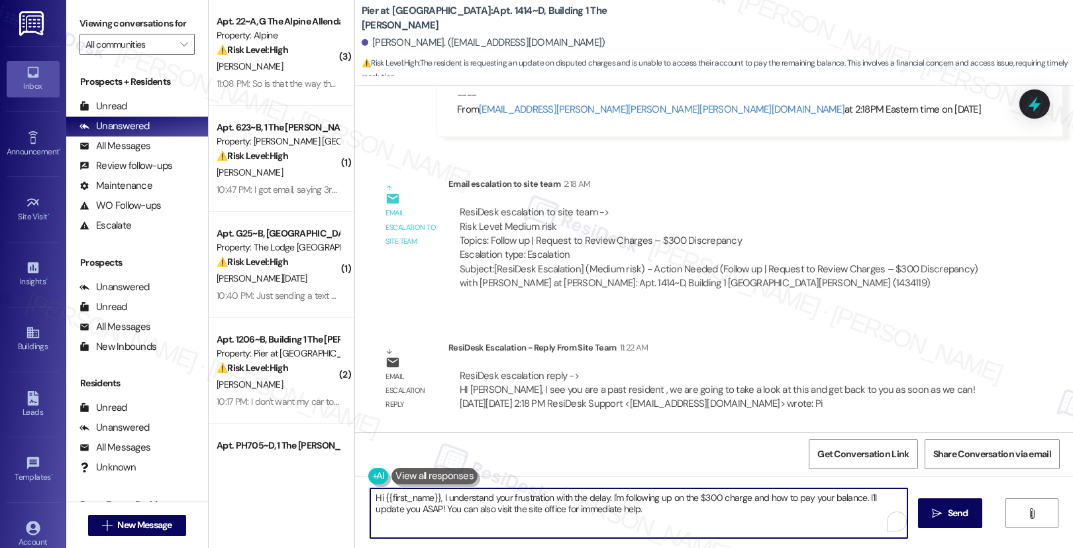
click at [434, 506] on textarea "Hi {{first_name}}, I understand your frustration with the delay. I'm following …" at bounding box center [638, 513] width 537 height 50
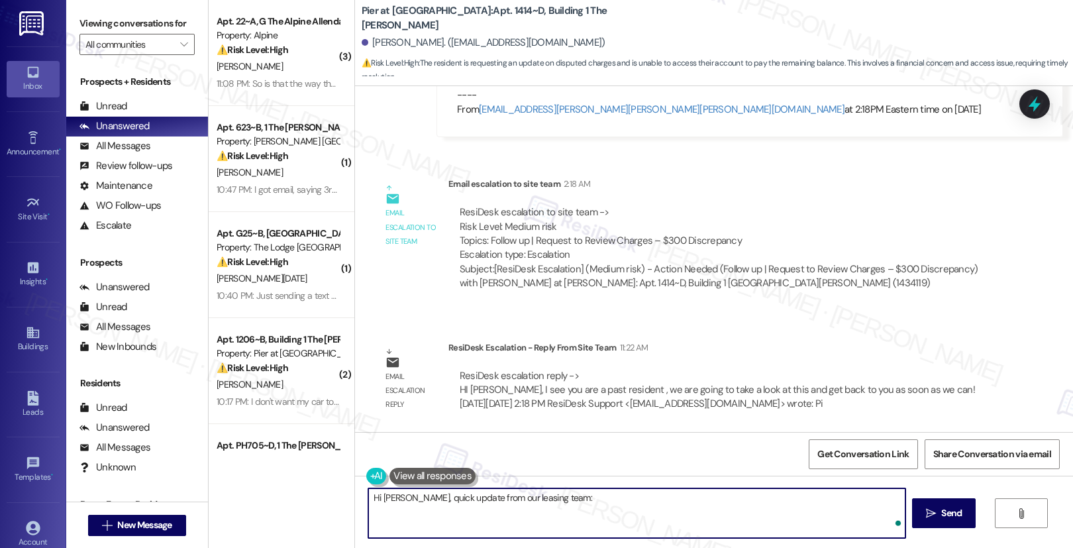
paste textarea "Hi [PERSON_NAME], I see that you’re a past resident. We’ll review this and get …"
click at [384, 505] on textarea "Hi Megan, quick update from our leasing team: Hi Megan, I see that you’re a pas…" at bounding box center [636, 513] width 537 height 50
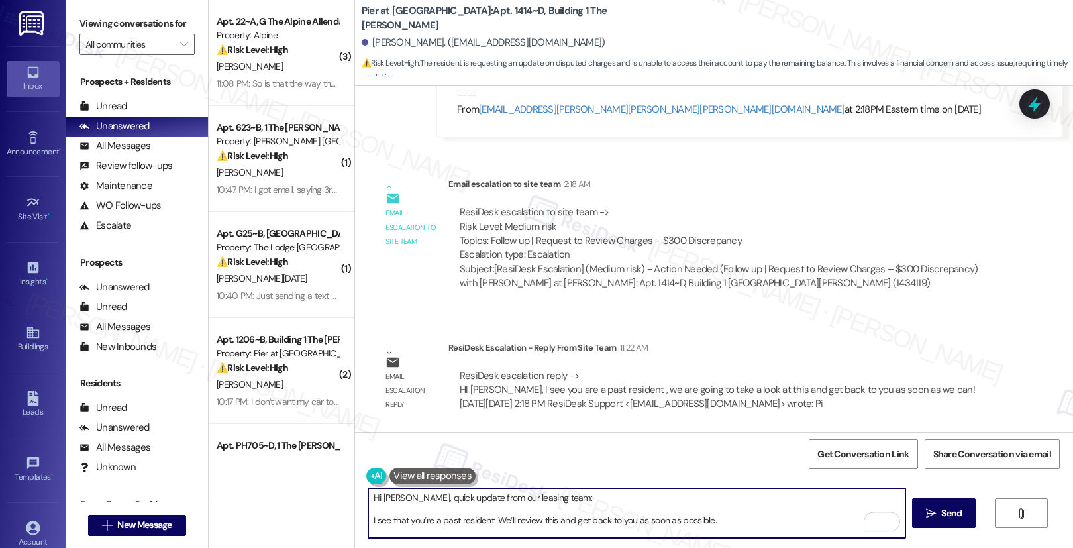
scroll to position [0, 0]
click at [368, 521] on textarea "Hi Megan, quick update from our leasing team: I see that you’re a past resident…" at bounding box center [636, 513] width 537 height 50
click at [723, 521] on textarea "Hi Megan, quick update from our leasing team: "I see that you’re a past residen…" at bounding box center [636, 513] width 537 height 50
click at [762, 517] on textarea "Hi Megan, quick update from our leasing team: "I see that you’re a past residen…" at bounding box center [636, 513] width 537 height 50
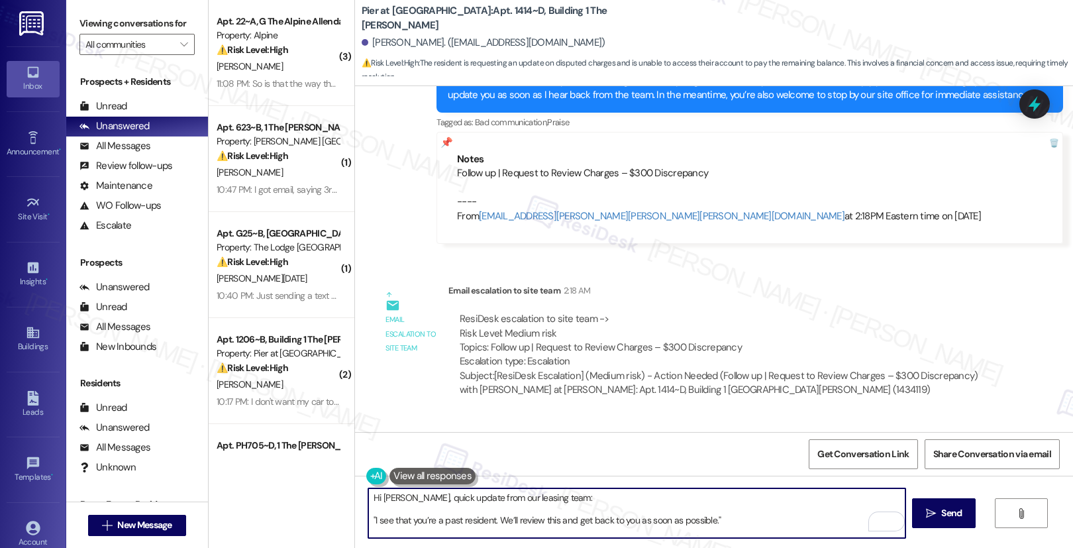
scroll to position [1332, 0]
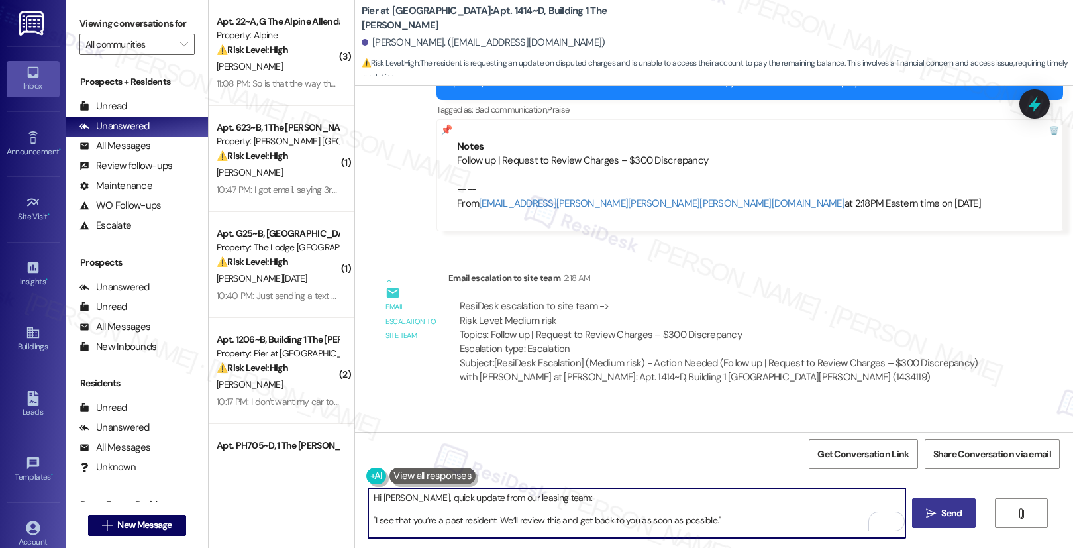
type textarea "Hi Megan, quick update from our leasing team: "I see that you’re a past residen…"
click at [943, 519] on span "Send" at bounding box center [951, 513] width 21 height 14
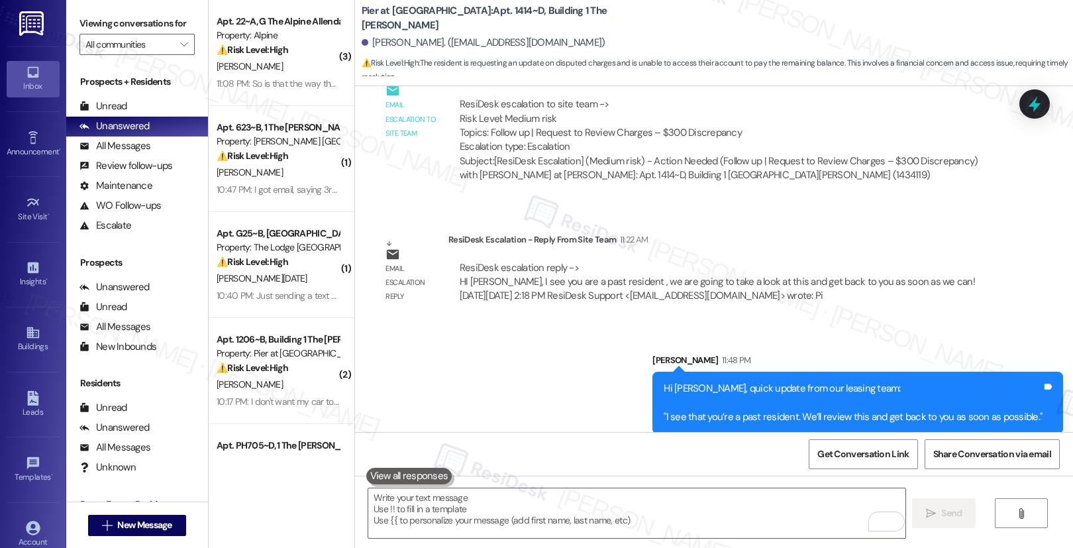
scroll to position [1547, 0]
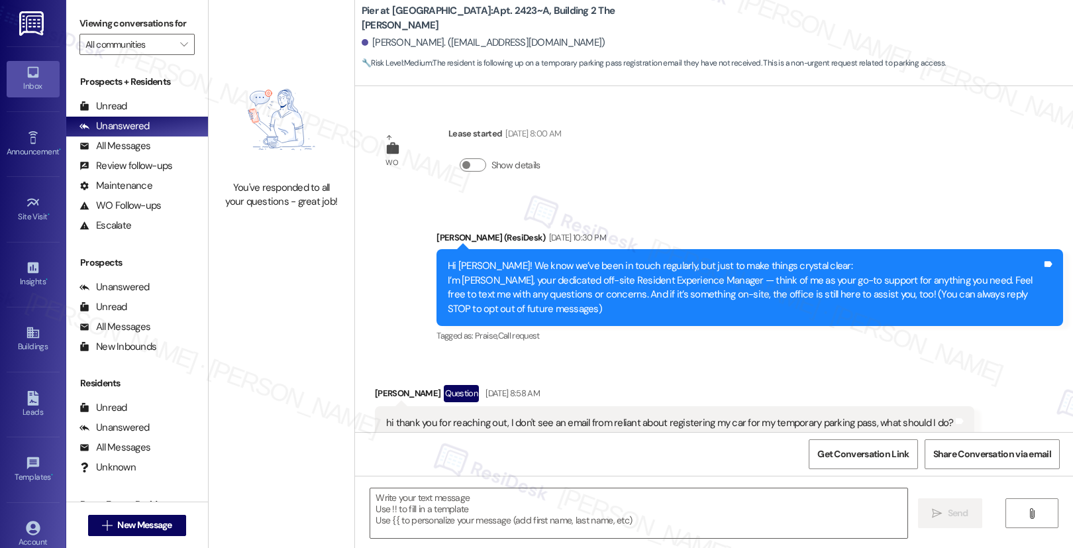
scroll to position [286, 0]
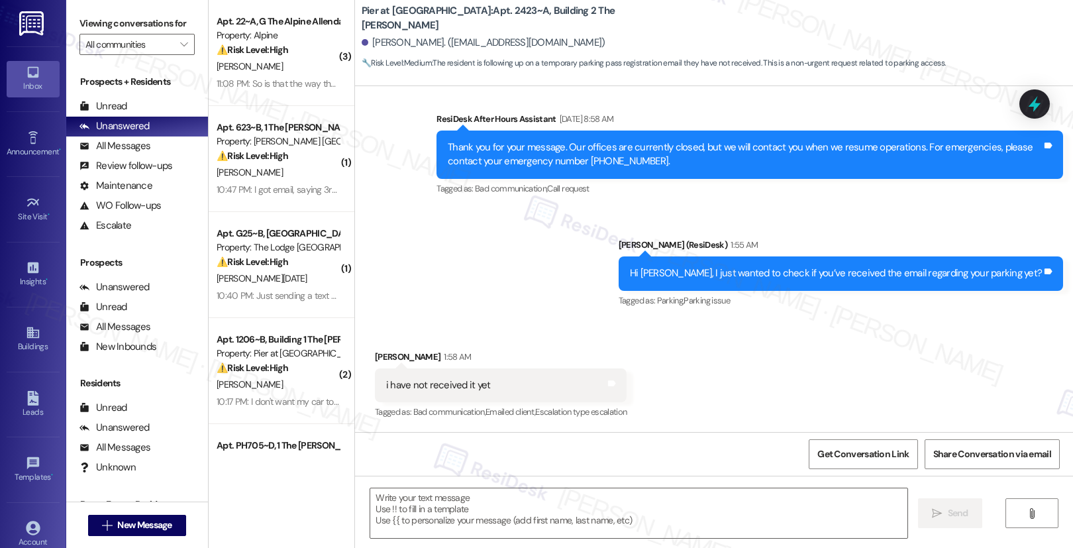
type textarea "Fetching suggested responses. Please feel free to read through the conversation…"
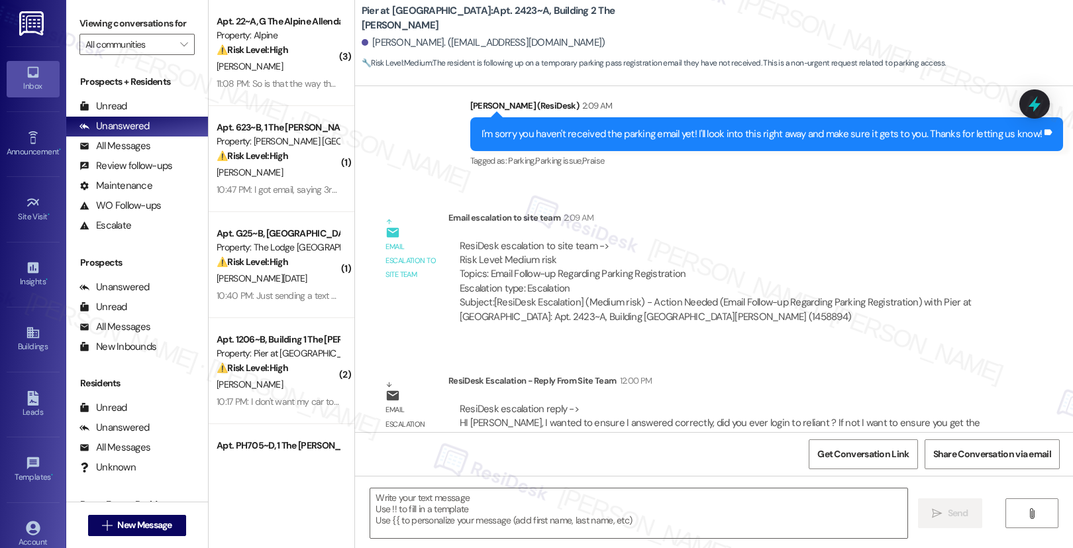
scroll to position [784, 0]
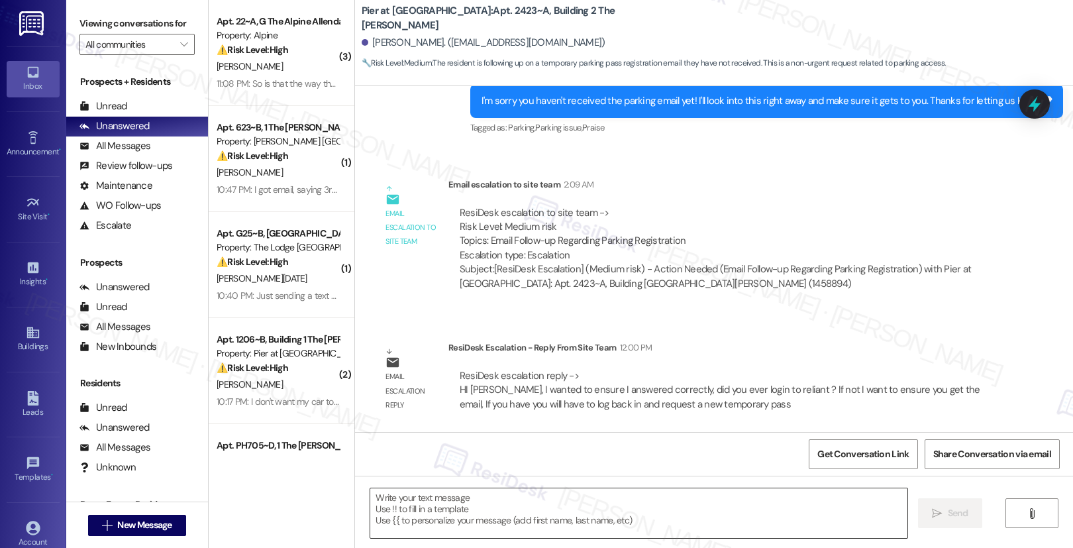
click at [396, 517] on textarea at bounding box center [638, 513] width 537 height 50
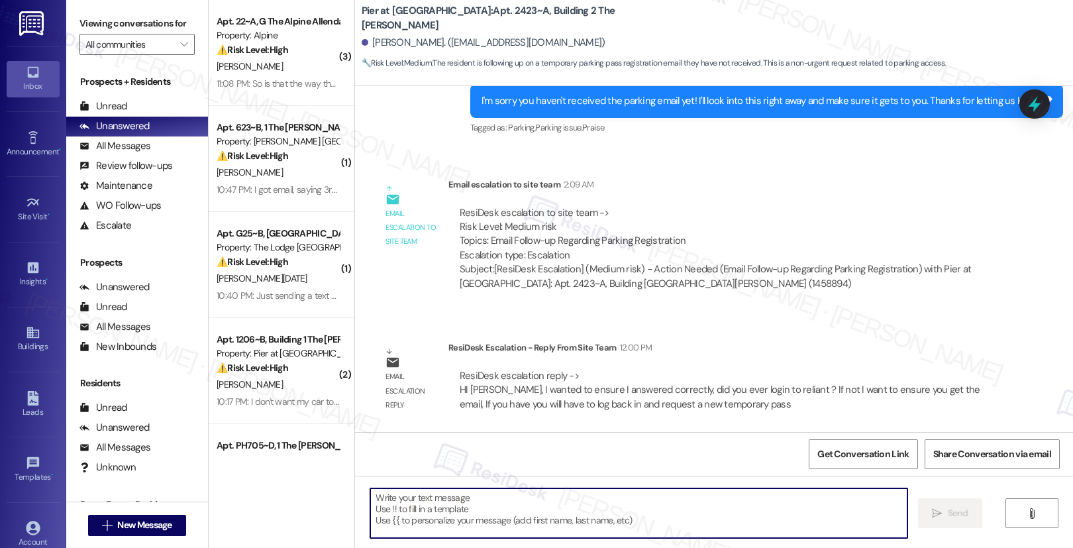
click at [396, 517] on textarea at bounding box center [638, 513] width 537 height 50
paste textarea "Hi Justin, I just want to make sure I have this correct—have you logged in to R…"
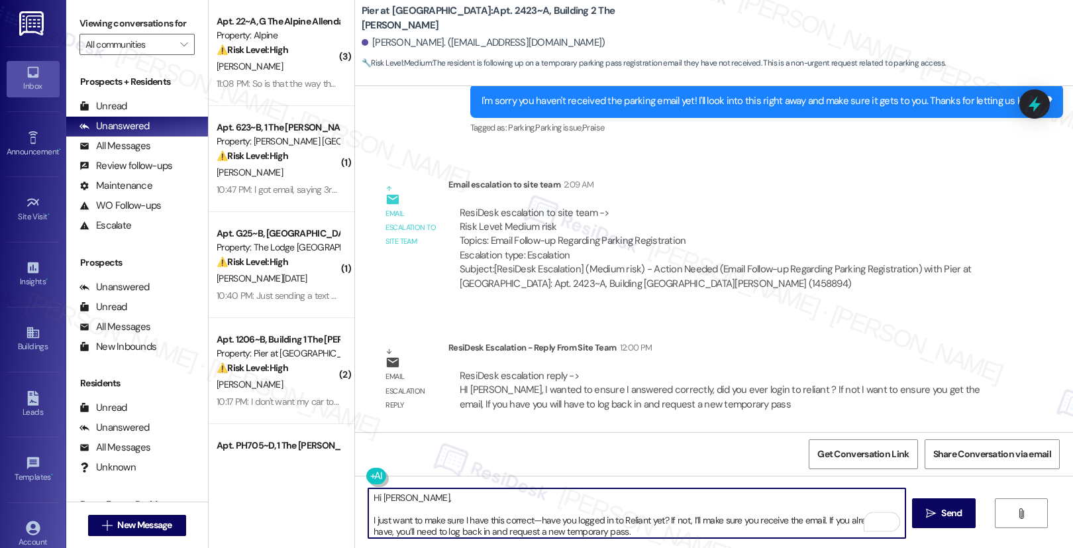
click at [368, 517] on textarea "Hi Justin, I just want to make sure I have this correct—have you logged in to R…" at bounding box center [636, 513] width 537 height 50
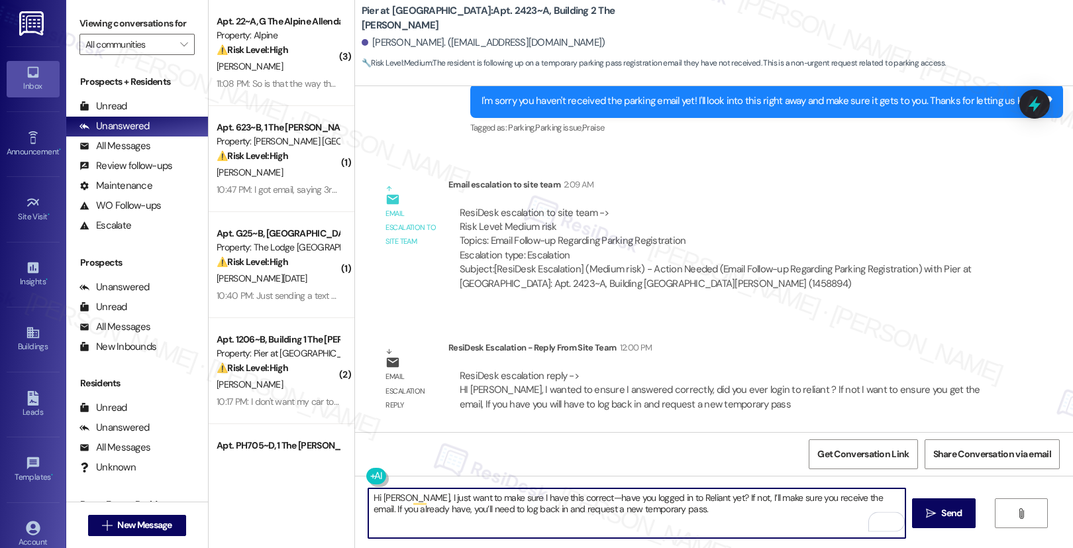
click at [658, 509] on textarea "Hi Justin, I just want to make sure I have this correct—have you logged in to R…" at bounding box center [636, 513] width 537 height 50
click at [669, 511] on textarea "Hi Justin, I just want to make sure I have this correct—have you logged in to R…" at bounding box center [636, 513] width 537 height 50
type textarea "Hi Justin, I just want to make sure I have this correct—have you logged in to R…"
click at [933, 515] on icon "" at bounding box center [931, 513] width 10 height 11
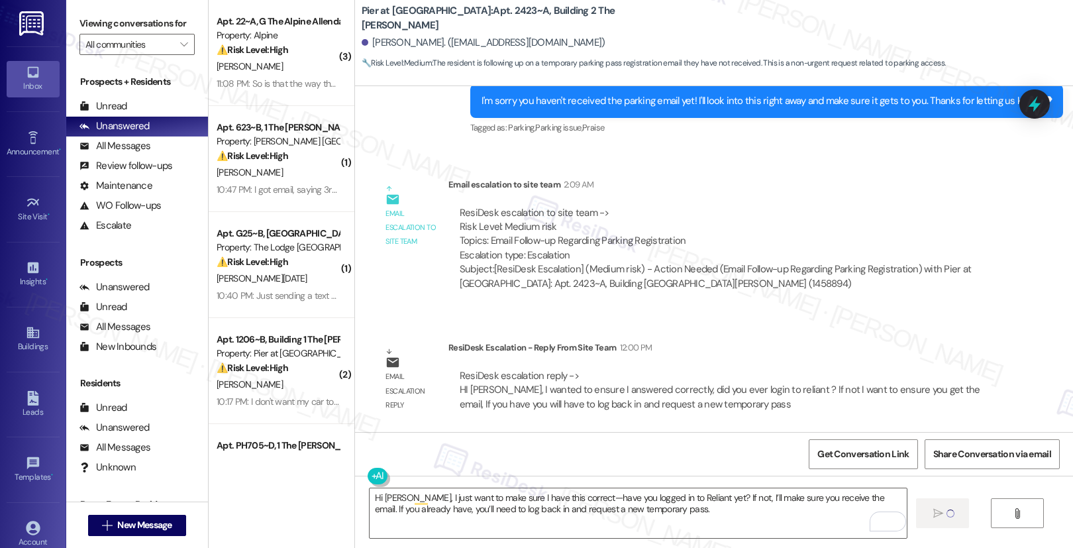
click at [916, 299] on div "ResiDesk escalation to site team -> Risk Level: Medium risk Topics: Email Follo…" at bounding box center [724, 248] width 553 height 105
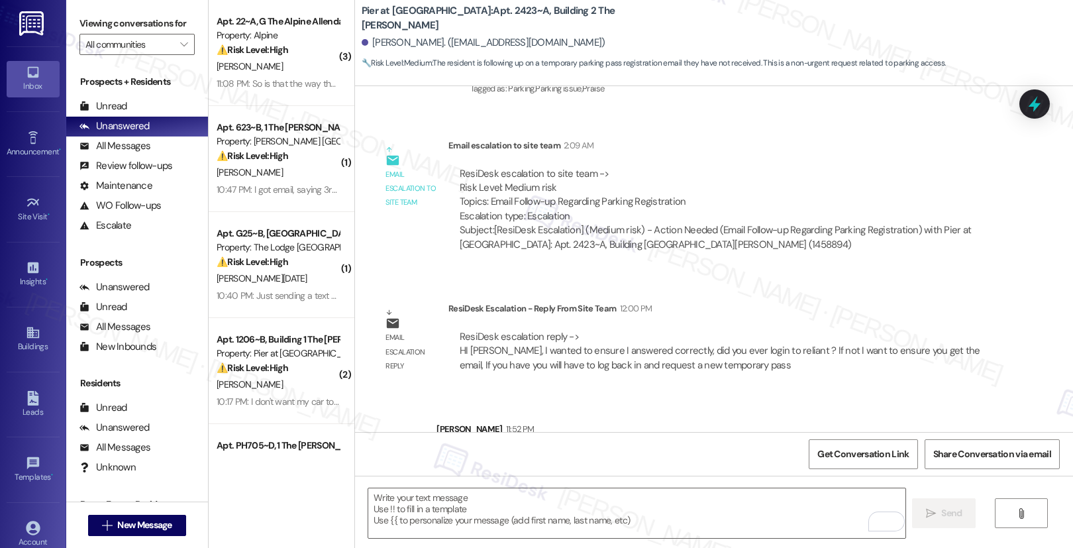
scroll to position [890, 0]
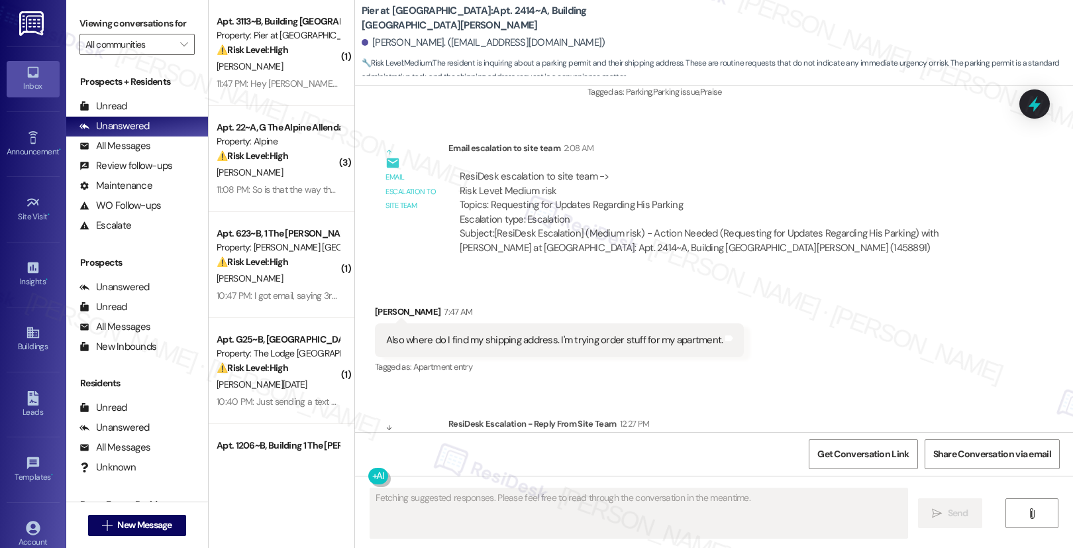
scroll to position [938, 0]
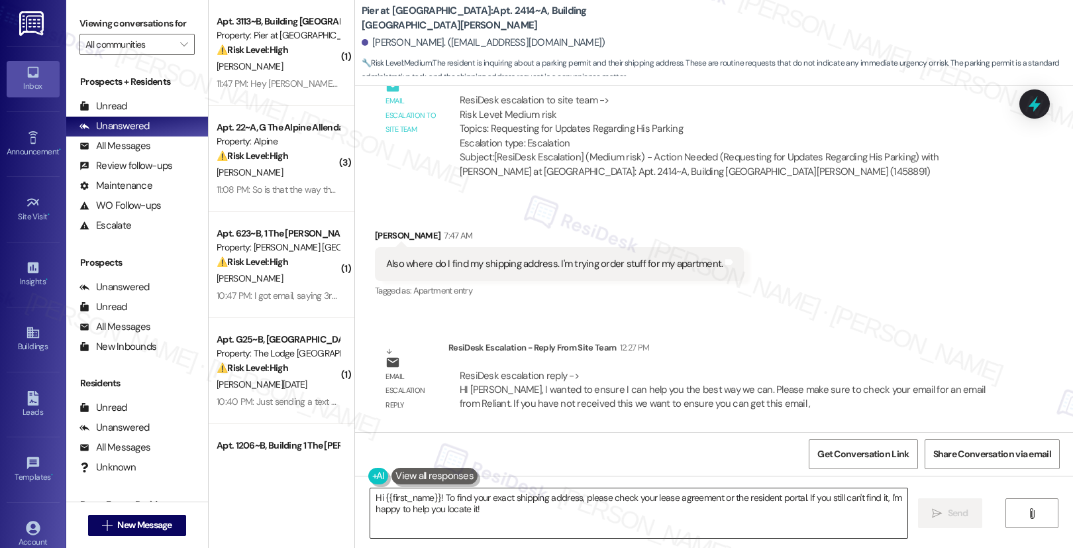
click at [435, 505] on textarea "Hi {{first_name}}! To find your exact shipping address, please check your lease…" at bounding box center [638, 513] width 537 height 50
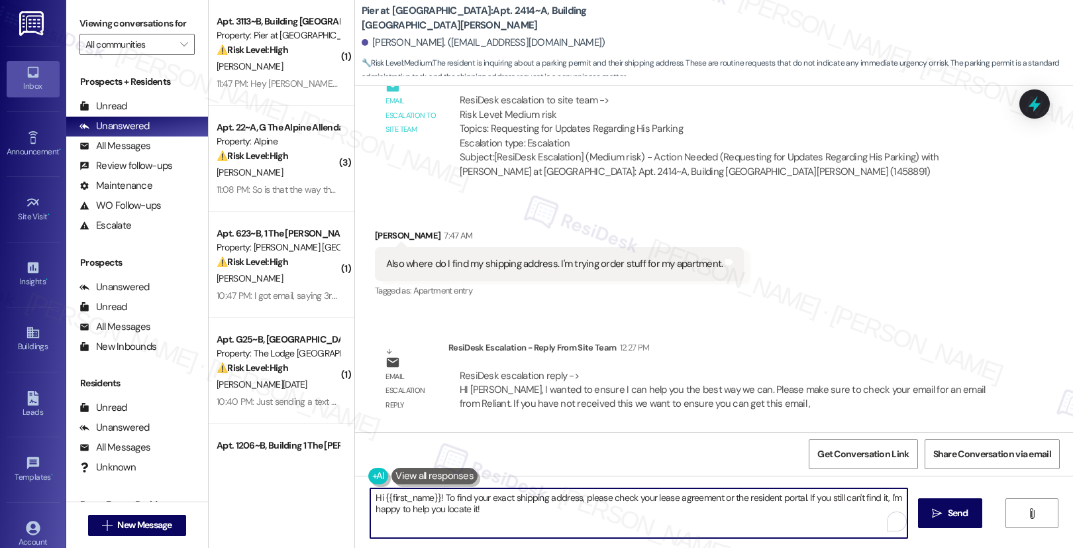
paste textarea "[PERSON_NAME], I want to make sure we can assist you in the best way possible. …"
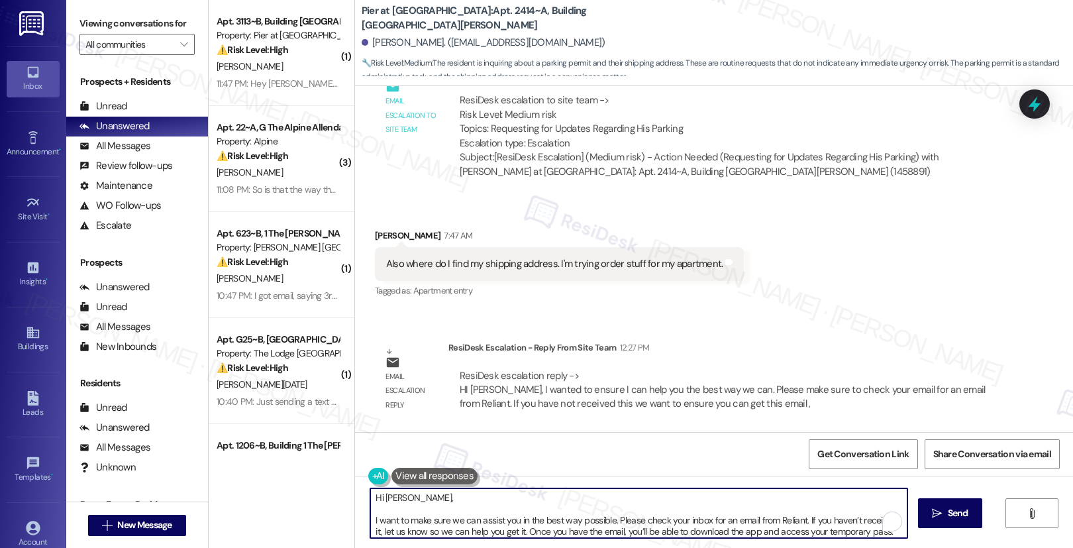
click at [431, 507] on textarea "Hi [PERSON_NAME], I want to make sure we can assist you in the best way possibl…" at bounding box center [638, 513] width 537 height 50
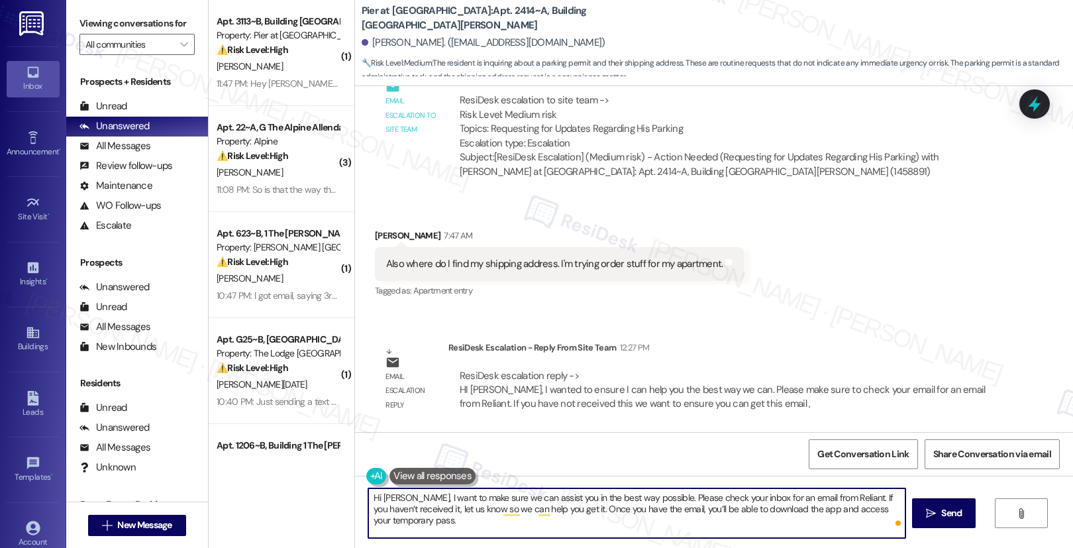
click at [429, 527] on textarea "Hi [PERSON_NAME], I want to make sure we can assist you in the best way possibl…" at bounding box center [636, 513] width 537 height 50
click at [464, 517] on textarea "Hi [PERSON_NAME], I want to make sure we can assist you in the best way possibl…" at bounding box center [636, 513] width 537 height 50
type textarea "Hi [PERSON_NAME], I want to make sure we can assist you in the best way possibl…"
click at [939, 515] on span "Send" at bounding box center [952, 513] width 26 height 14
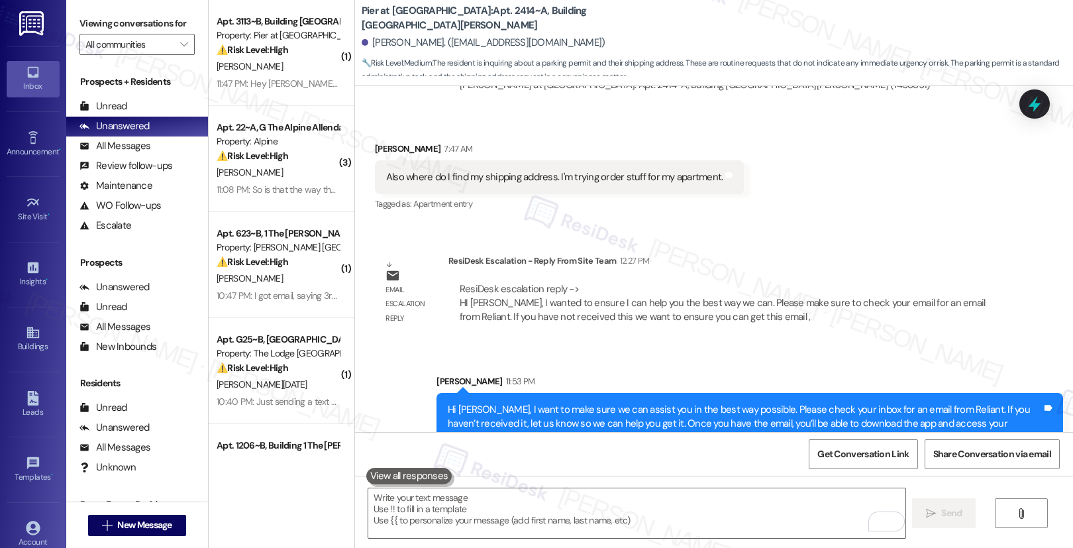
scroll to position [1045, 0]
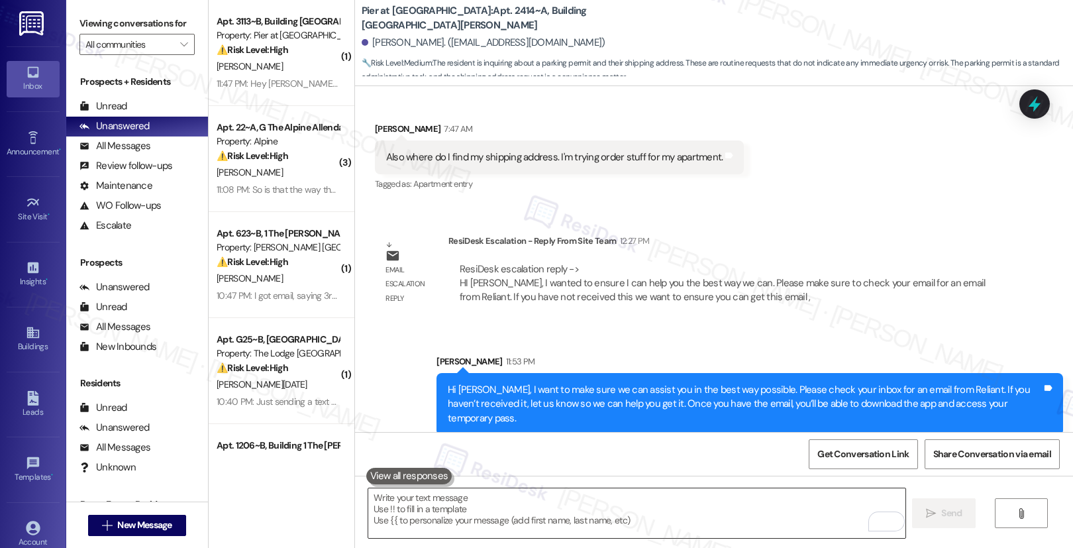
click at [583, 514] on textarea "To enrich screen reader interactions, please activate Accessibility in Grammarl…" at bounding box center [636, 513] width 537 height 50
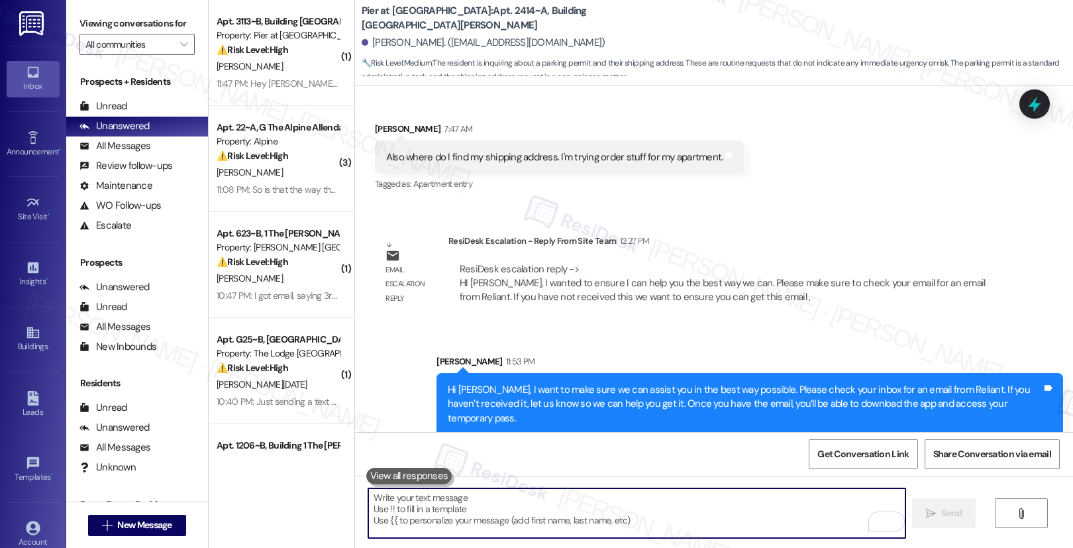
click at [583, 514] on textarea "To enrich screen reader interactions, please activate Accessibility in Grammarl…" at bounding box center [636, 513] width 537 height 50
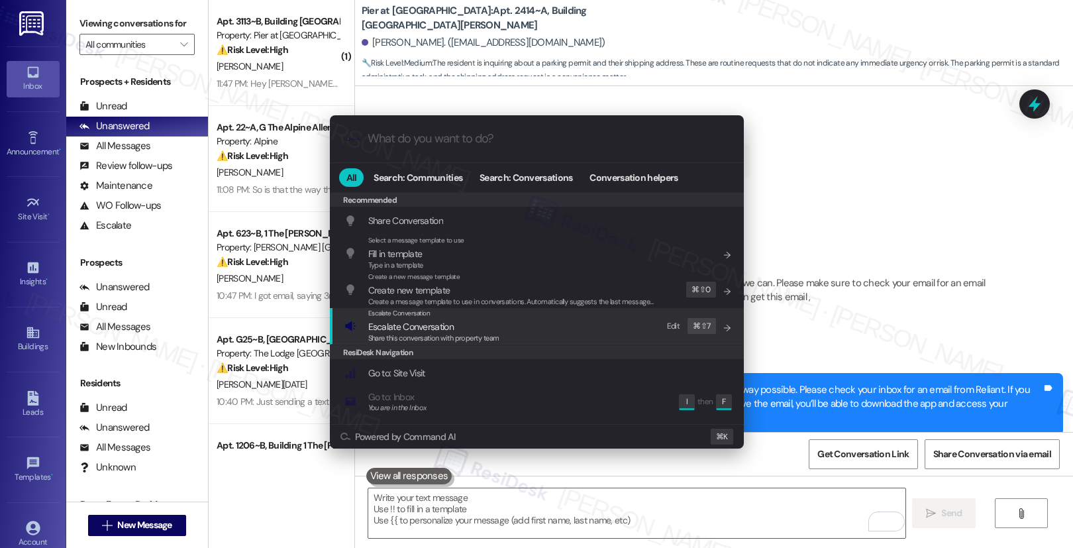
click at [466, 336] on span "Share this conversation with property team" at bounding box center [433, 337] width 131 height 9
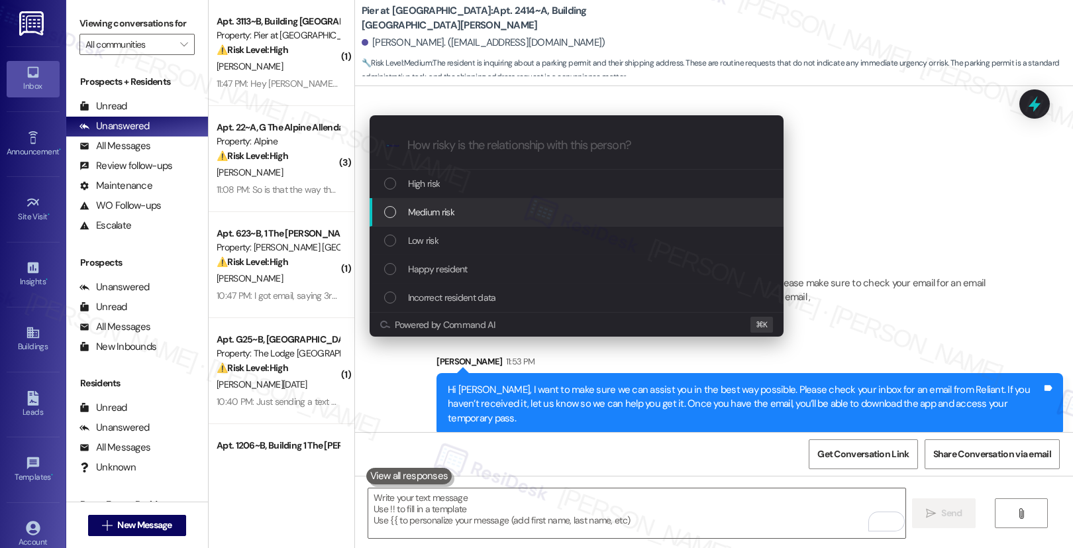
click at [473, 219] on div "Medium risk" at bounding box center [577, 212] width 414 height 28
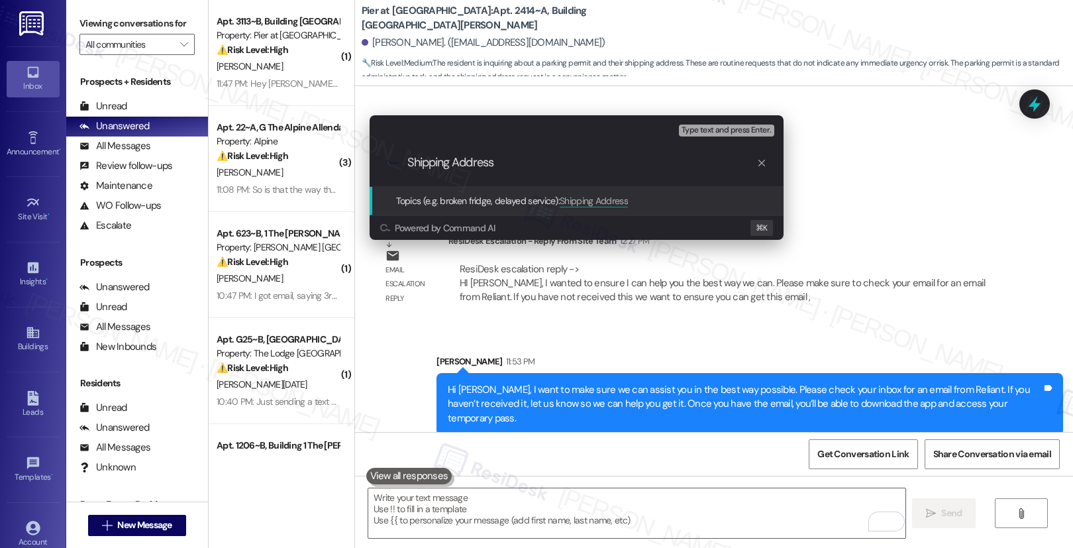
type input "Shipping Address"
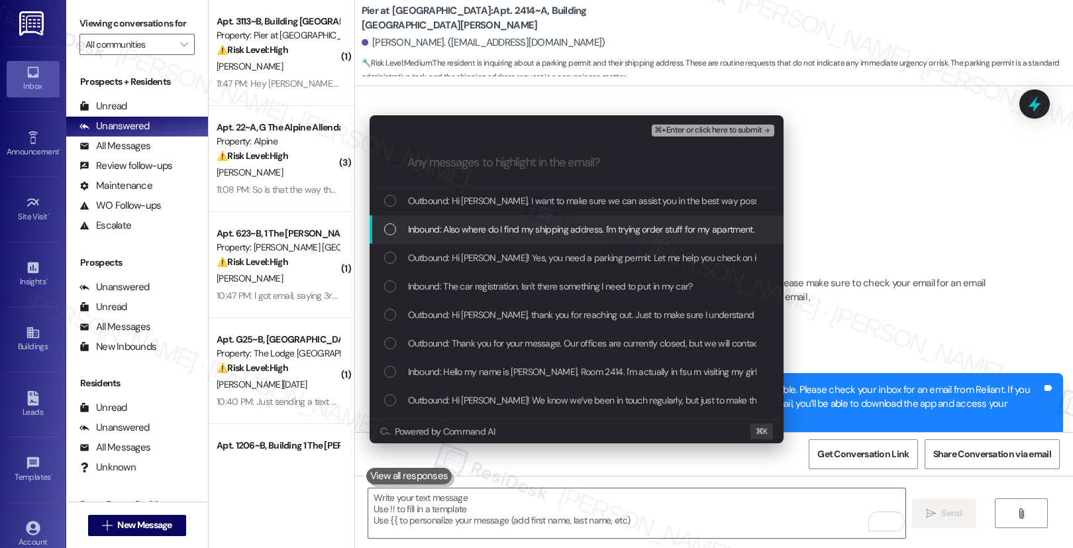
click at [495, 235] on span "Inbound: Also where do I find my shipping address. I'm trying order stuff for m…" at bounding box center [581, 229] width 346 height 15
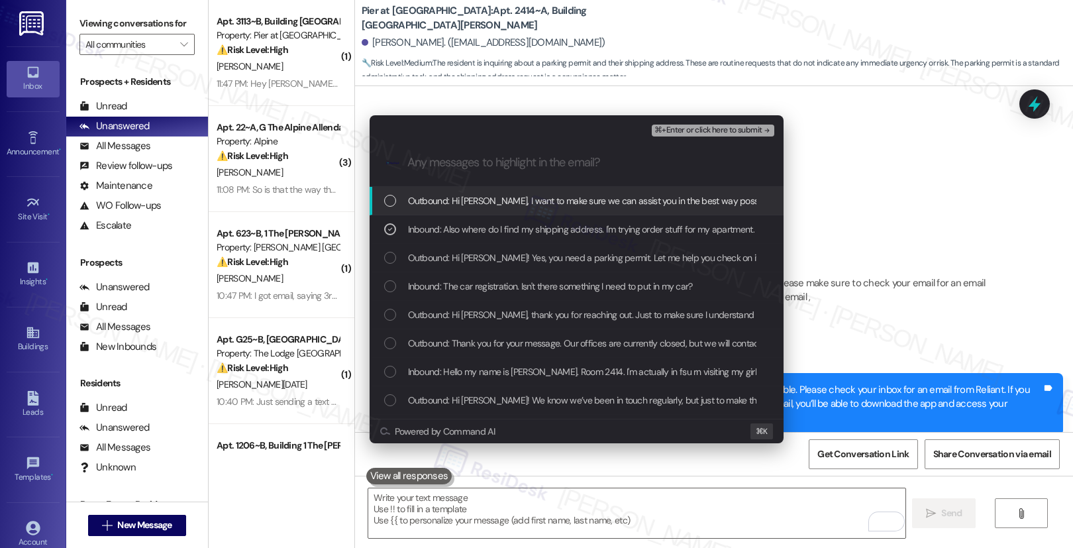
click at [672, 129] on span "⌘+Enter or click here to submit" at bounding box center [707, 130] width 107 height 9
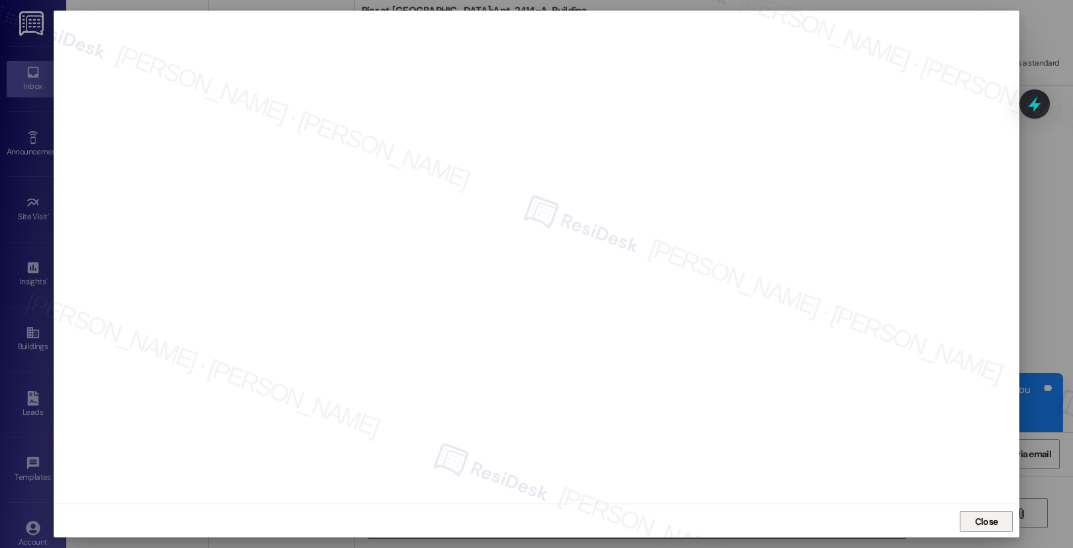
click at [984, 522] on span "Close" at bounding box center [986, 522] width 23 height 14
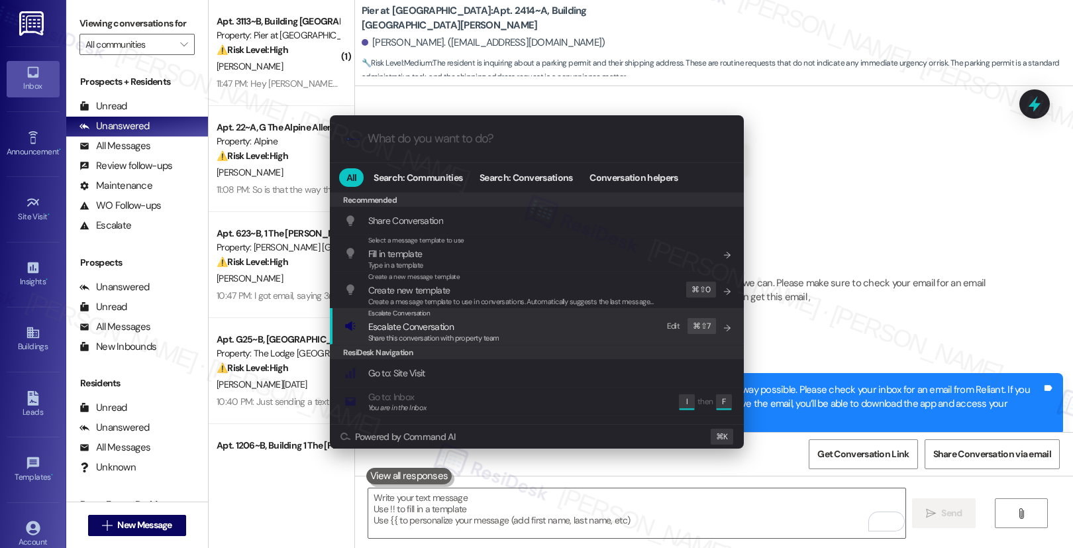
click at [488, 325] on span "Escalate Conversation" at bounding box center [433, 326] width 131 height 15
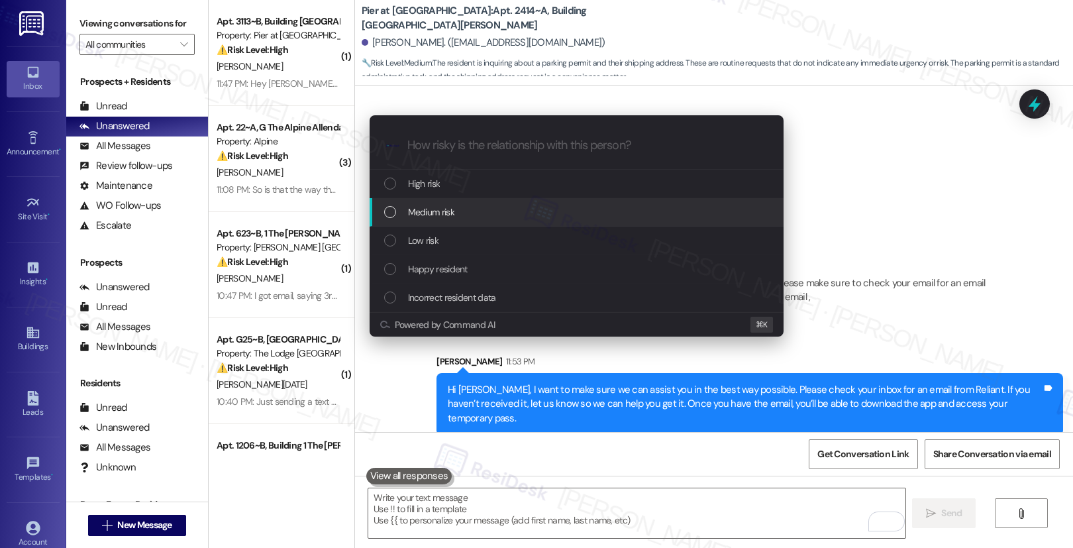
click at [507, 209] on div "Medium risk" at bounding box center [578, 212] width 388 height 15
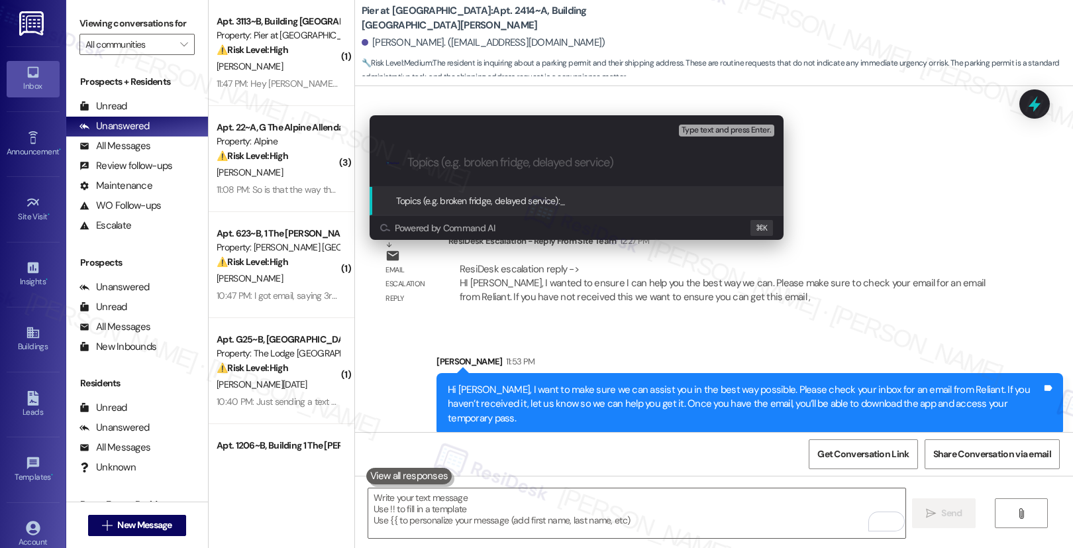
paste input "Shipping Address"
type input "Shipping Address"
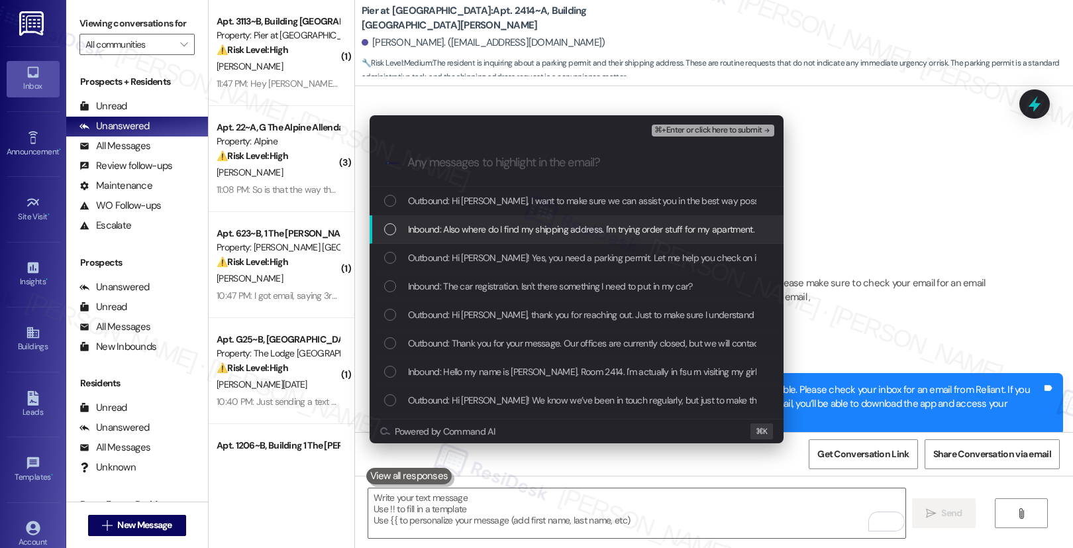
click at [492, 232] on span "Inbound: Also where do I find my shipping address. I'm trying order stuff for m…" at bounding box center [581, 229] width 346 height 15
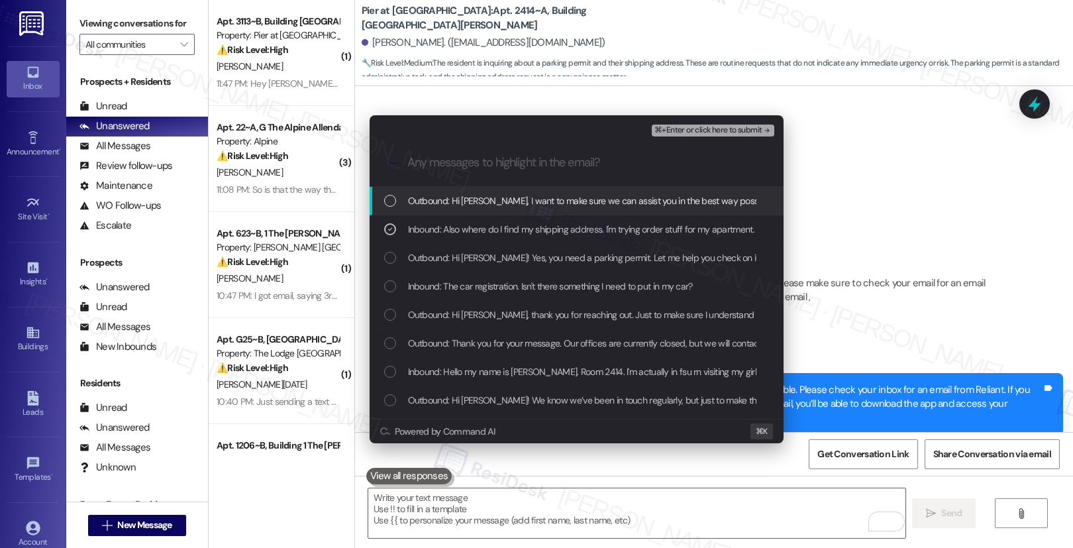
click at [662, 129] on span "⌘+Enter or click here to submit" at bounding box center [707, 130] width 107 height 9
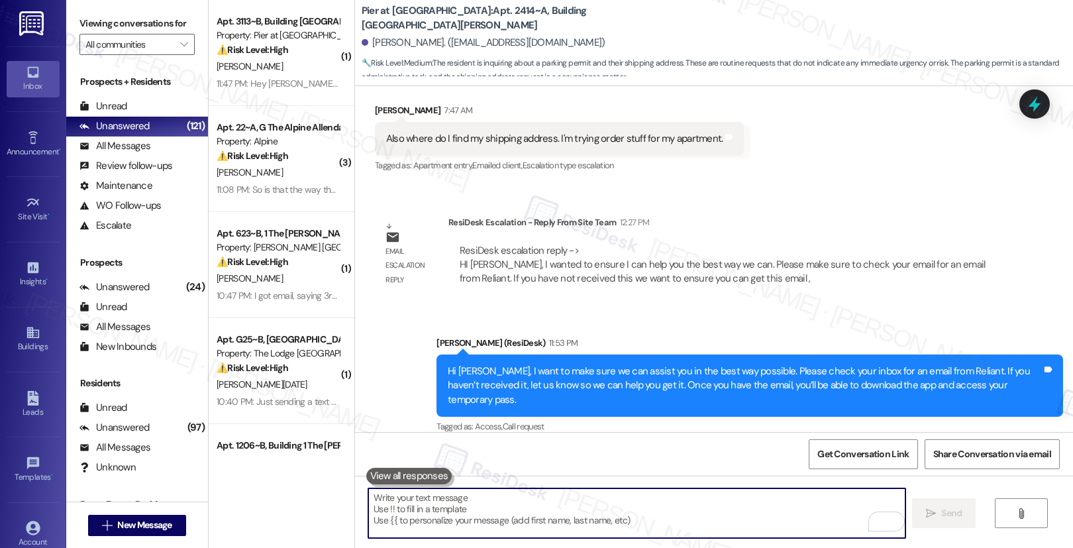
scroll to position [1064, 0]
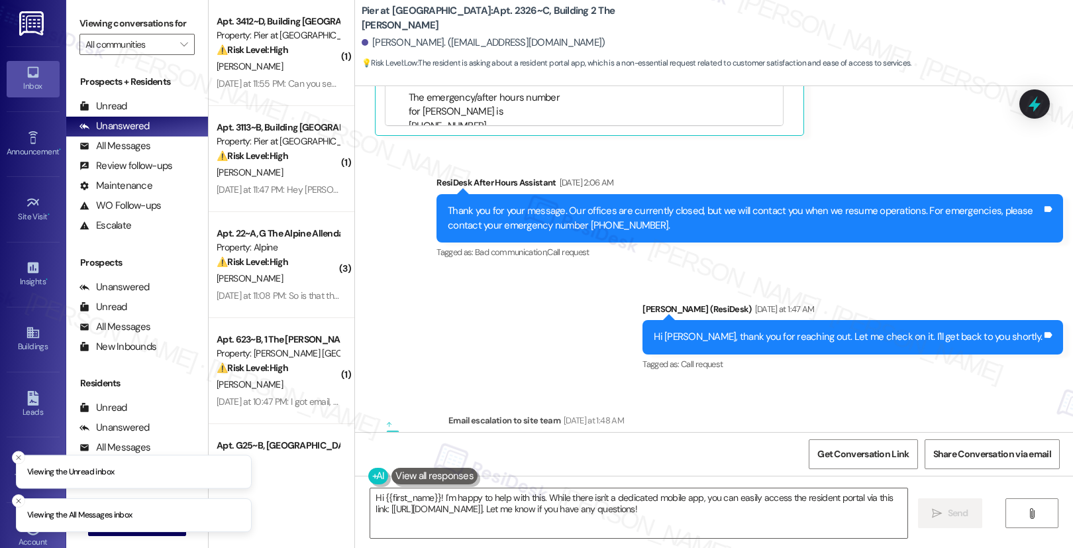
scroll to position [788, 0]
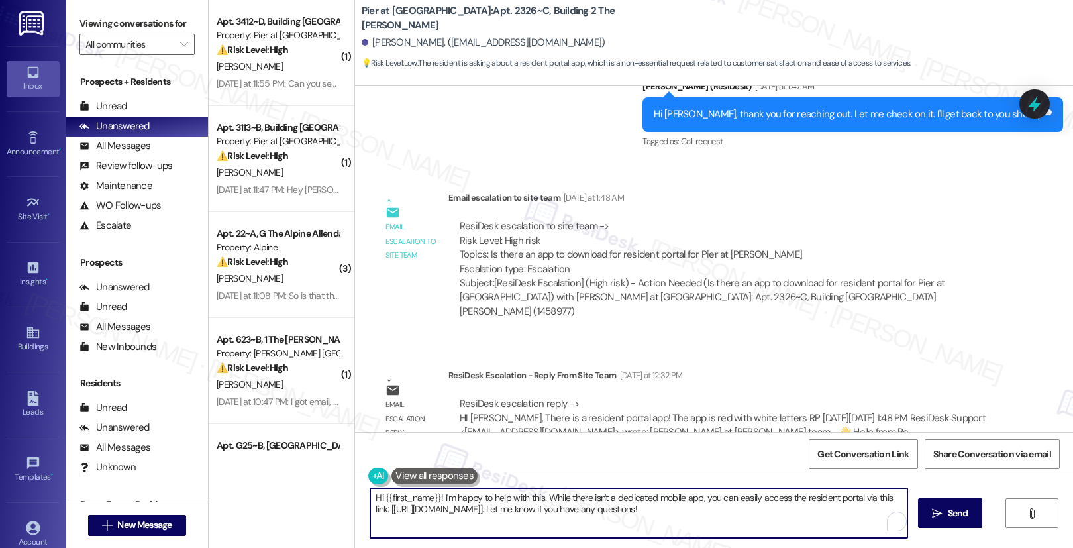
drag, startPoint x: 435, startPoint y: 499, endPoint x: 488, endPoint y: 504, distance: 53.3
click at [488, 504] on textarea "Hi {{first_name}}! I'm happy to help with this. While there isn't a dedicated m…" at bounding box center [638, 513] width 537 height 50
click at [490, 500] on textarea "Hi {{first_name}}! I'm happy to help with this. While there isn't a dedicated m…" at bounding box center [636, 513] width 537 height 50
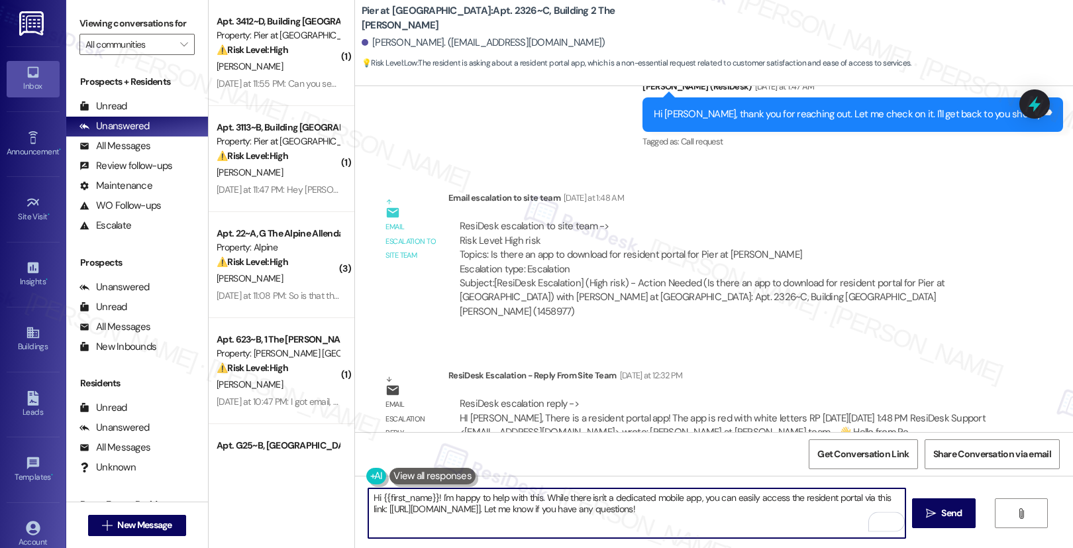
click at [490, 500] on textarea "Hi {{first_name}}! I'm happy to help with this. While there isn't a dedicated m…" at bounding box center [636, 513] width 537 height 50
paste textarea "I Makayla, There is a resident portal app! The app is red with white letters RP"
click at [417, 513] on textarea "HI Makayla, There is a resident portal app! The app is red with white letters RP" at bounding box center [636, 513] width 537 height 50
paste textarea "Makayla, Yes, there is a Resident Portal app—it’s red with the white letters “R…"
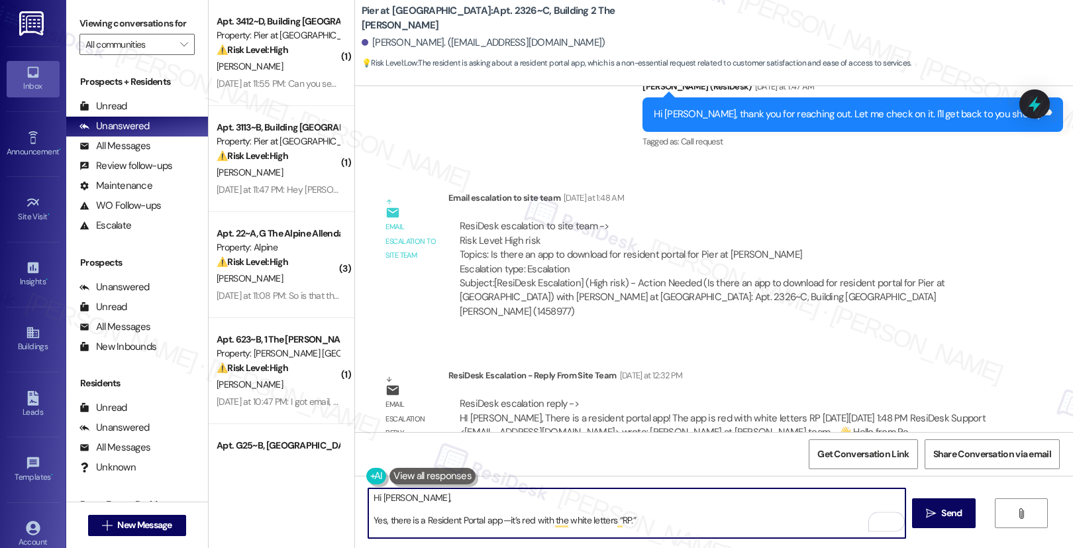
click at [368, 521] on textarea "Hi Makayla, Yes, there is a Resident Portal app—it’s red with the white letters…" at bounding box center [636, 513] width 537 height 50
click at [411, 499] on textarea "Hi Makayla, Yes, there is a Resident Portal app—it’s red with the white letters…" at bounding box center [636, 513] width 537 height 50
click at [680, 501] on textarea "Hi Makayla, yes, there is a Resident Portal app—it’s red with the white letters…" at bounding box center [636, 513] width 537 height 50
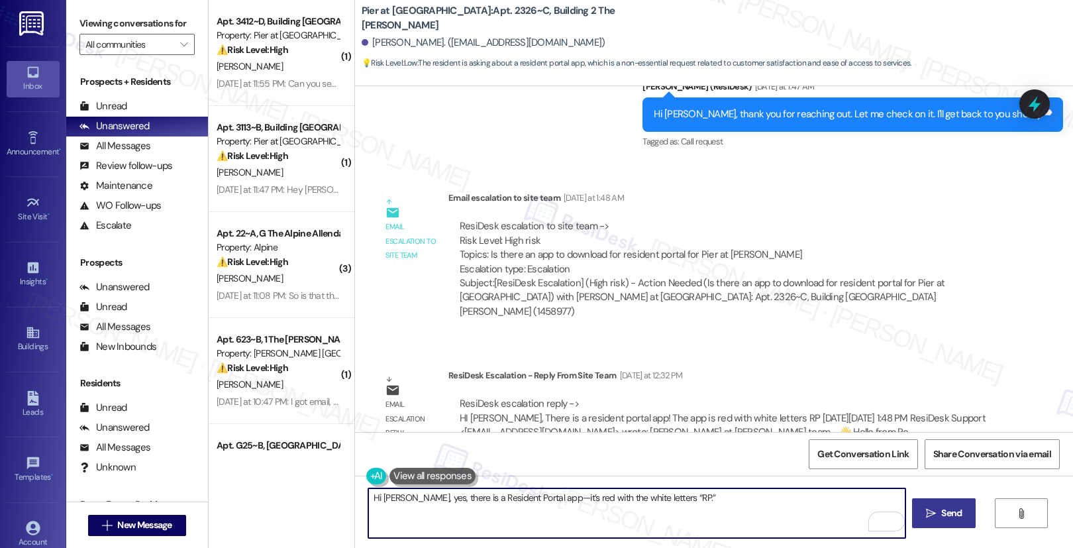
type textarea "Hi Makayla, yes, there is a Resident Portal app—it’s red with the white letters…"
click at [929, 513] on icon "" at bounding box center [931, 513] width 10 height 11
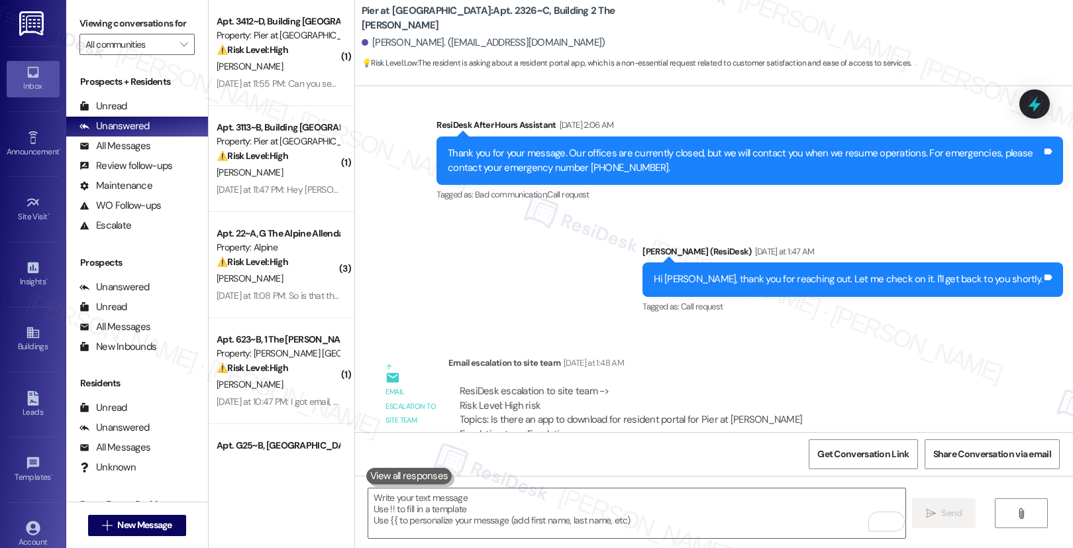
scroll to position [880, 0]
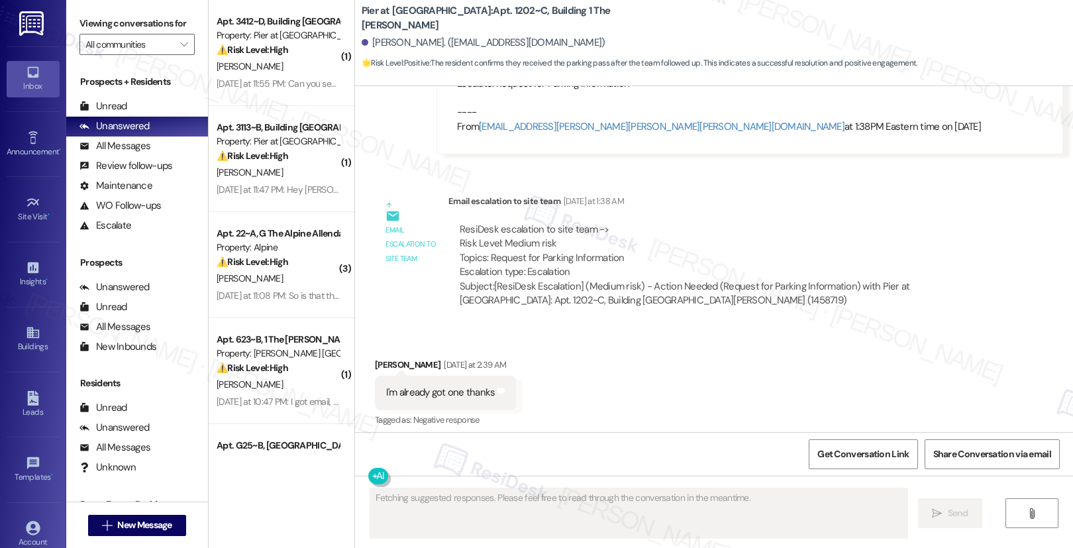
scroll to position [696, 0]
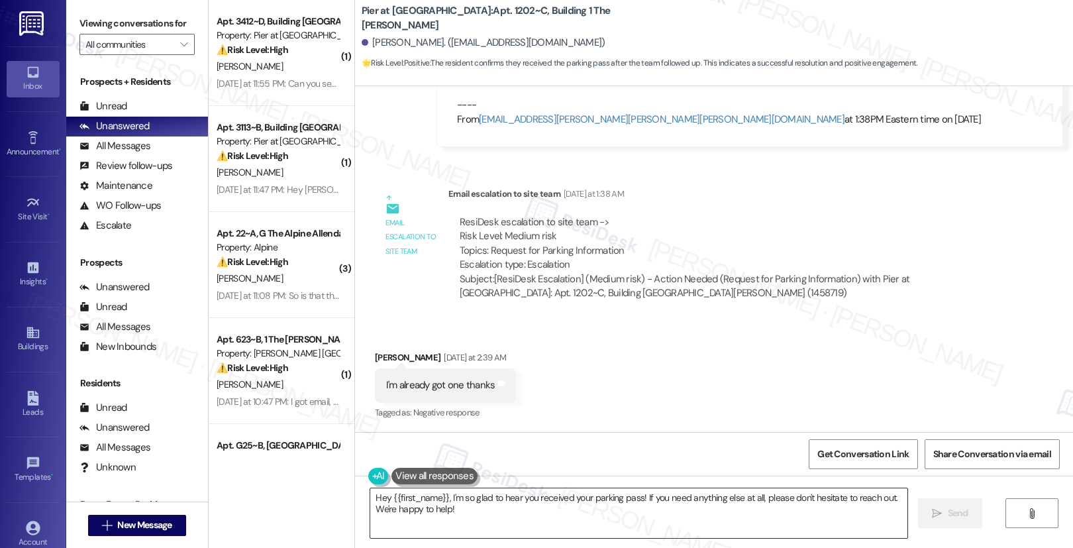
click at [413, 510] on textarea "Hey {{first_name}}, I'm so glad to hear you received your parking pass! If you …" at bounding box center [638, 513] width 537 height 50
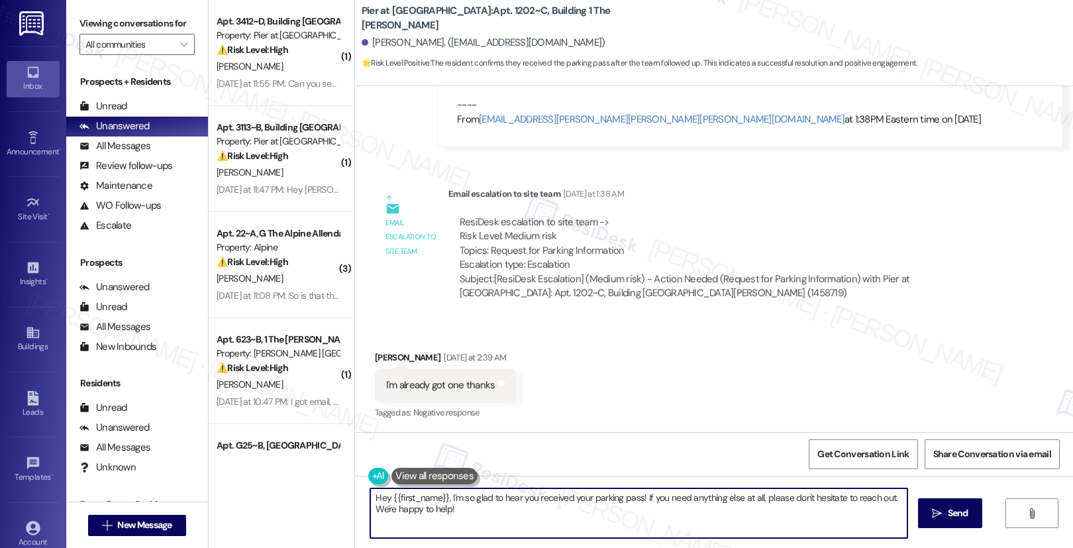
click at [413, 510] on textarea "Hey {{first_name}}, I'm so glad to hear you received your parking pass! If you …" at bounding box center [638, 513] width 537 height 50
paste textarea "i Fabian, If you haven’t received your parking pass yet, please be sure to keep…"
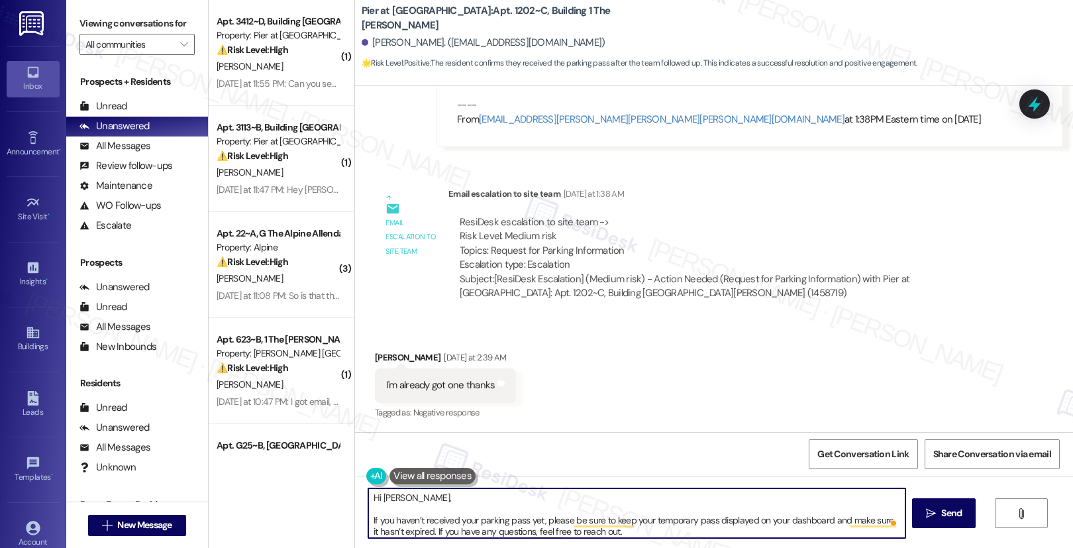
click at [368, 522] on textarea "Hi Fabian, If you haven’t received your parking pass yet, please be sure to kee…" at bounding box center [636, 513] width 537 height 50
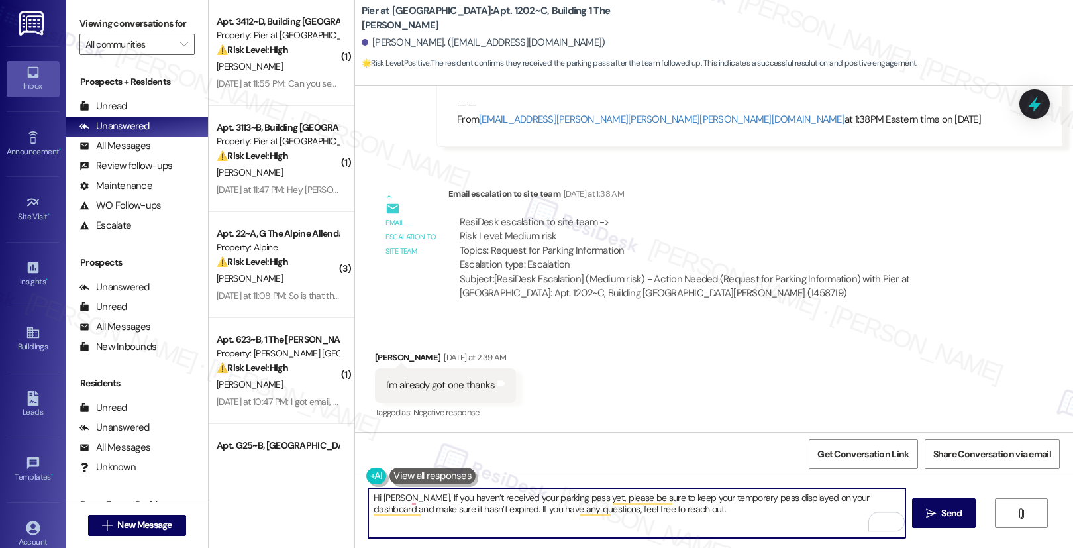
click at [658, 522] on textarea "Hi Fabian, If you haven’t received your parking pass yet, please be sure to kee…" at bounding box center [636, 513] width 537 height 50
click at [670, 515] on textarea "Hi Fabian, If you haven’t received your parking pass yet, please be sure to kee…" at bounding box center [636, 513] width 537 height 50
type textarea "Hi Fabian, If you haven’t received your parking pass yet, please be sure to kee…"
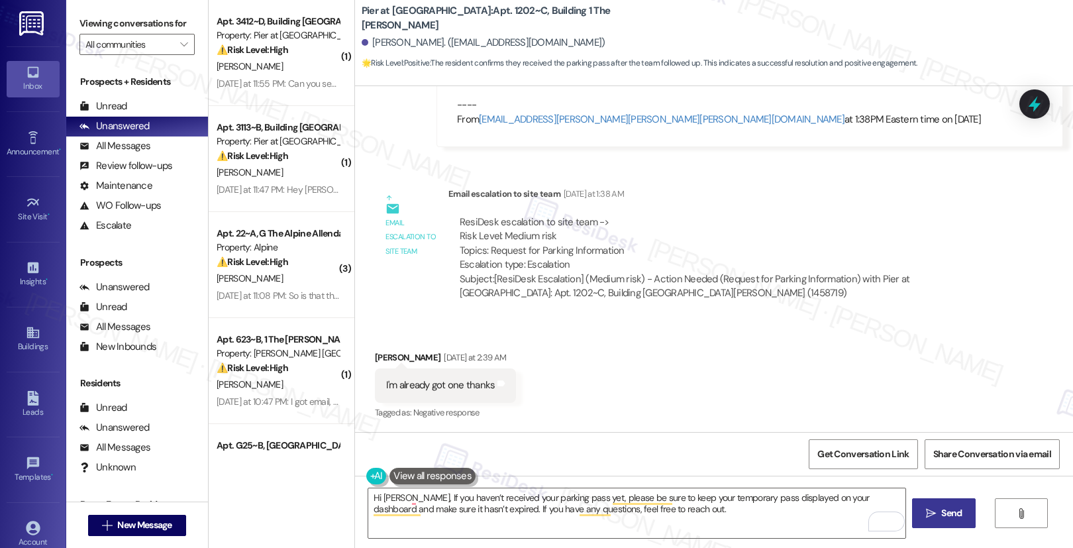
click at [918, 517] on button " Send" at bounding box center [944, 513] width 64 height 30
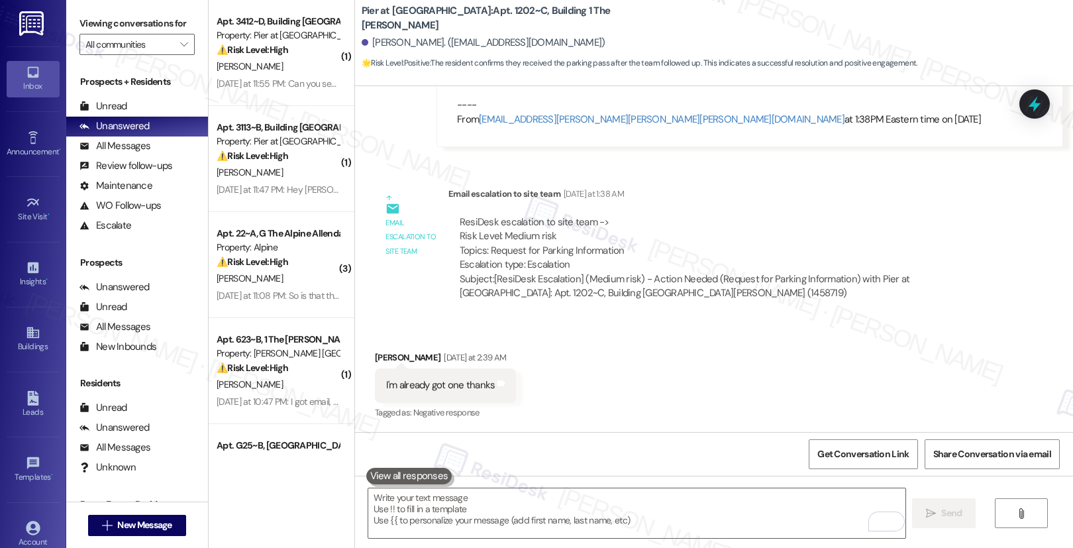
scroll to position [1036, 0]
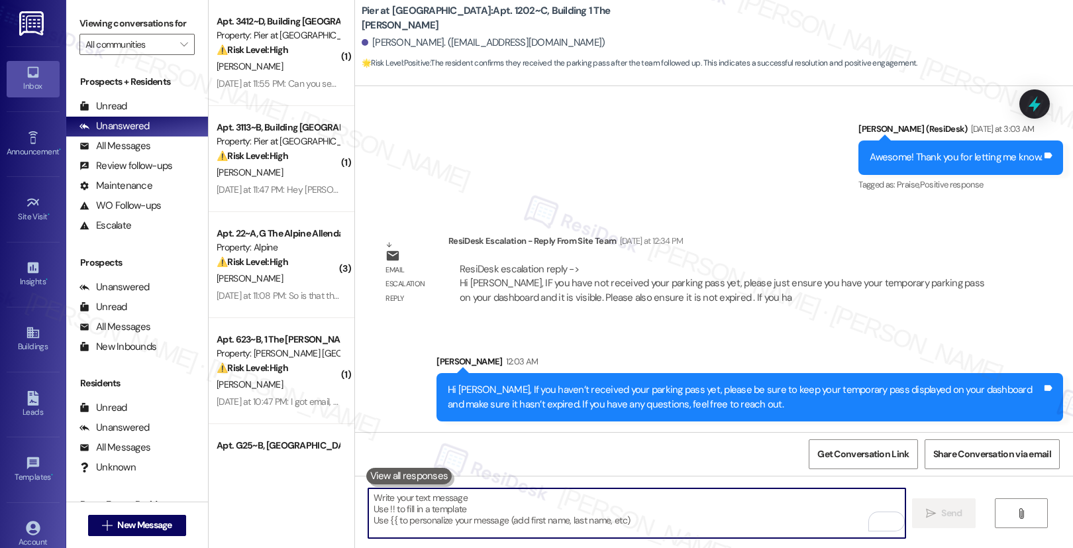
click at [490, 526] on textarea "To enrich screen reader interactions, please activate Accessibility in Grammarl…" at bounding box center [636, 513] width 537 height 50
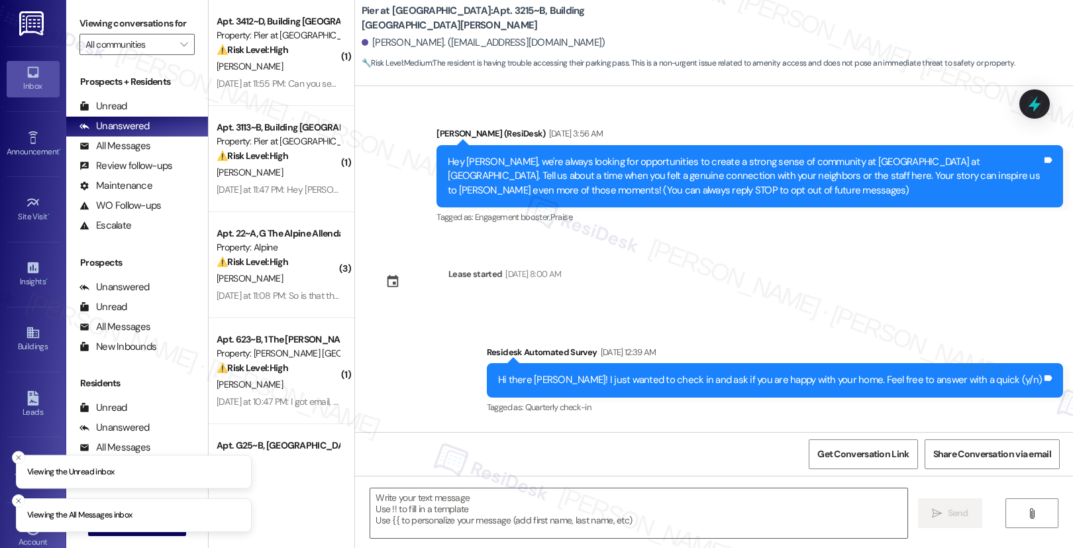
scroll to position [275, 0]
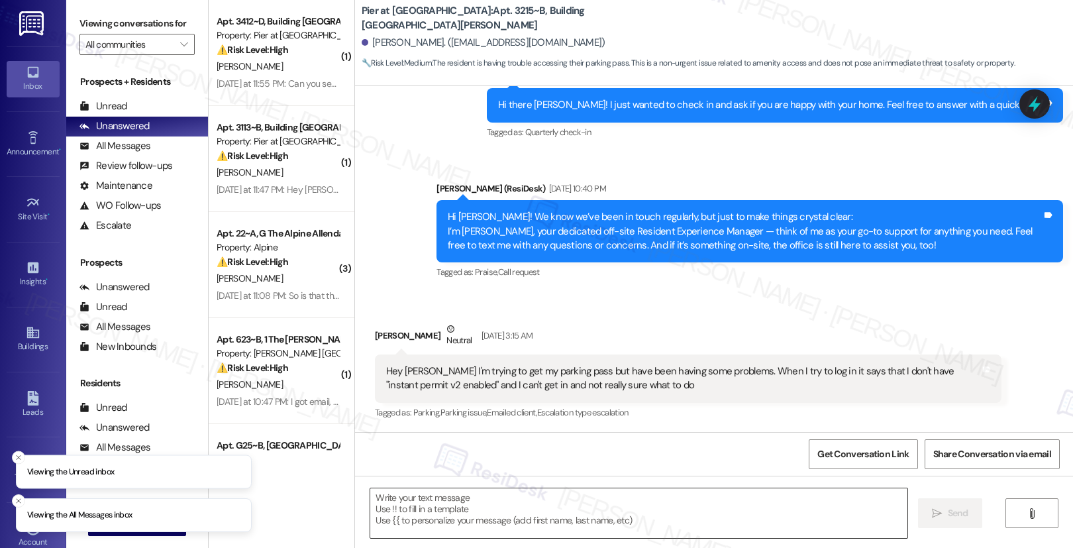
click at [391, 521] on textarea at bounding box center [638, 513] width 537 height 50
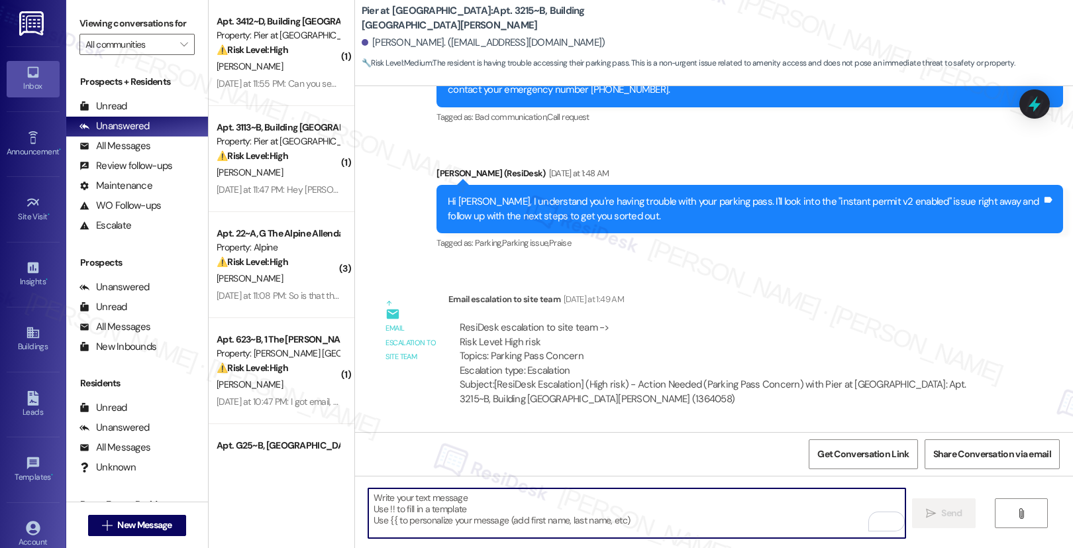
scroll to position [811, 0]
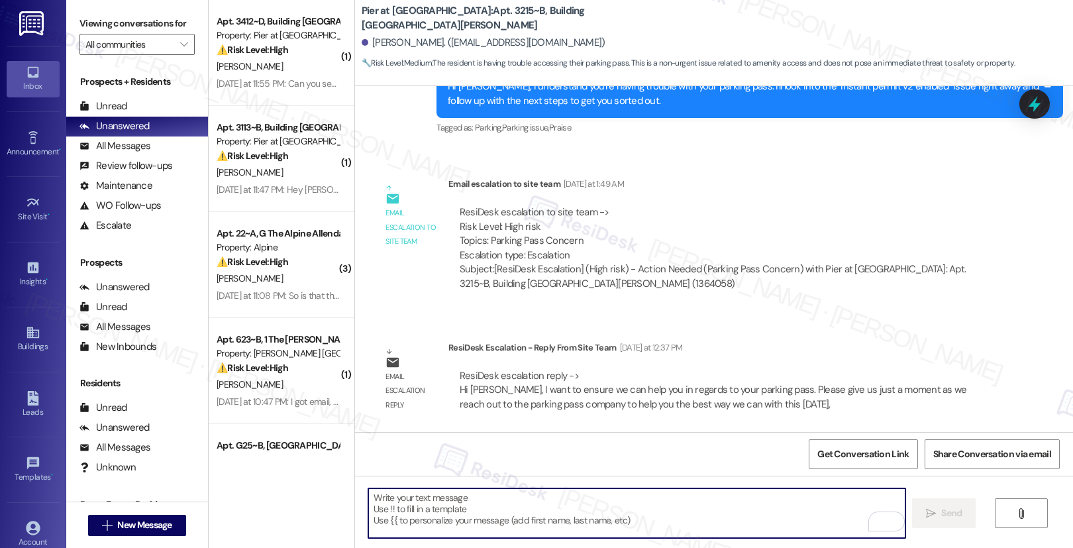
click at [478, 498] on textarea "To enrich screen reader interactions, please activate Accessibility in Grammarl…" at bounding box center [636, 513] width 537 height 50
paste textarea "Hi [PERSON_NAME], I want to make sure we assist you with your parking pass. Ple…"
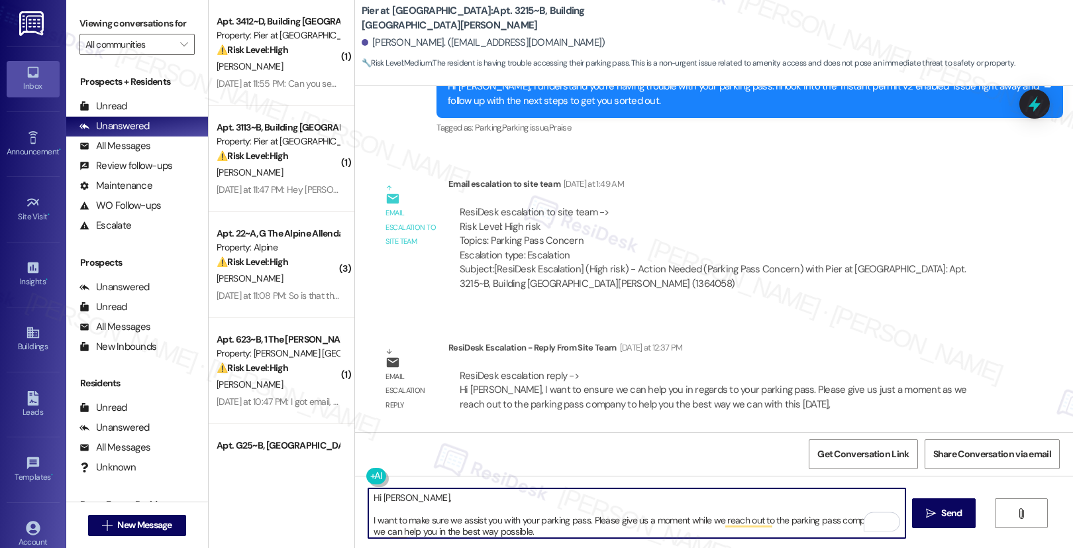
click at [368, 519] on textarea "Hi [PERSON_NAME], I want to make sure we assist you with your parking pass. Ple…" at bounding box center [636, 513] width 537 height 50
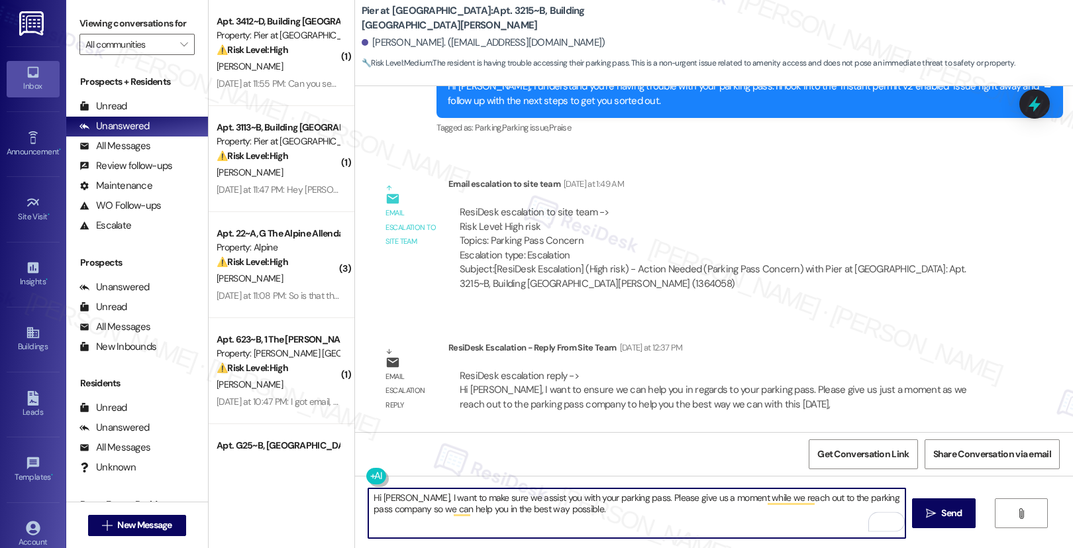
click at [641, 519] on textarea "Hi [PERSON_NAME], I want to make sure we assist you with your parking pass. Ple…" at bounding box center [636, 513] width 537 height 50
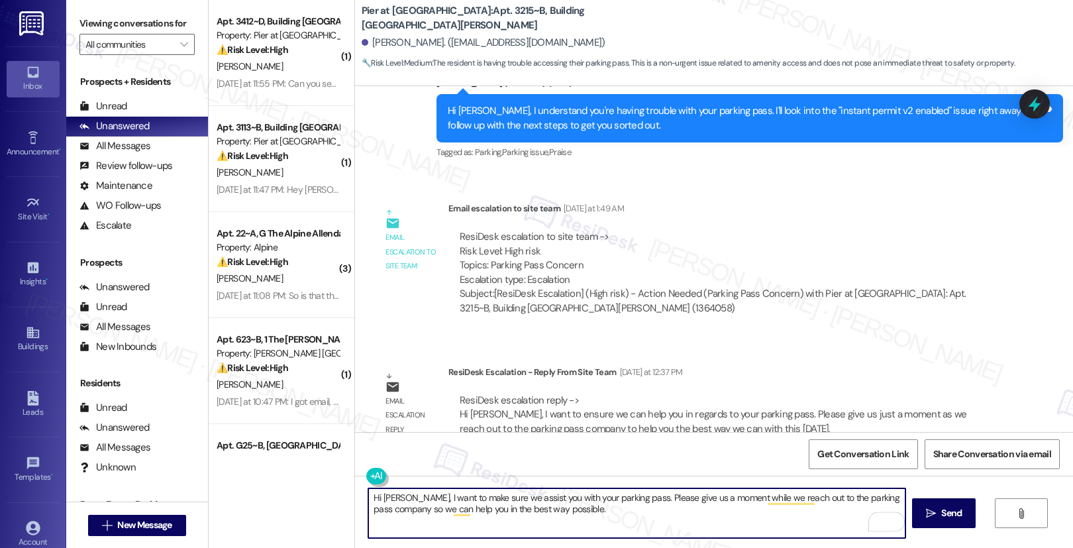
scroll to position [786, 0]
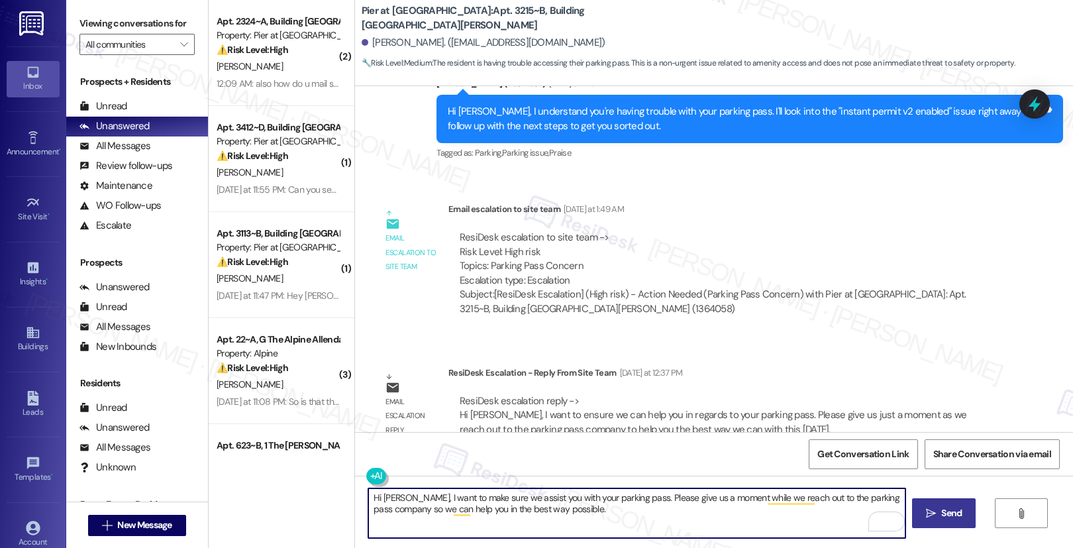
type textarea "Hi [PERSON_NAME], I want to make sure we assist you with your parking pass. Ple…"
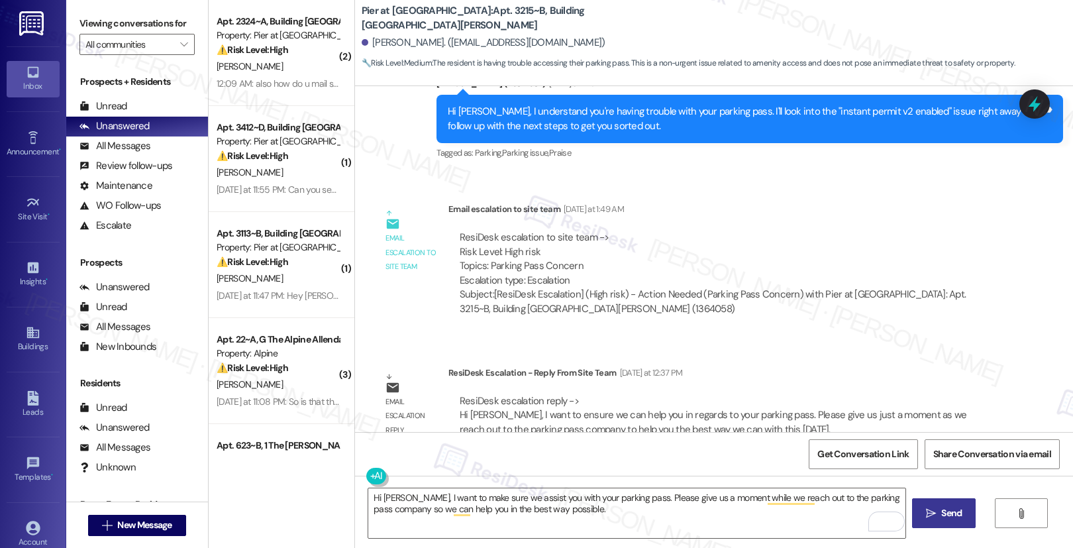
click at [957, 509] on span "Send" at bounding box center [951, 513] width 21 height 14
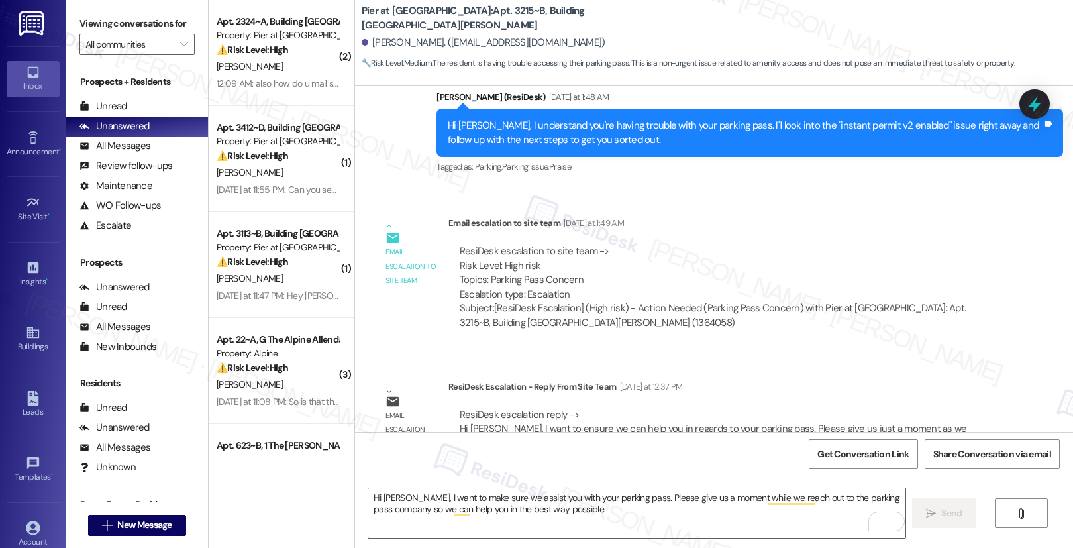
scroll to position [651, 0]
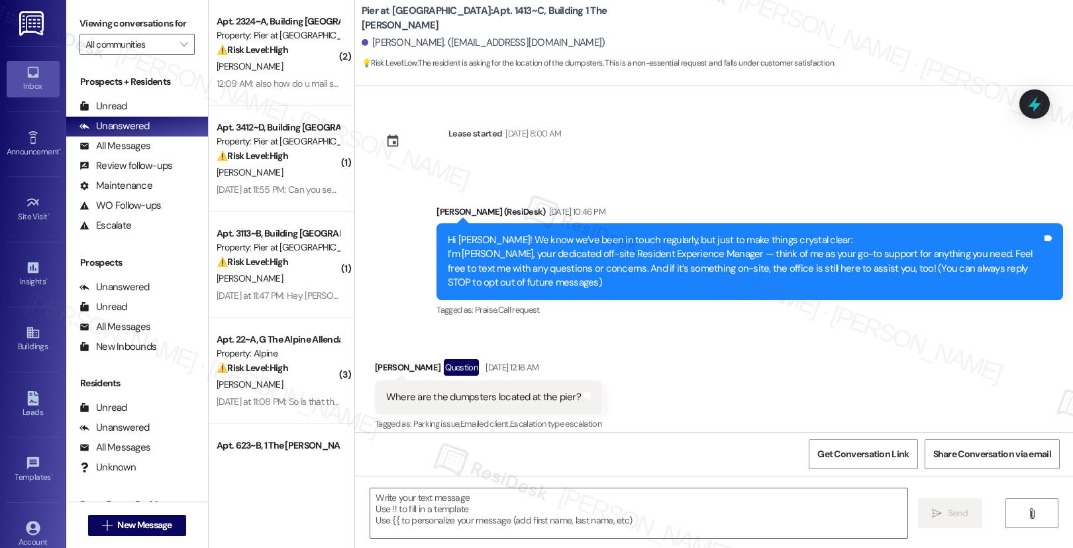
scroll to position [12, 0]
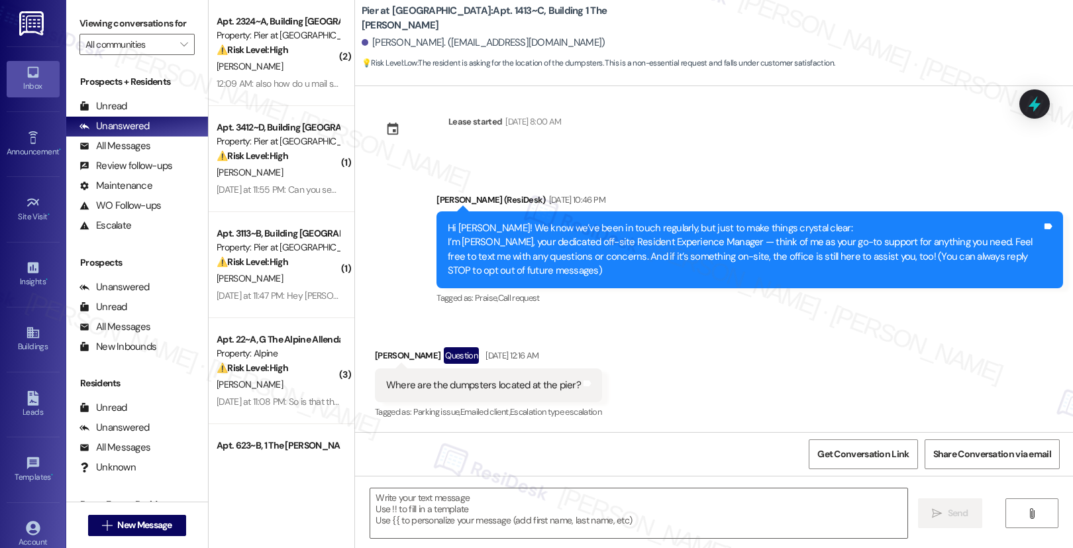
type textarea "Fetching suggested responses. Please feel free to read through the conversation…"
click at [415, 507] on textarea at bounding box center [638, 513] width 537 height 50
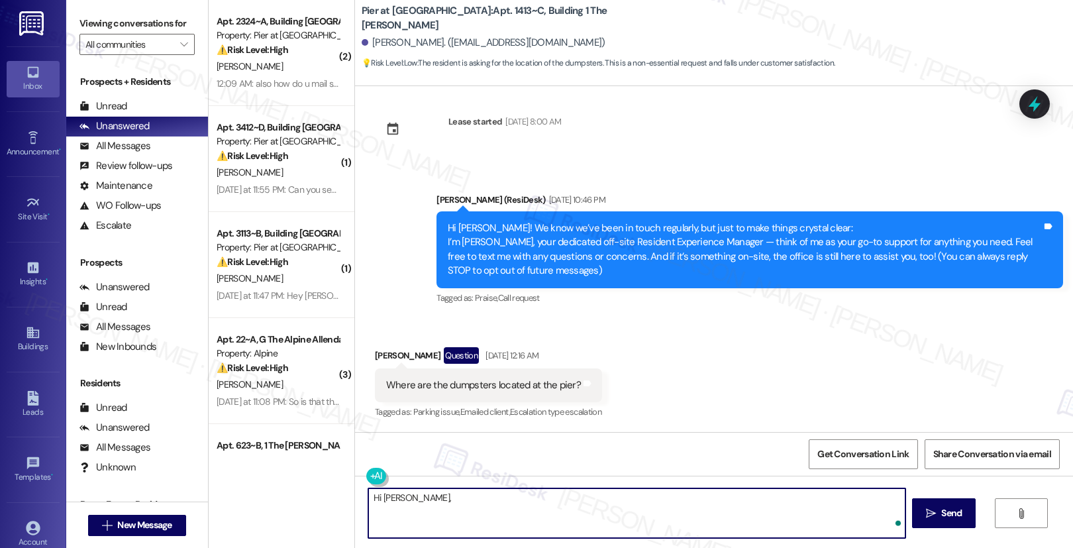
paste textarea "The Dumpsters are located at the back of the building 3"
click at [404, 499] on textarea "Hi [PERSON_NAME], The Dumpsters are located at the back of the [GEOGRAPHIC_DATA]" at bounding box center [636, 513] width 537 height 50
click at [655, 502] on textarea "Hi [PERSON_NAME], the Dumpsters are located at the back of the [GEOGRAPHIC_DATA]" at bounding box center [636, 513] width 537 height 50
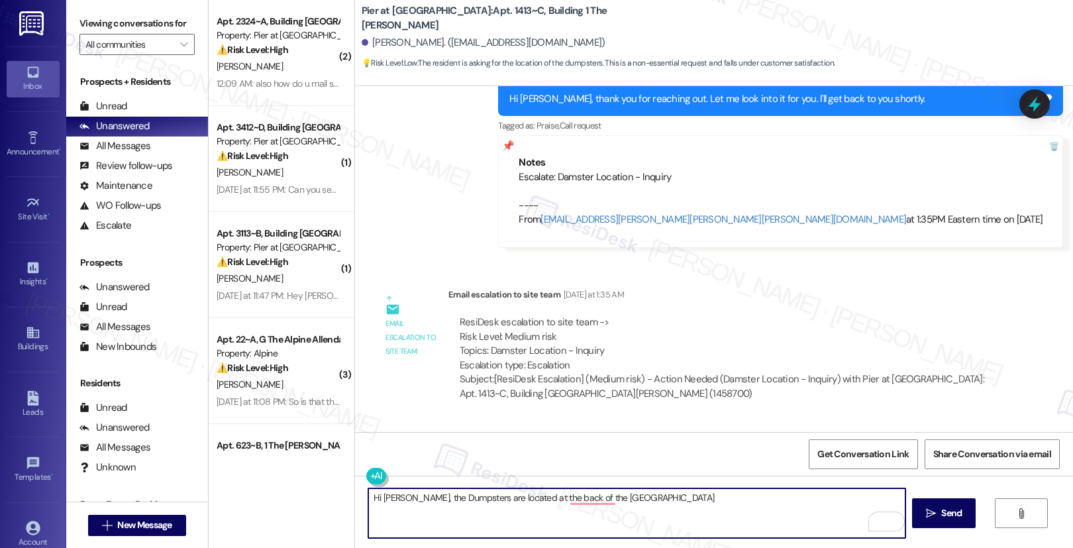
scroll to position [758, 0]
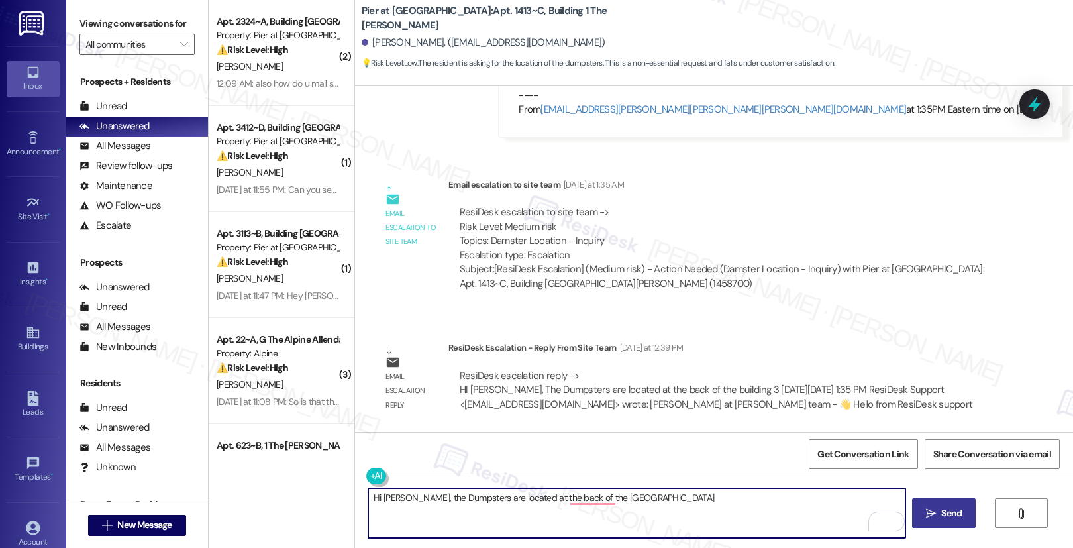
type textarea "Hi [PERSON_NAME], the Dumpsters are located at the back of the [GEOGRAPHIC_DATA]"
click at [958, 520] on button " Send" at bounding box center [944, 513] width 64 height 30
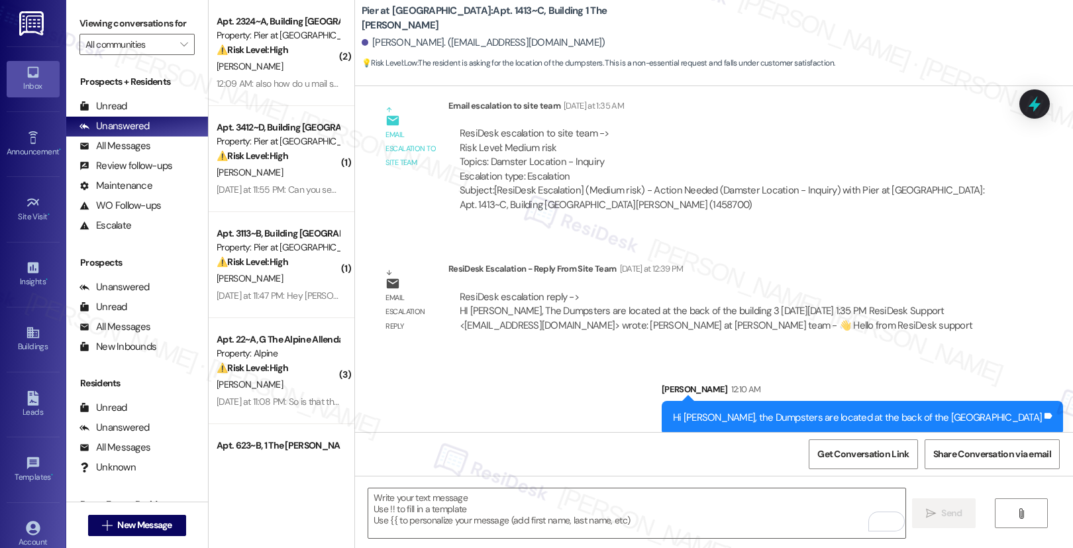
scroll to position [851, 0]
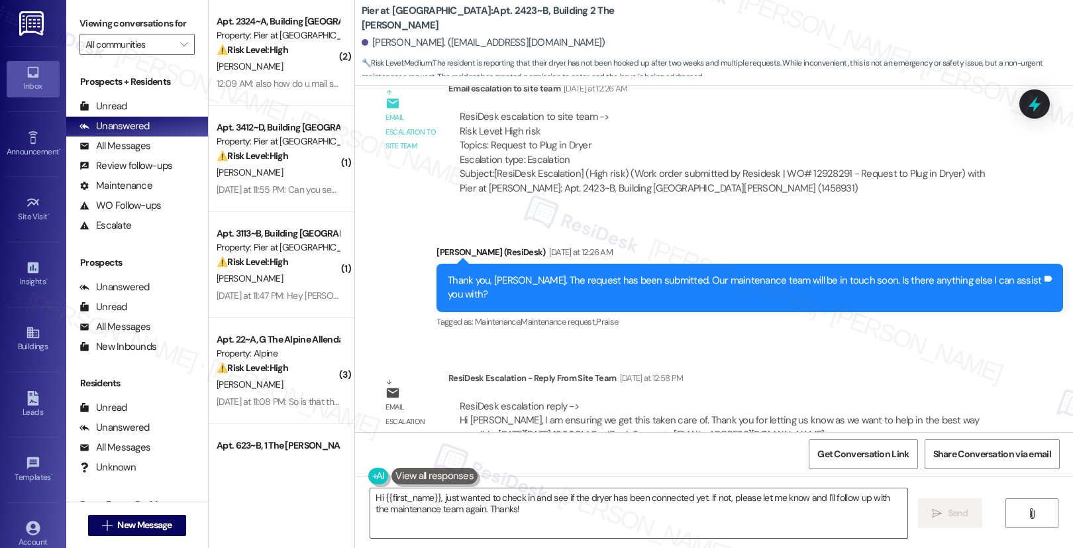
scroll to position [895, 0]
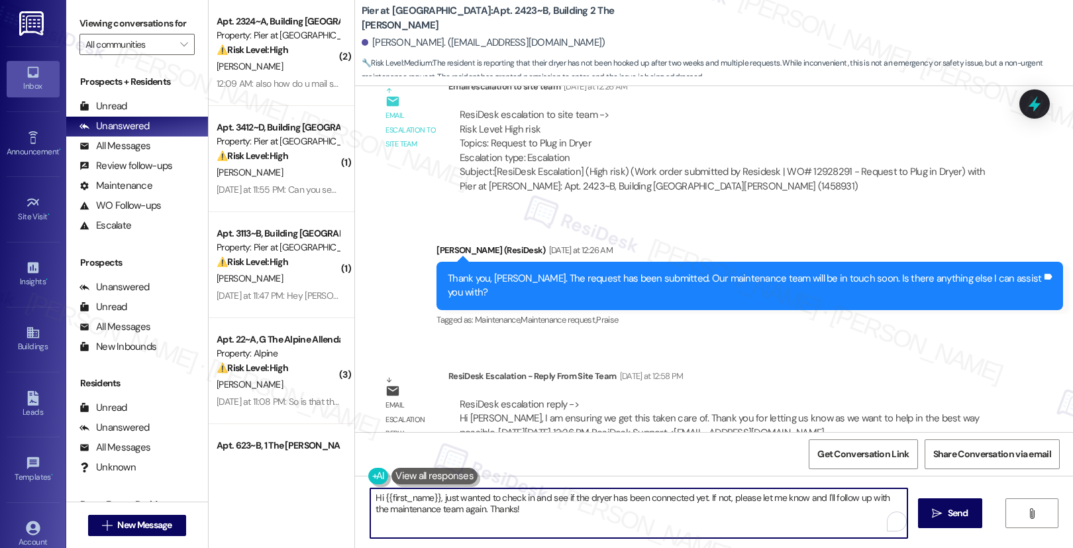
drag, startPoint x: 493, startPoint y: 499, endPoint x: 525, endPoint y: 517, distance: 36.2
click at [525, 517] on textarea "Hi {{first_name}}, just wanted to check in and see if the dryer has been connec…" at bounding box center [638, 513] width 537 height 50
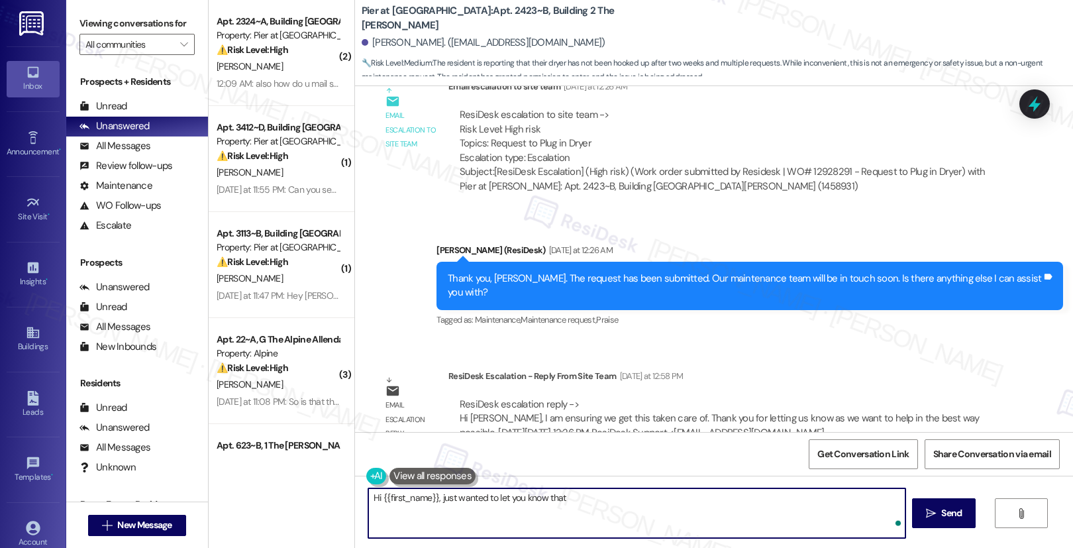
paste textarea "this is taken care of—we want to assist you in the best way possible."
type textarea "Hi {{first_name}}, just wanted to let you know that this is taken care of—we wa…"
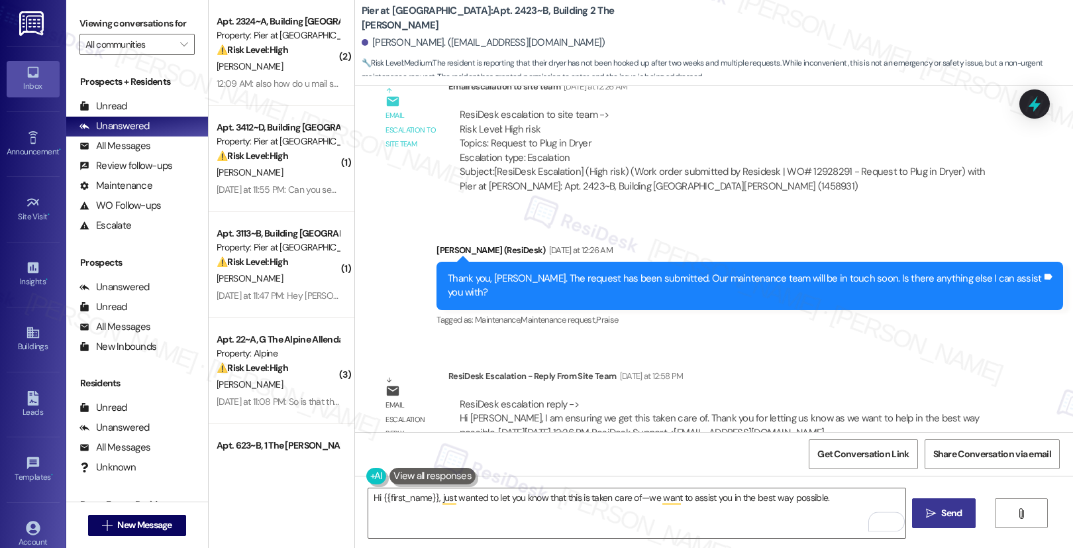
click at [933, 511] on icon "" at bounding box center [931, 513] width 10 height 11
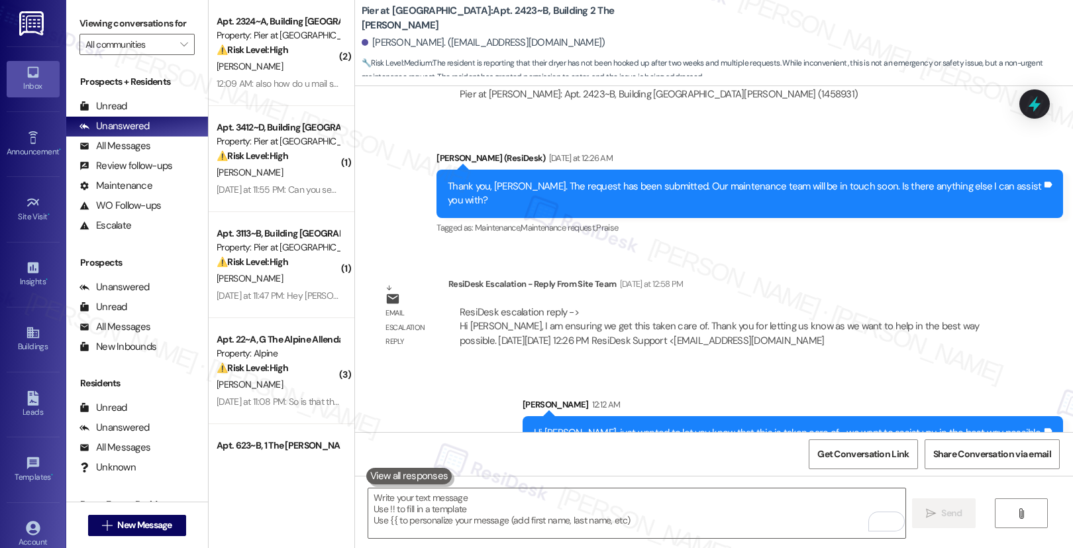
scroll to position [988, 0]
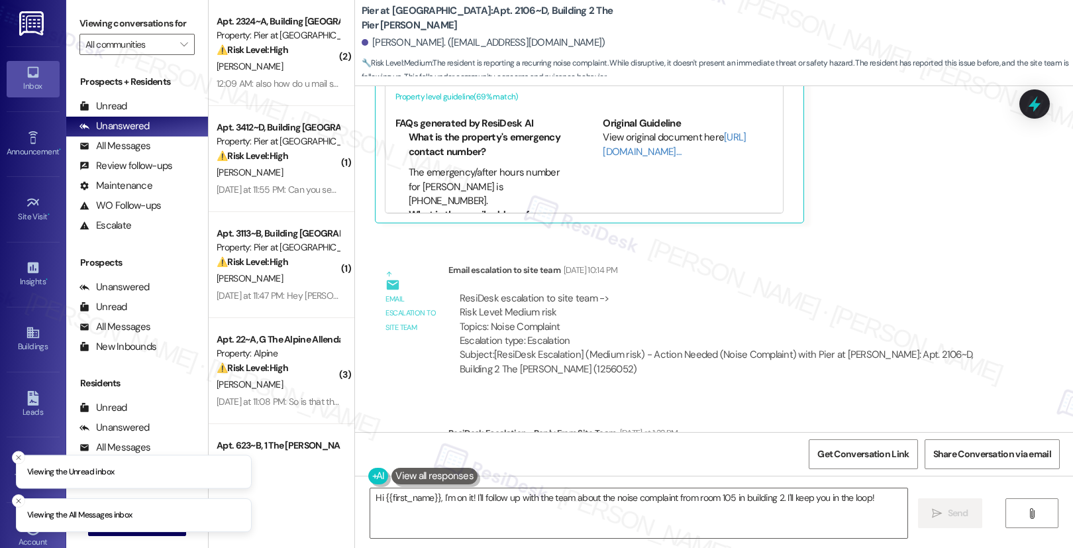
scroll to position [5769, 0]
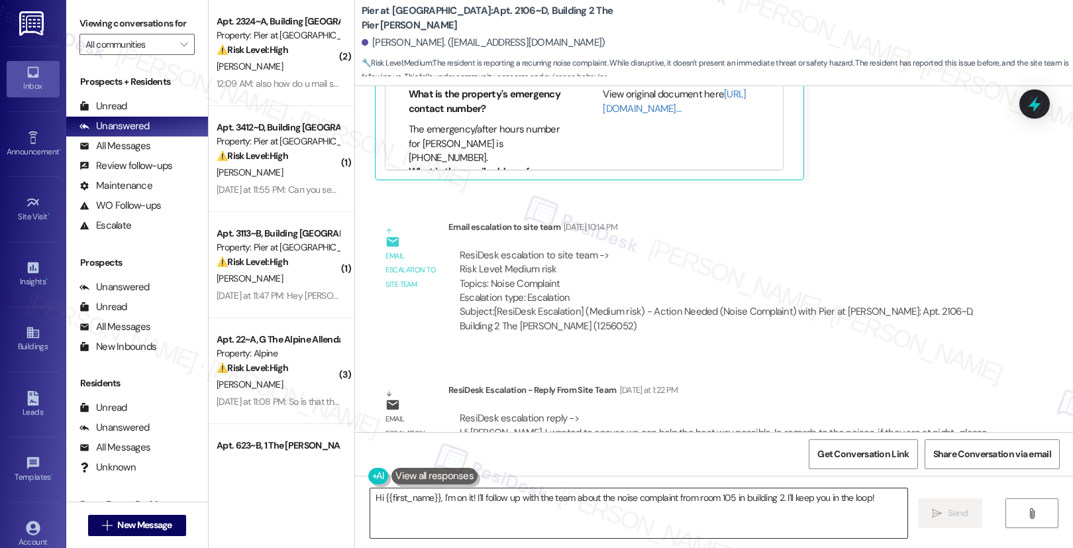
click at [405, 498] on textarea "Hi {{first_name}}, I'm on it! I'll follow up with the team about the noise comp…" at bounding box center [638, 513] width 537 height 50
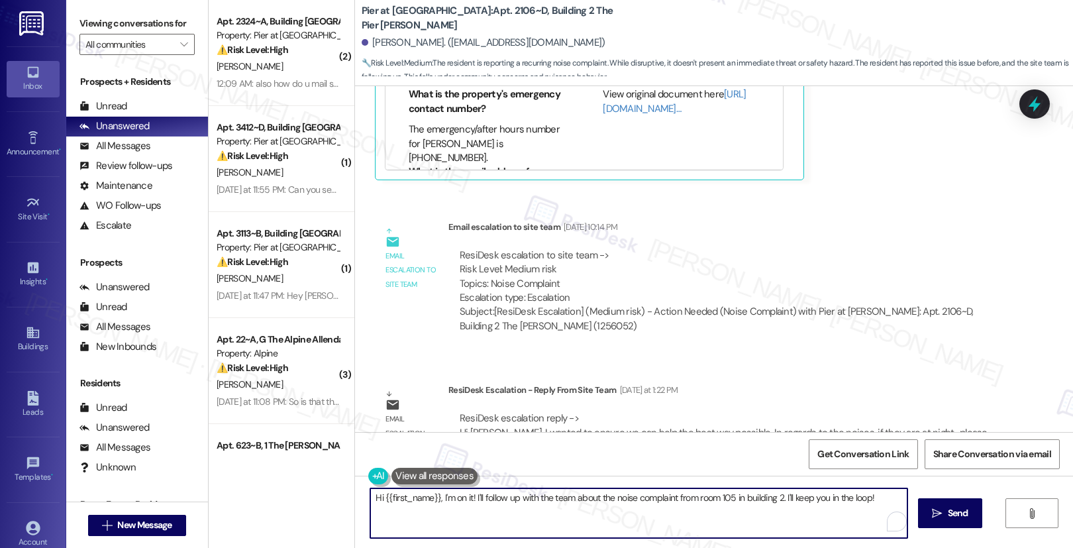
click at [405, 498] on textarea "Hi {{first_name}}, I'm on it! I'll follow up with the team about the noise comp…" at bounding box center [638, 513] width 537 height 50
paste textarea "Giovanna, I want to make sure we help you in the best way possible. Regarding t…"
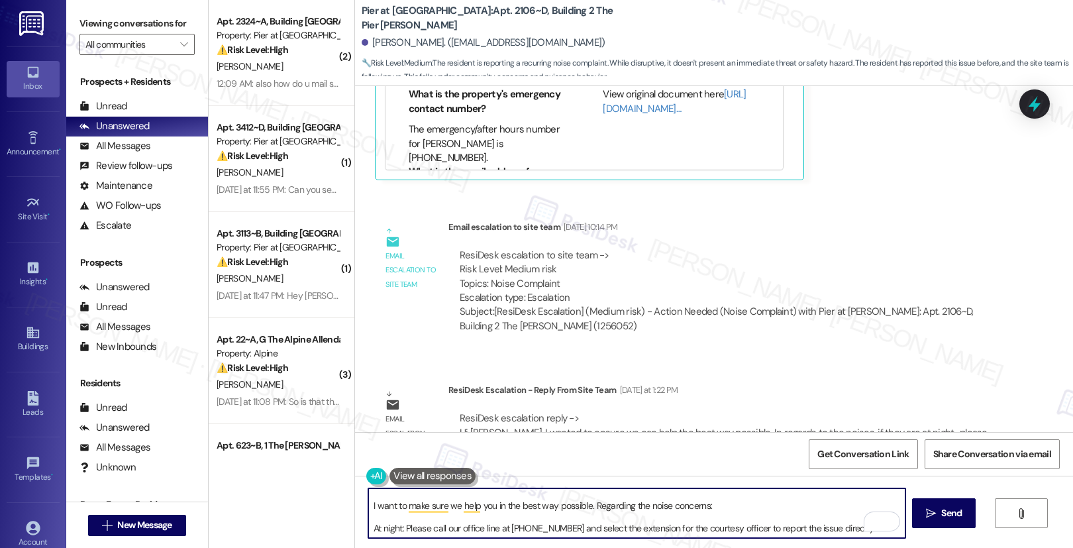
scroll to position [0, 0]
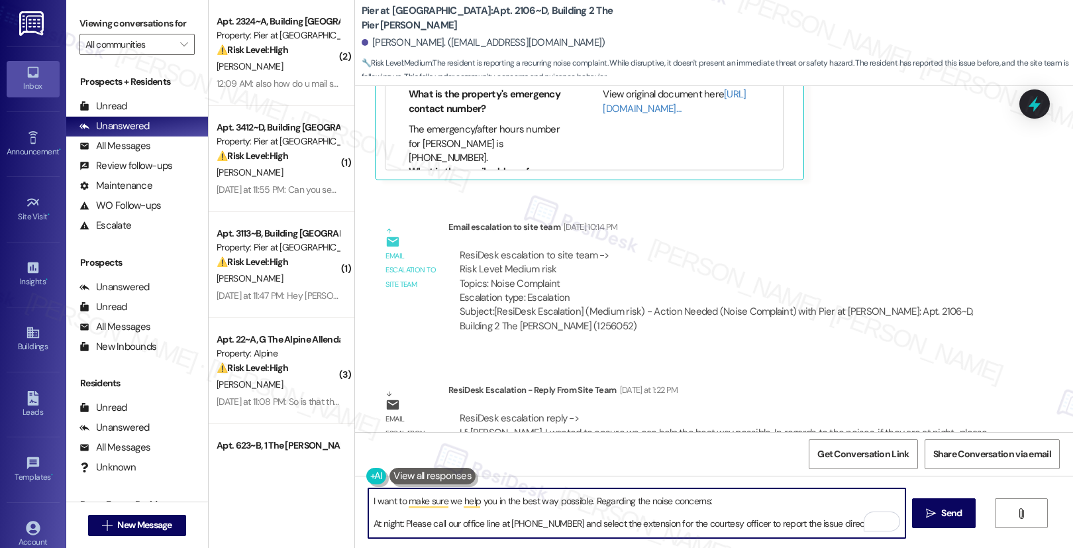
click at [368, 527] on textarea "Hi Giovanna, I want to make sure we help you in the best way possible. Regardin…" at bounding box center [636, 513] width 537 height 50
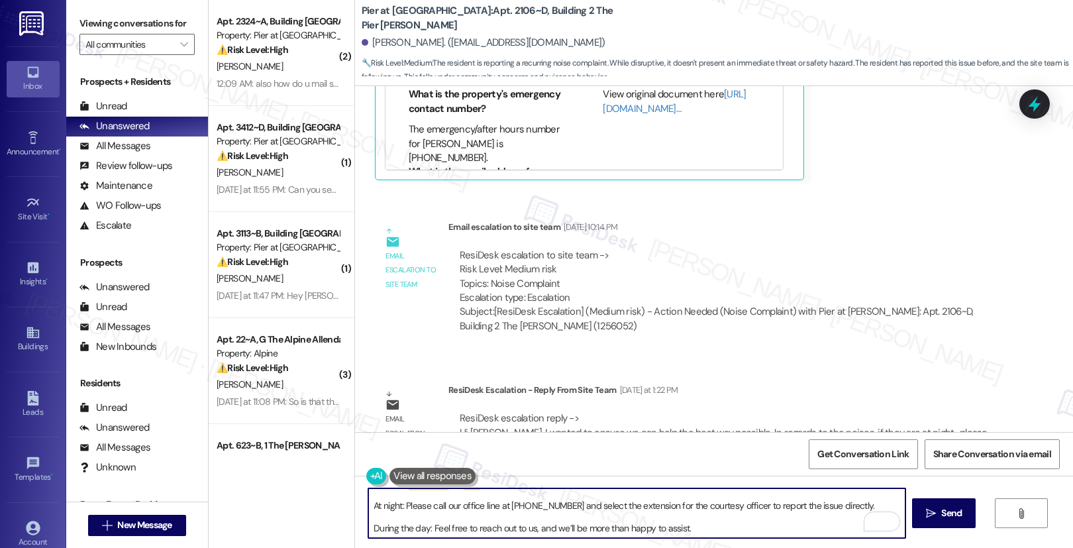
click at [368, 528] on textarea "Hi Giovanna, I want to make sure we help you in the best way possible. Regardin…" at bounding box center [636, 513] width 537 height 50
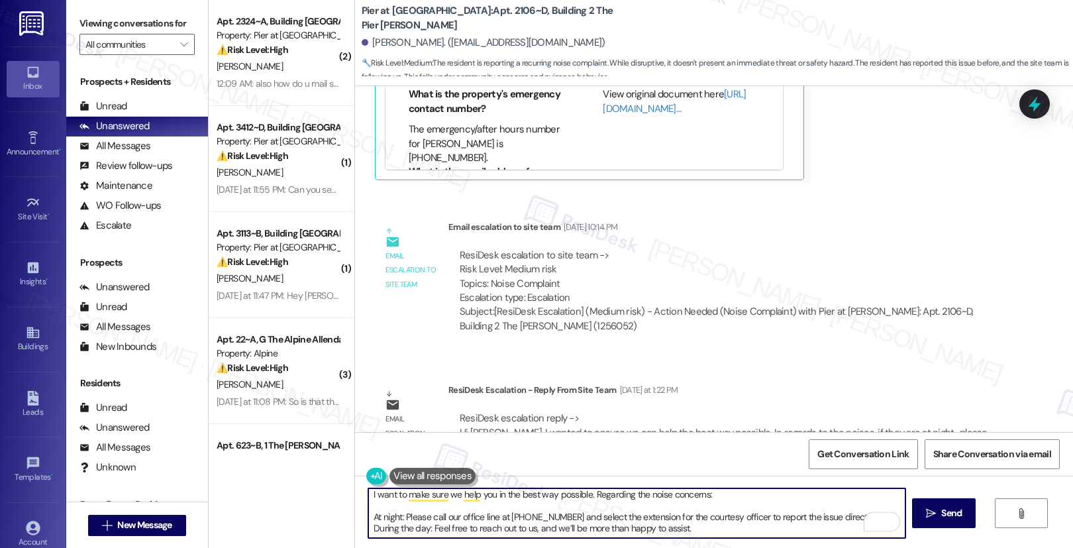
click at [525, 528] on textarea "Hi Giovanna, I want to make sure we help you in the best way possible. Regardin…" at bounding box center [636, 513] width 537 height 50
click at [755, 531] on textarea "Hi Giovanna, I want to make sure we help you in the best way possible. Regardin…" at bounding box center [636, 513] width 537 height 50
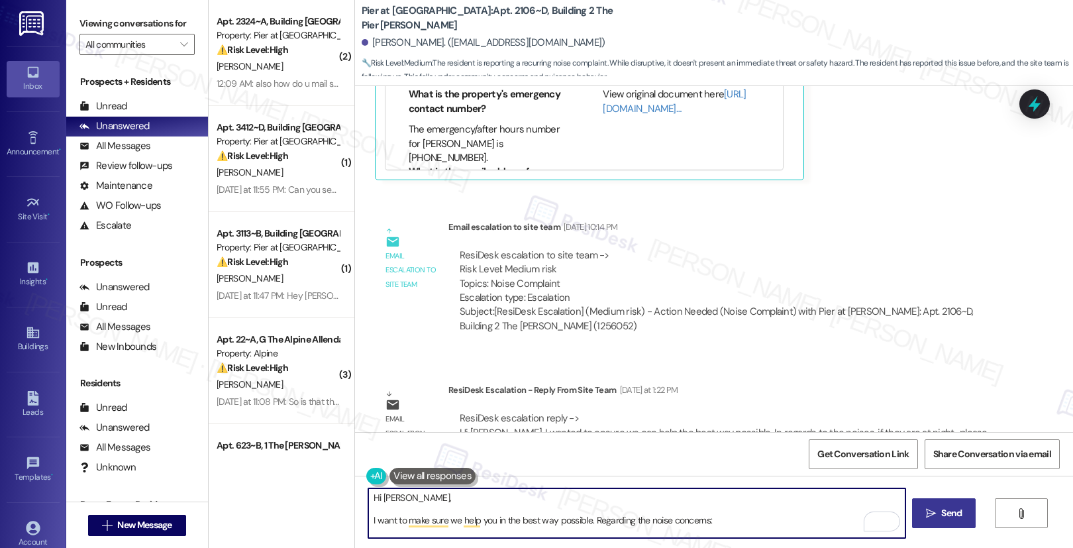
type textarea "Hi Giovanna, I want to make sure we help you in the best way possible. Regardin…"
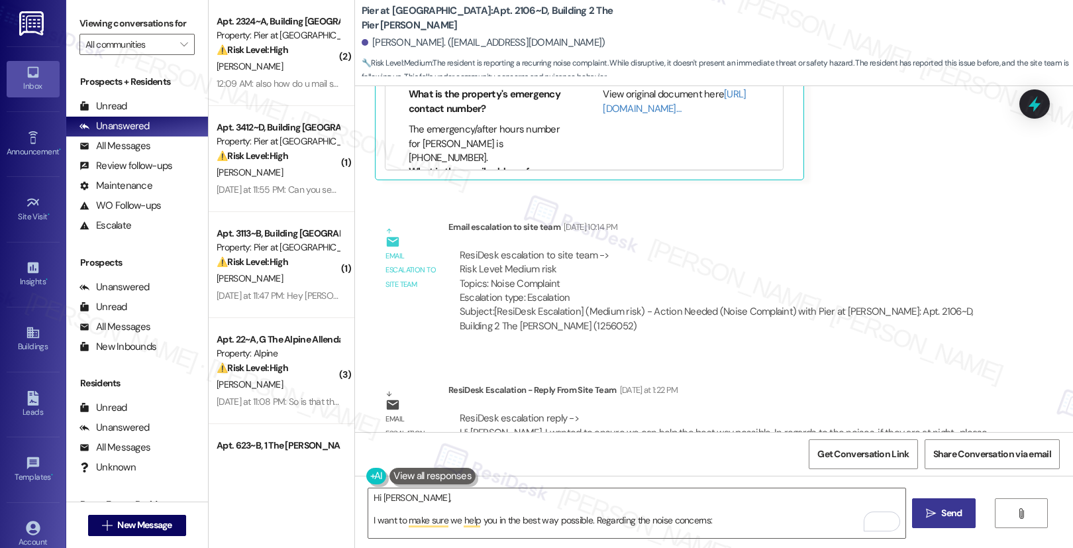
click at [945, 516] on span "Send" at bounding box center [951, 513] width 21 height 14
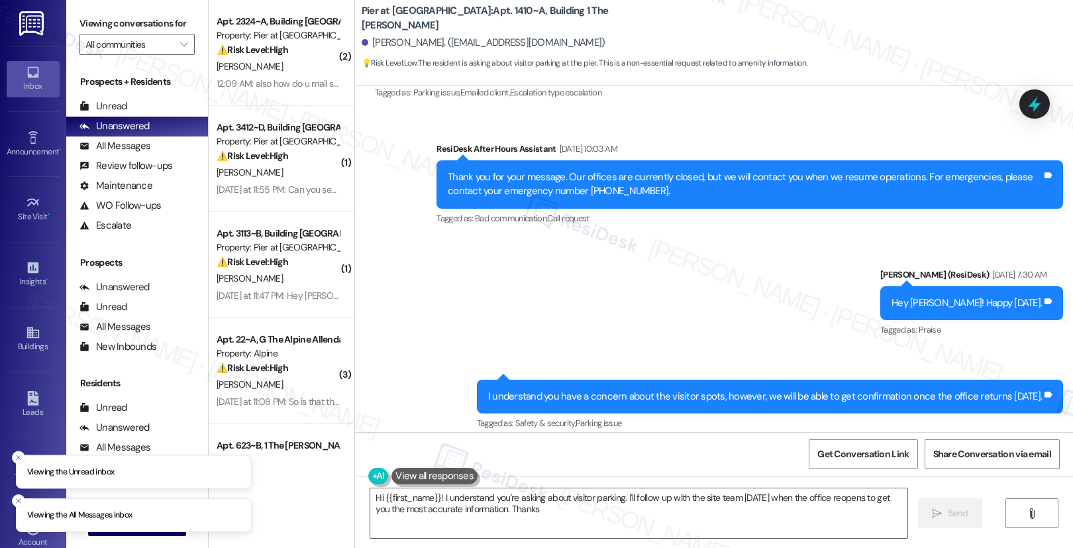
scroll to position [3415, 0]
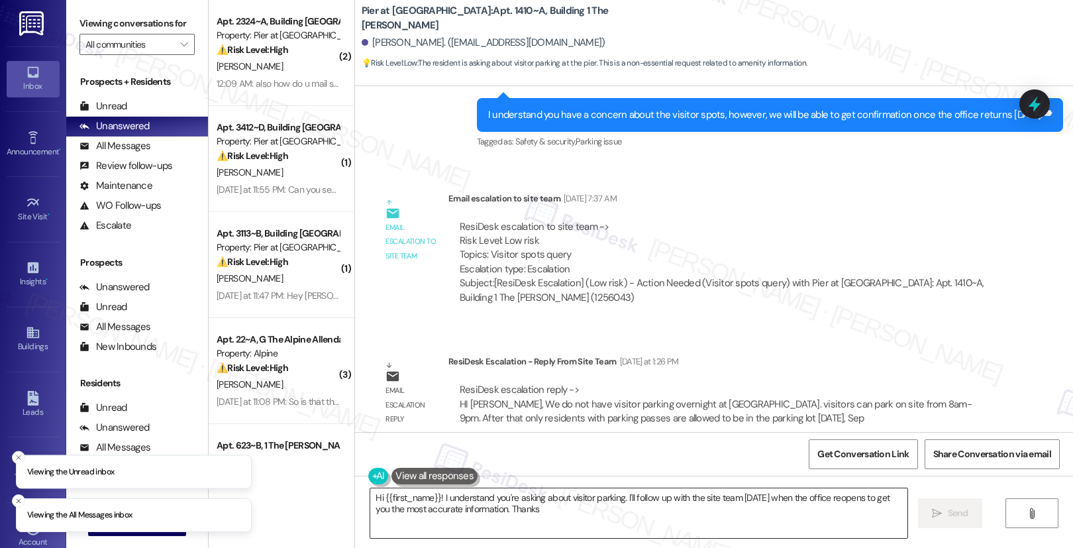
click at [427, 500] on textarea "Hi {{first_name}}! I understand you're asking about visitor parking. I'll follo…" at bounding box center [638, 513] width 537 height 50
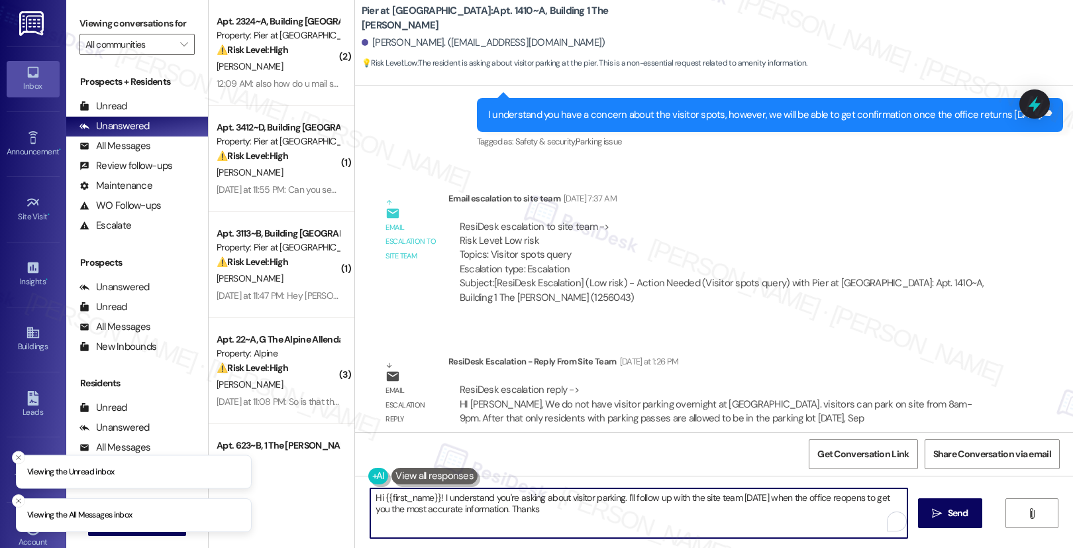
click at [427, 500] on textarea "Hi {{first_name}}! I understand you're asking about visitor parking. I'll follo…" at bounding box center [638, 513] width 537 height 50
paste textarea "[PERSON_NAME], At The [GEOGRAPHIC_DATA], we don’t offer overnight visitor parki…"
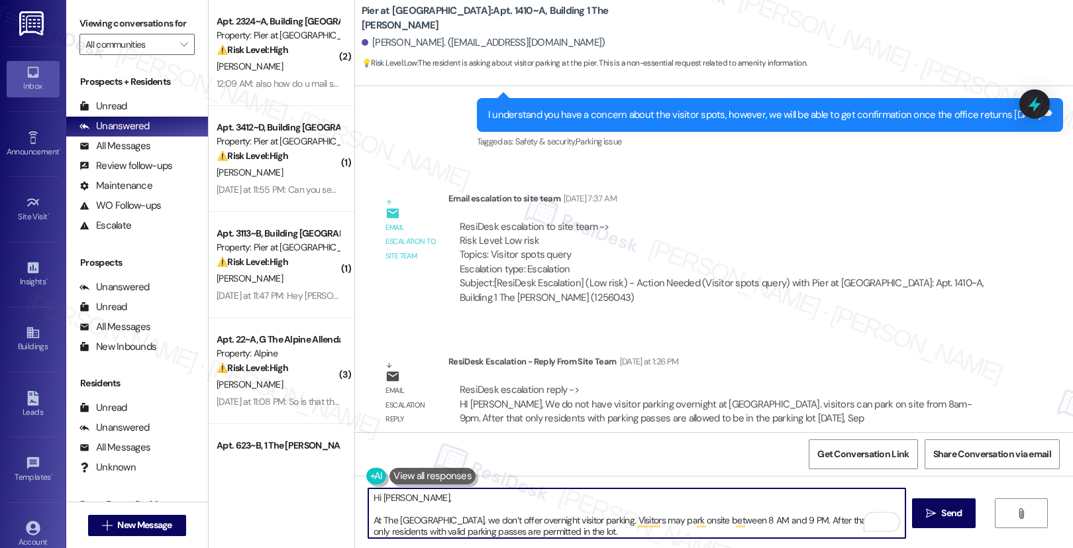
click at [368, 520] on textarea "Hi Brandon, At The Pier, we don’t offer overnight visitor parking. Visitors may…" at bounding box center [636, 513] width 537 height 50
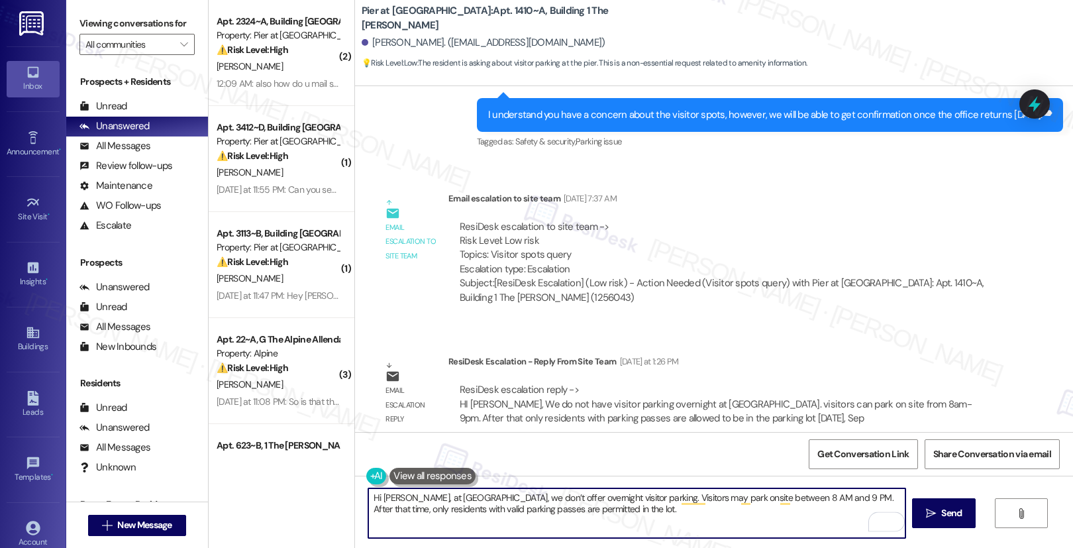
click at [596, 516] on textarea "Hi Brandon, at The Pier, we don’t offer overnight visitor parking. Visitors may…" at bounding box center [636, 513] width 537 height 50
type textarea "Hi Brandon, at The Pier, we don’t offer overnight visitor parking. Visitors may…"
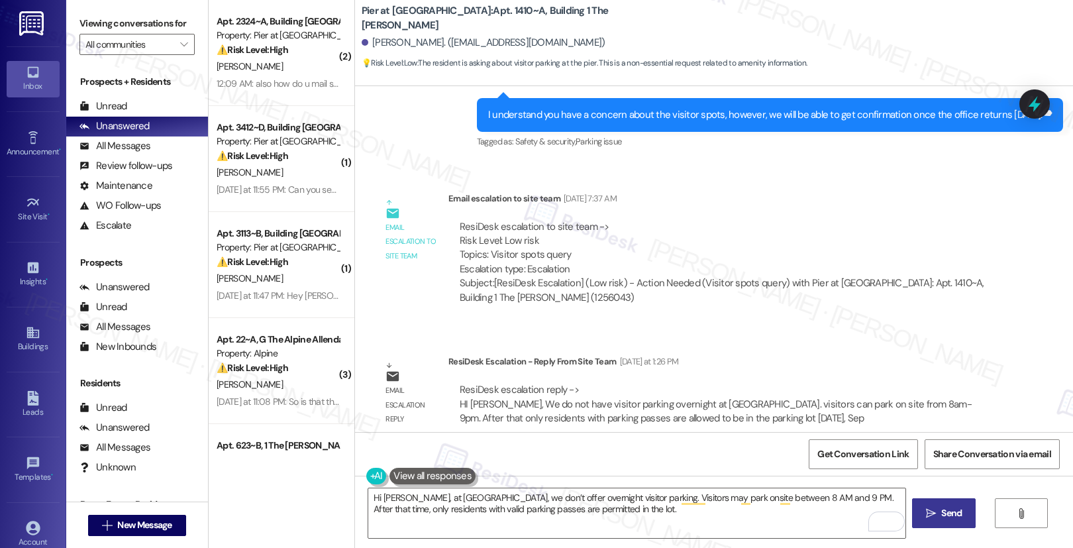
click at [943, 520] on button " Send" at bounding box center [944, 513] width 64 height 30
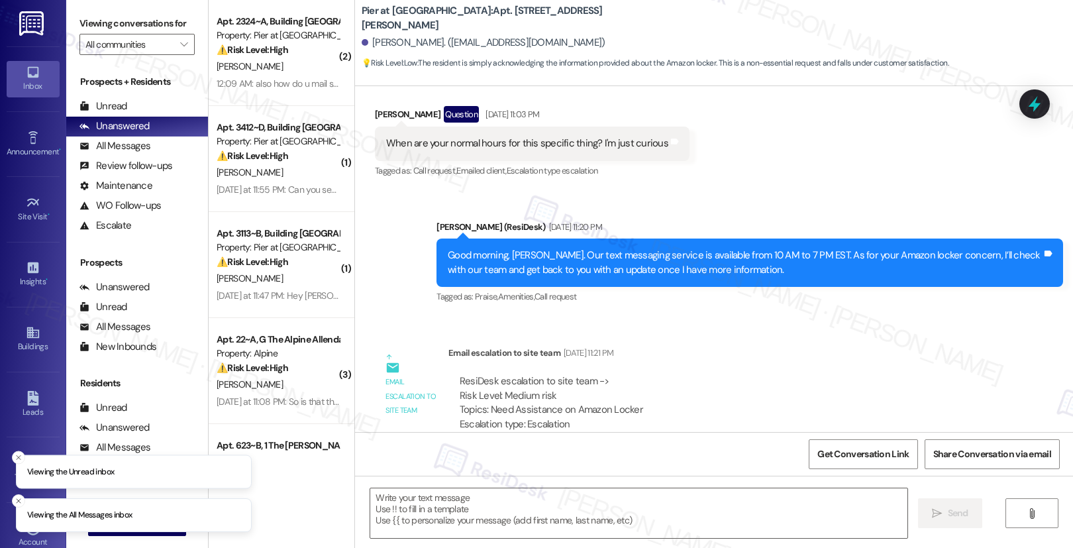
scroll to position [641, 0]
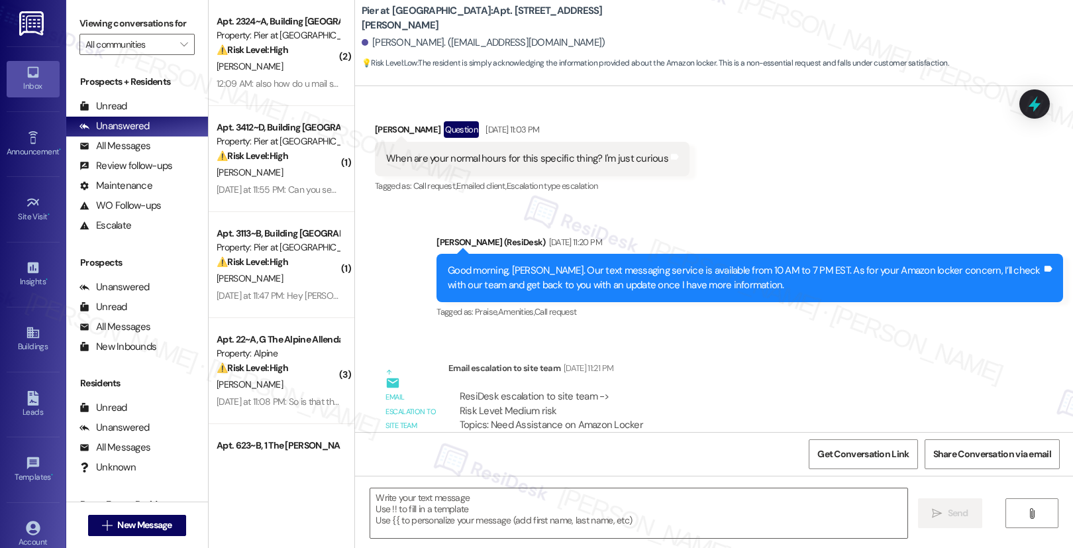
drag, startPoint x: 559, startPoint y: 272, endPoint x: 685, endPoint y: 272, distance: 125.9
click at [685, 272] on div "Good morning, [PERSON_NAME]. Our text messaging service is available from 10 AM…" at bounding box center [745, 278] width 594 height 28
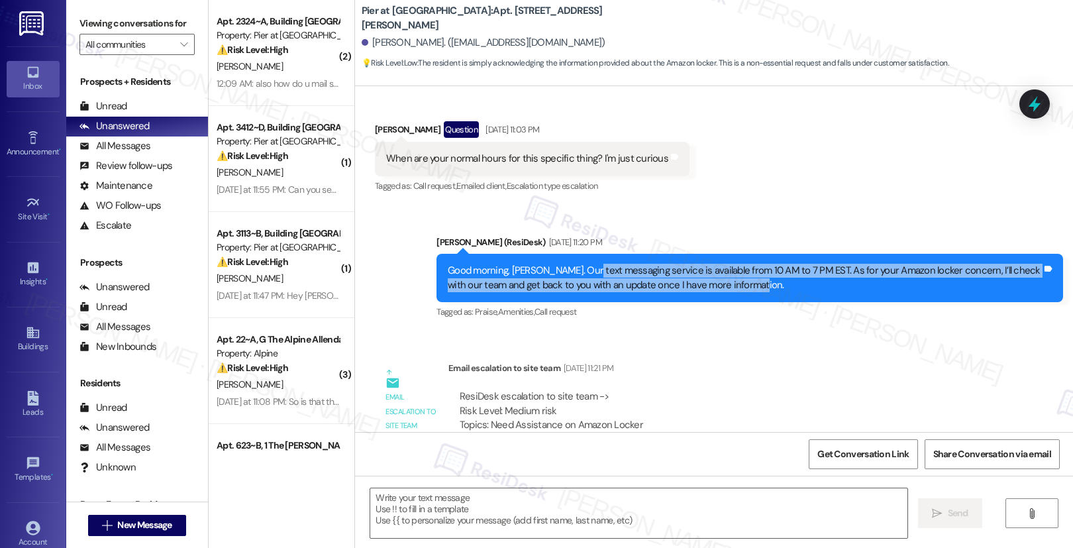
drag, startPoint x: 571, startPoint y: 271, endPoint x: 760, endPoint y: 282, distance: 189.8
click at [760, 282] on div "Good morning, [PERSON_NAME]. Our text messaging service is available from 10 AM…" at bounding box center [745, 278] width 594 height 28
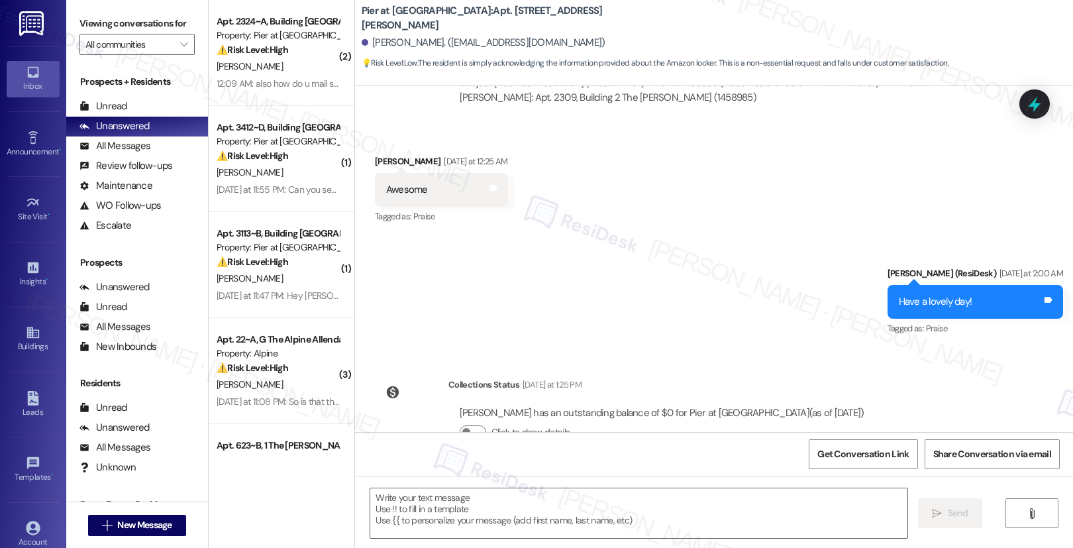
scroll to position [1171, 0]
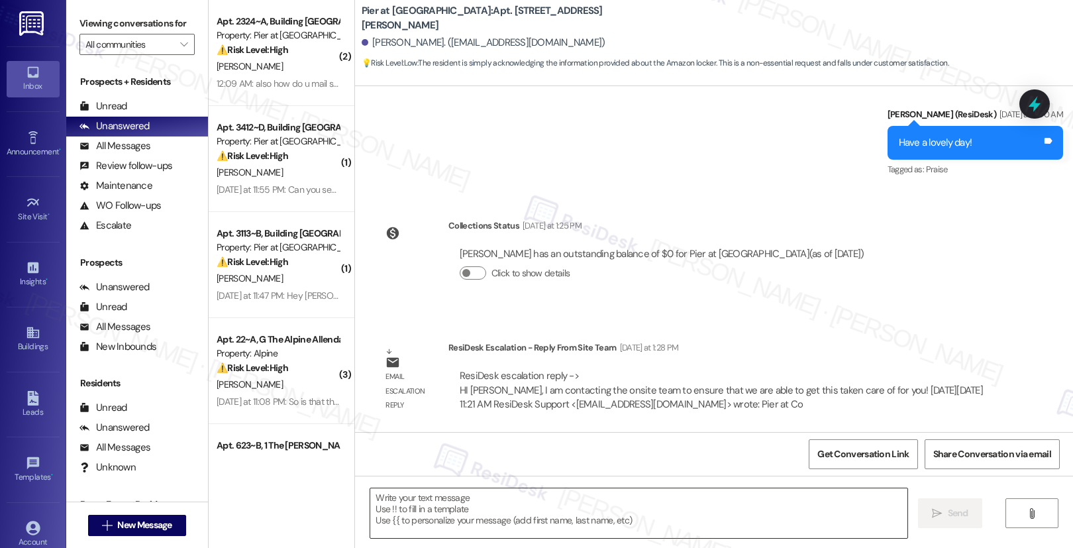
click at [510, 505] on textarea at bounding box center [638, 513] width 537 height 50
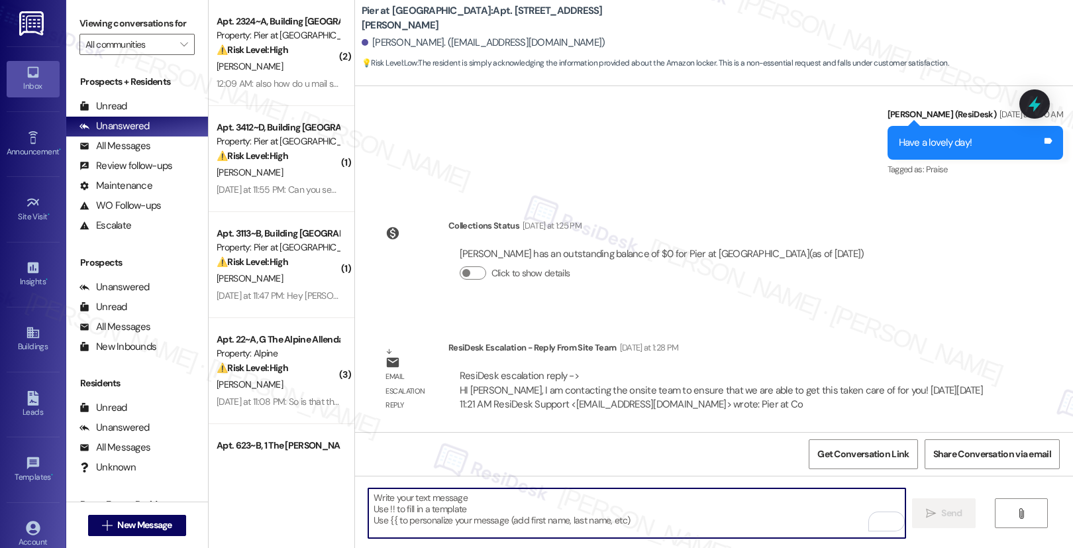
paste textarea "Hi [PERSON_NAME], I’m reaching out to the onsite team to make sure this is take…"
click at [368, 520] on textarea "Hi [PERSON_NAME], I’m reaching out to the onsite team to make sure this is take…" at bounding box center [636, 513] width 537 height 50
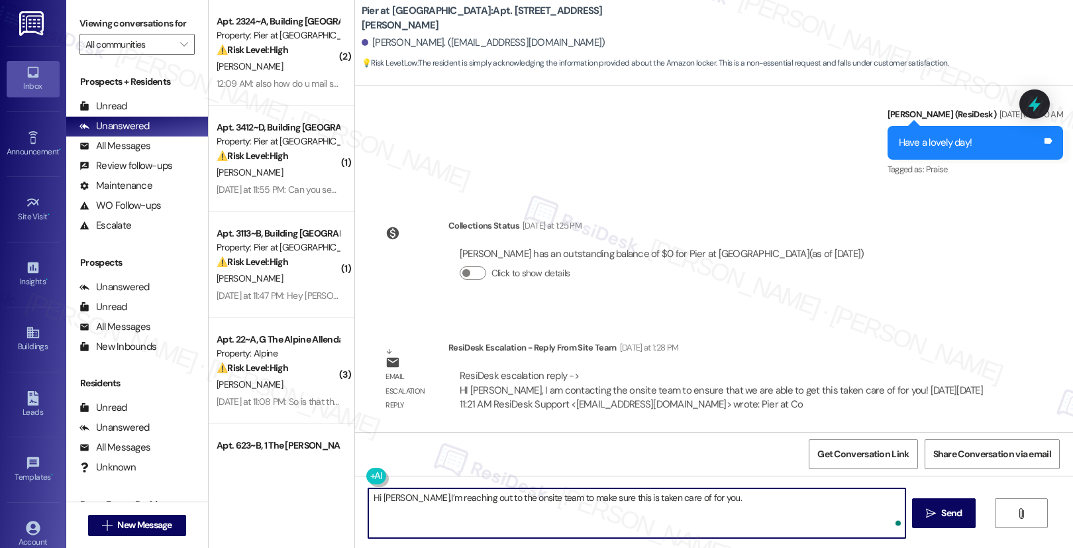
type textarea "Hi [PERSON_NAME], I’m reaching out to the onsite team to make sure this is take…"
drag, startPoint x: 497, startPoint y: 496, endPoint x: 619, endPoint y: 501, distance: 122.7
click at [619, 501] on textarea "Hi [PERSON_NAME], I’m reaching out to the onsite team to make sure this is take…" at bounding box center [636, 513] width 537 height 50
click at [611, 499] on textarea "Hi [PERSON_NAME], I’m reaching out to the onsite team to make sure this is take…" at bounding box center [636, 513] width 537 height 50
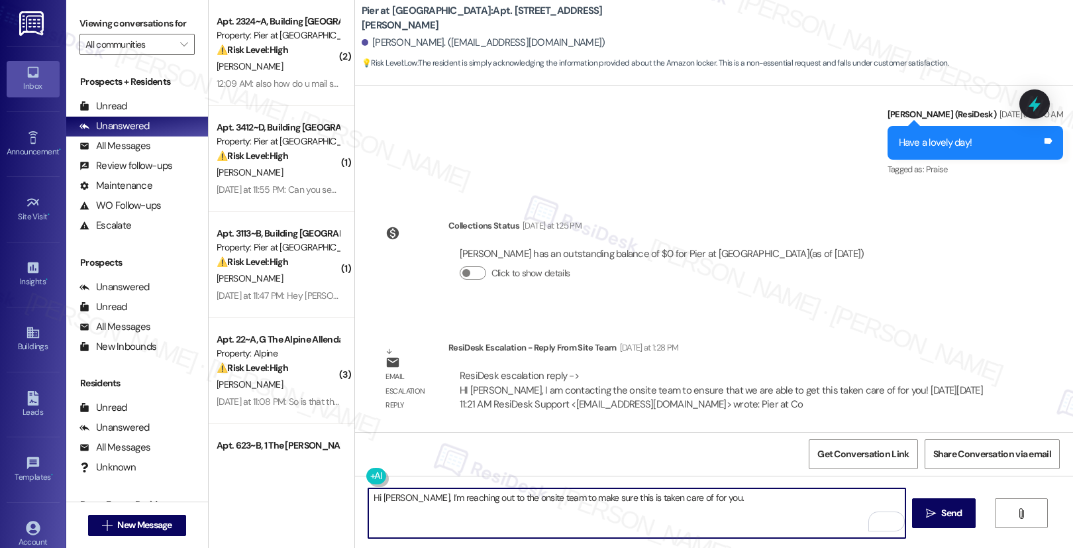
click at [611, 499] on textarea "Hi [PERSON_NAME], I’m reaching out to the onsite team to make sure this is take…" at bounding box center [636, 513] width 537 height 50
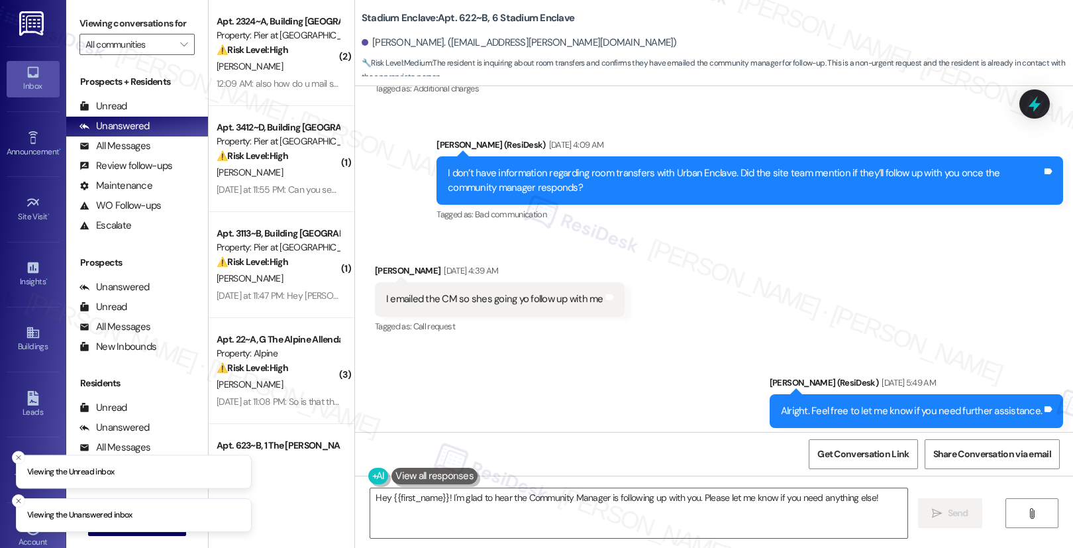
scroll to position [2918, 0]
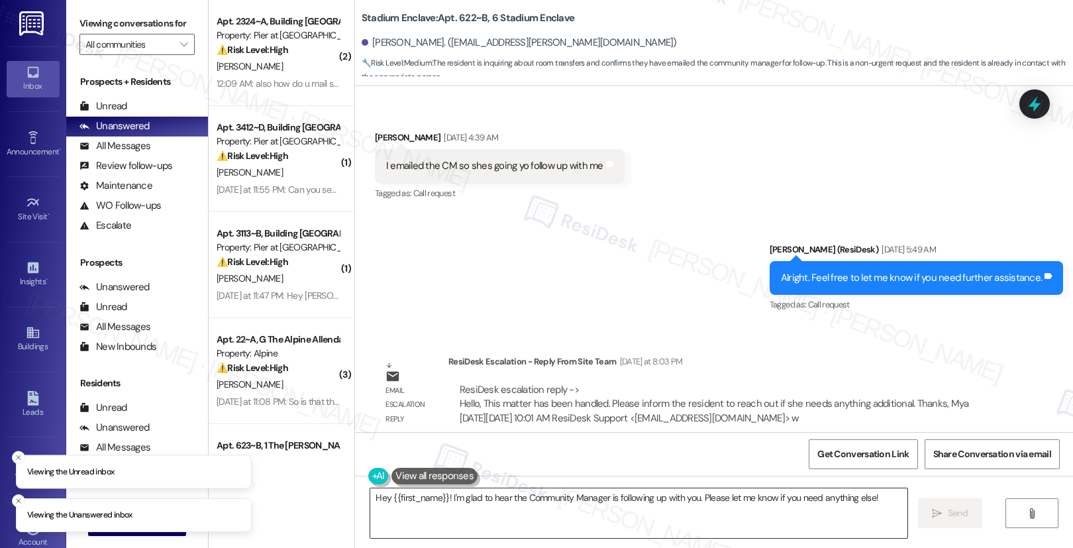
click at [409, 499] on textarea "Hey {{first_name}}! I'm glad to hear the Community Manager is following up with…" at bounding box center [638, 513] width 537 height 50
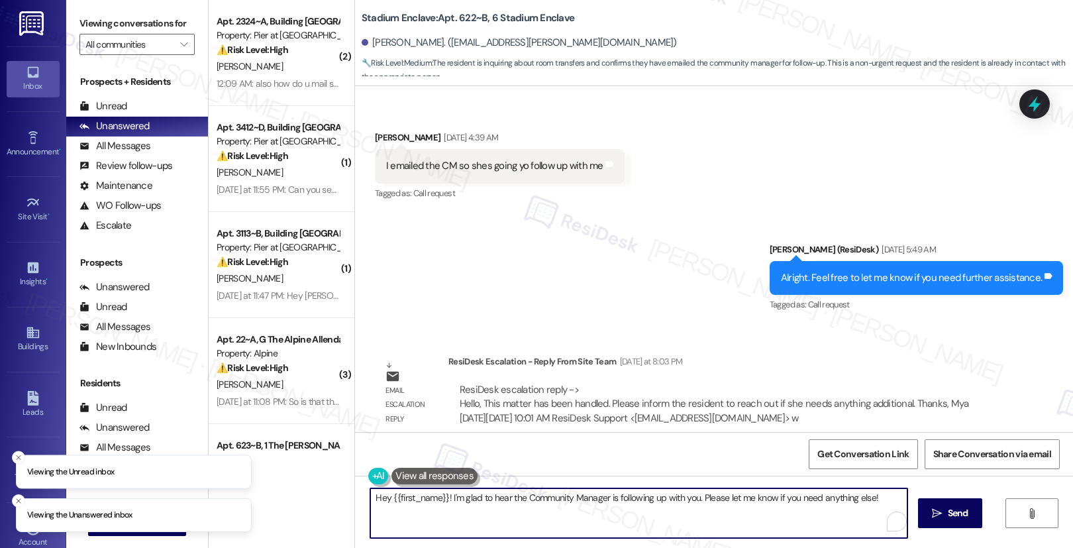
click at [409, 499] on textarea "Hey {{first_name}}! I'm glad to hear the Community Manager is following up with…" at bounding box center [638, 513] width 537 height 50
paste textarea "i [Resident’s Name], This matter has been resolved. Please don’t hesitate to re…"
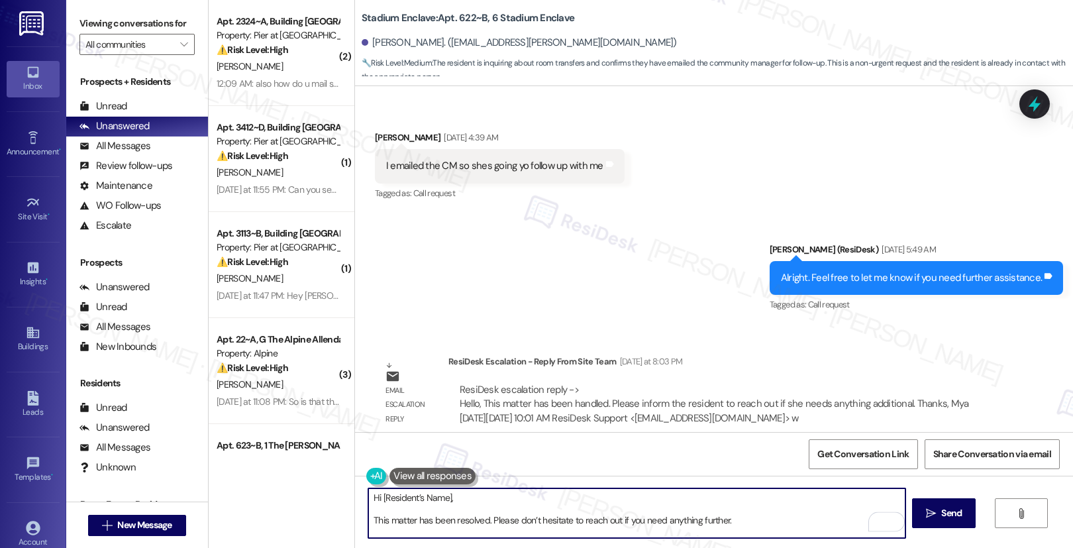
click at [374, 44] on div "Emma Valenzuela. (emmita.valenzuela@gmail.com)" at bounding box center [519, 43] width 315 height 14
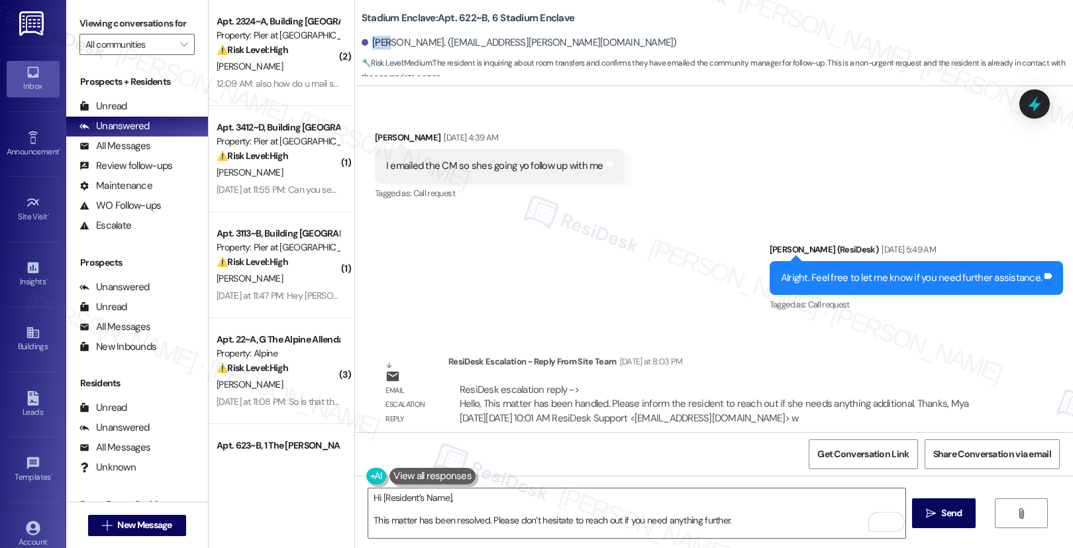
click at [374, 44] on div "Emma Valenzuela. (emmita.valenzuela@gmail.com)" at bounding box center [519, 43] width 315 height 14
copy div "Emma"
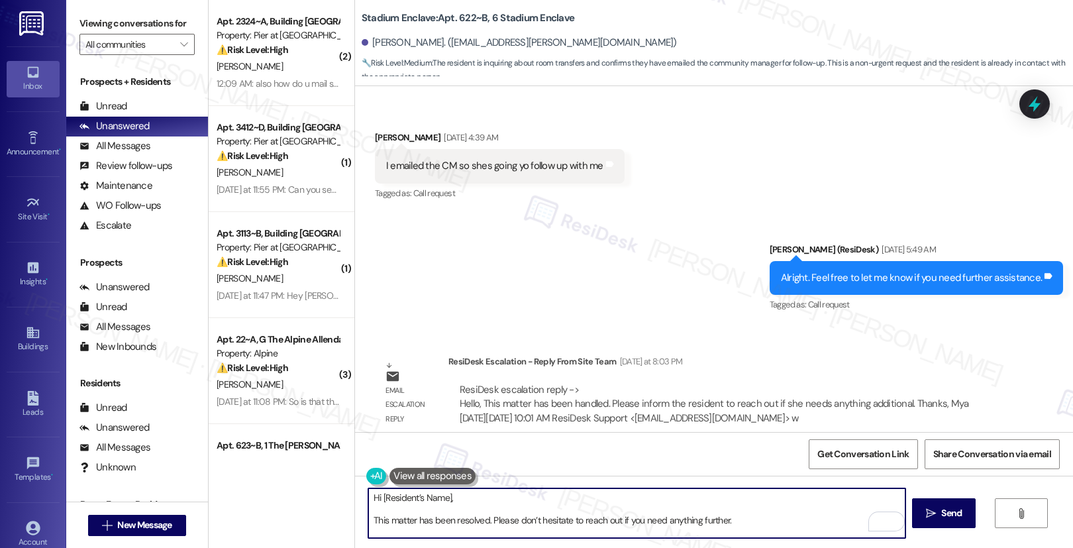
drag, startPoint x: 373, startPoint y: 497, endPoint x: 486, endPoint y: 499, distance: 112.6
click at [486, 499] on textarea "Hi [Resident’s Name], This matter has been resolved. Please don’t hesitate to r…" at bounding box center [636, 513] width 537 height 50
paste textarea "Emma"
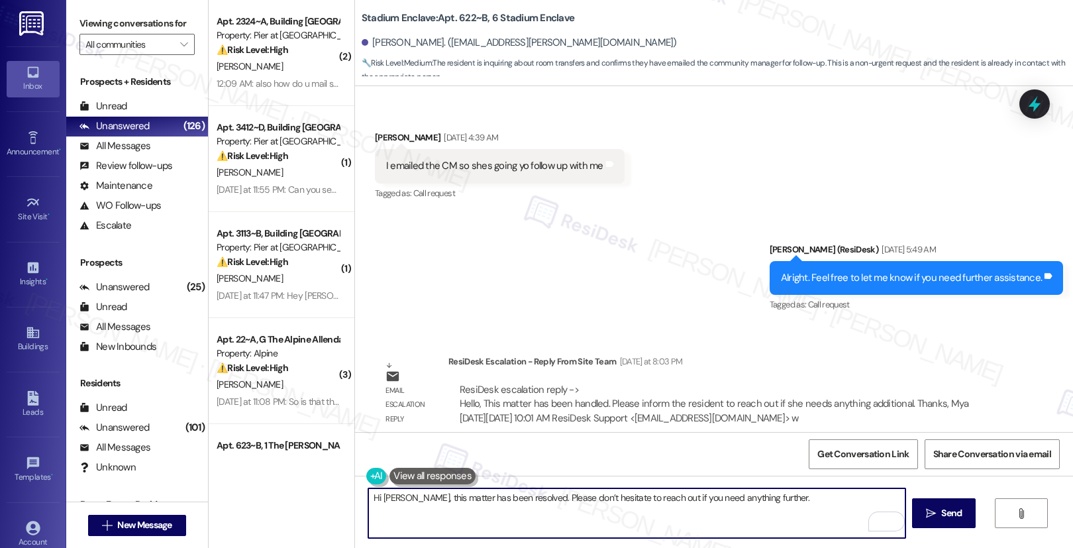
drag, startPoint x: 439, startPoint y: 497, endPoint x: 525, endPoint y: 497, distance: 86.1
click at [525, 497] on textarea "Hi Emma, this matter has been resolved. Please don’t hesitate to reach out if y…" at bounding box center [636, 513] width 537 height 50
click at [495, 498] on textarea "Hi Emma, this matter has been resolved. Please don’t hesitate to reach out if y…" at bounding box center [636, 513] width 537 height 50
click at [776, 498] on textarea "Hi Emma, this matter has been handled. Please don’t hesitate to reach out if yo…" at bounding box center [636, 513] width 537 height 50
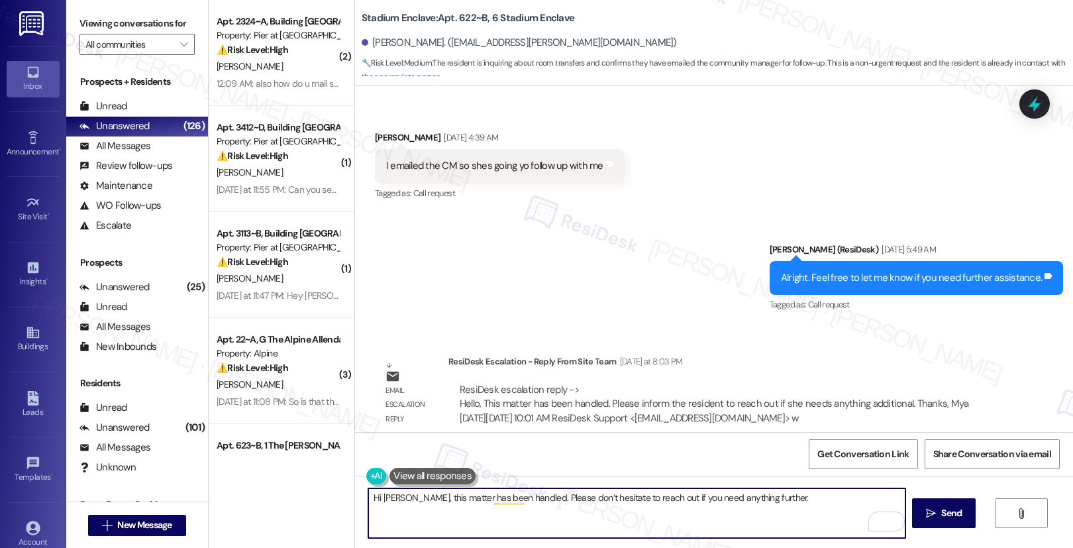
click at [776, 500] on textarea "Hi Emma, this matter has been handled. Please don’t hesitate to reach out if yo…" at bounding box center [636, 513] width 537 height 50
type textarea "Hi Emma, this matter has been handled. Please don’t hesitate to reach out if yo…"
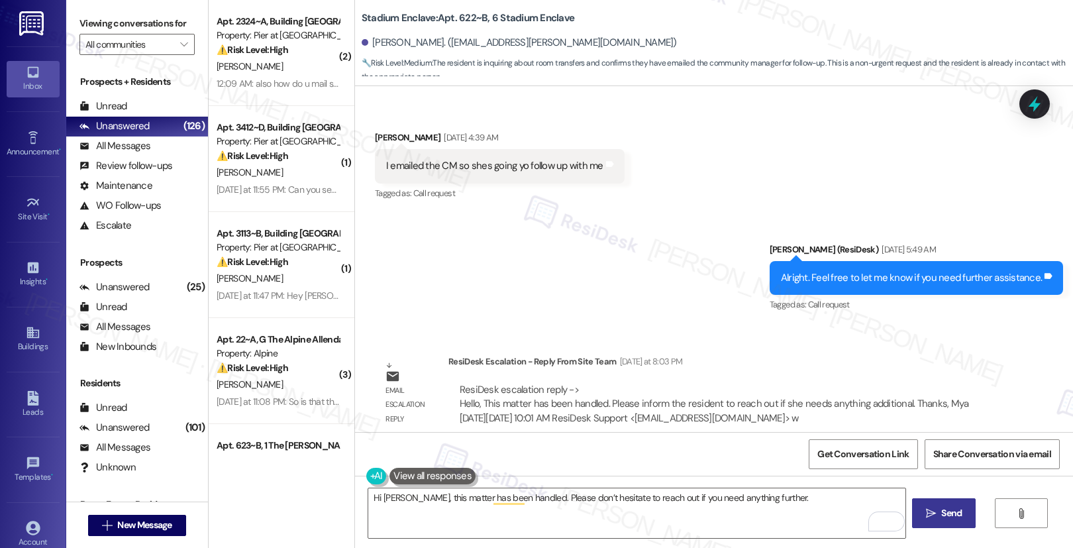
click at [925, 521] on button " Send" at bounding box center [944, 513] width 64 height 30
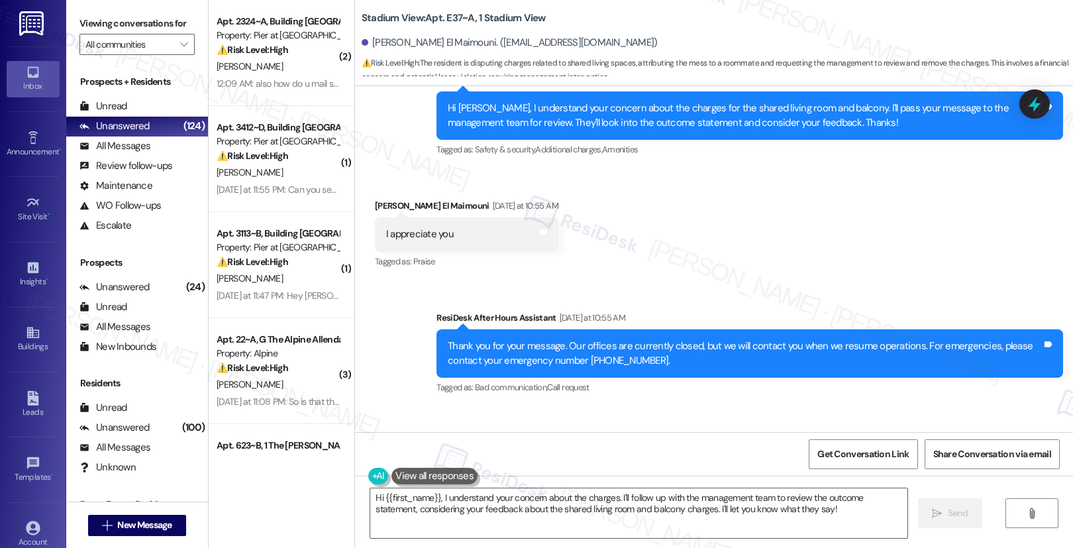
scroll to position [7258, 0]
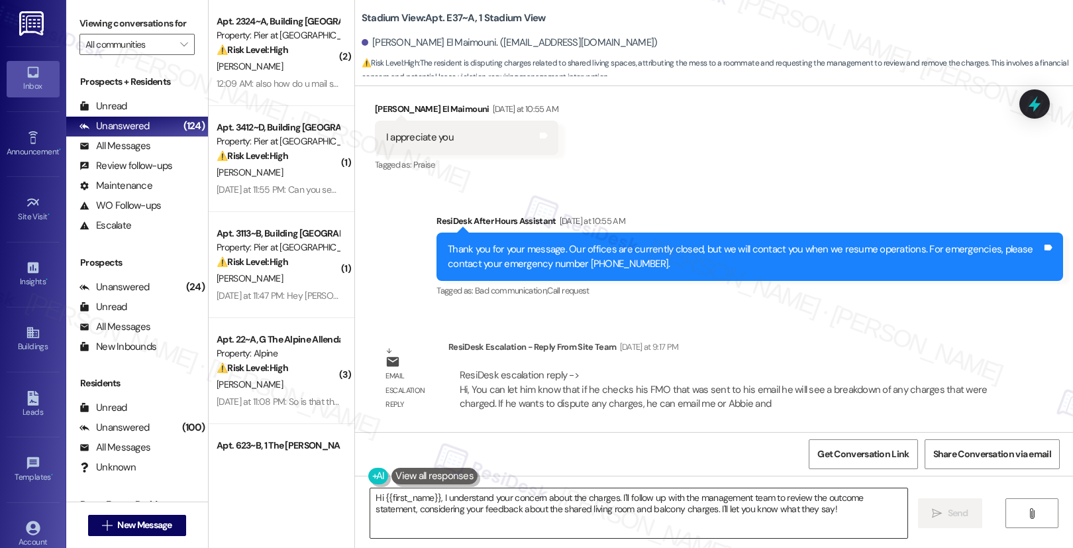
click at [392, 507] on textarea "Hi {{first_name}}, I understand your concern about the charges. I'll follow up …" at bounding box center [638, 513] width 537 height 50
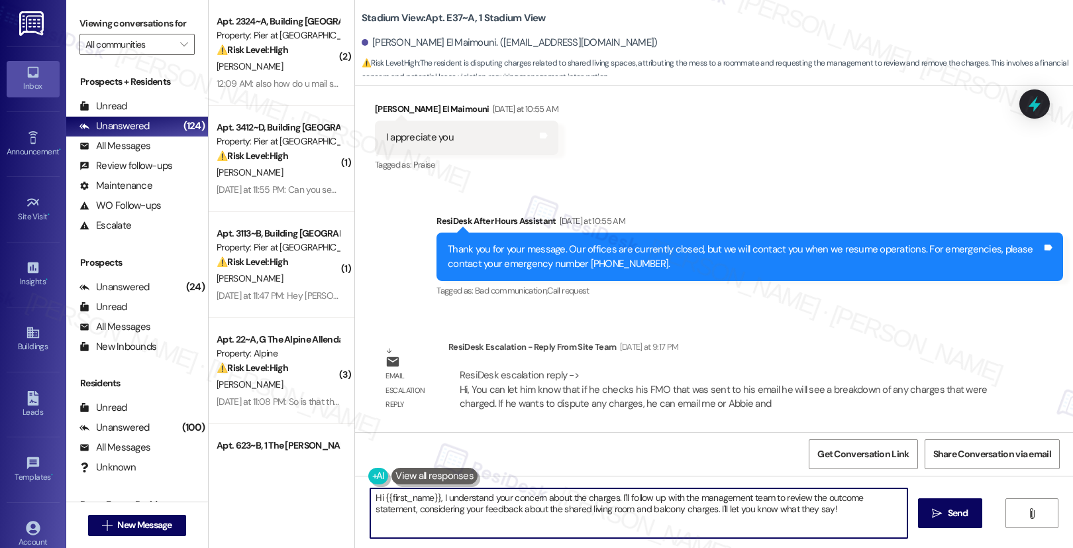
click at [392, 507] on textarea "Hi {{first_name}}, I understand your concern about the charges. I'll follow up …" at bounding box center [638, 513] width 537 height 50
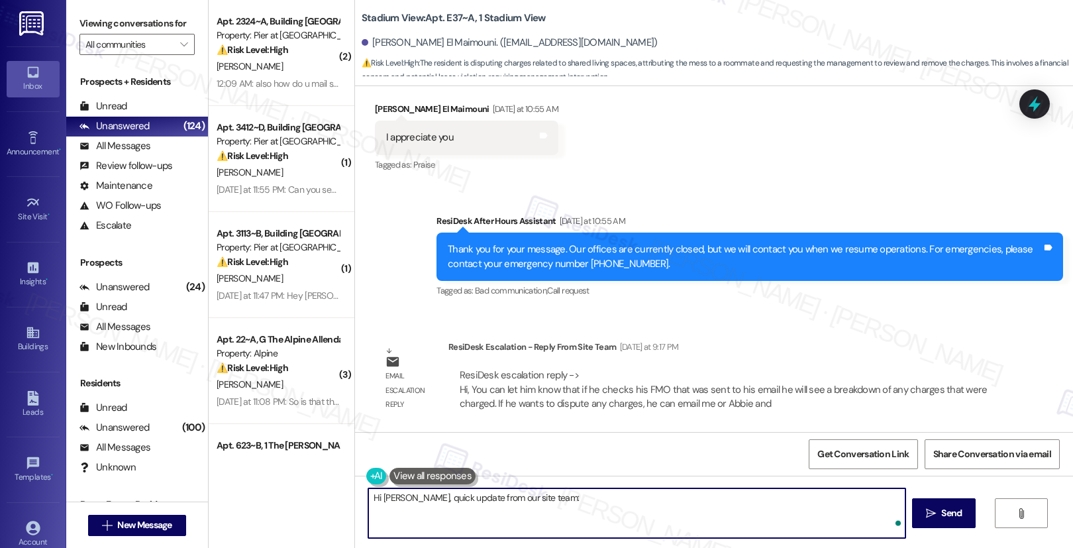
paste textarea "Hi [Resident’s Name], If you check your FMO (Final Move Out statement) sent to …"
click at [401, 532] on textarea "Hi [PERSON_NAME], quick update from our site team: Hi [Resident’s Name], If you…" at bounding box center [636, 513] width 537 height 50
click at [382, 501] on textarea "Hi [PERSON_NAME], quick update from our site team: Hi [Resident’s Name], If you…" at bounding box center [636, 513] width 537 height 50
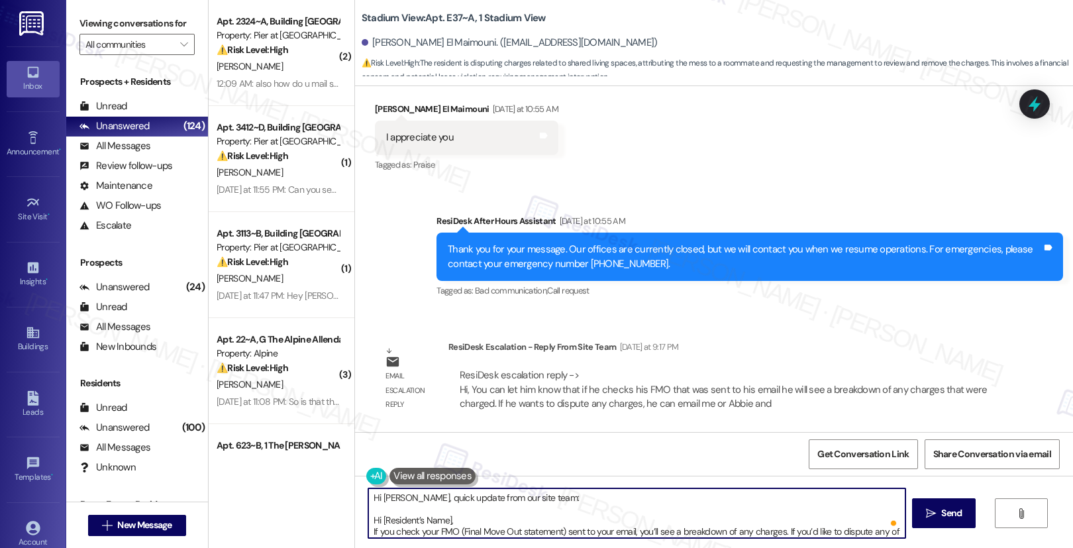
click at [383, 521] on textarea "Hi [PERSON_NAME], quick update from our site team: Hi [Resident’s Name], If you…" at bounding box center [636, 513] width 537 height 50
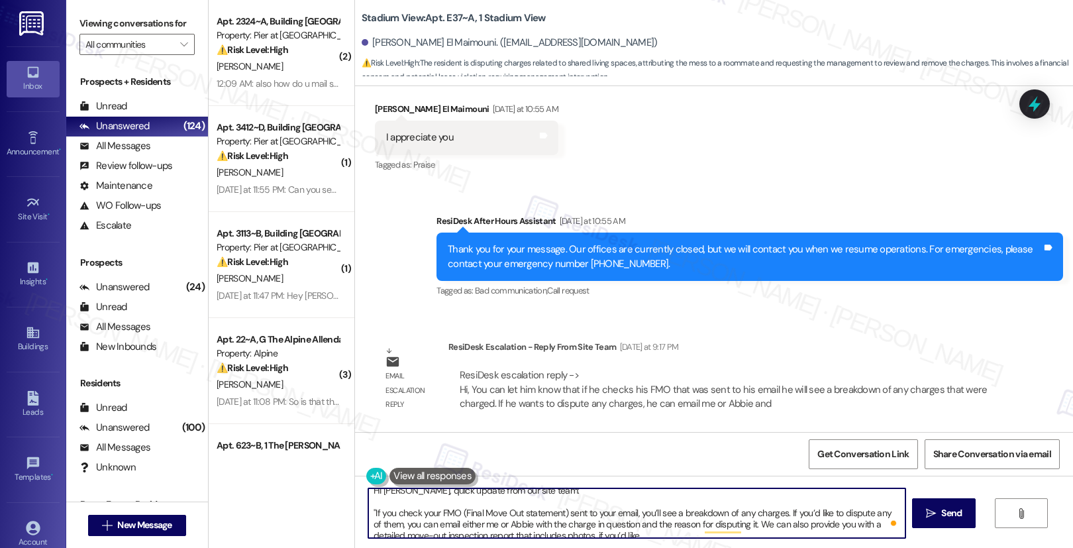
scroll to position [7, 0]
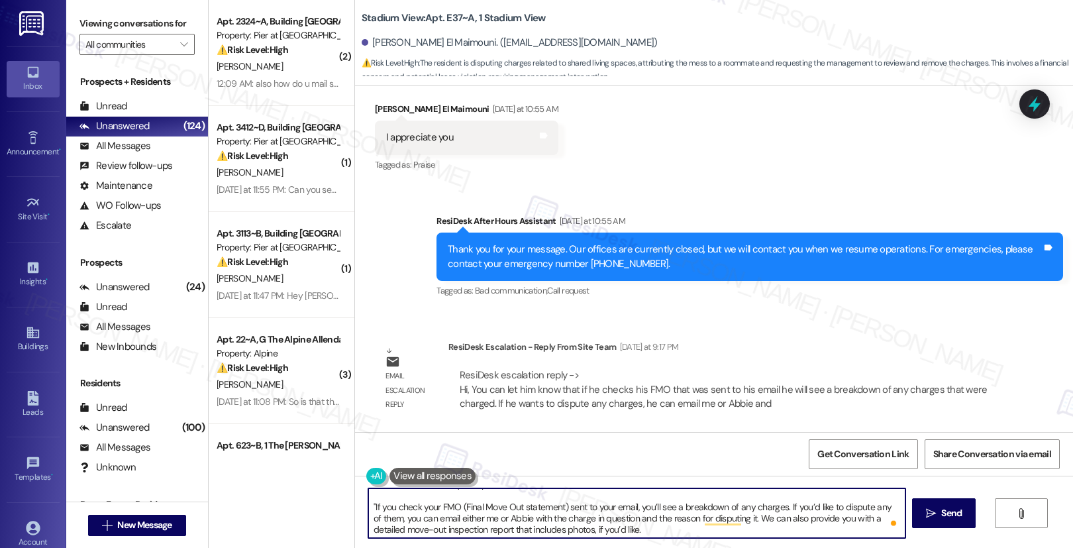
drag, startPoint x: 581, startPoint y: 509, endPoint x: 769, endPoint y: 508, distance: 188.1
click at [769, 508] on textarea "Hi [PERSON_NAME], quick update from our site team: "If you check your FMO (Fina…" at bounding box center [636, 513] width 537 height 50
click at [488, 522] on textarea "Hi [PERSON_NAME], quick update from our site team: "If you check your FMO (Fina…" at bounding box center [636, 513] width 537 height 50
drag, startPoint x: 581, startPoint y: 507, endPoint x: 641, endPoint y: 511, distance: 59.8
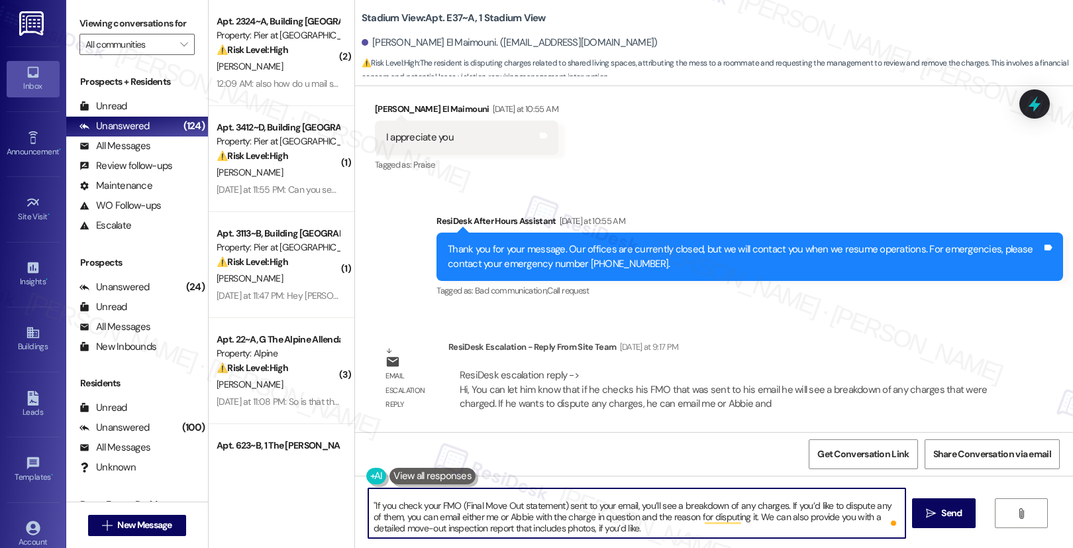
click at [641, 511] on textarea "Hi [PERSON_NAME], quick update from our site team: "If you check your FMO (Fina…" at bounding box center [636, 513] width 537 height 50
click at [609, 509] on textarea "Hi [PERSON_NAME], quick update from our site team: "If you check your FMO (Fina…" at bounding box center [636, 513] width 537 height 50
drag, startPoint x: 399, startPoint y: 517, endPoint x: 582, endPoint y: 520, distance: 182.9
click at [582, 520] on textarea "Hi [PERSON_NAME], quick update from our site team: "If you check your FMO (Fina…" at bounding box center [636, 513] width 537 height 50
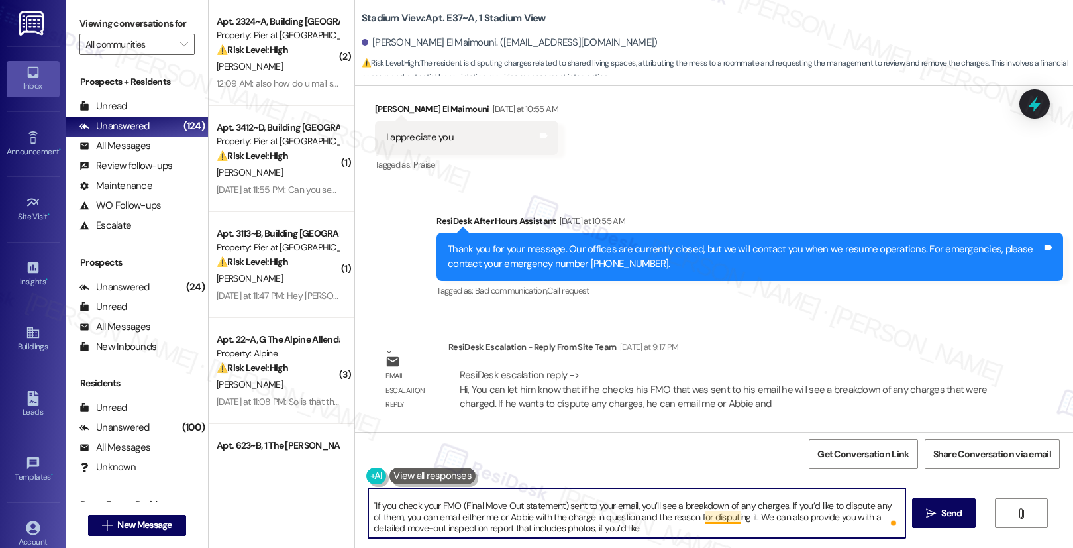
drag, startPoint x: 511, startPoint y: 517, endPoint x: 707, endPoint y: 523, distance: 195.5
click at [707, 523] on textarea "Hi [PERSON_NAME], quick update from our site team: "If you check your FMO (Fina…" at bounding box center [636, 513] width 537 height 50
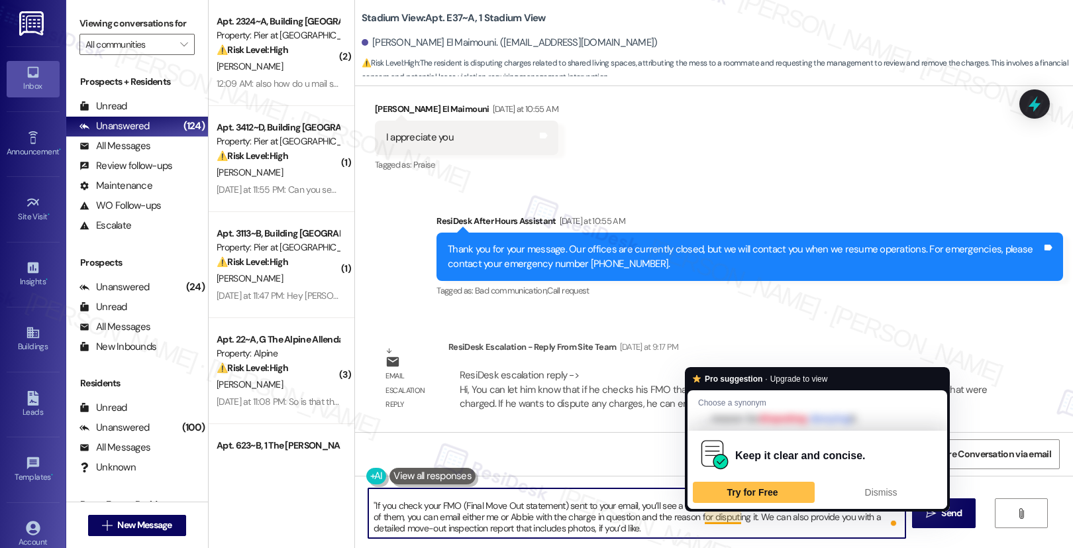
click at [711, 525] on textarea "Hi [PERSON_NAME], quick update from our site team: "If you check your FMO (Fina…" at bounding box center [636, 513] width 537 height 50
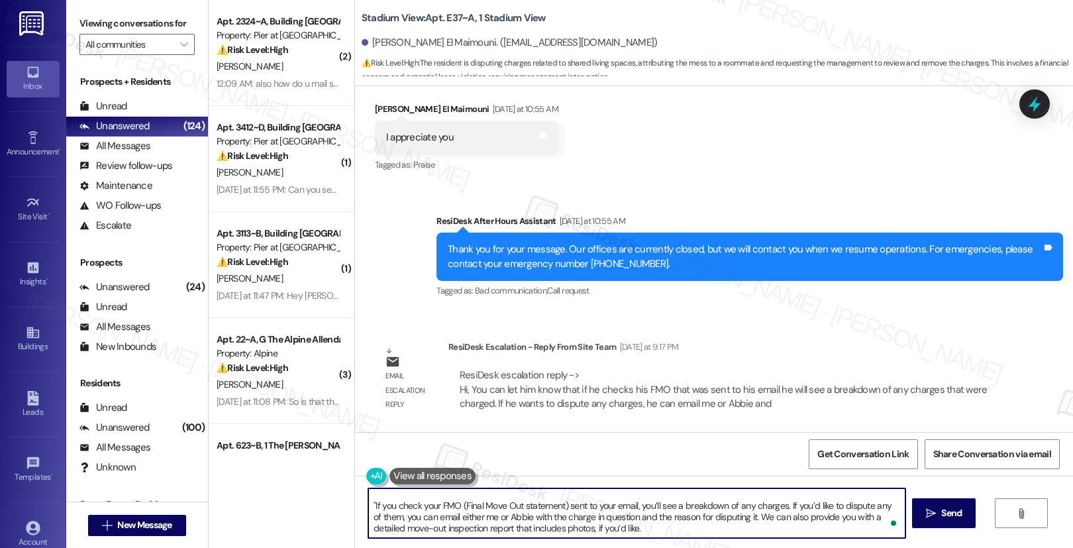
click at [710, 518] on textarea "Hi [PERSON_NAME], quick update from our site team: "If you check your FMO (Fina…" at bounding box center [636, 513] width 537 height 50
drag, startPoint x: 378, startPoint y: 528, endPoint x: 619, endPoint y: 533, distance: 241.8
click at [619, 533] on textarea "Hi [PERSON_NAME], quick update from our site team: "If you check your FMO (Fina…" at bounding box center [636, 513] width 537 height 50
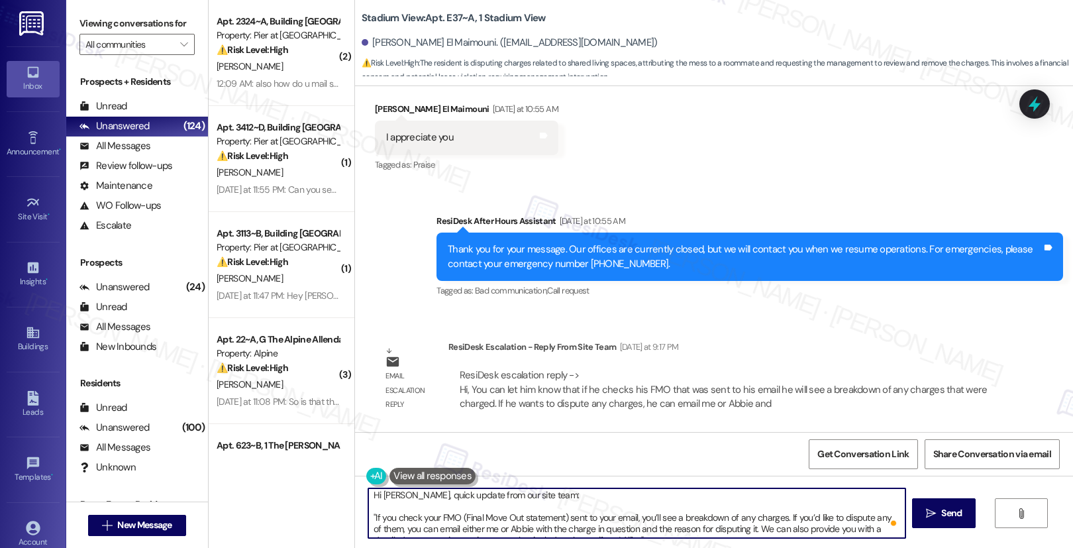
scroll to position [0, 0]
type textarea "Hi [PERSON_NAME], quick update from our site team: "If you check your FMO (Fina…"
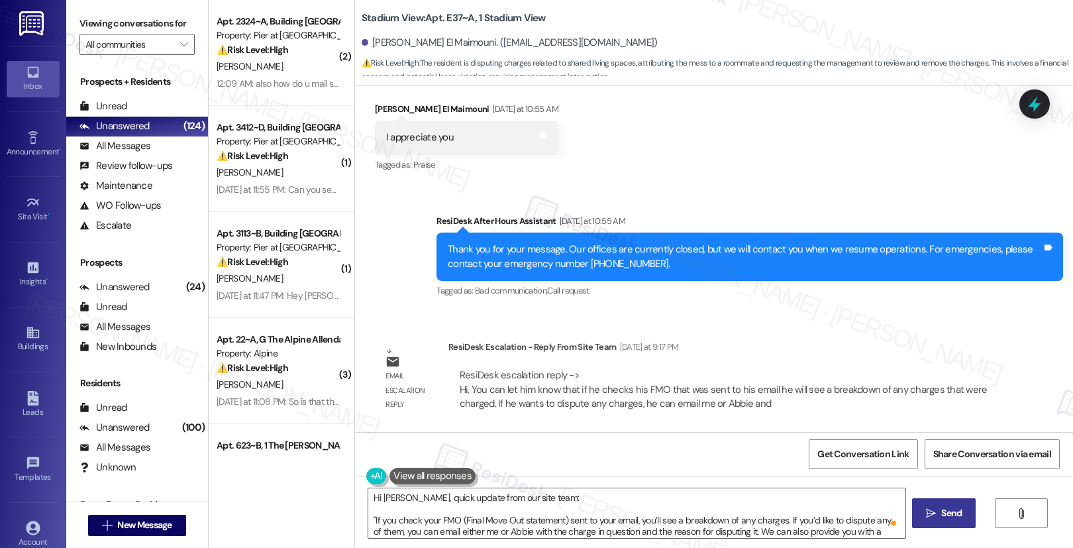
click at [927, 515] on icon "" at bounding box center [931, 513] width 10 height 11
